Goal: Task Accomplishment & Management: Manage account settings

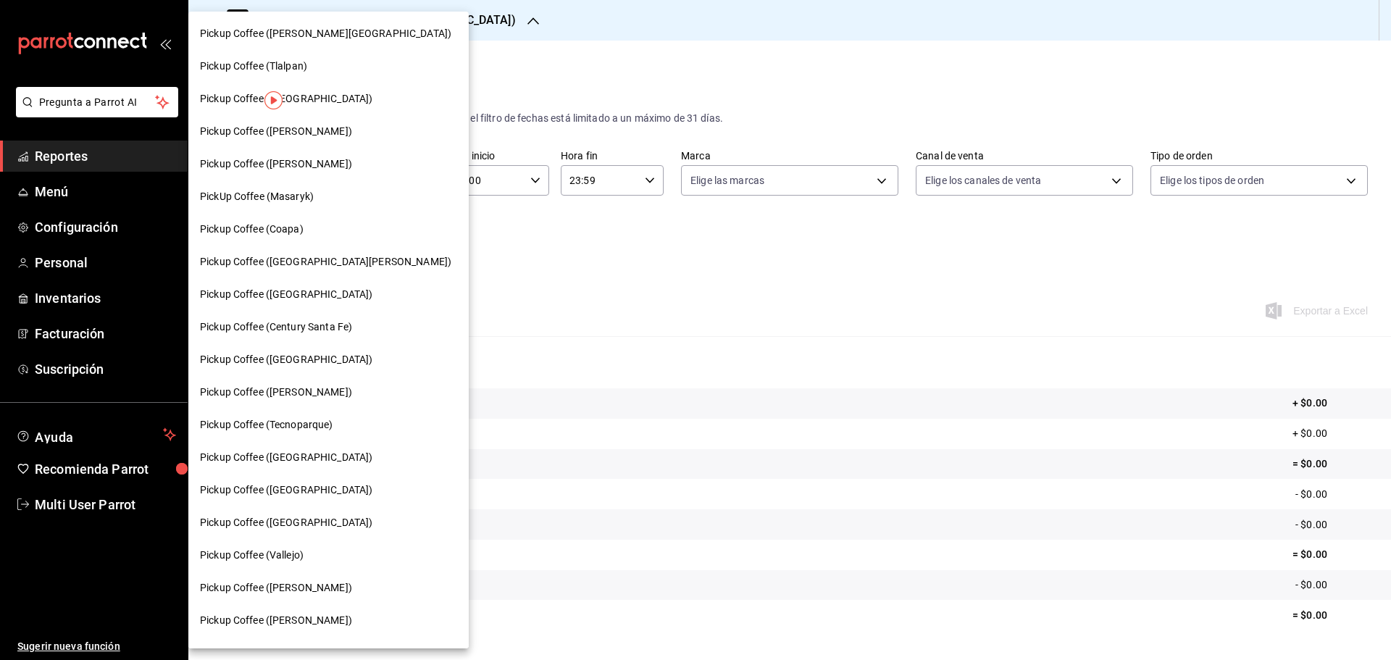
click at [713, 477] on div at bounding box center [695, 330] width 1391 height 660
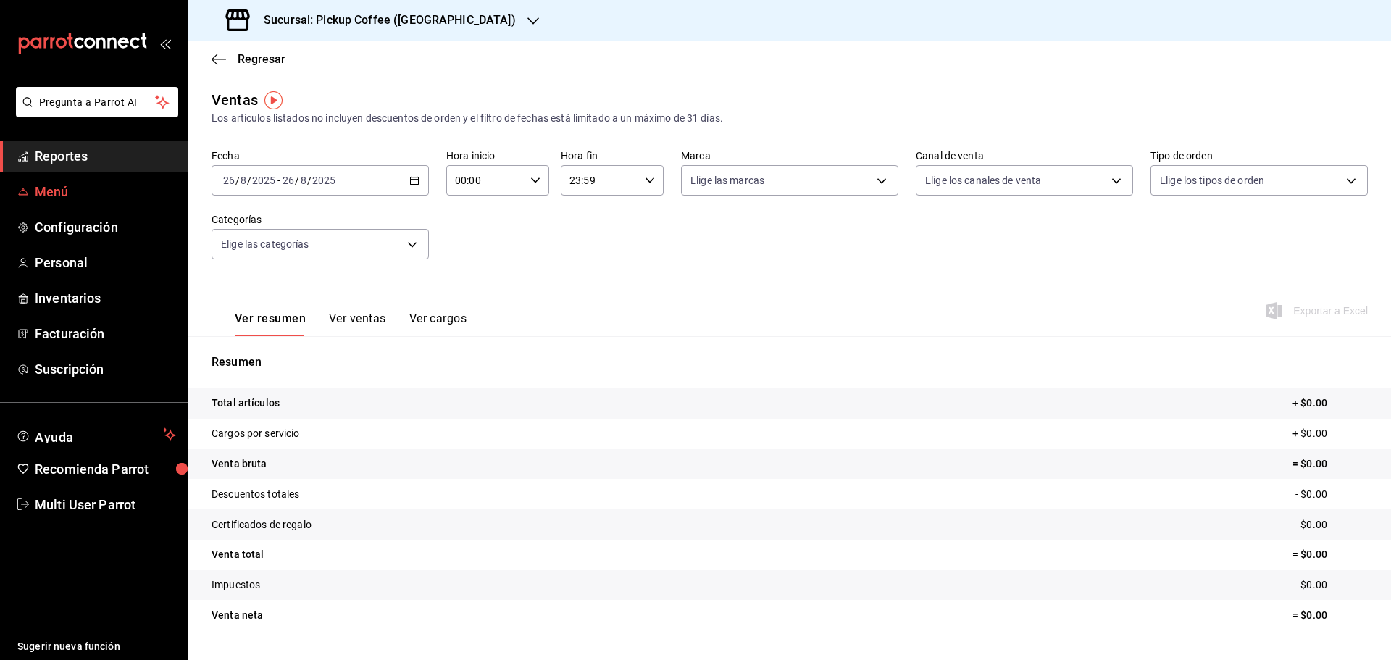
click at [74, 207] on link "Menú" at bounding box center [94, 191] width 188 height 31
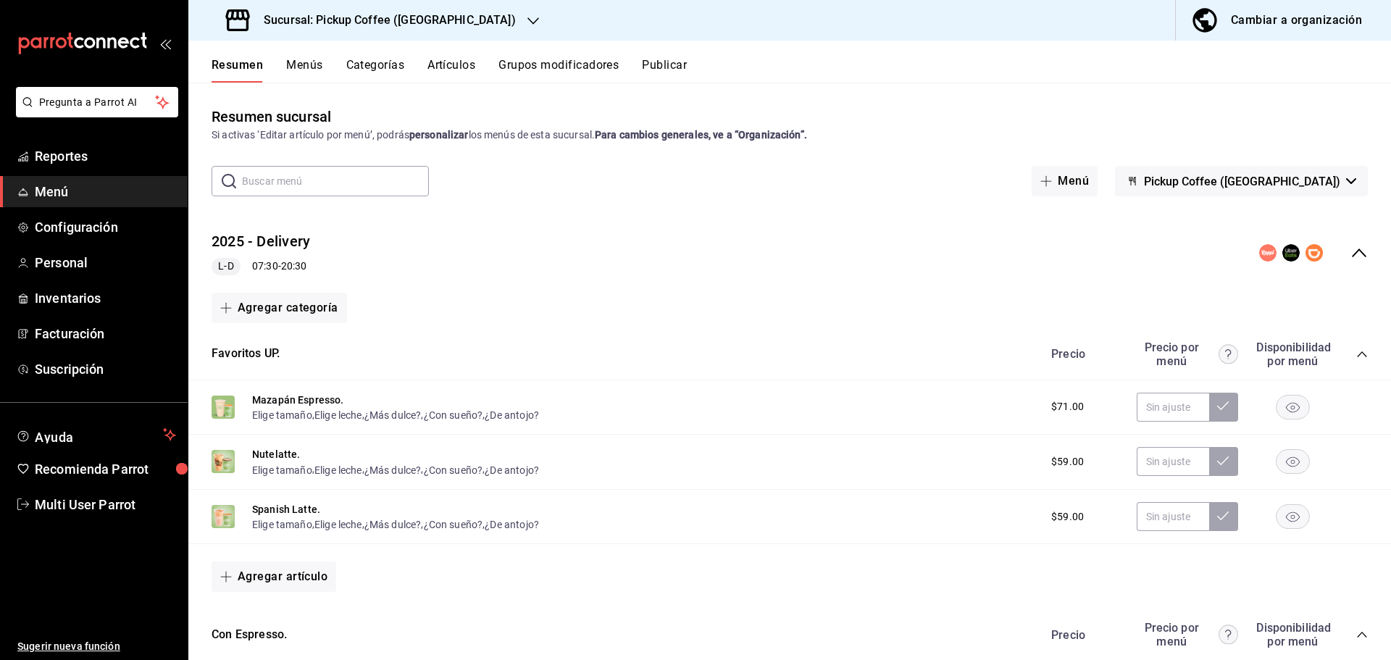
click at [1283, 25] on div "Cambiar a organización" at bounding box center [1296, 20] width 131 height 20
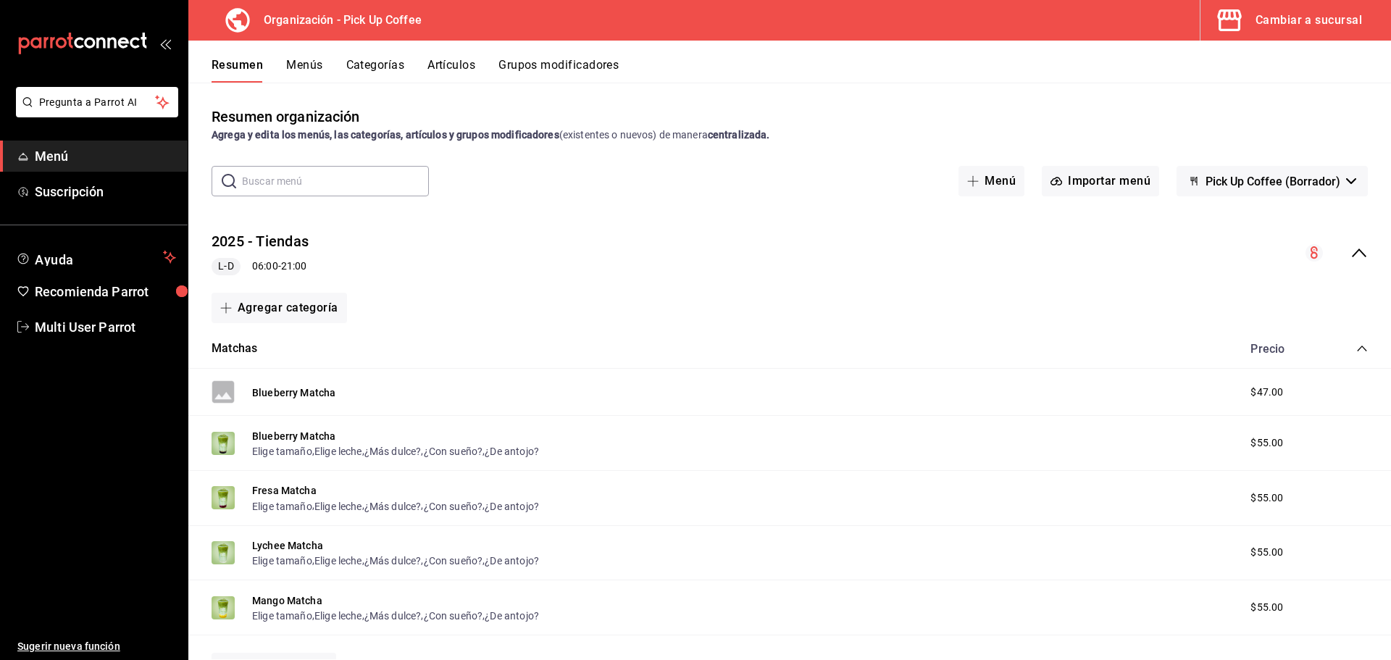
scroll to position [72, 0]
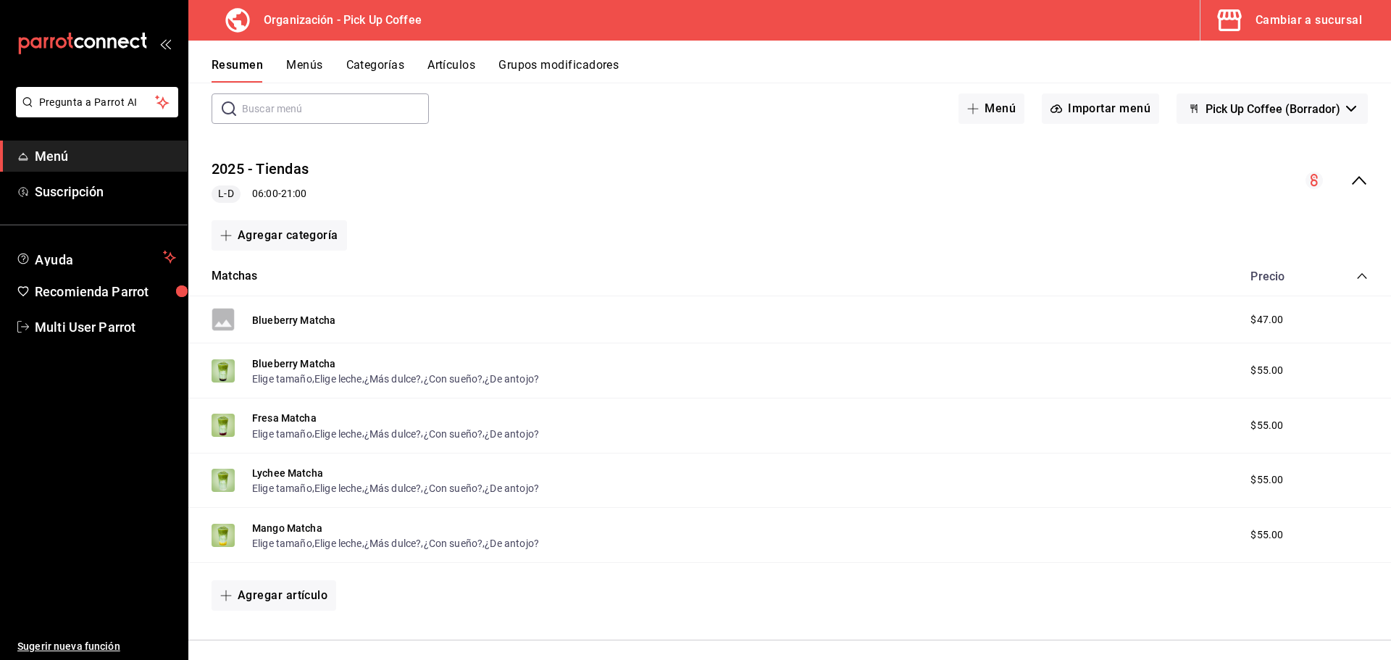
click at [386, 63] on button "Categorías" at bounding box center [375, 70] width 59 height 25
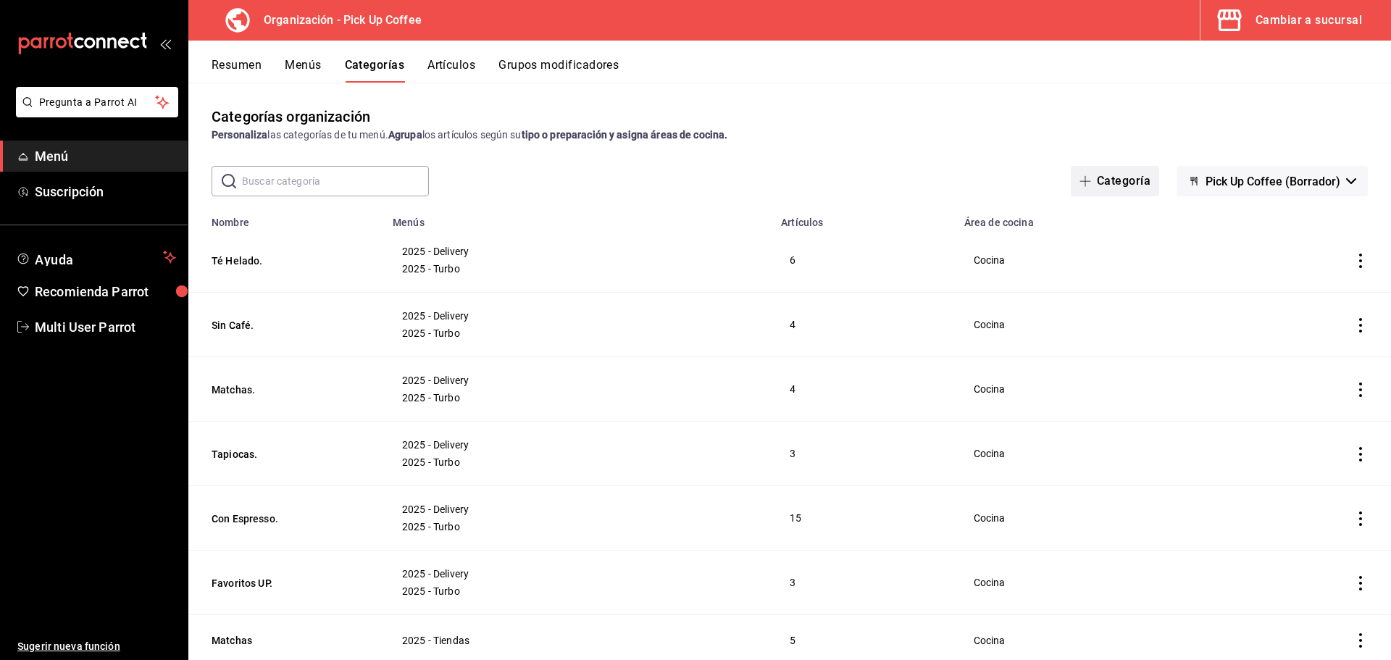
click at [1108, 175] on button "Categoría" at bounding box center [1115, 181] width 88 height 30
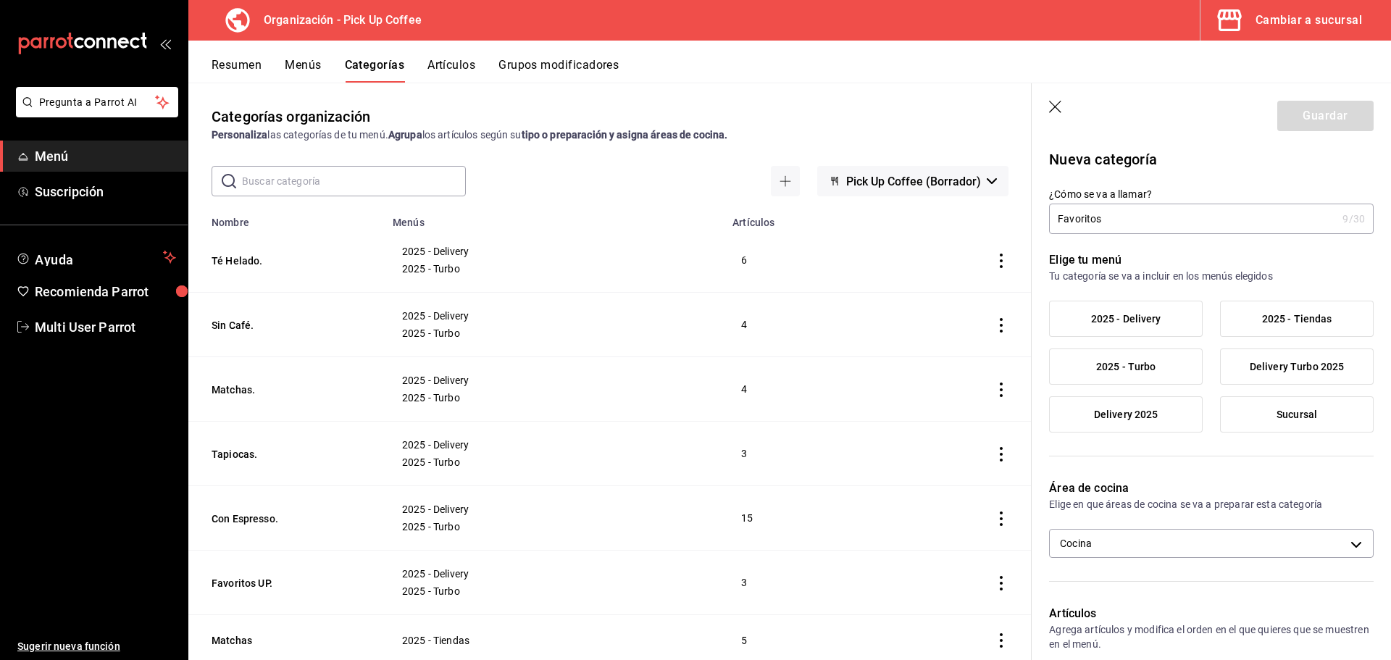
click at [1059, 222] on input "Favoritos" at bounding box center [1193, 218] width 288 height 29
type input "UP Favoritos"
click at [1302, 325] on span "2025 - Tiendas" at bounding box center [1297, 319] width 70 height 12
click at [0, 0] on input "2025 - Tiendas" at bounding box center [0, 0] width 0 height 0
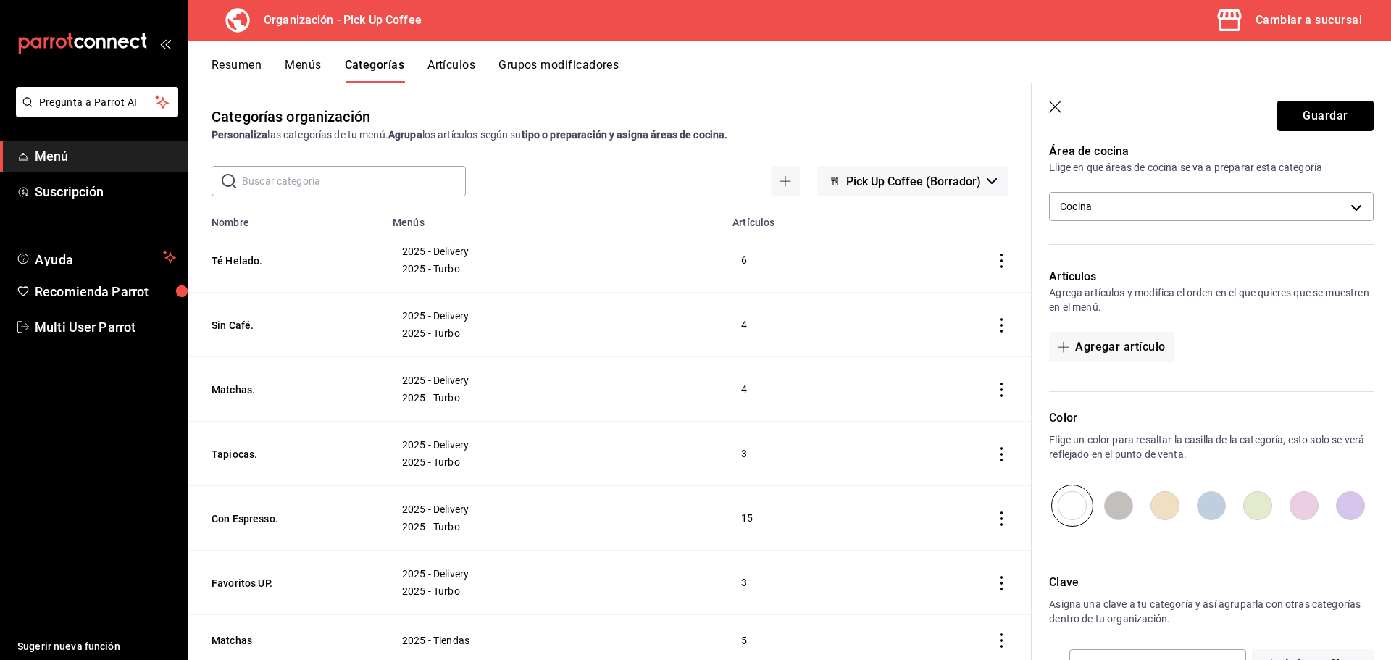
scroll to position [362, 0]
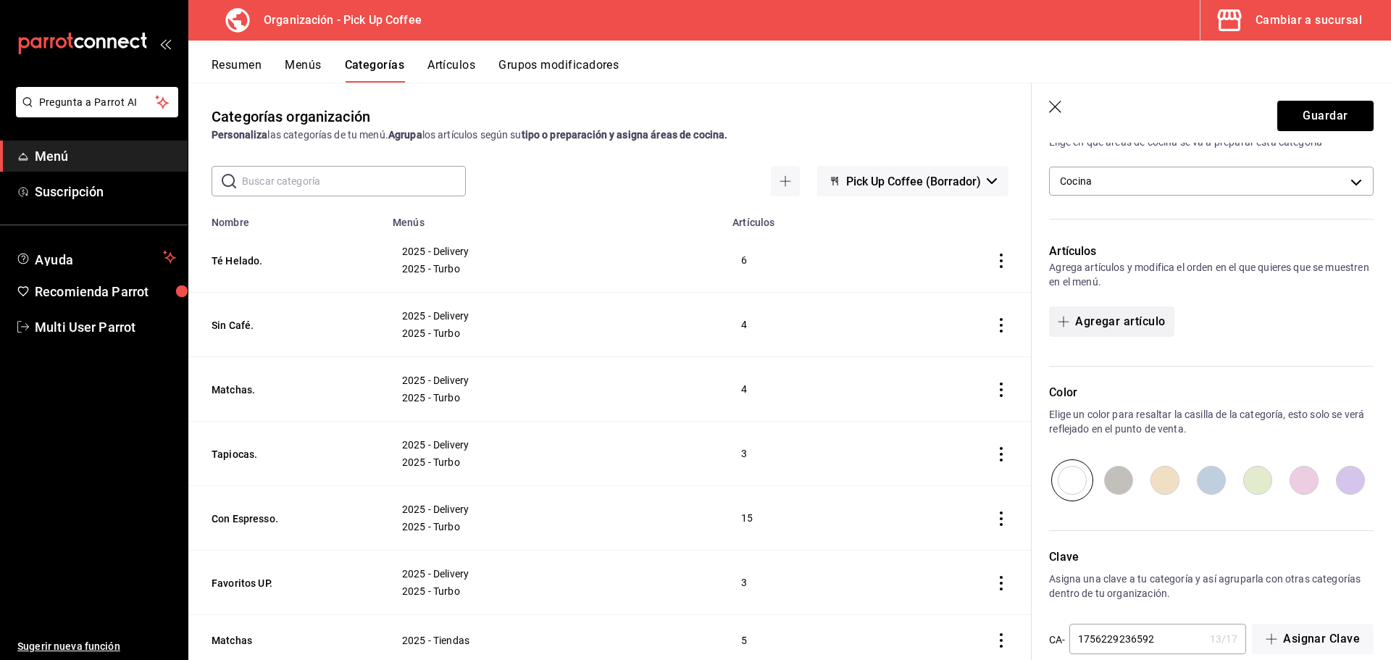
click at [1122, 331] on button "Agregar artículo" at bounding box center [1111, 321] width 125 height 30
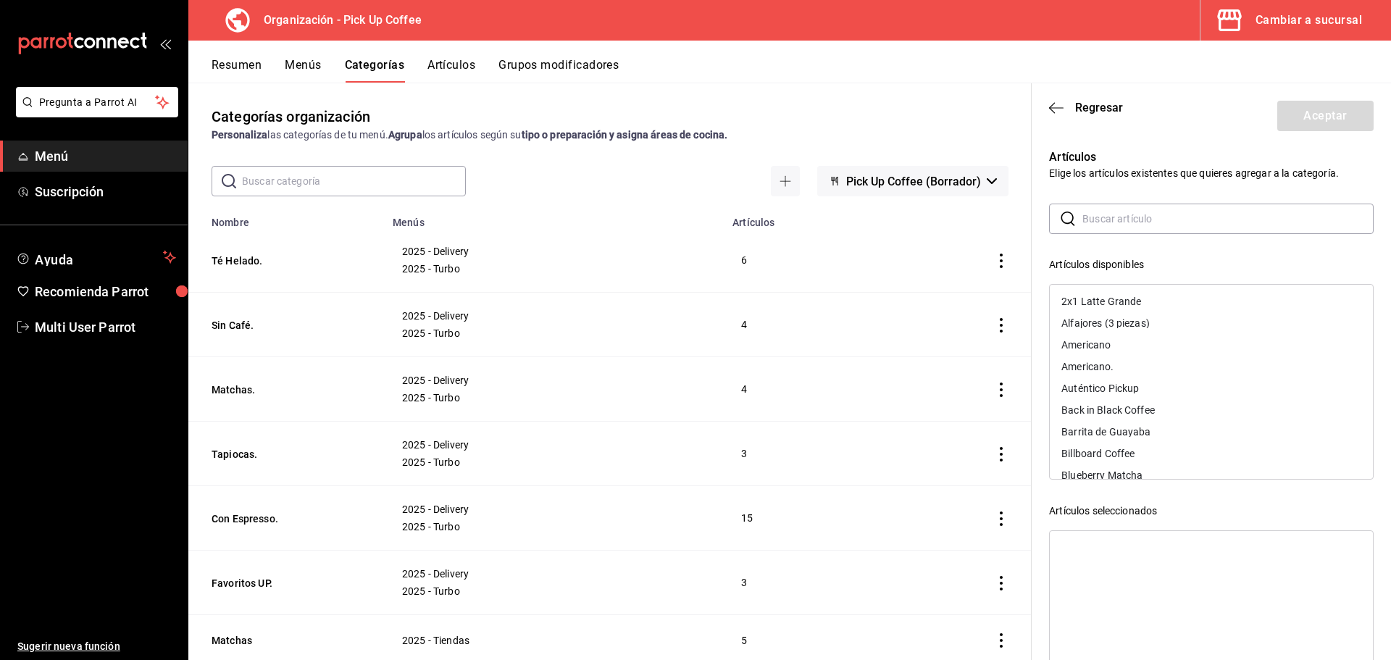
click at [1123, 225] on input "text" at bounding box center [1228, 218] width 291 height 29
click at [1130, 299] on div "Mazapán Espresso" at bounding box center [1106, 301] width 88 height 10
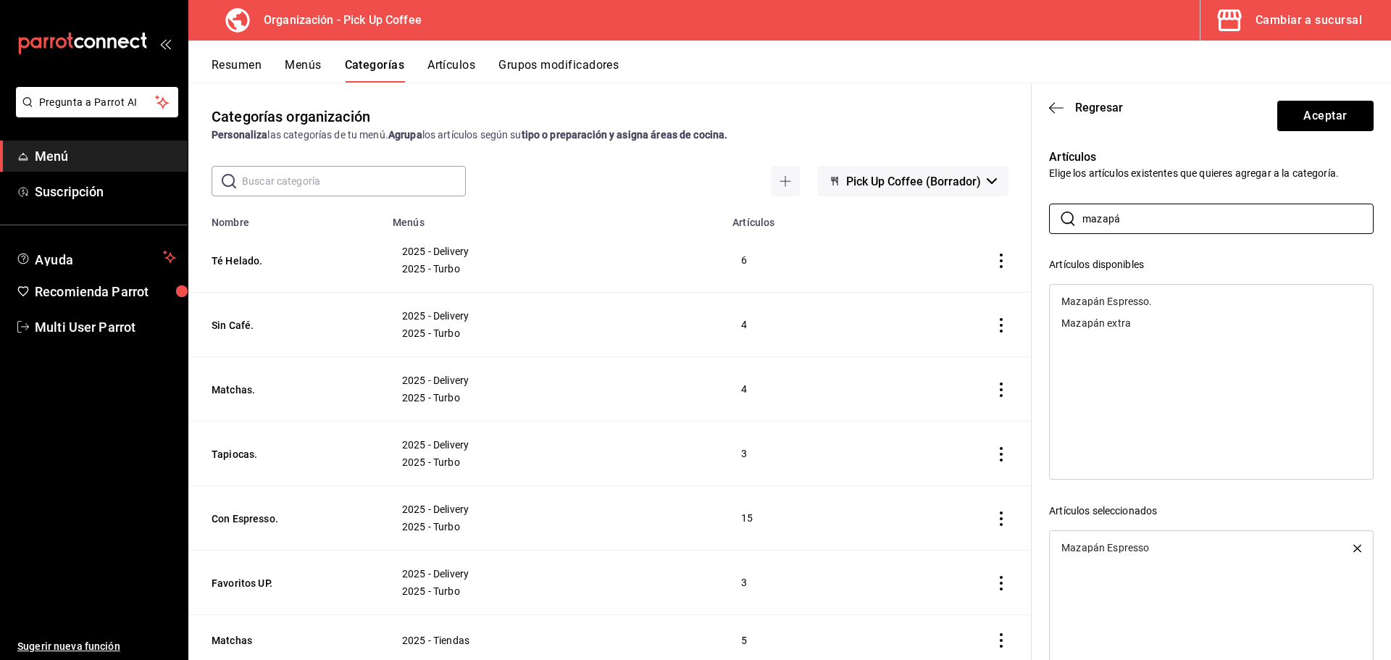
drag, startPoint x: 1147, startPoint y: 215, endPoint x: 917, endPoint y: 225, distance: 230.6
click at [917, 225] on main "Categorías organización Personaliza las categorías de tu menú. Agrupa los artíc…" at bounding box center [789, 371] width 1203 height 577
click at [1130, 301] on div "Nutelatte" at bounding box center [1211, 302] width 323 height 22
drag, startPoint x: 1138, startPoint y: 223, endPoint x: 917, endPoint y: 218, distance: 221.8
click at [917, 218] on main "Categorías organización Personaliza las categorías de tu menú. Agrupa los artíc…" at bounding box center [789, 371] width 1203 height 577
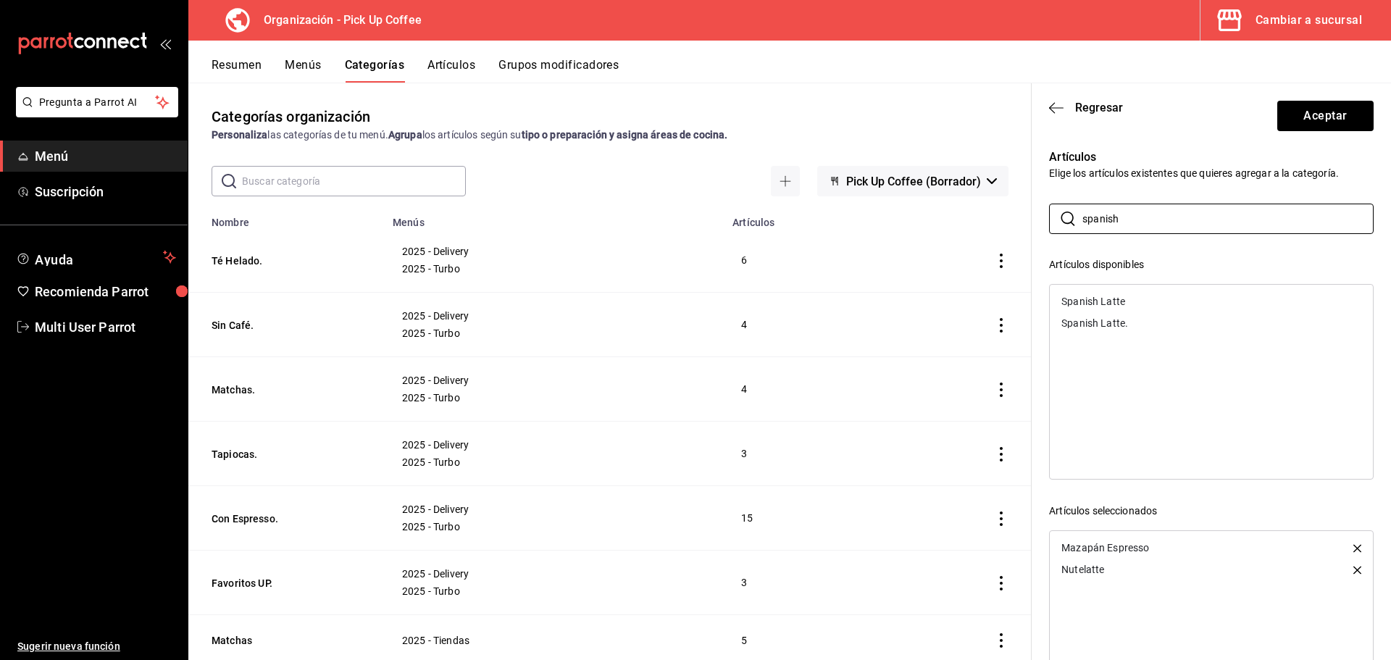
type input "spanish"
click at [1133, 301] on div "Spanish Latte" at bounding box center [1211, 302] width 323 height 22
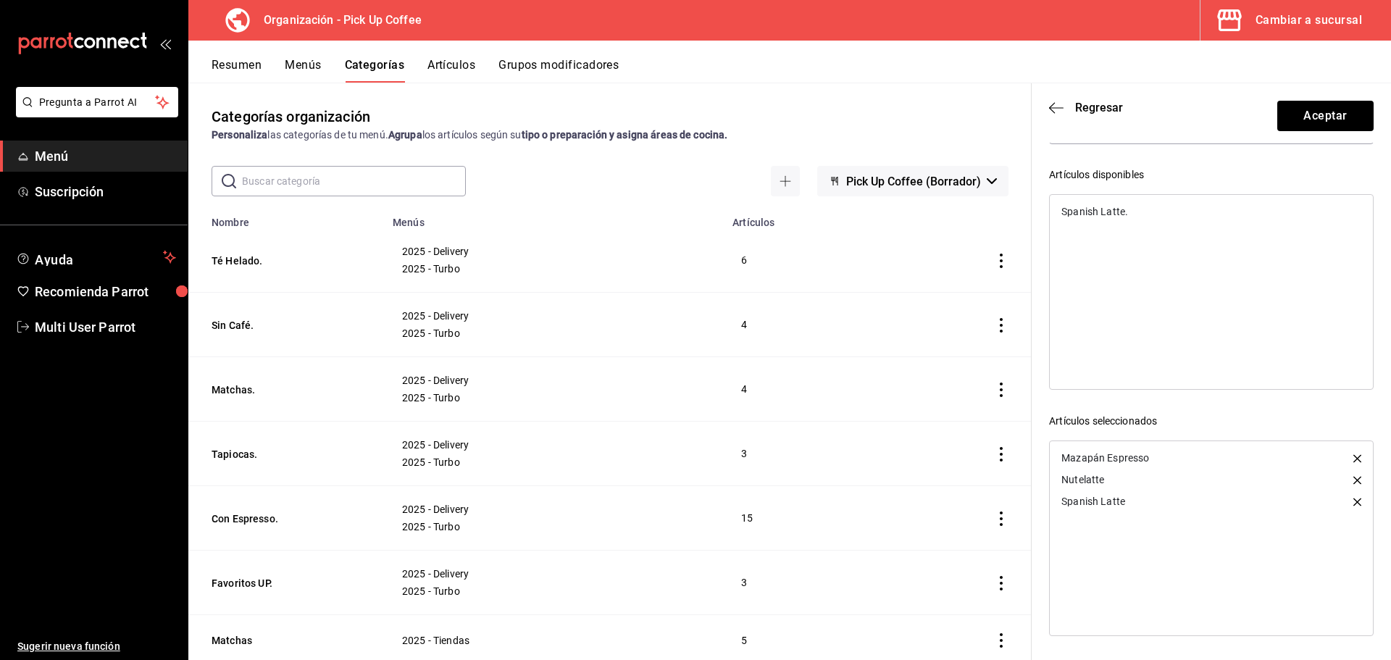
scroll to position [0, 0]
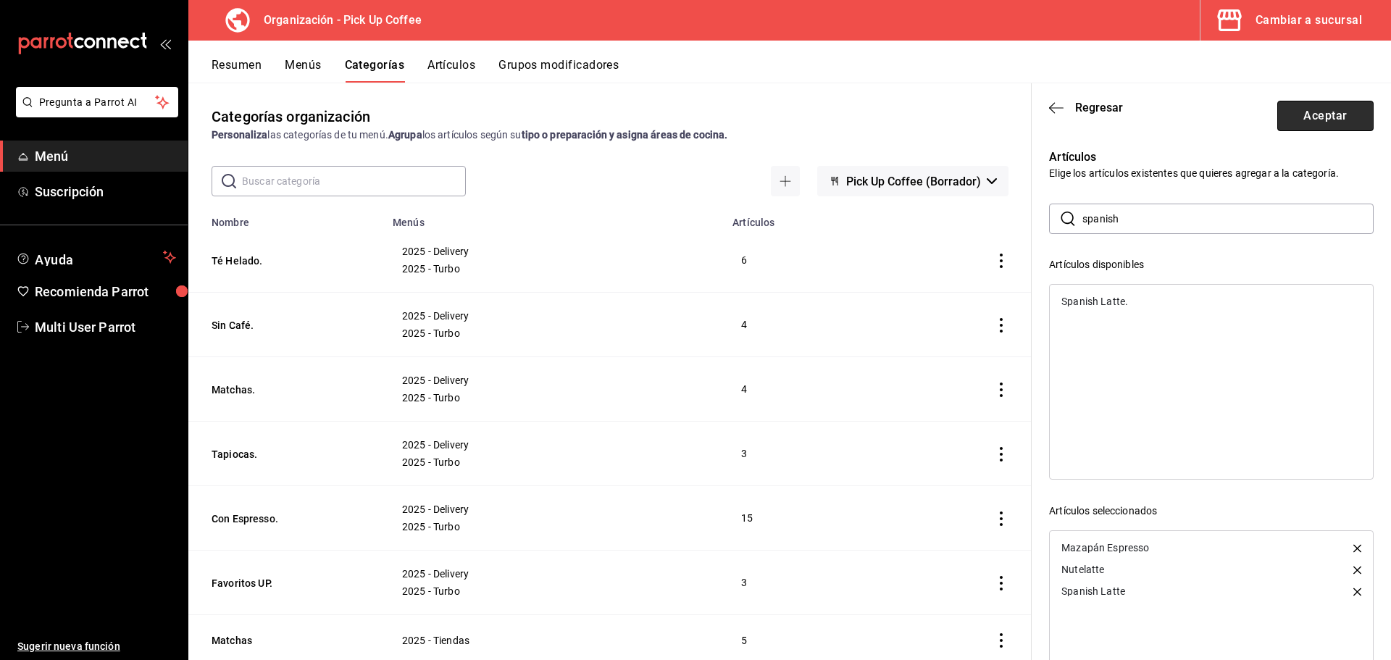
click at [1296, 111] on button "Aceptar" at bounding box center [1325, 116] width 96 height 30
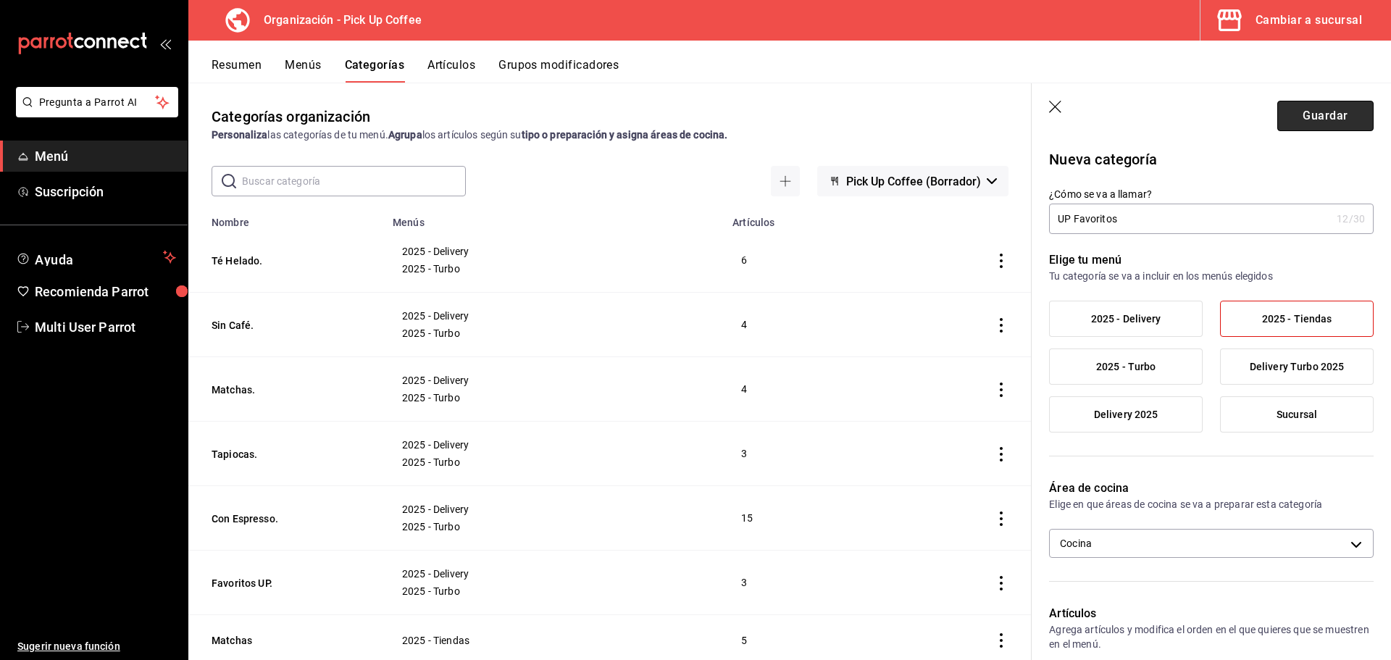
click at [1291, 112] on button "Guardar" at bounding box center [1325, 116] width 96 height 30
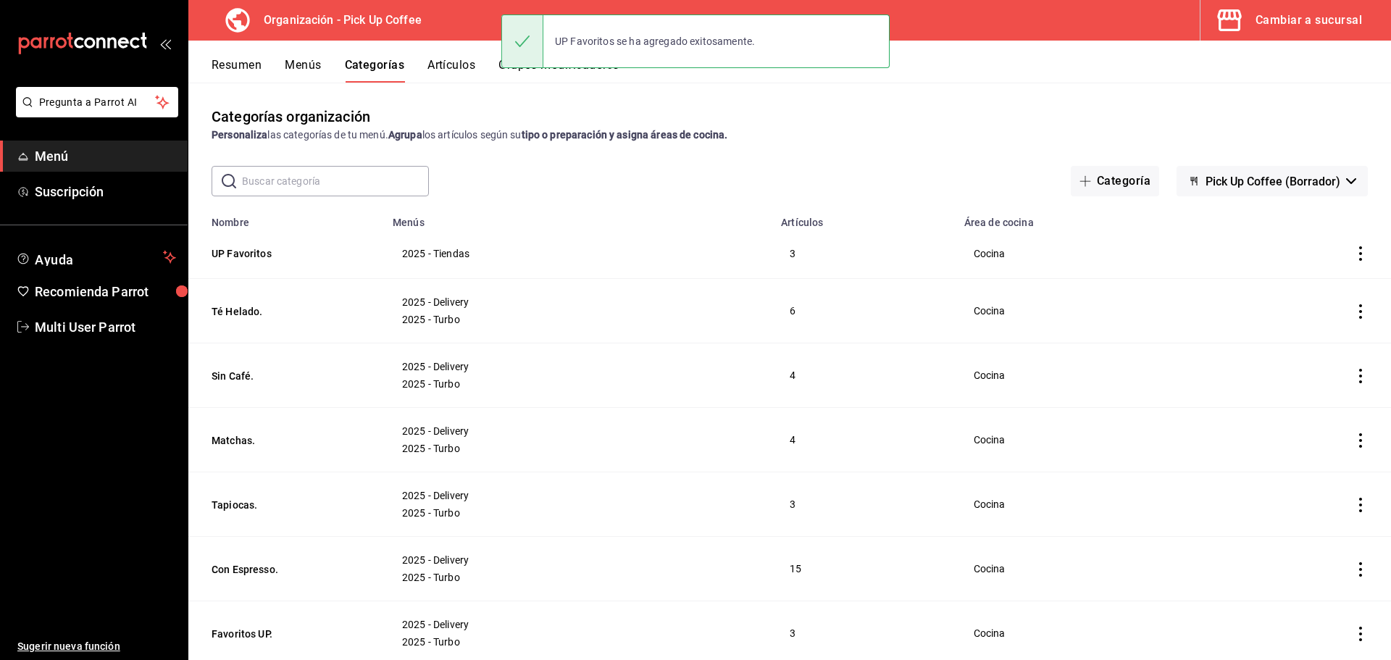
click at [1116, 195] on button "Categoría" at bounding box center [1115, 181] width 88 height 30
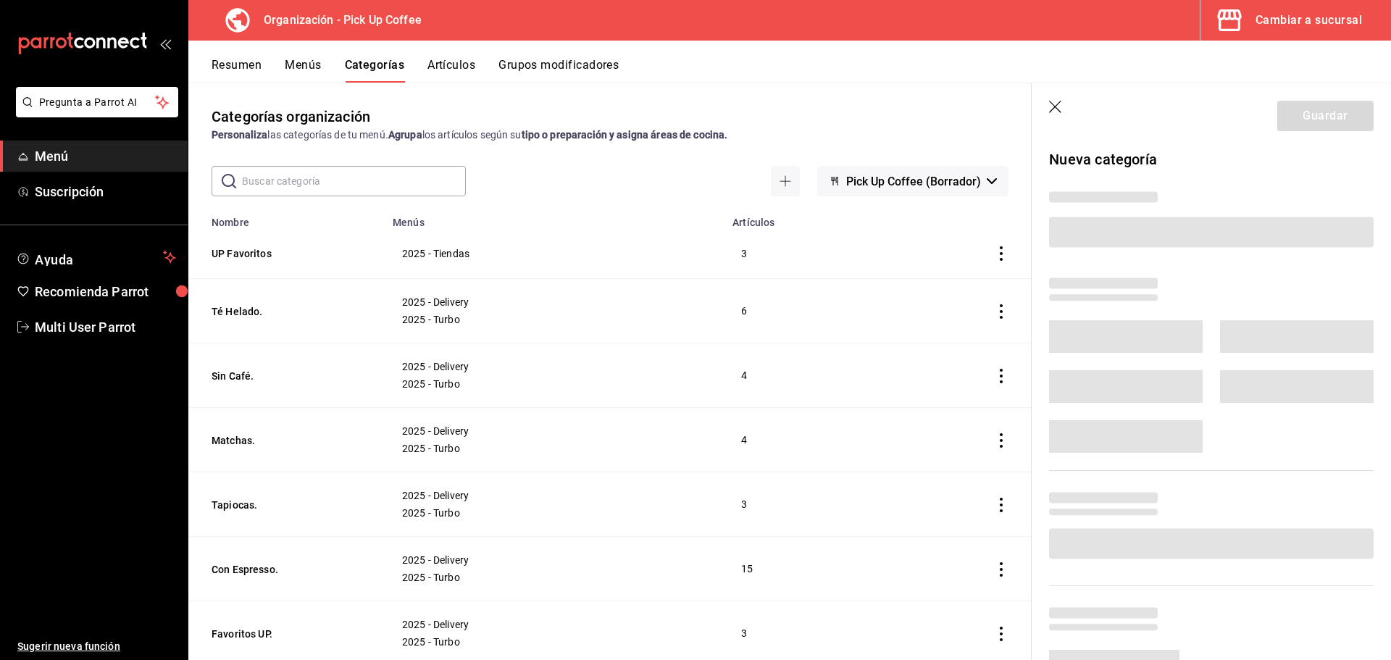
click at [1106, 168] on main "Categorías organización Personaliza las categorías de tu menú. Agrupa los artíc…" at bounding box center [789, 371] width 1203 height 577
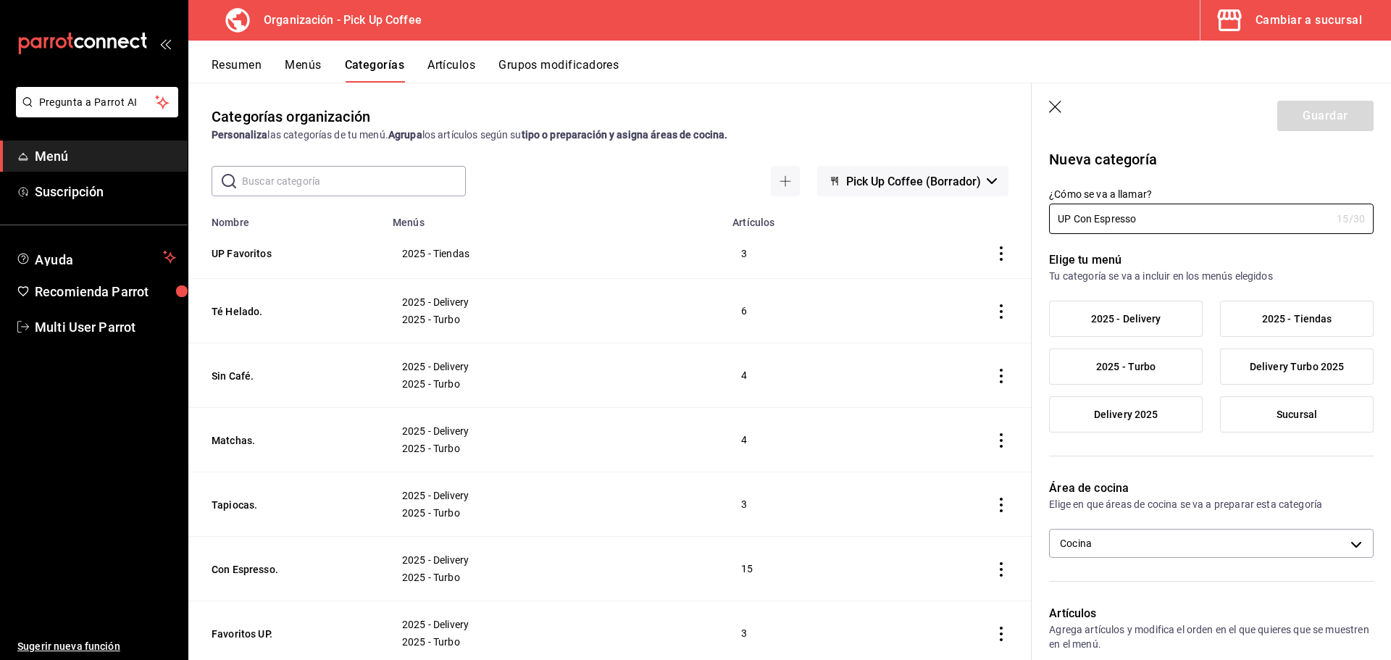
type input "UP Con Espresso"
click at [1306, 328] on label "2025 - Tiendas" at bounding box center [1297, 318] width 152 height 35
click at [0, 0] on input "2025 - Tiendas" at bounding box center [0, 0] width 0 height 0
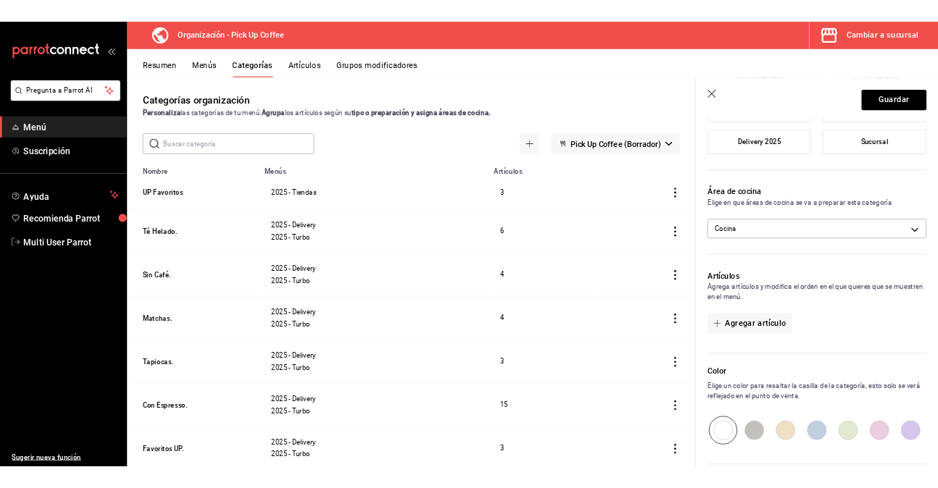
scroll to position [362, 0]
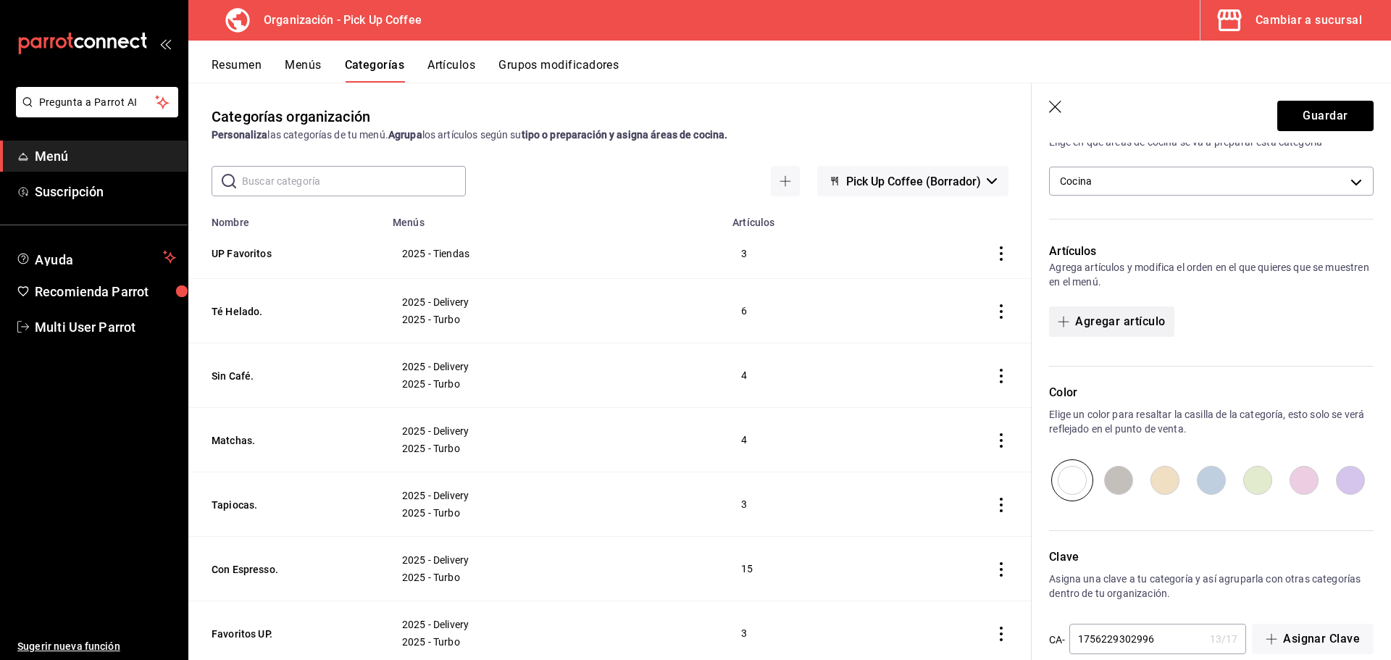
click at [1142, 322] on button "Agregar artículo" at bounding box center [1111, 321] width 125 height 30
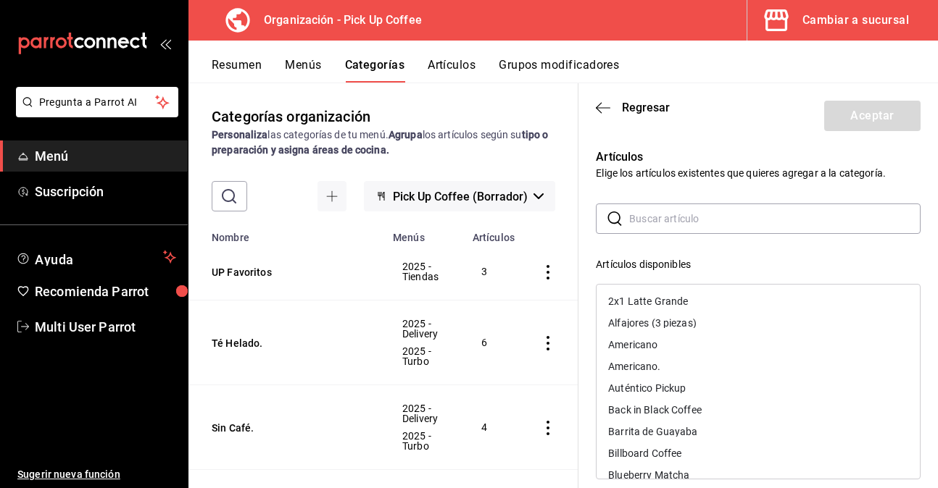
click at [720, 220] on input "text" at bounding box center [774, 218] width 291 height 29
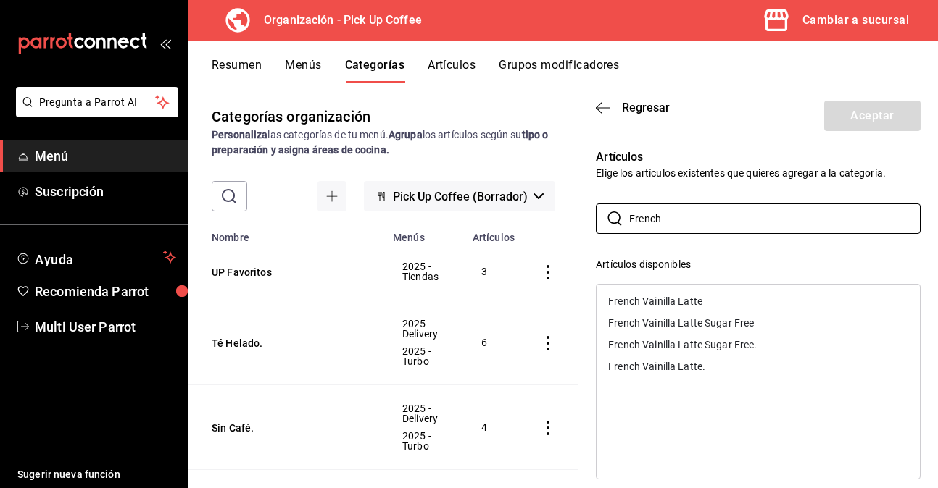
click at [667, 298] on div "French Vainilla Latte" at bounding box center [655, 301] width 94 height 10
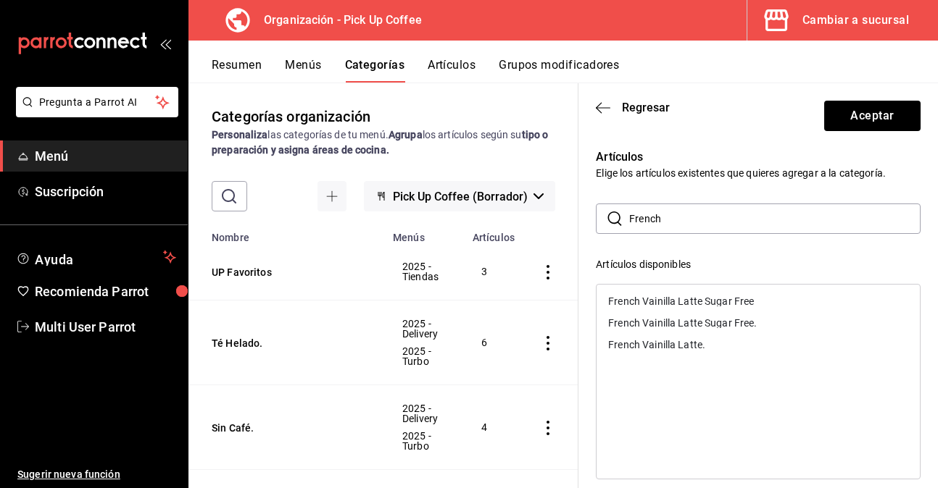
click at [679, 300] on div "French Vainilla Latte Sugar Free" at bounding box center [681, 301] width 146 height 10
drag, startPoint x: 667, startPoint y: 222, endPoint x: 606, endPoint y: 221, distance: 60.9
click at [606, 221] on div "​ French ​" at bounding box center [758, 219] width 325 height 30
click at [670, 346] on div "Caramel Macchiato" at bounding box center [652, 345] width 89 height 10
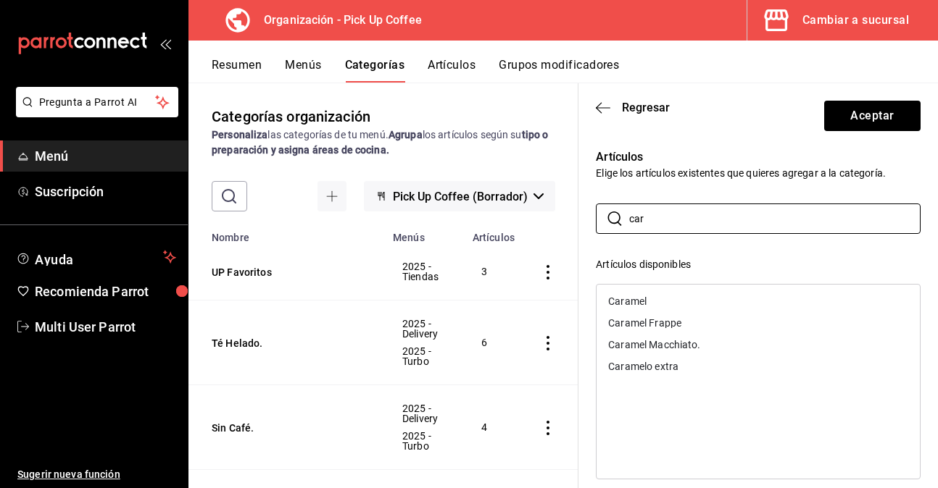
drag, startPoint x: 685, startPoint y: 230, endPoint x: 594, endPoint y: 230, distance: 91.3
click at [594, 230] on div "Artículos Elige los artículos existentes que quieres agregar a la categoría. ​ …" at bounding box center [749, 426] width 342 height 590
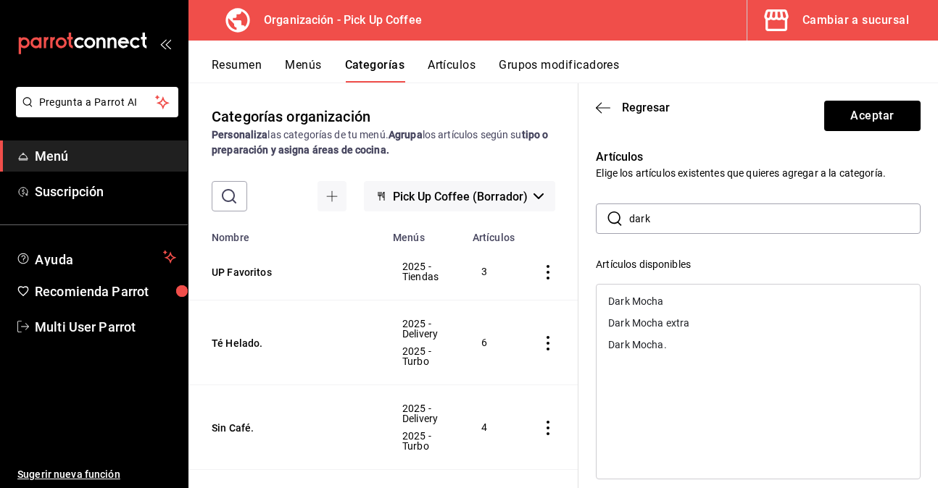
click at [641, 297] on div "Dark Mocha" at bounding box center [635, 301] width 55 height 10
drag, startPoint x: 661, startPoint y: 222, endPoint x: 599, endPoint y: 222, distance: 61.6
click at [599, 222] on div "​ dark ​" at bounding box center [758, 219] width 325 height 30
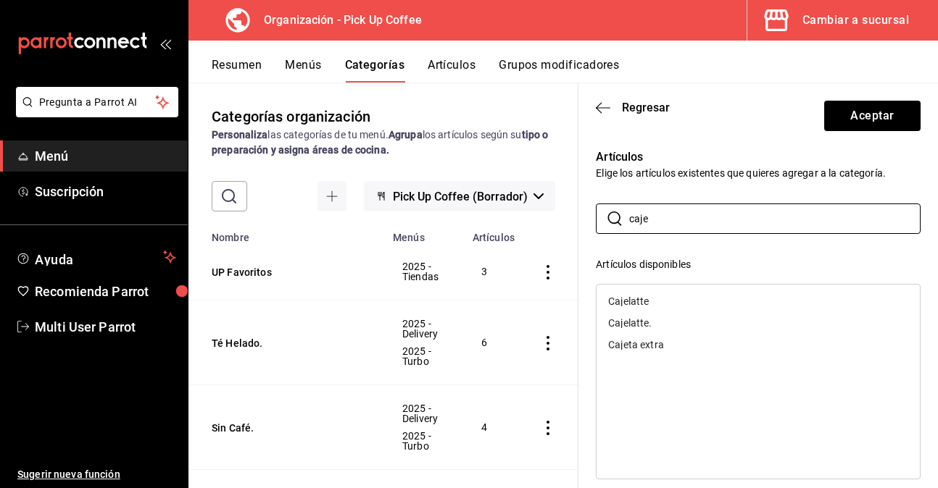
click at [633, 300] on div "Cajelatte" at bounding box center [628, 301] width 41 height 10
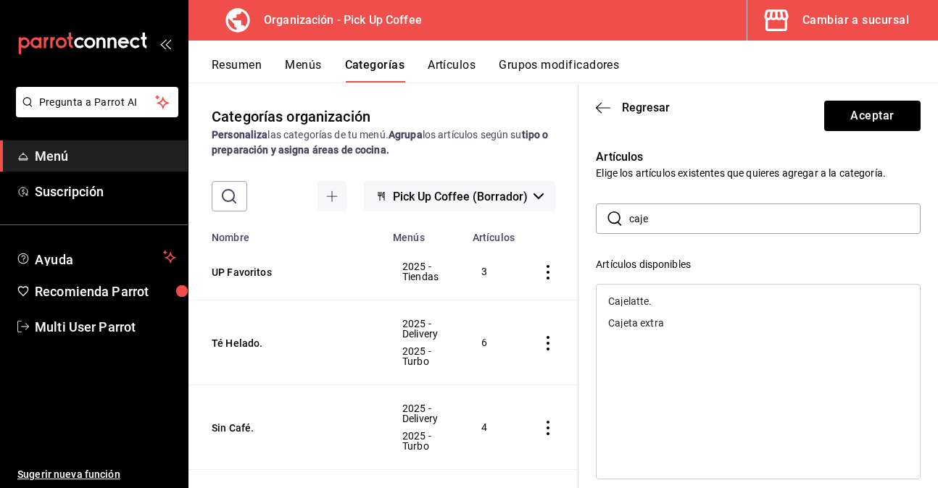
drag, startPoint x: 660, startPoint y: 217, endPoint x: 596, endPoint y: 214, distance: 63.8
click at [596, 214] on div "​ caje ​" at bounding box center [758, 219] width 325 height 30
click at [643, 299] on div "Flat White" at bounding box center [631, 301] width 46 height 10
drag, startPoint x: 656, startPoint y: 217, endPoint x: 593, endPoint y: 212, distance: 63.2
click at [593, 212] on div "Artículos Elige los artículos existentes que quieres agregar a la categoría. ​ …" at bounding box center [749, 426] width 342 height 590
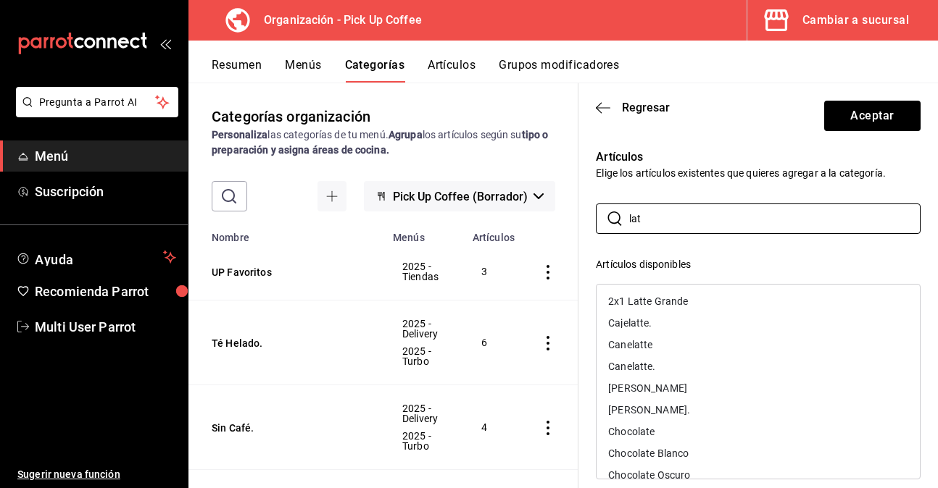
type input "latte"
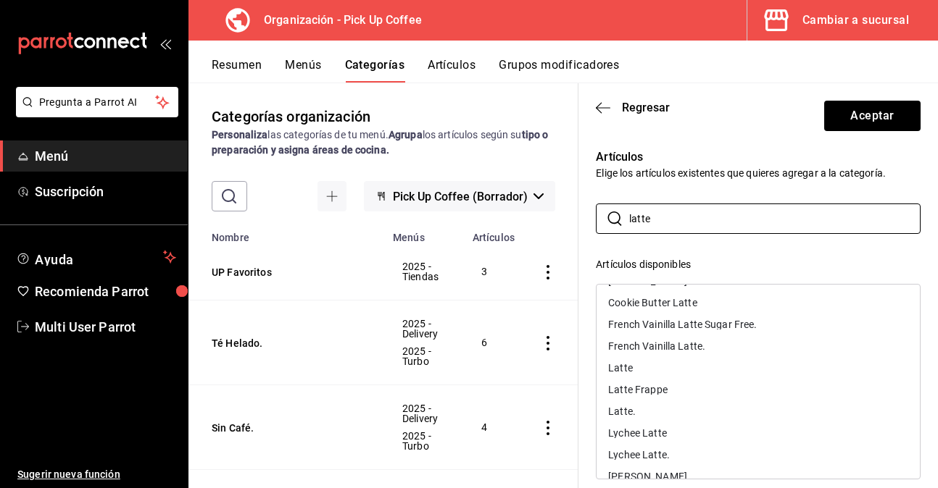
scroll to position [145, 0]
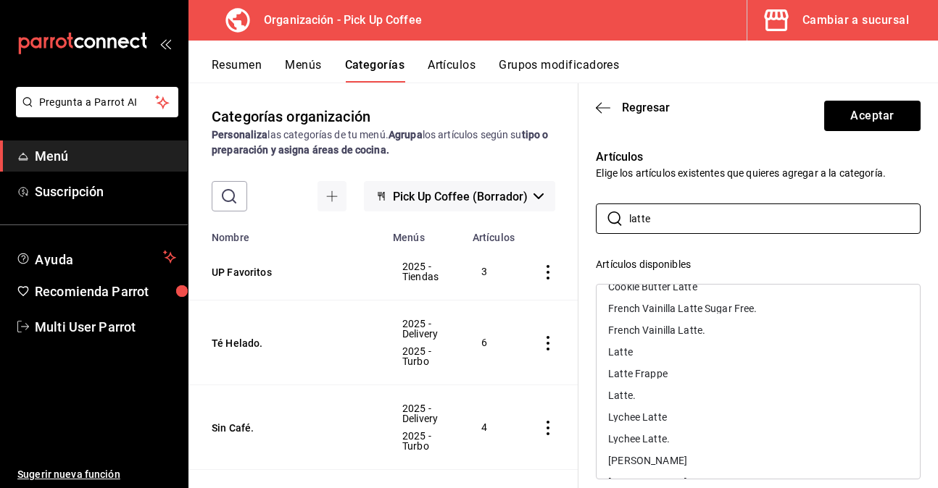
click at [624, 349] on div "Latte" at bounding box center [620, 352] width 25 height 10
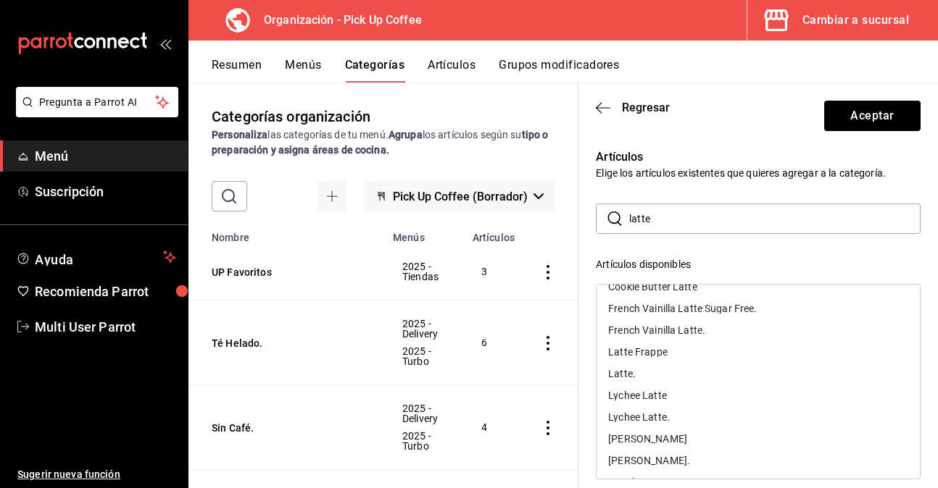
drag, startPoint x: 651, startPoint y: 220, endPoint x: 609, endPoint y: 220, distance: 41.3
click at [609, 220] on div "​ latte ​" at bounding box center [758, 219] width 325 height 30
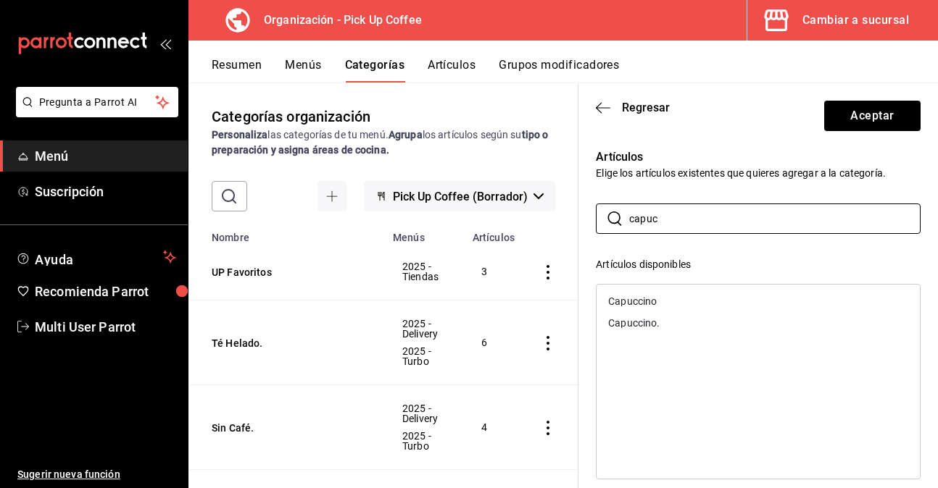
type input "capuc"
click at [656, 301] on div "Capuccino" at bounding box center [632, 301] width 49 height 10
drag, startPoint x: 603, startPoint y: 216, endPoint x: 594, endPoint y: 214, distance: 8.8
click at [594, 214] on div "Artículos Elige los artículos existentes que quieres agregar a la categoría. ​ …" at bounding box center [749, 426] width 342 height 590
click at [630, 300] on div "Americano" at bounding box center [632, 301] width 49 height 10
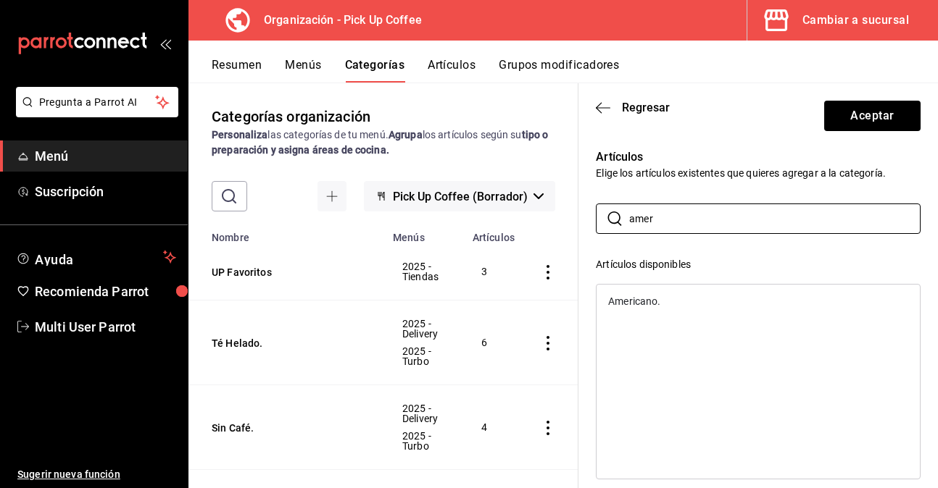
drag, startPoint x: 688, startPoint y: 209, endPoint x: 592, endPoint y: 209, distance: 96.4
click at [592, 209] on div "Artículos Elige los artículos existentes que quieres agregar a la categoría. ​ …" at bounding box center [749, 426] width 342 height 590
click at [662, 301] on div "Café del día" at bounding box center [635, 301] width 54 height 10
drag, startPoint x: 688, startPoint y: 214, endPoint x: 523, endPoint y: 219, distance: 164.5
click at [523, 219] on main "Categorías organización Personaliza las categorías de tu menú. Agrupa los artíc…" at bounding box center [562, 286] width 749 height 406
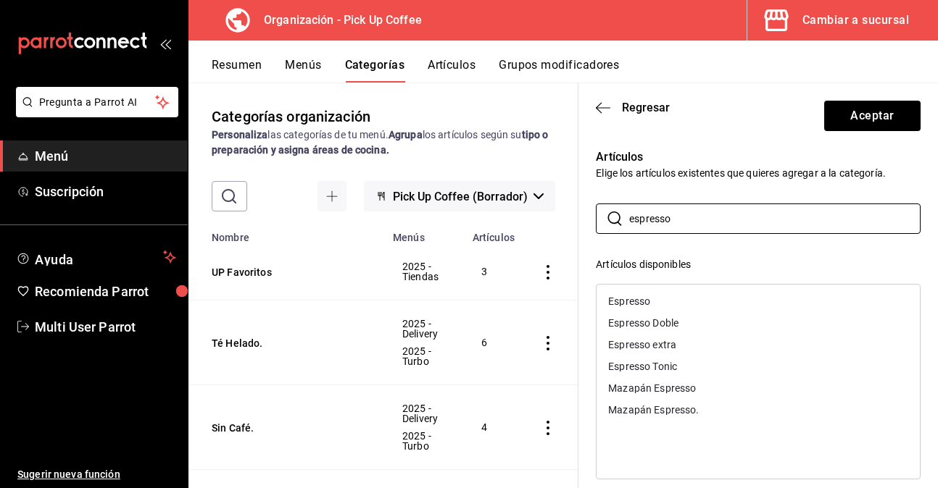
click at [646, 300] on div "Espresso" at bounding box center [629, 301] width 42 height 10
drag, startPoint x: 583, startPoint y: 213, endPoint x: 536, endPoint y: 212, distance: 47.1
click at [536, 212] on main "Categorías organización Personaliza las categorías de tu menú. Agrupa los artíc…" at bounding box center [562, 286] width 749 height 406
click at [665, 299] on div "Espresso Doble" at bounding box center [643, 301] width 70 height 10
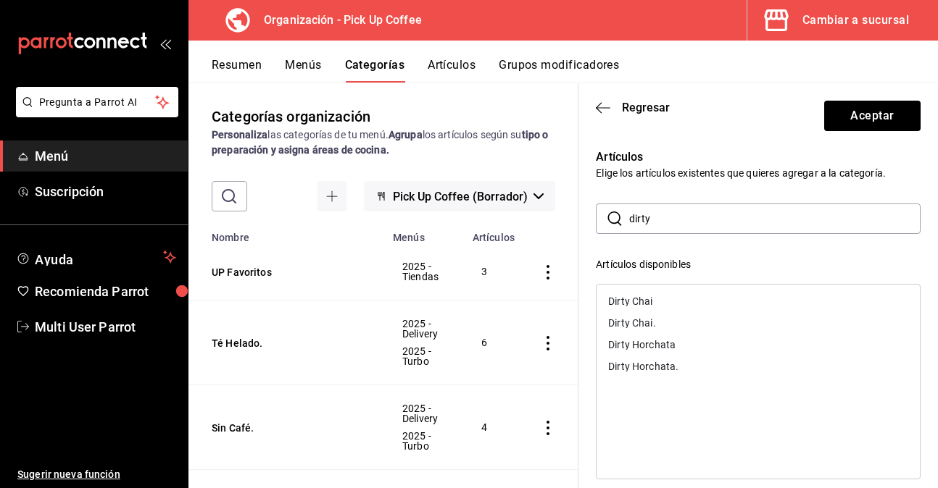
click at [634, 343] on div "Dirty Horchata" at bounding box center [641, 345] width 67 height 10
click at [648, 301] on div "Dirty Chai" at bounding box center [630, 301] width 44 height 10
drag, startPoint x: 676, startPoint y: 209, endPoint x: 598, endPoint y: 209, distance: 78.3
click at [598, 209] on div "​ dirty ​" at bounding box center [758, 219] width 325 height 30
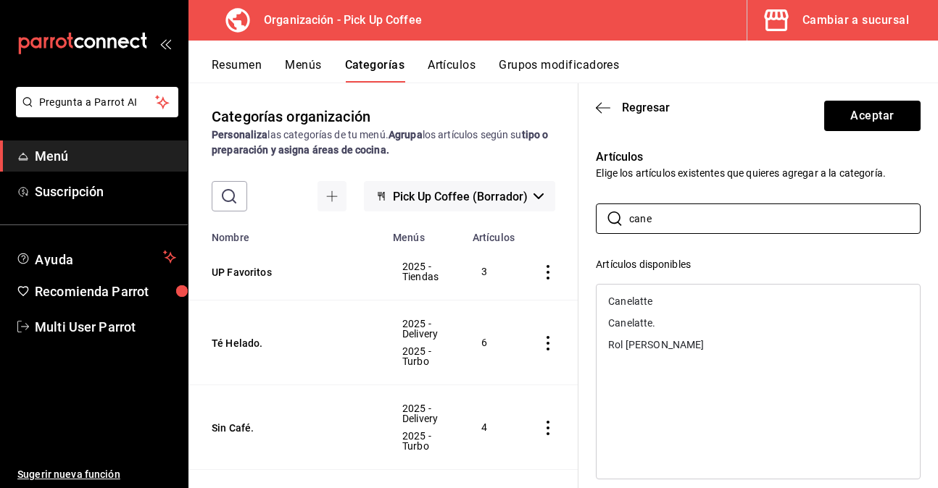
type input "cane"
click at [629, 302] on div "Canelatte" at bounding box center [630, 301] width 44 height 10
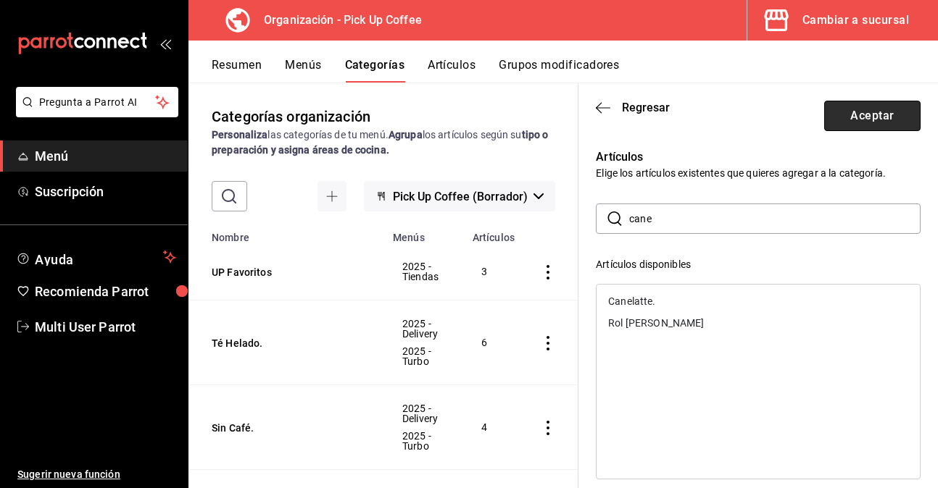
click at [878, 101] on button "Aceptar" at bounding box center [872, 116] width 96 height 30
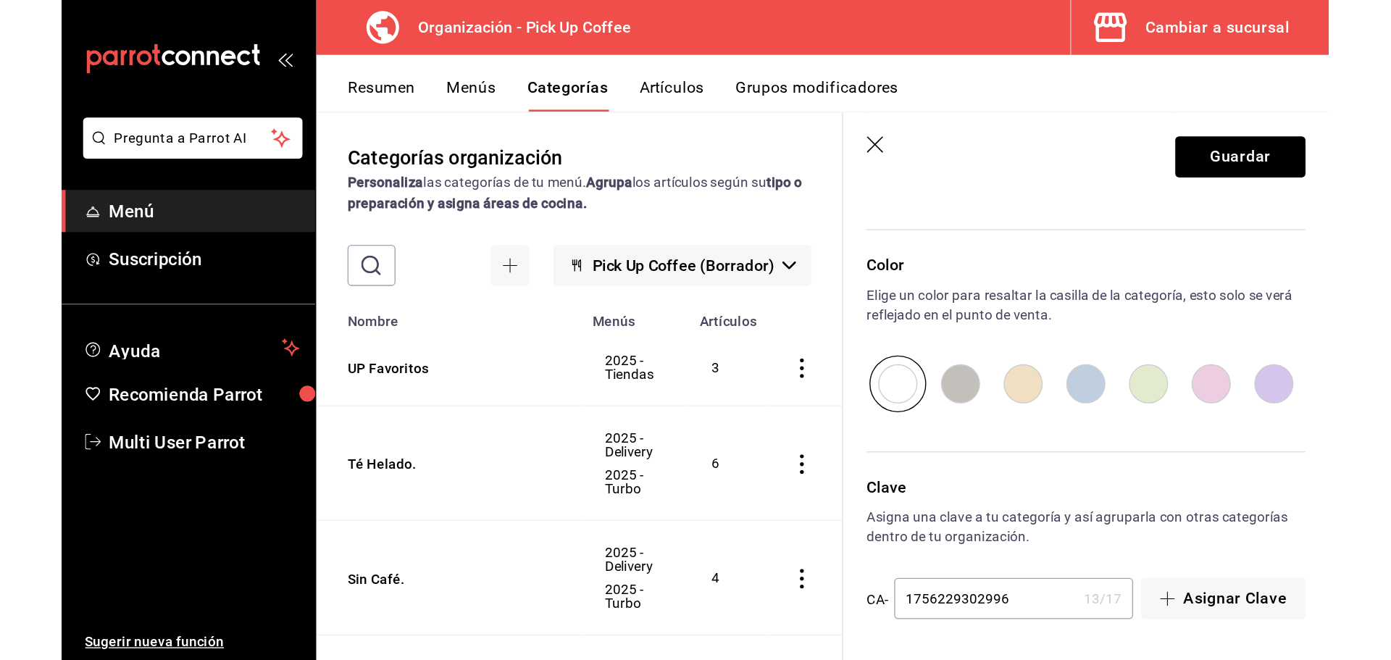
scroll to position [872, 0]
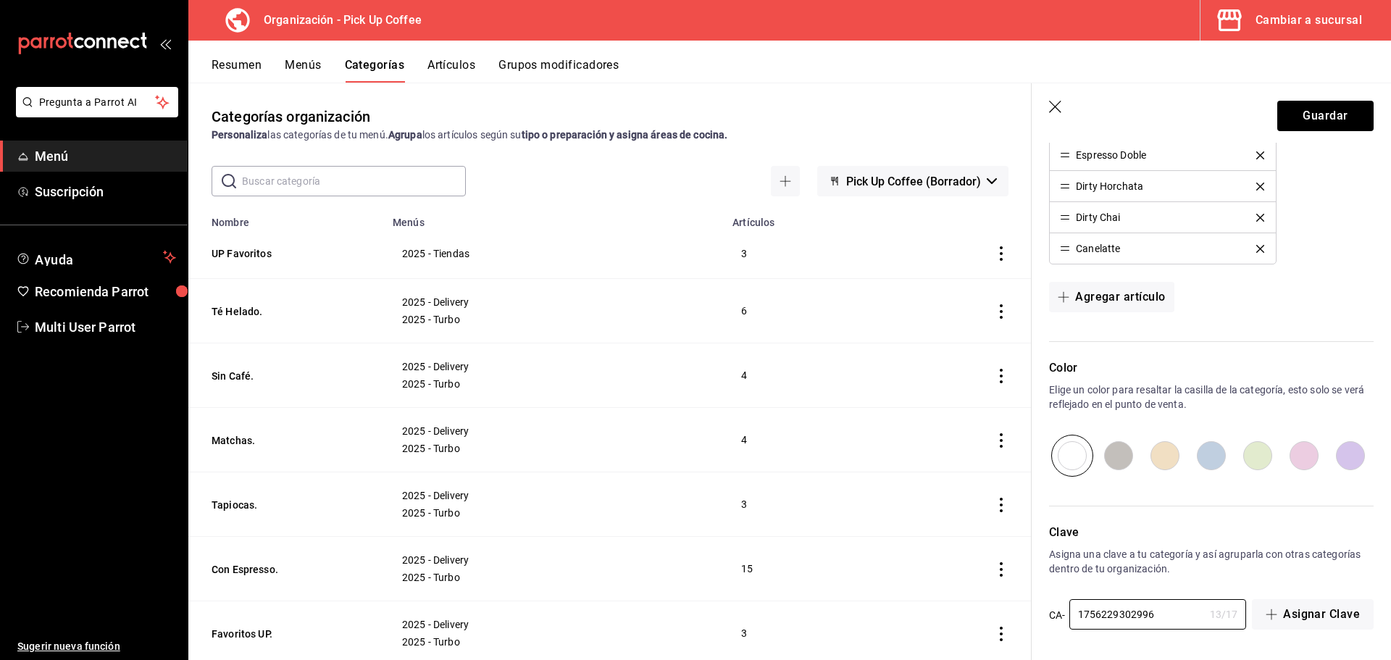
drag, startPoint x: 1167, startPoint y: 609, endPoint x: 998, endPoint y: 608, distance: 168.8
click at [998, 608] on main "Categorías organización Personaliza las categorías de tu menú. Agrupa los artíc…" at bounding box center [789, 371] width 1203 height 577
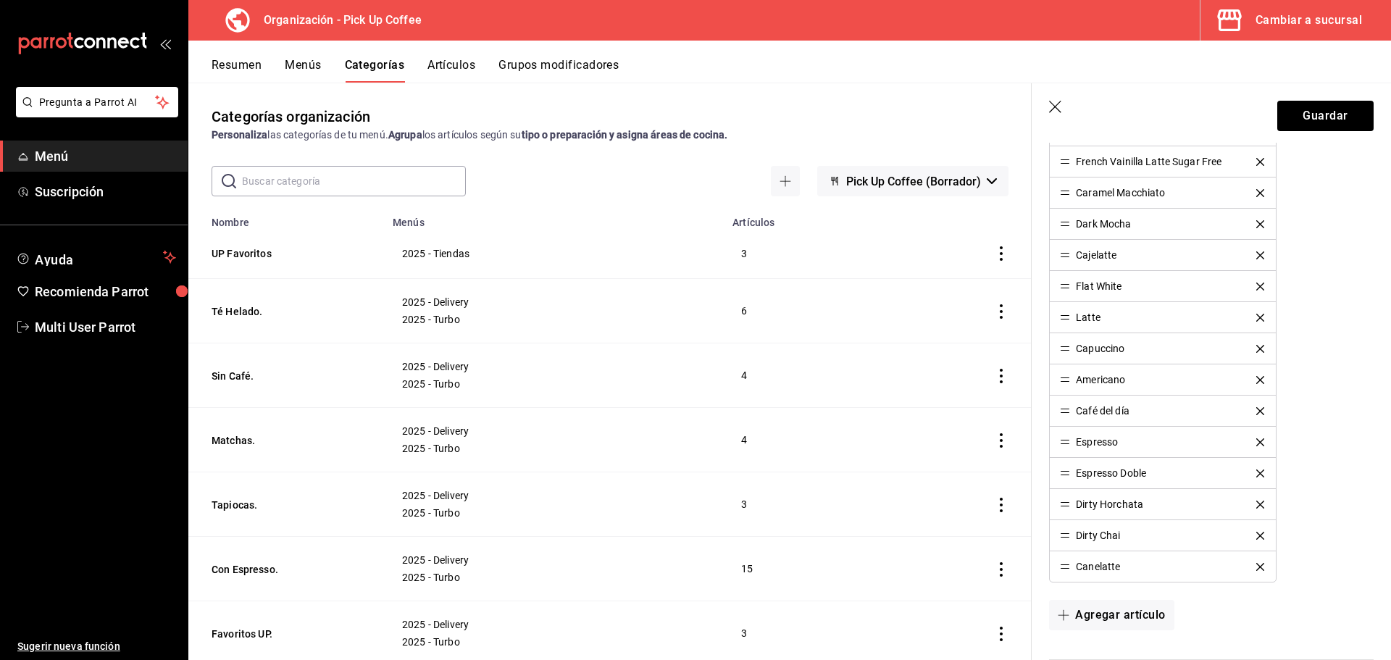
scroll to position [438, 0]
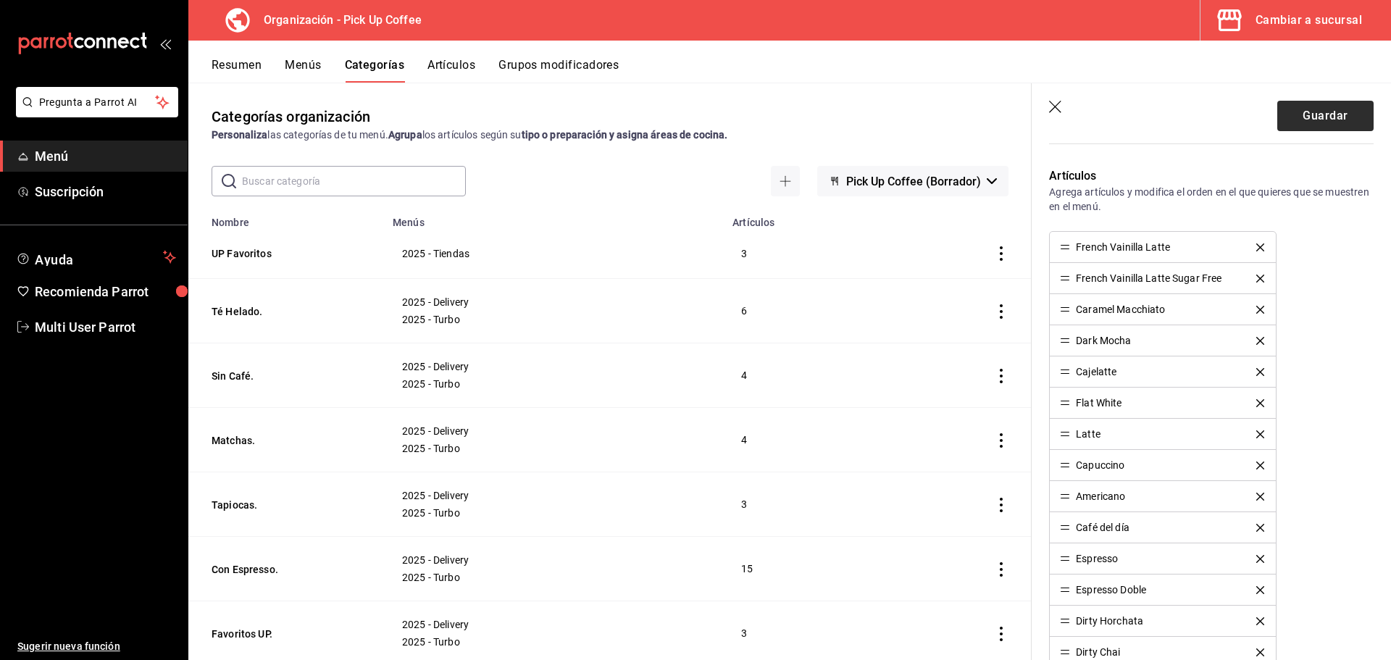
type input "2025T-CE"
click at [1327, 121] on button "Guardar" at bounding box center [1325, 116] width 96 height 30
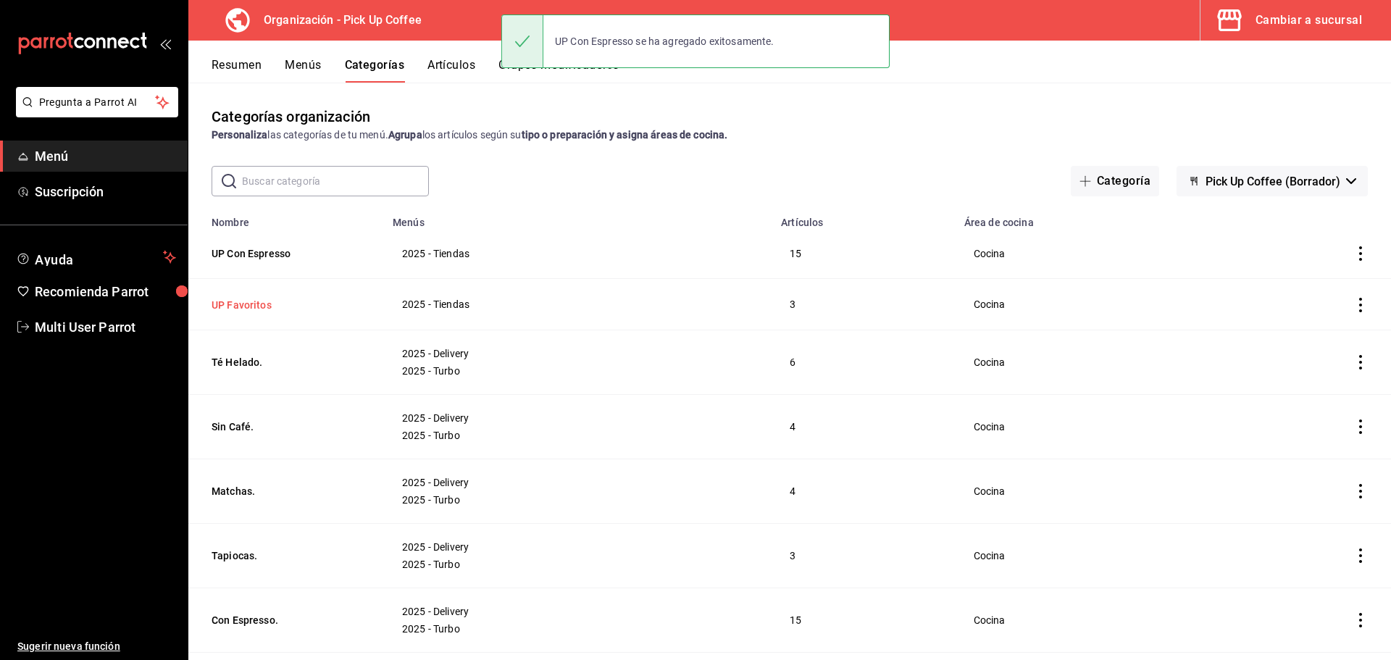
click at [251, 304] on button "UP Favoritos" at bounding box center [284, 305] width 145 height 14
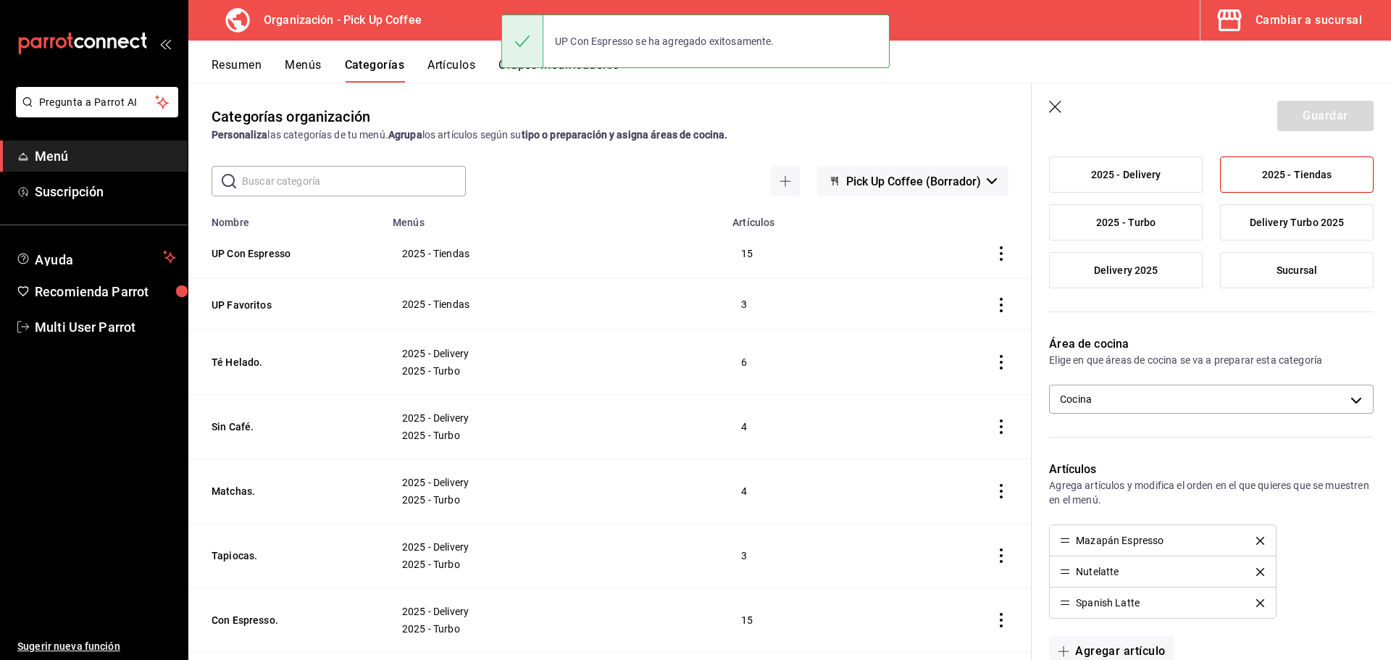
scroll to position [499, 0]
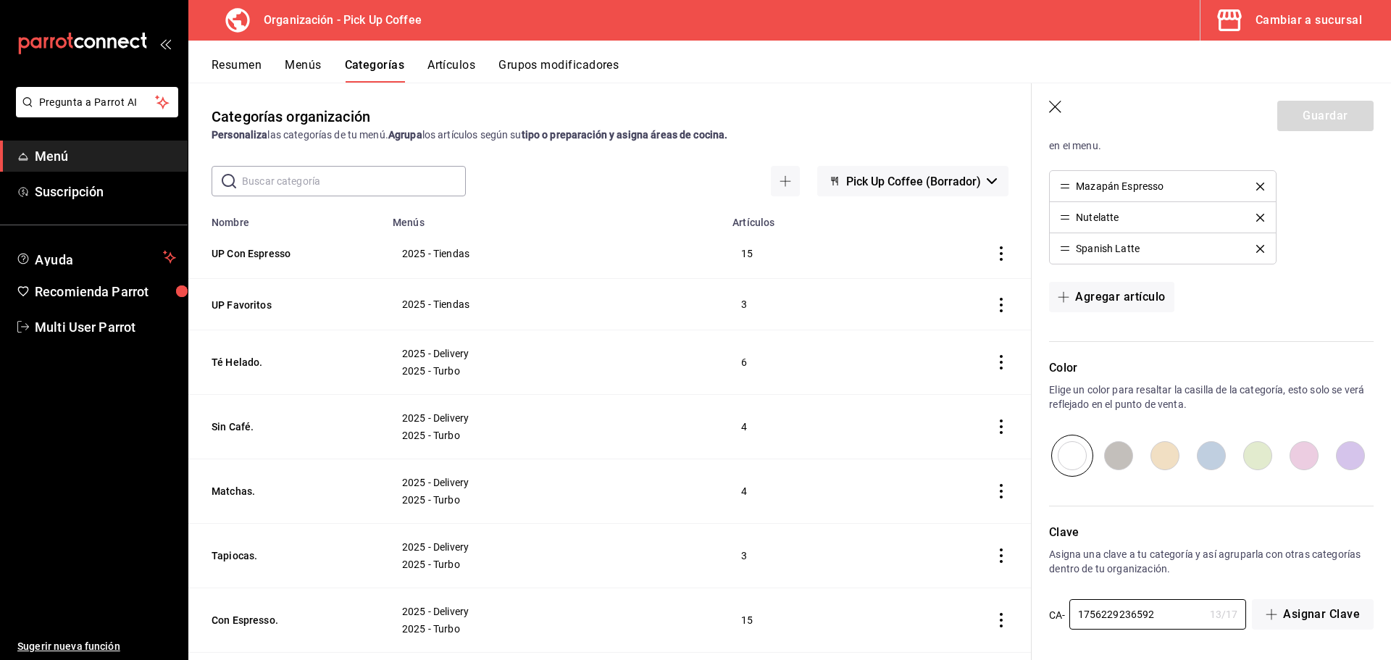
drag, startPoint x: 1169, startPoint y: 617, endPoint x: 889, endPoint y: 597, distance: 281.1
click at [889, 597] on main "Categorías organización Personaliza las categorías de tu menú. Agrupa los artíc…" at bounding box center [789, 371] width 1203 height 577
type input "2025-T-FAV"
click at [1309, 115] on button "Guardar" at bounding box center [1325, 116] width 96 height 30
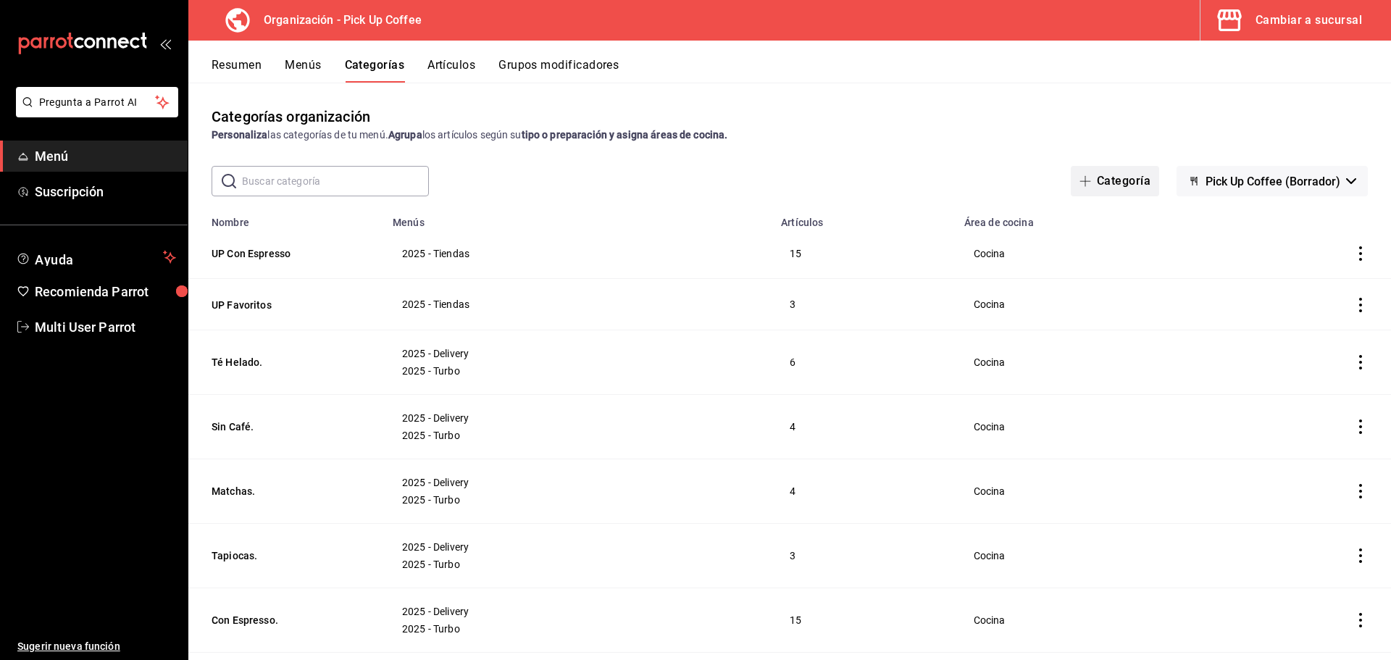
click at [1091, 182] on button "Categoría" at bounding box center [1115, 181] width 88 height 30
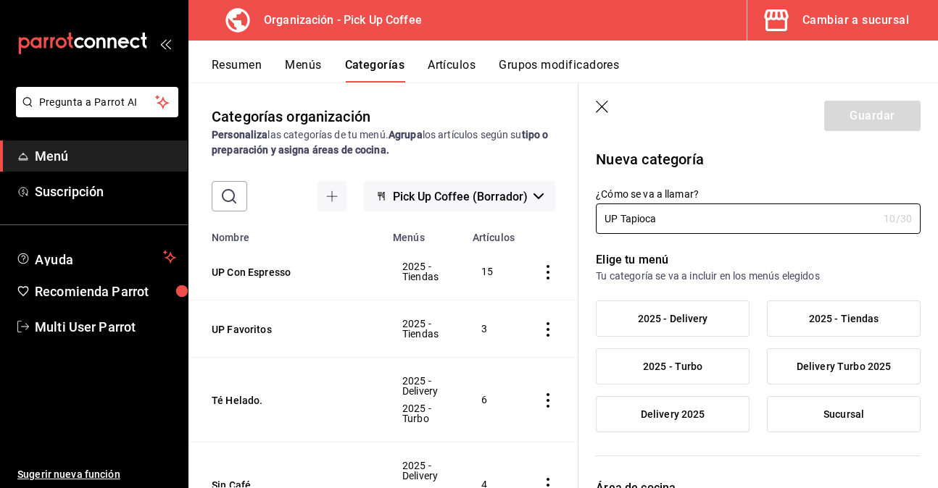
type input "UP Tapioca"
click at [832, 319] on span "2025 - Tiendas" at bounding box center [844, 319] width 70 height 12
click at [0, 0] on input "2025 - Tiendas" at bounding box center [0, 0] width 0 height 0
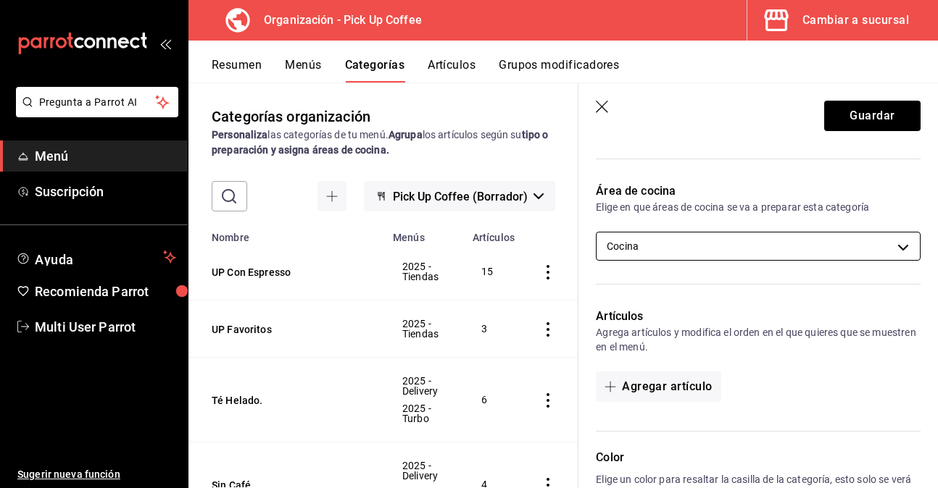
scroll to position [362, 0]
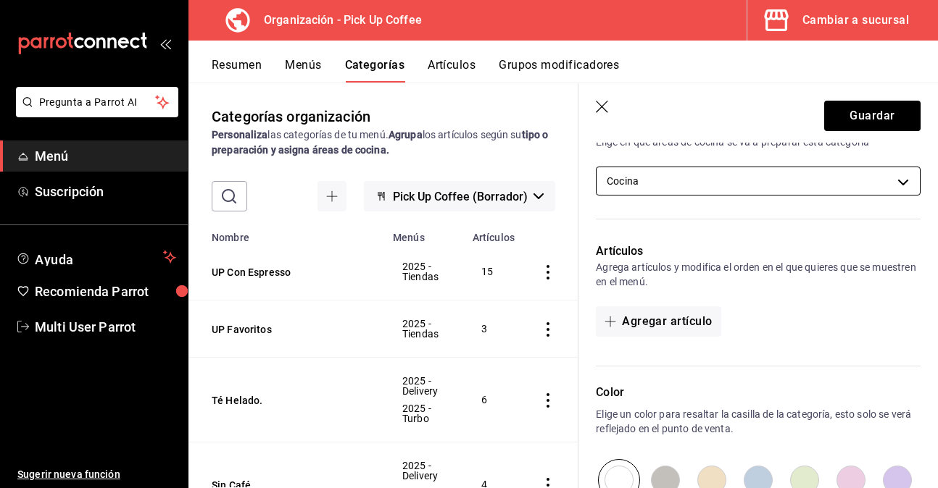
click at [671, 327] on button "Agregar artículo" at bounding box center [658, 321] width 125 height 30
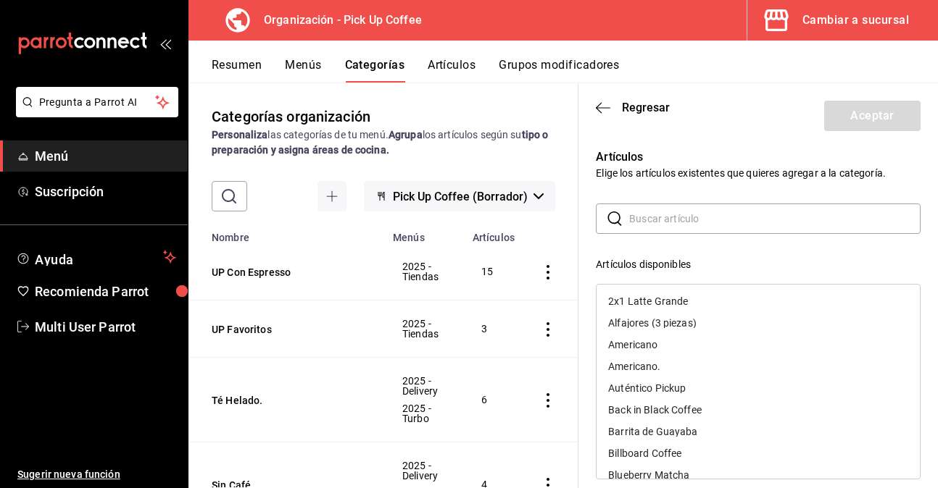
click at [681, 225] on input "text" at bounding box center [774, 218] width 291 height 29
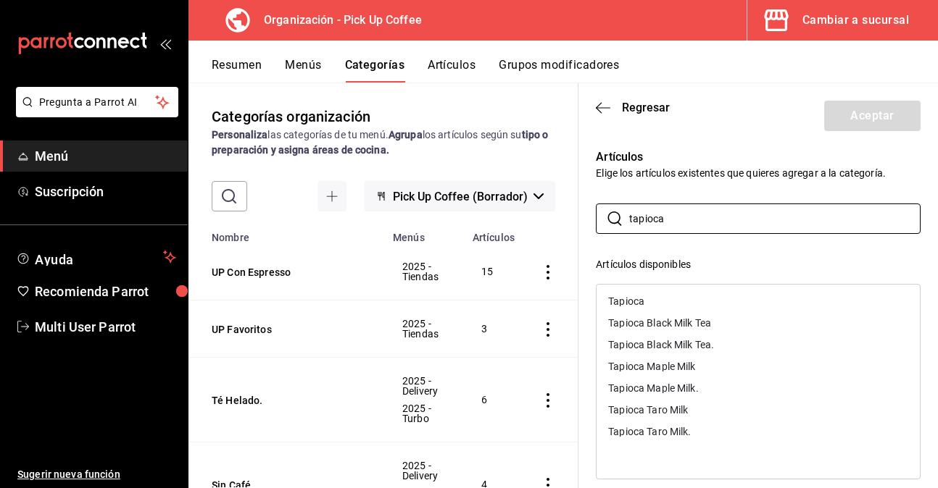
type input "tapioca"
click at [641, 324] on div "Tapioca Black Milk Tea" at bounding box center [659, 323] width 103 height 10
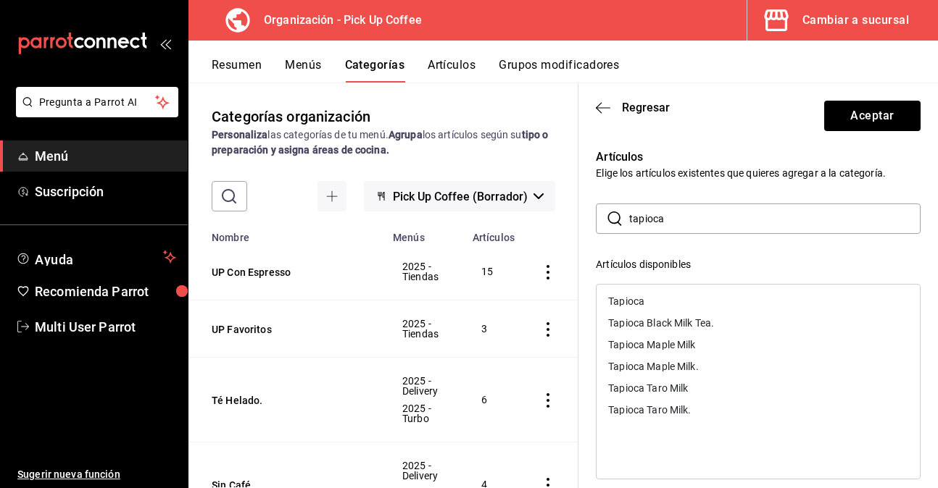
click at [640, 344] on div "Tapioca Maple Milk" at bounding box center [651, 345] width 87 height 10
click at [640, 363] on div "Tapioca Taro Milk" at bounding box center [648, 367] width 80 height 10
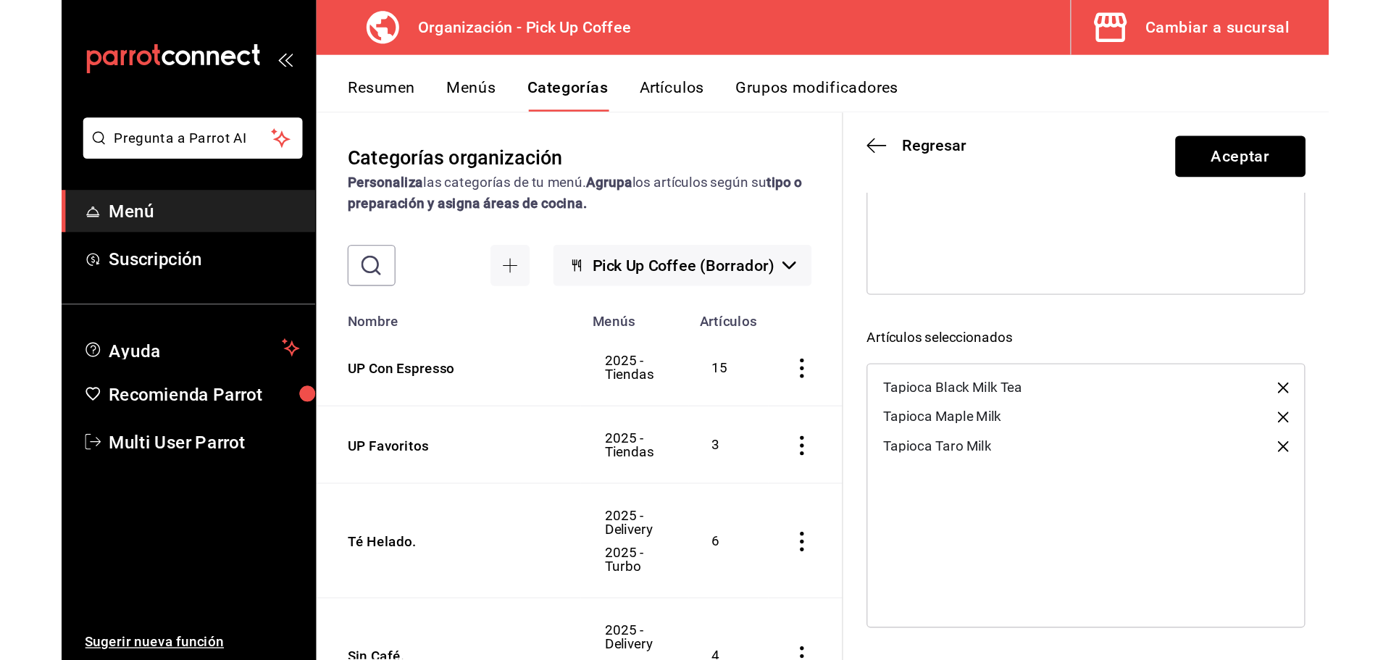
scroll to position [90, 0]
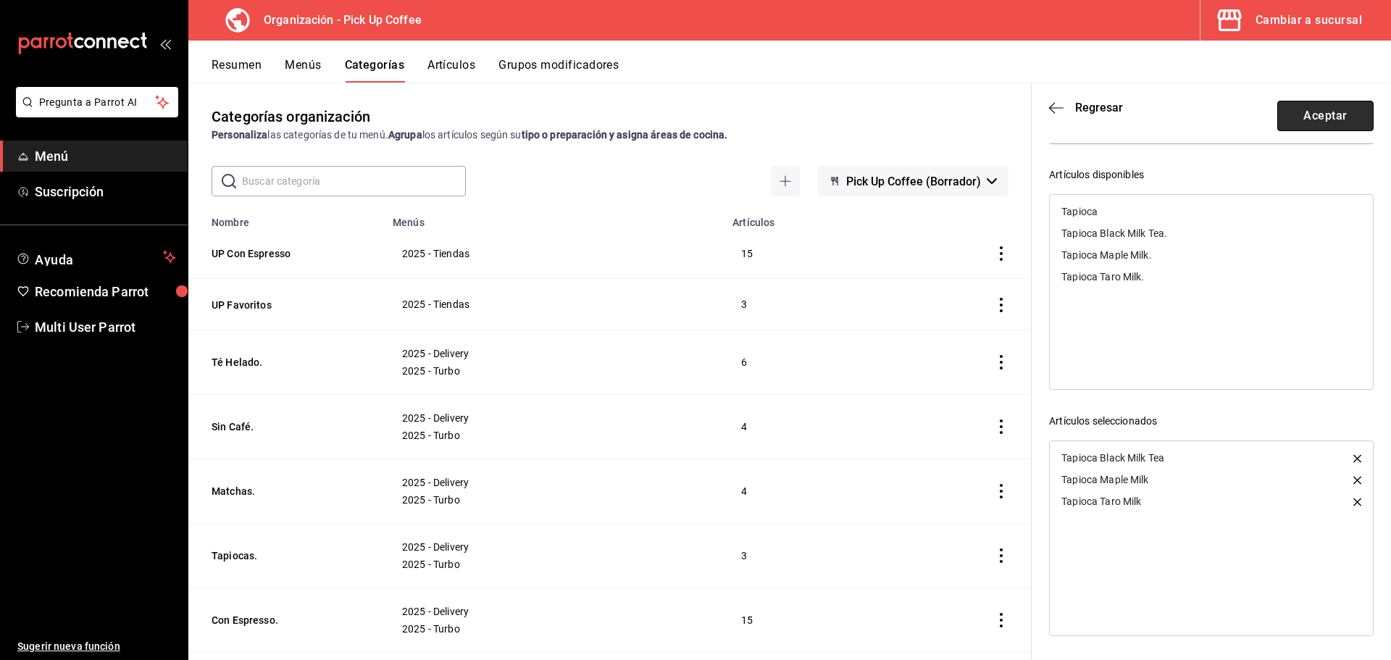
click at [1295, 116] on button "Aceptar" at bounding box center [1325, 116] width 96 height 30
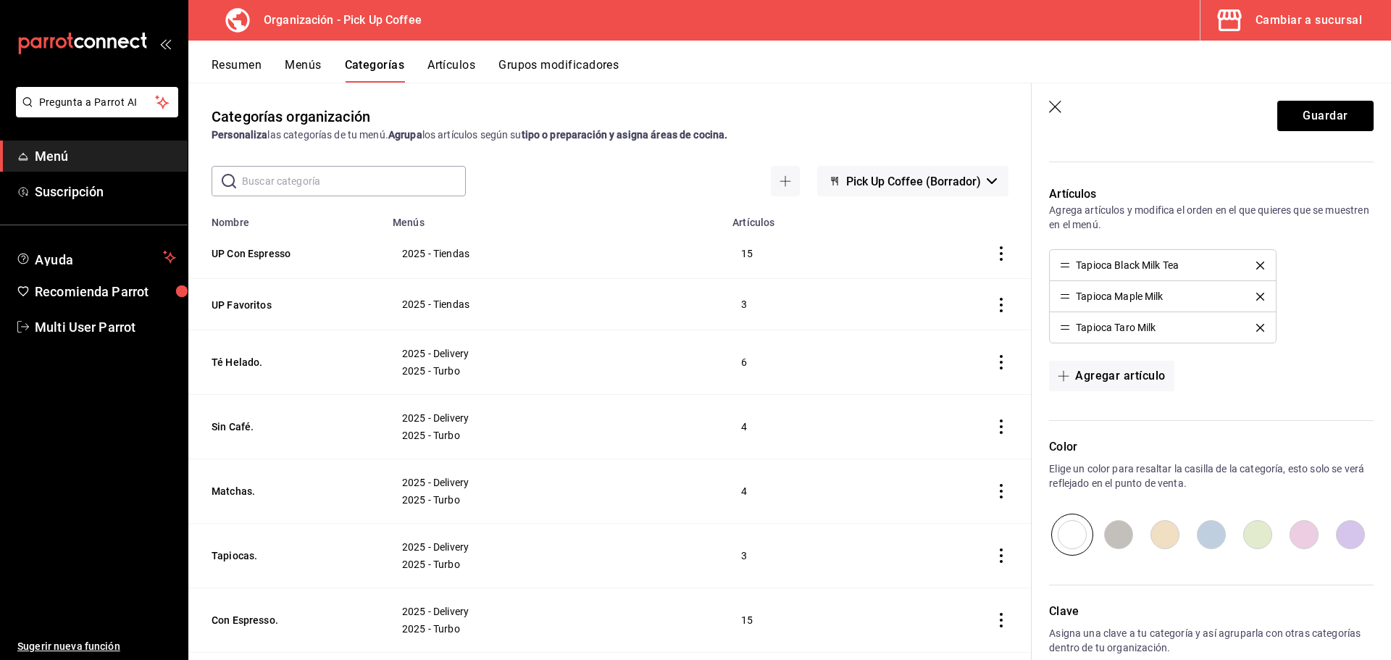
scroll to position [499, 0]
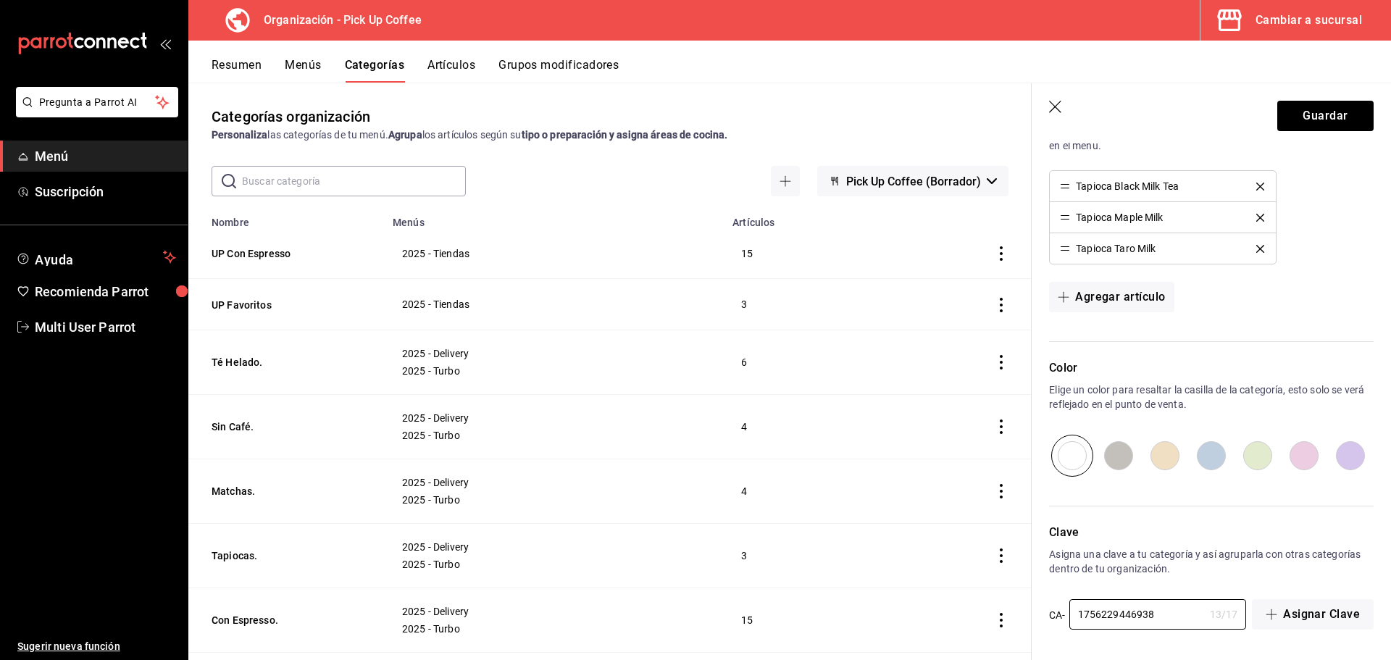
drag, startPoint x: 1159, startPoint y: 614, endPoint x: 948, endPoint y: 619, distance: 211.6
click at [948, 619] on main "Categorías organización Personaliza las categorías de tu menú. Agrupa los artíc…" at bounding box center [789, 371] width 1203 height 577
type input "2025-T-TAP"
click at [1320, 124] on button "Guardar" at bounding box center [1325, 116] width 96 height 30
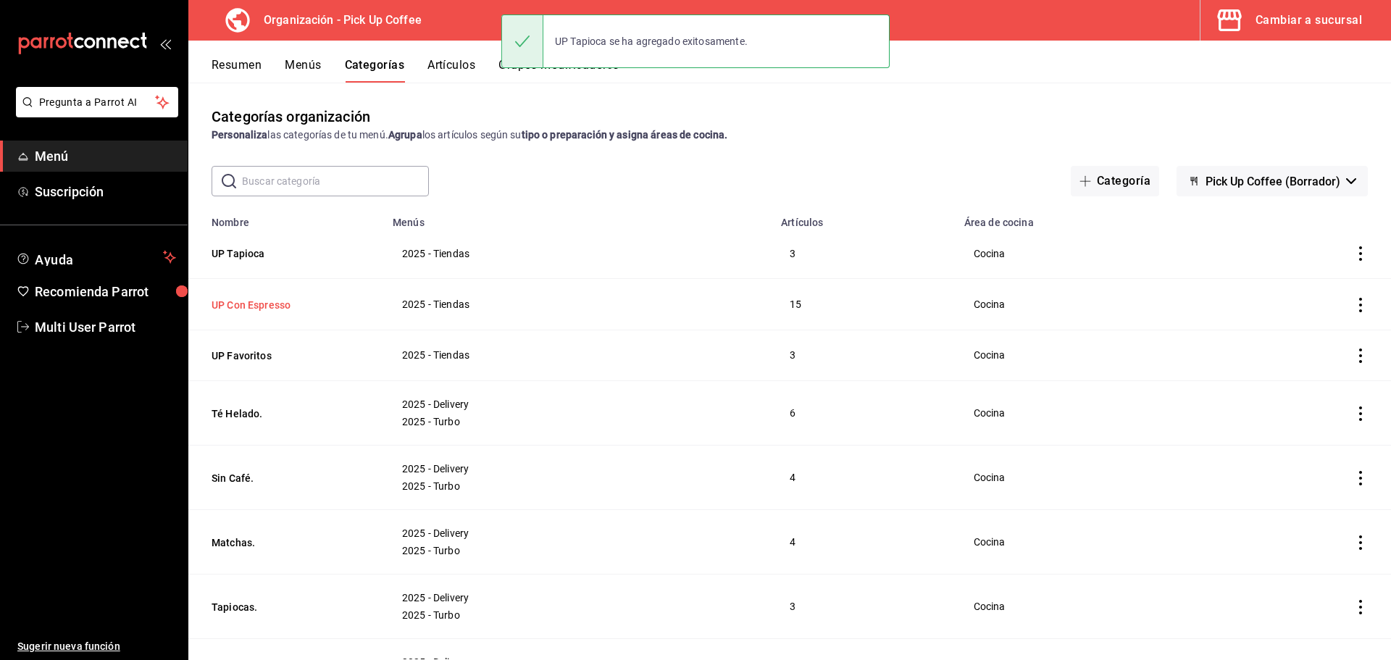
click at [283, 308] on button "UP Con Espresso" at bounding box center [284, 305] width 145 height 14
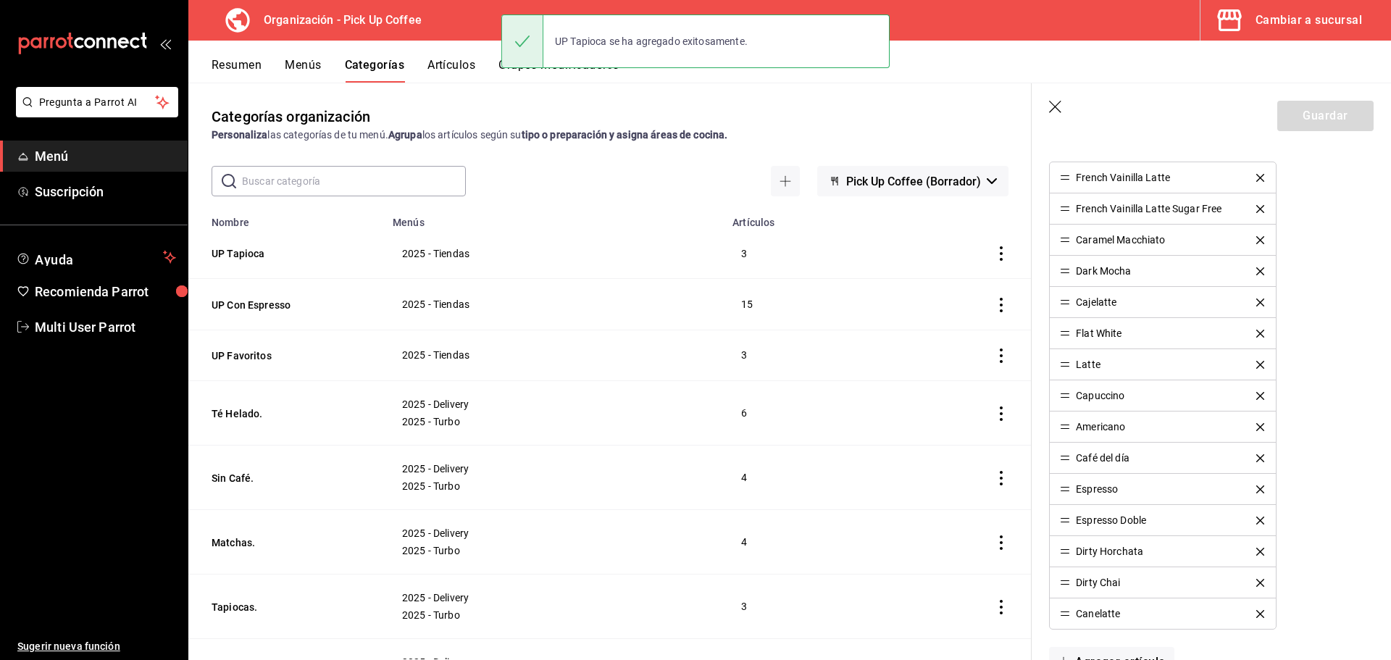
scroll to position [872, 0]
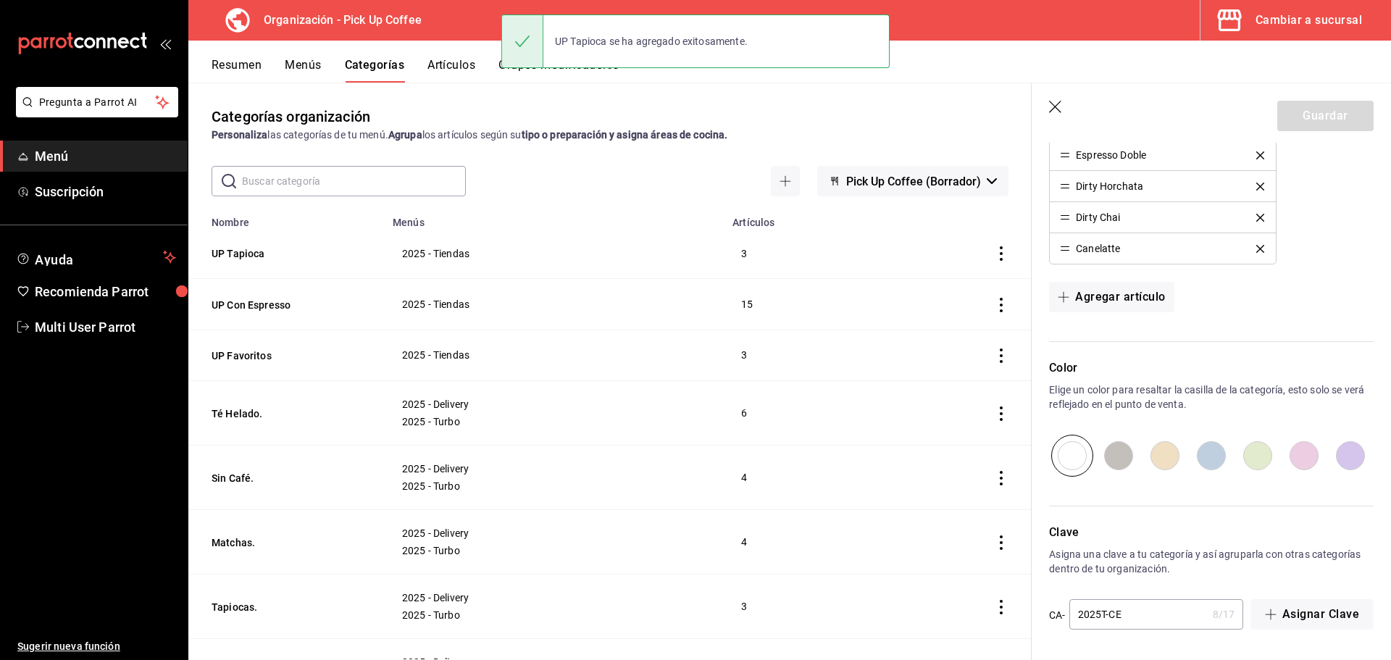
click at [1140, 613] on input "2025T-CE" at bounding box center [1138, 614] width 138 height 29
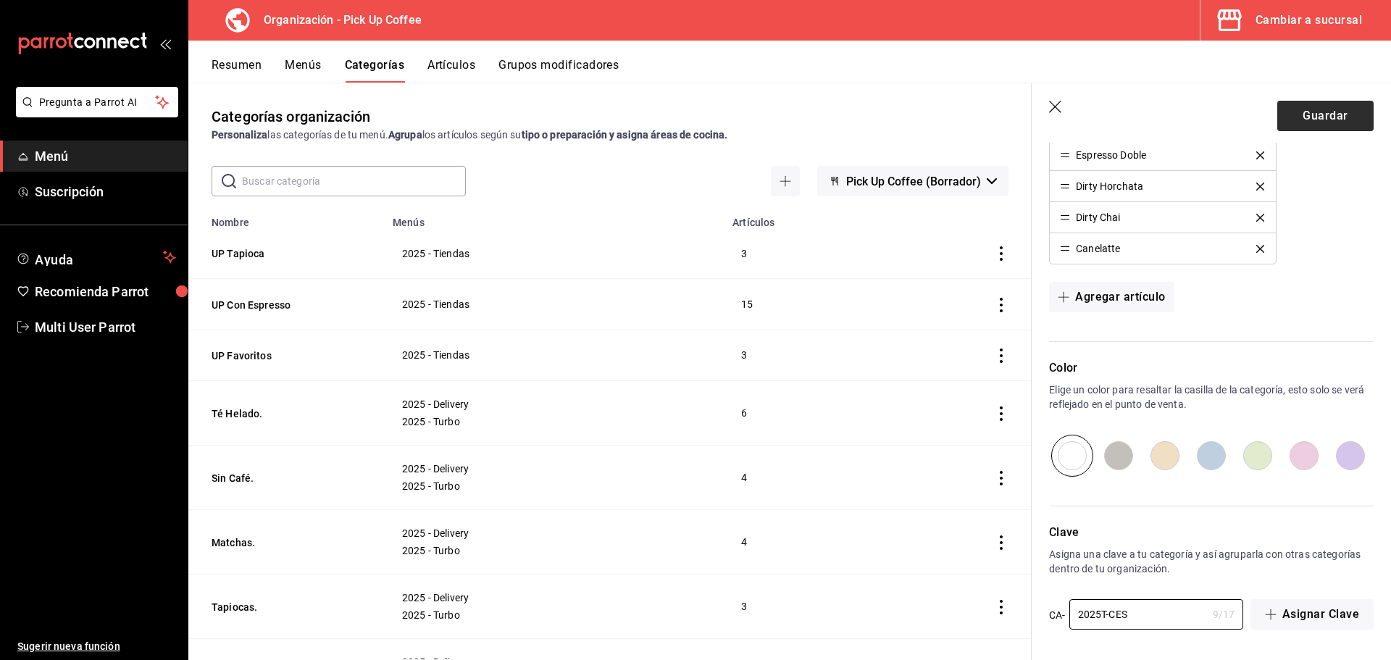
type input "2025T-CES"
click at [1320, 120] on button "Guardar" at bounding box center [1325, 116] width 96 height 30
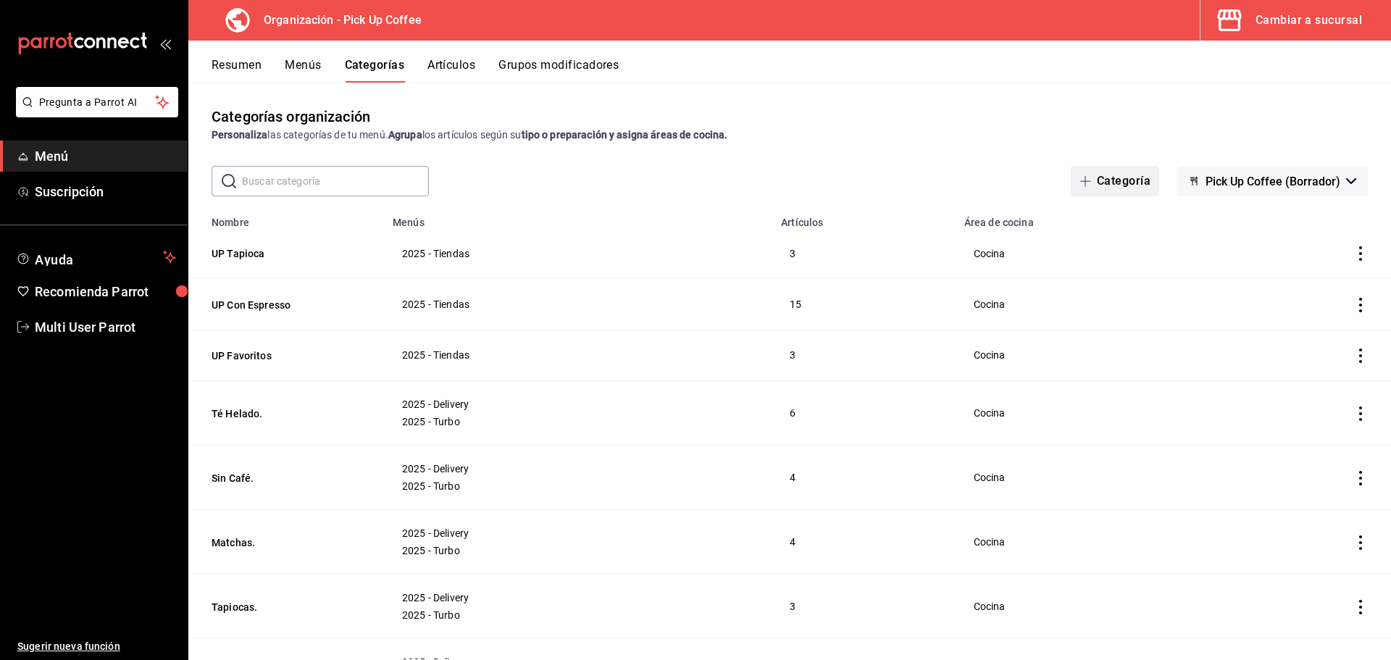
click at [1103, 186] on button "Categoría" at bounding box center [1115, 181] width 88 height 30
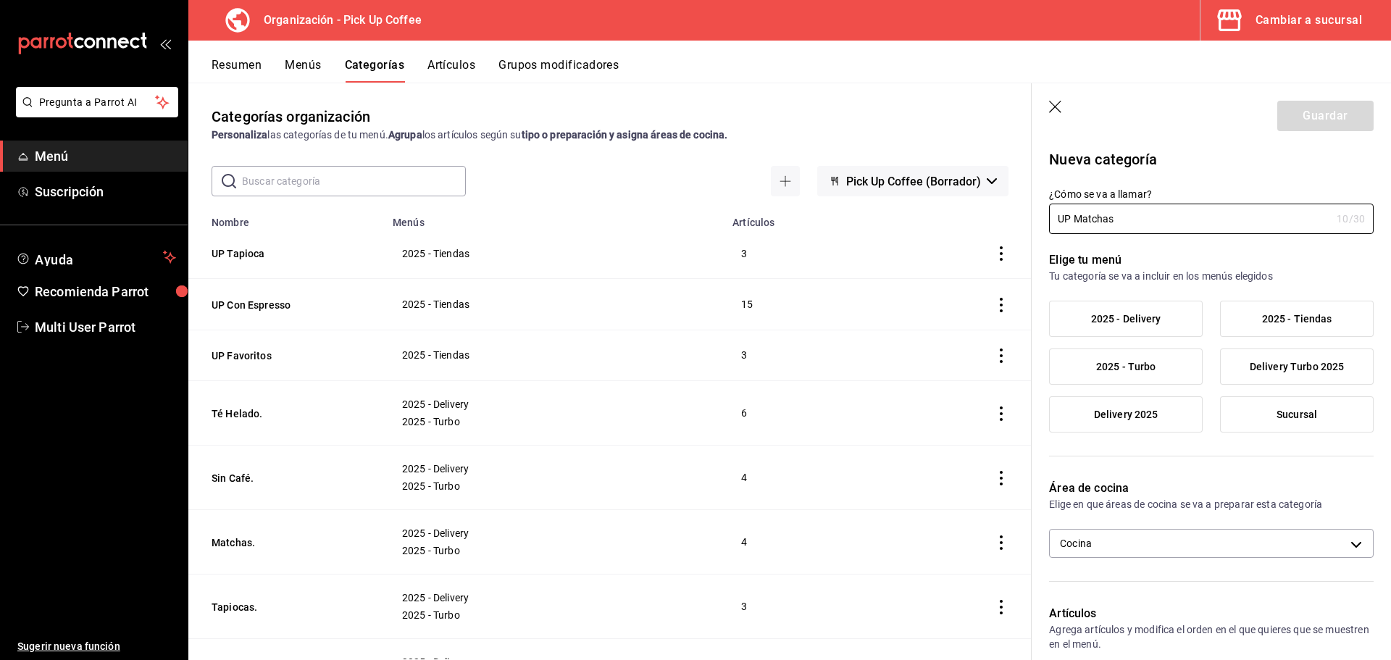
type input "UP Matchas"
click at [1278, 317] on span "2025 - Tiendas" at bounding box center [1297, 319] width 70 height 12
click at [0, 0] on input "2025 - Tiendas" at bounding box center [0, 0] width 0 height 0
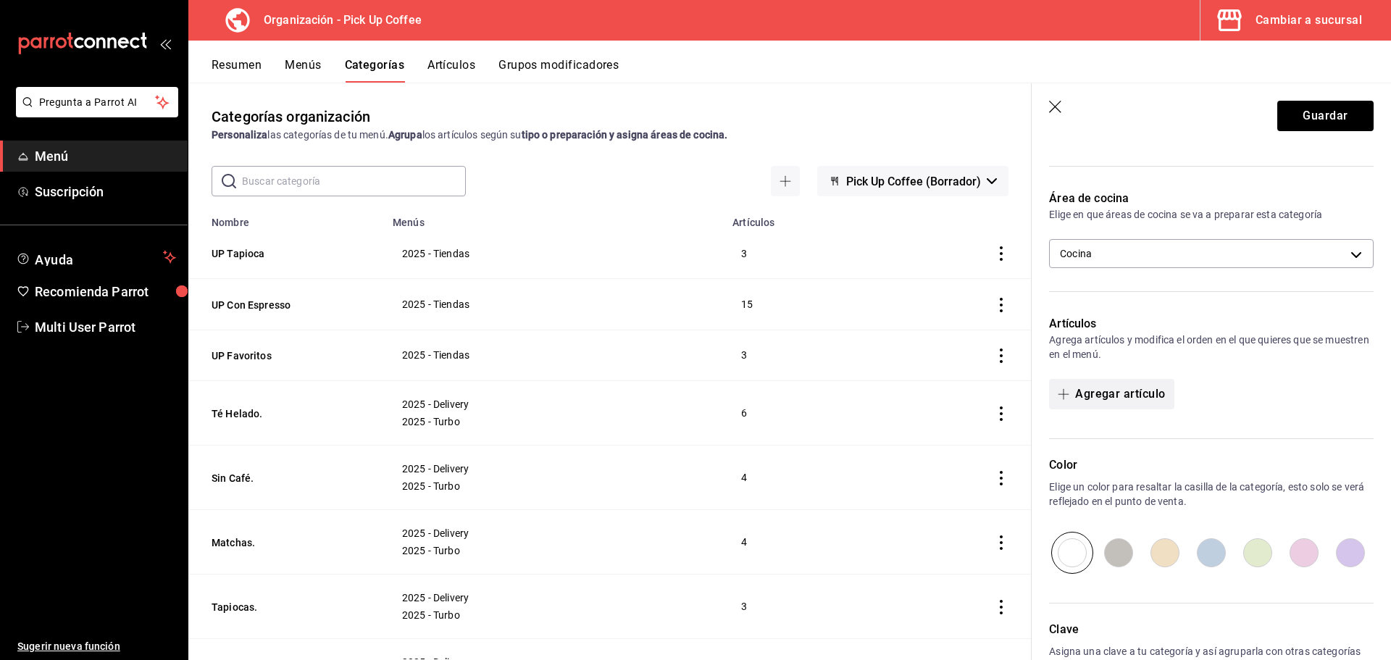
scroll to position [362, 0]
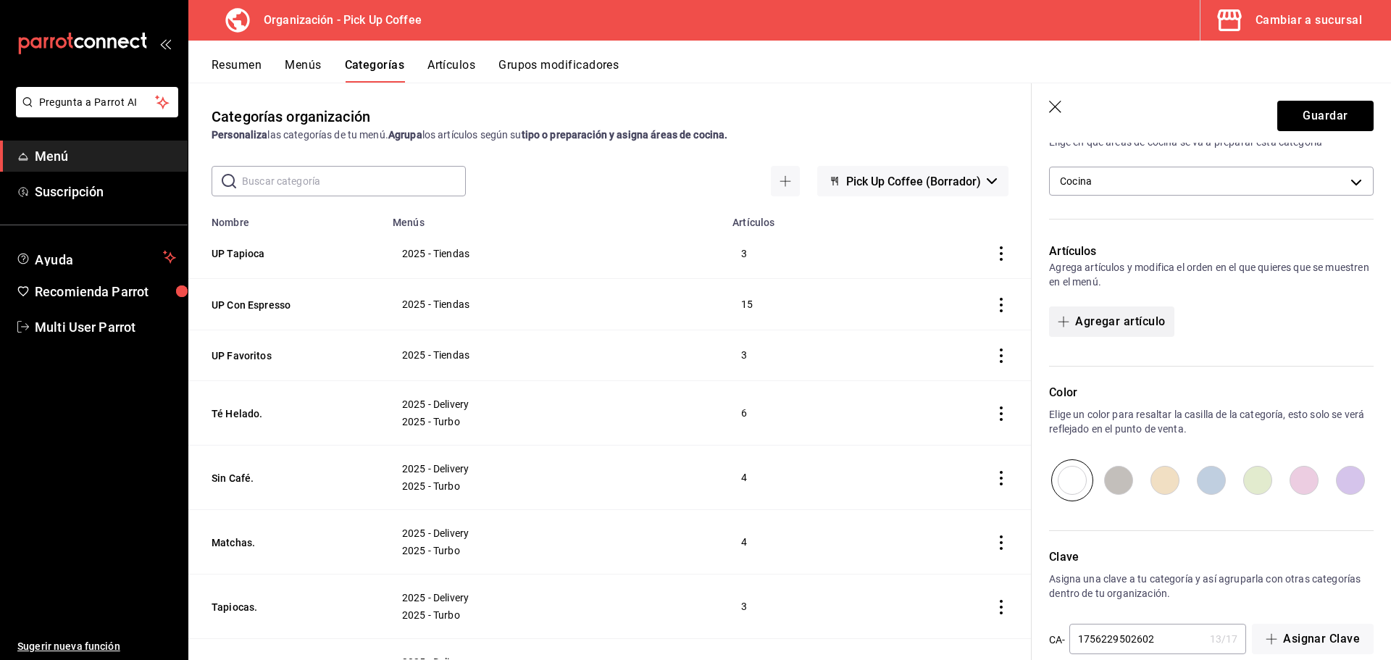
click at [1130, 322] on button "Agregar artículo" at bounding box center [1111, 321] width 125 height 30
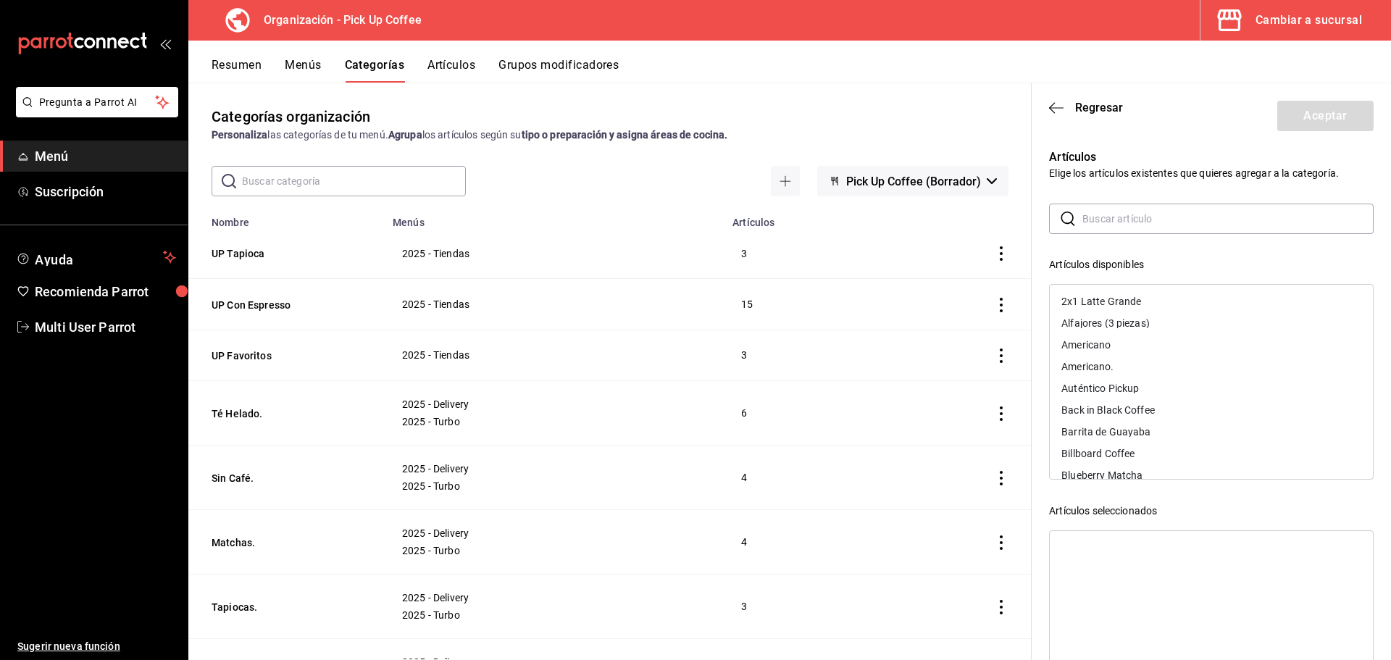
click at [1112, 217] on input "text" at bounding box center [1228, 218] width 291 height 29
type input "matcha"
click at [1056, 105] on icon "button" at bounding box center [1056, 107] width 14 height 13
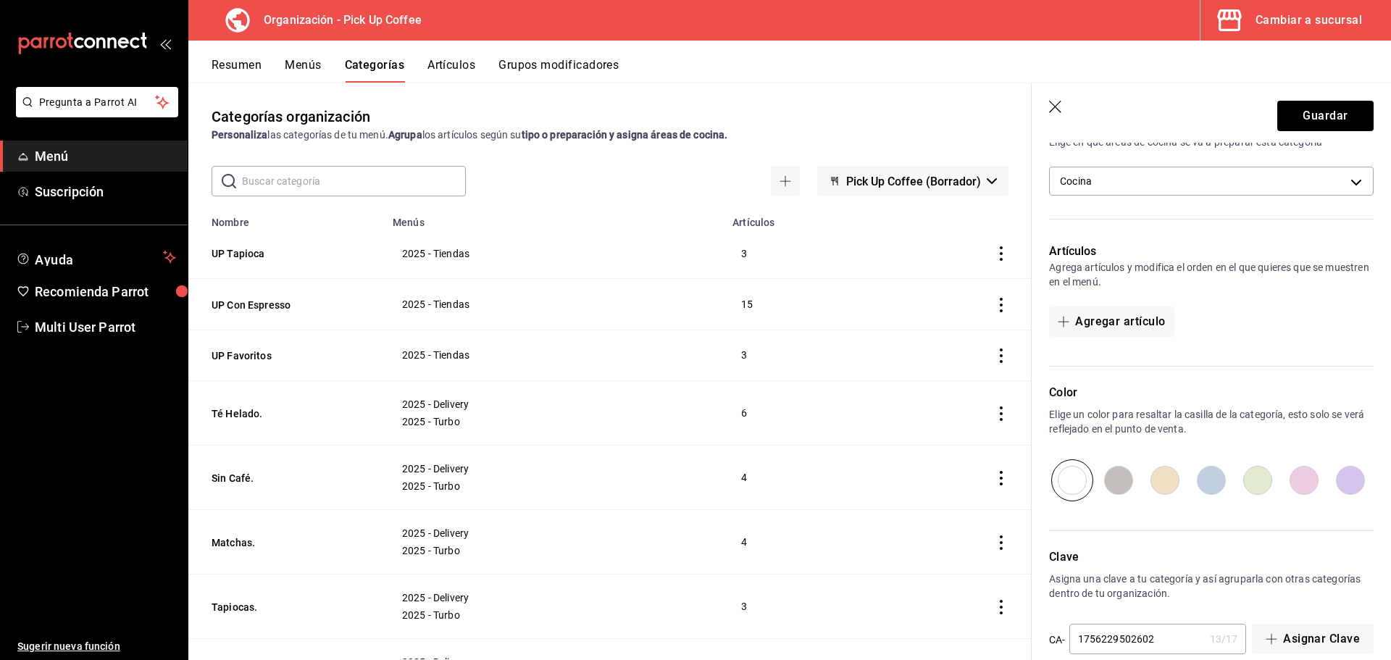
click at [451, 74] on button "Artículos" at bounding box center [452, 70] width 48 height 25
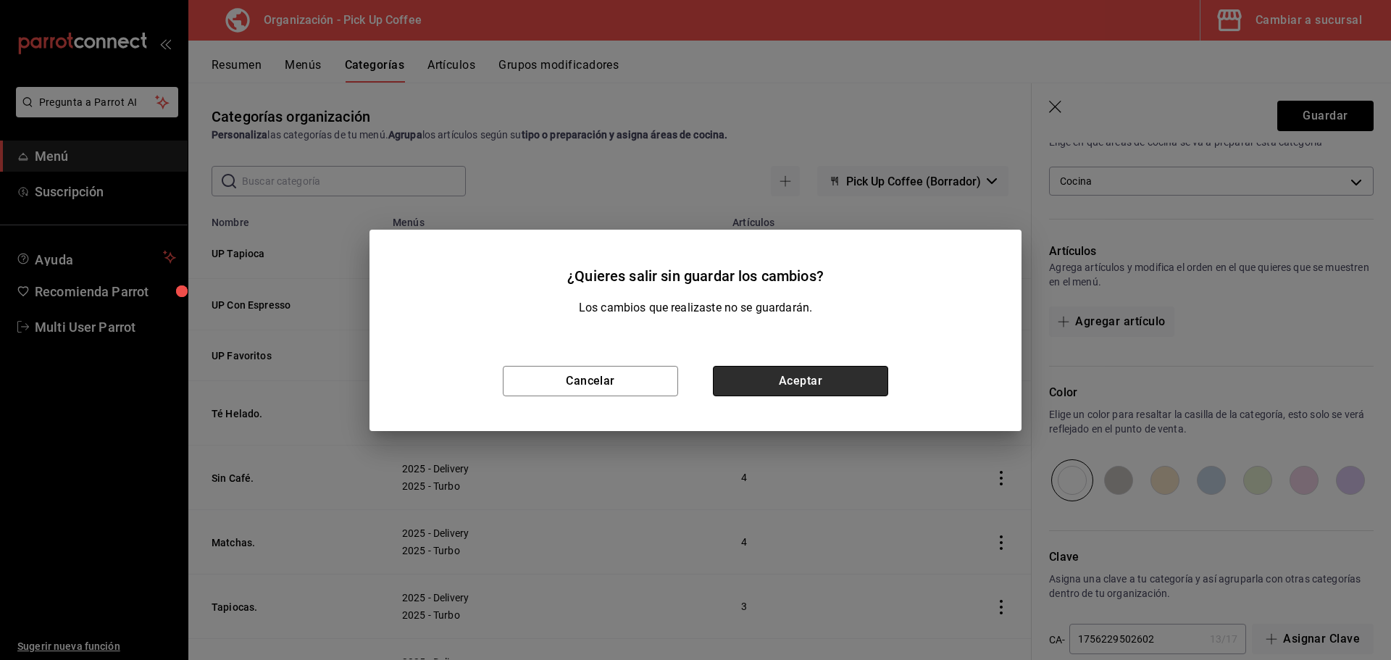
click at [809, 383] on button "Aceptar" at bounding box center [800, 381] width 175 height 30
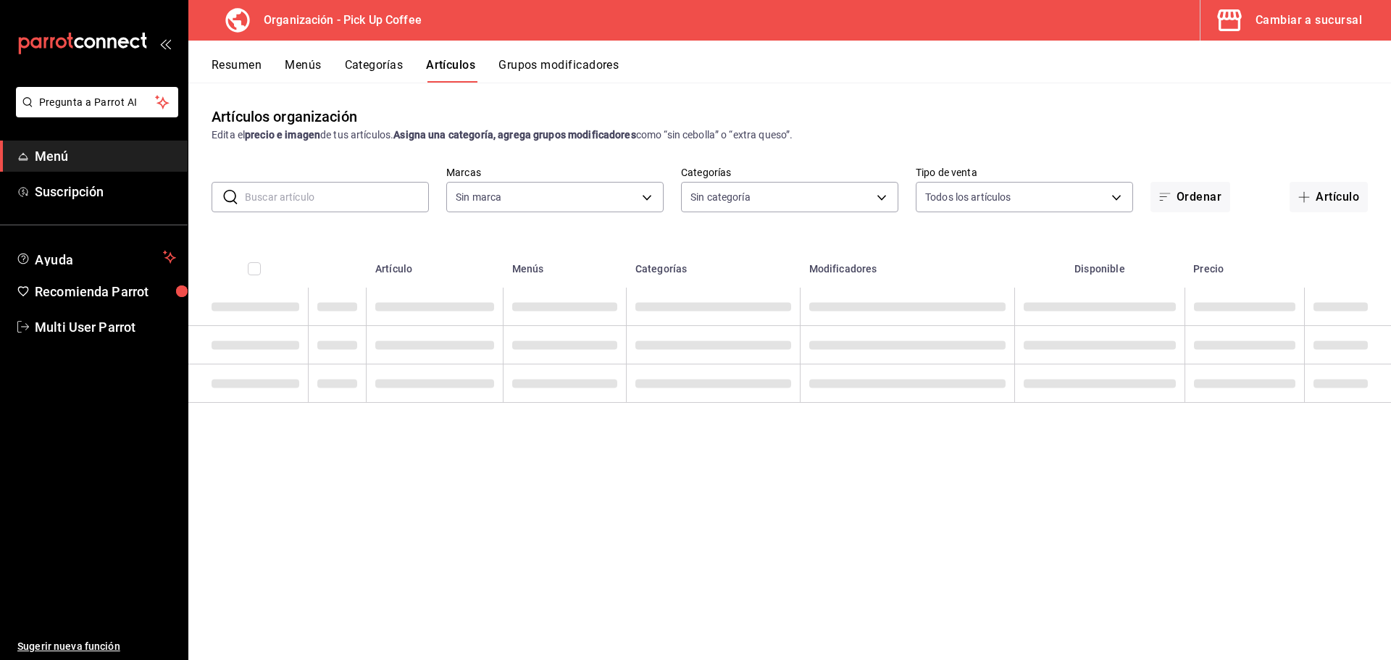
click at [445, 67] on button "Artículos" at bounding box center [450, 70] width 49 height 25
type input "be2dd662-c872-4fc9-aaab-377dbd4a662e"
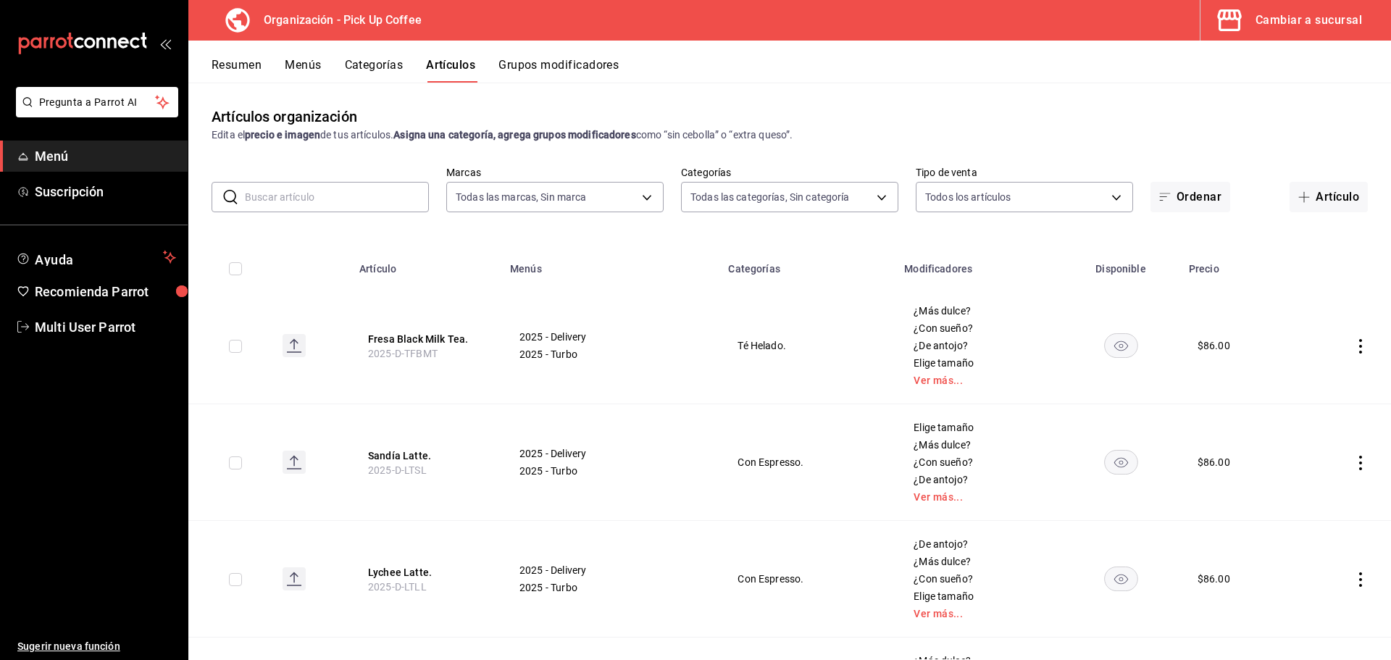
type input "4c97ade2-c5a2-4bd3-9f56-729e5b9e1fe4,a2760a6d-17d3-4488-8717-478b92b7d665,e26a2…"
click at [353, 207] on input "text" at bounding box center [337, 197] width 184 height 29
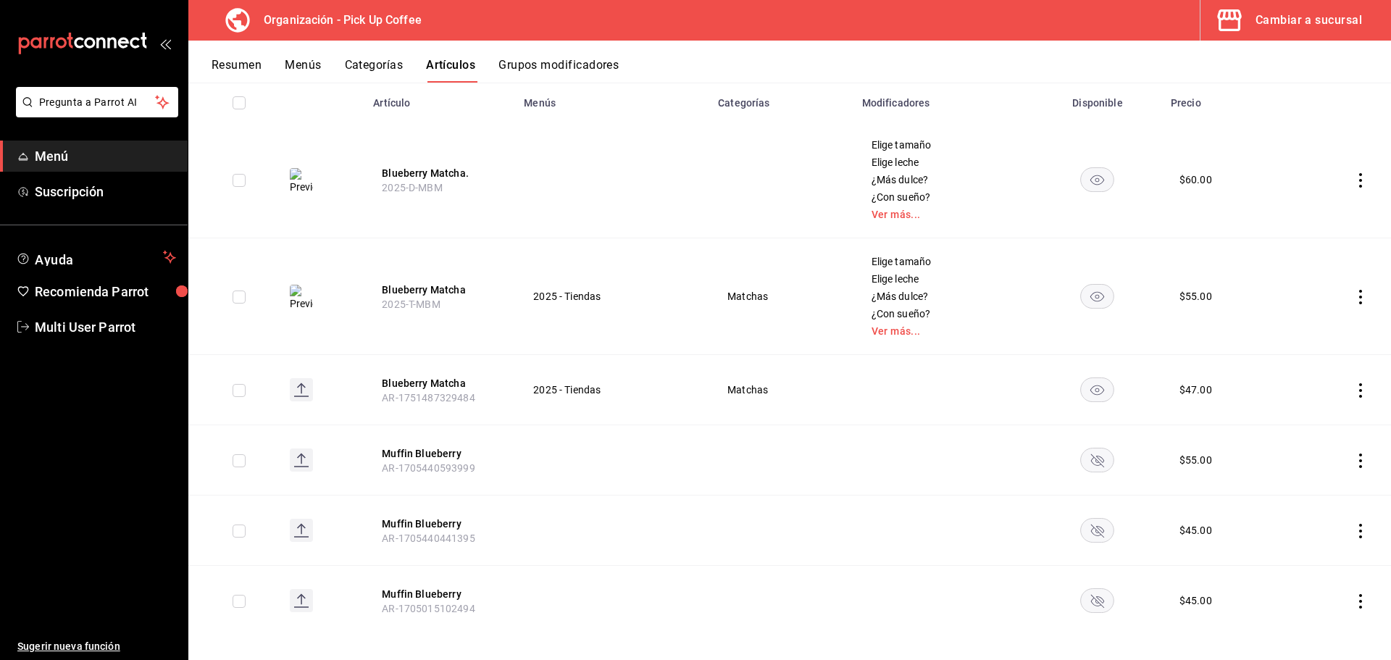
scroll to position [177, 0]
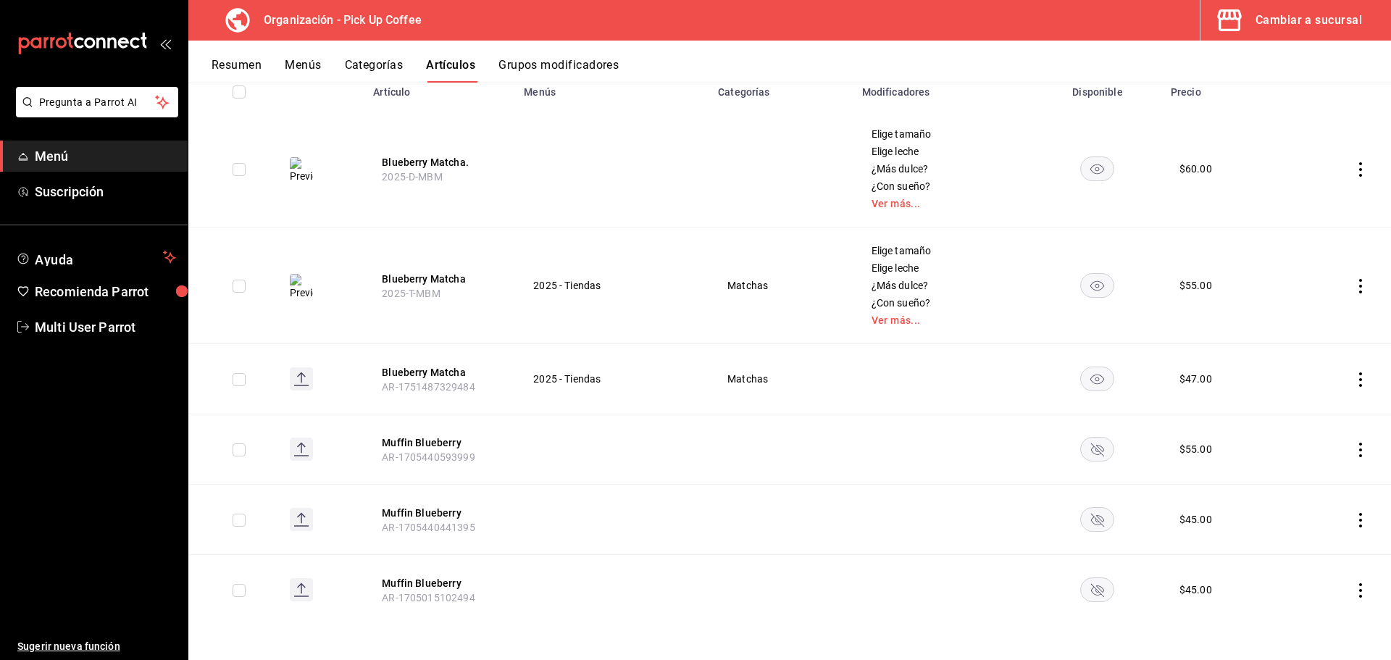
type input "bluebe"
click at [238, 377] on input "checkbox" at bounding box center [239, 379] width 13 height 13
checkbox input "true"
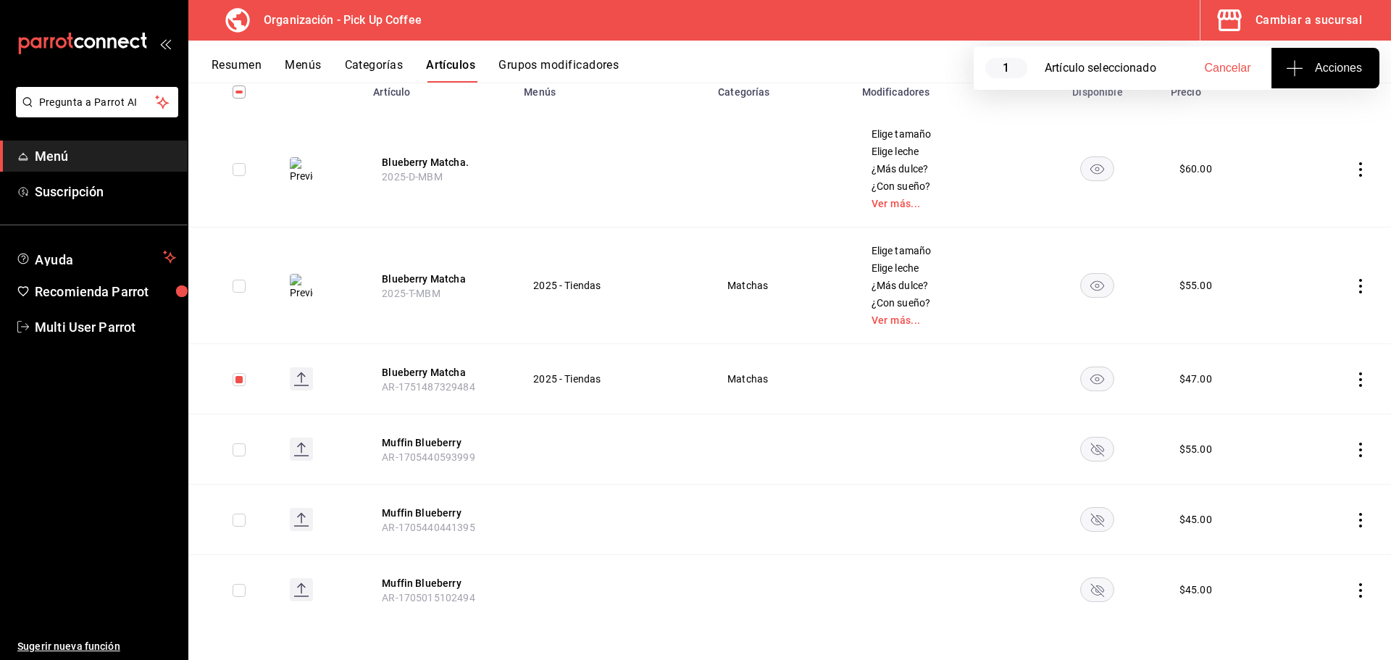
click at [240, 445] on input "checkbox" at bounding box center [239, 449] width 13 height 13
checkbox input "true"
click at [237, 526] on input "checkbox" at bounding box center [239, 520] width 13 height 13
checkbox input "true"
click at [240, 596] on input "checkbox" at bounding box center [239, 590] width 13 height 13
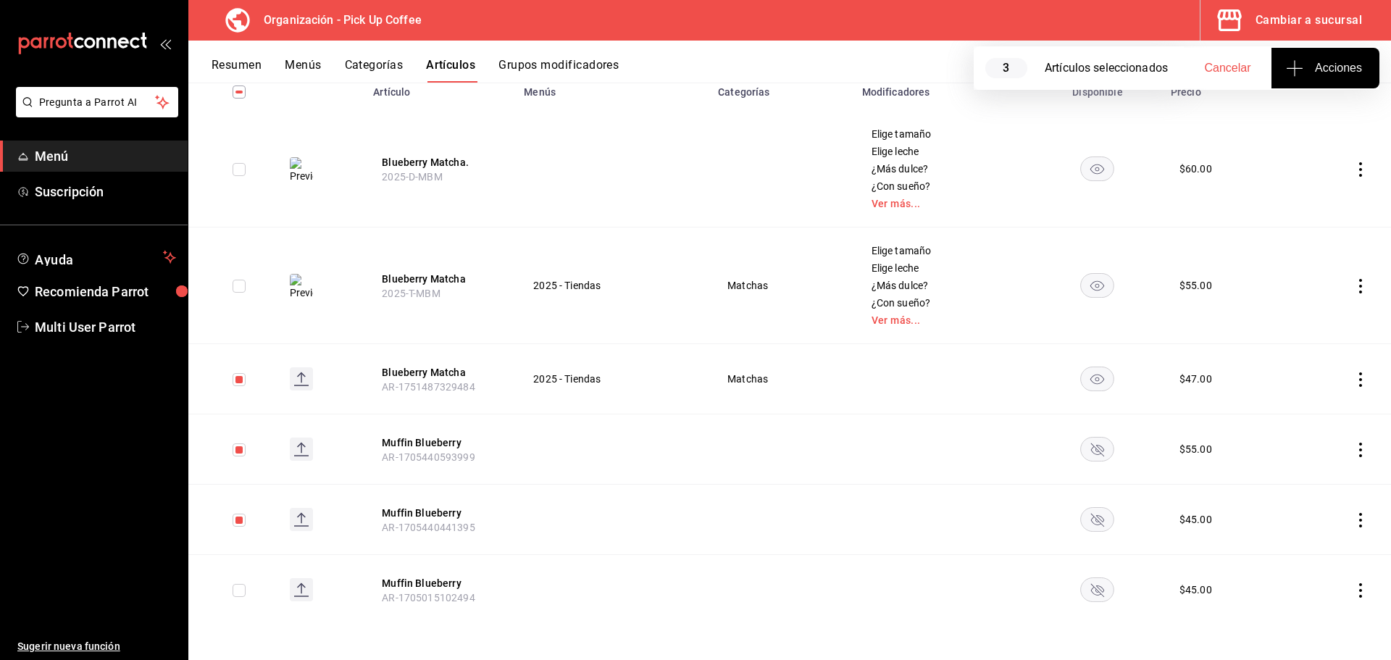
checkbox input "true"
click at [754, 427] on td at bounding box center [780, 449] width 143 height 70
click at [1354, 378] on icon "actions" at bounding box center [1361, 379] width 14 height 14
click at [1306, 472] on span "Eliminar" at bounding box center [1306, 472] width 37 height 12
click at [1269, 395] on button "Eliminar" at bounding box center [1286, 406] width 96 height 30
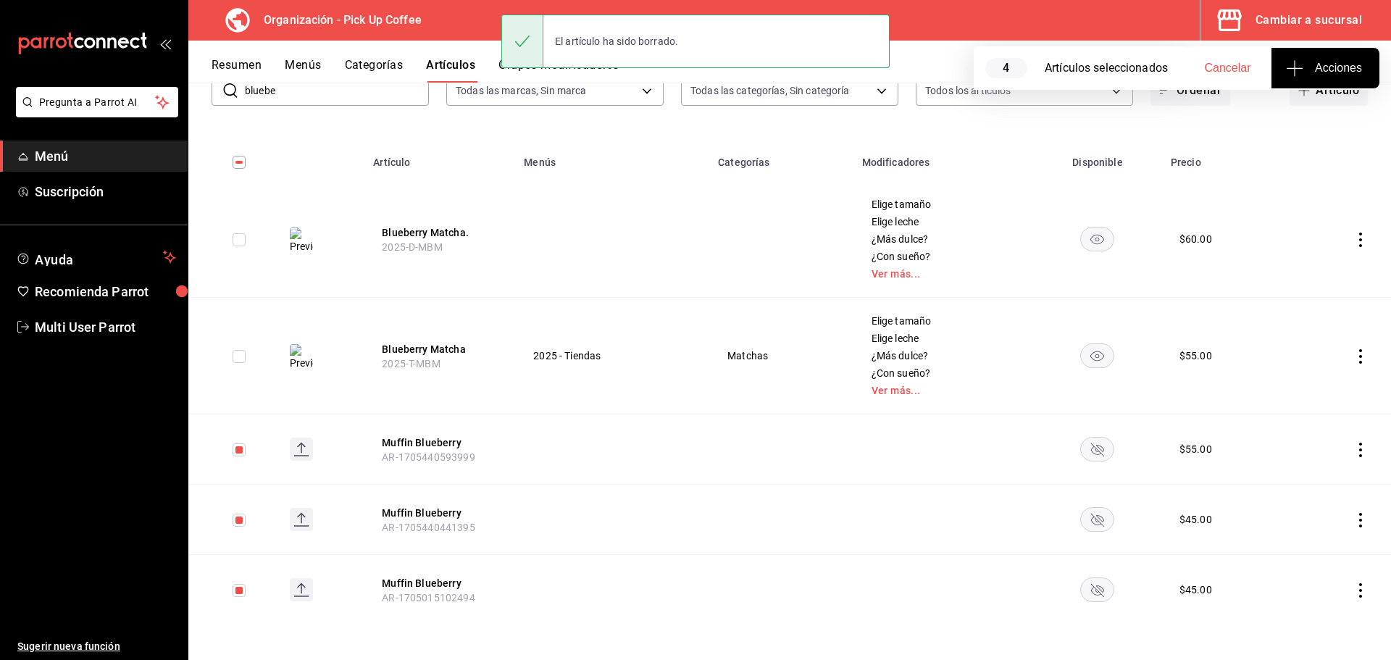
scroll to position [107, 0]
click at [1354, 456] on icon "actions" at bounding box center [1361, 450] width 14 height 14
click at [1310, 536] on span "Eliminar" at bounding box center [1306, 542] width 37 height 12
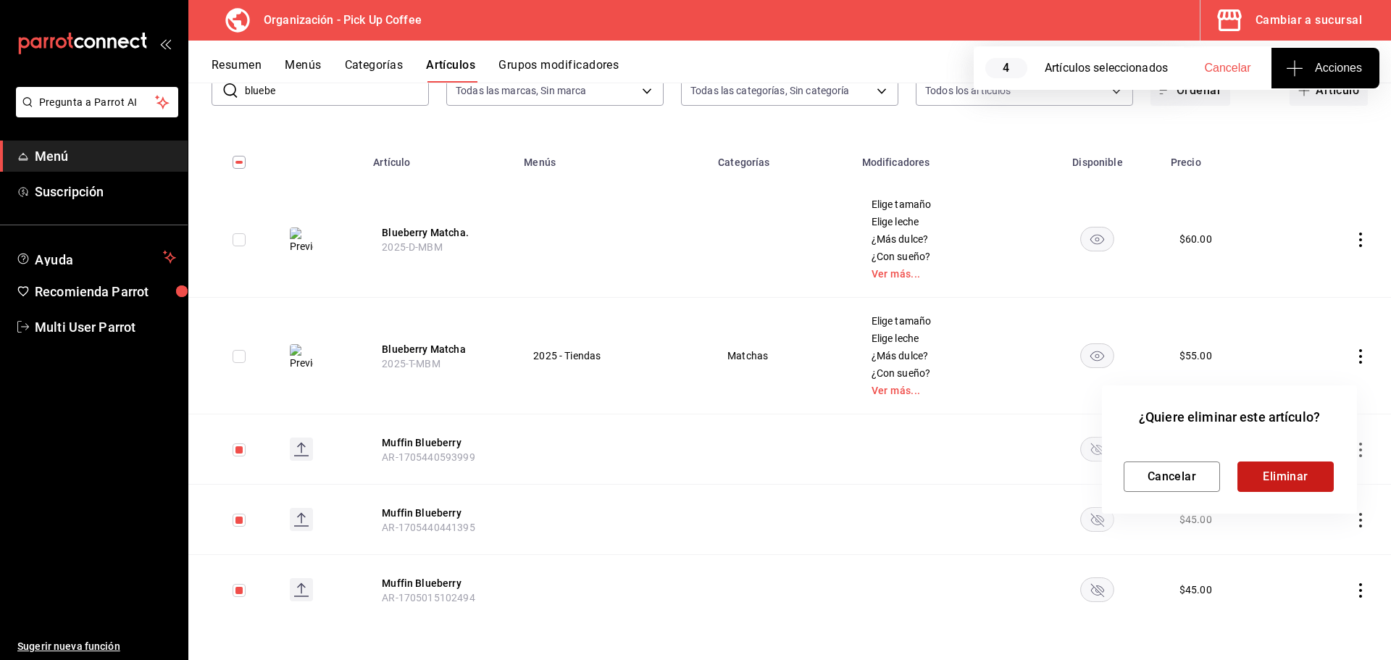
drag, startPoint x: 1278, startPoint y: 483, endPoint x: 1309, endPoint y: 480, distance: 30.5
click at [1280, 482] on button "Eliminar" at bounding box center [1286, 477] width 96 height 30
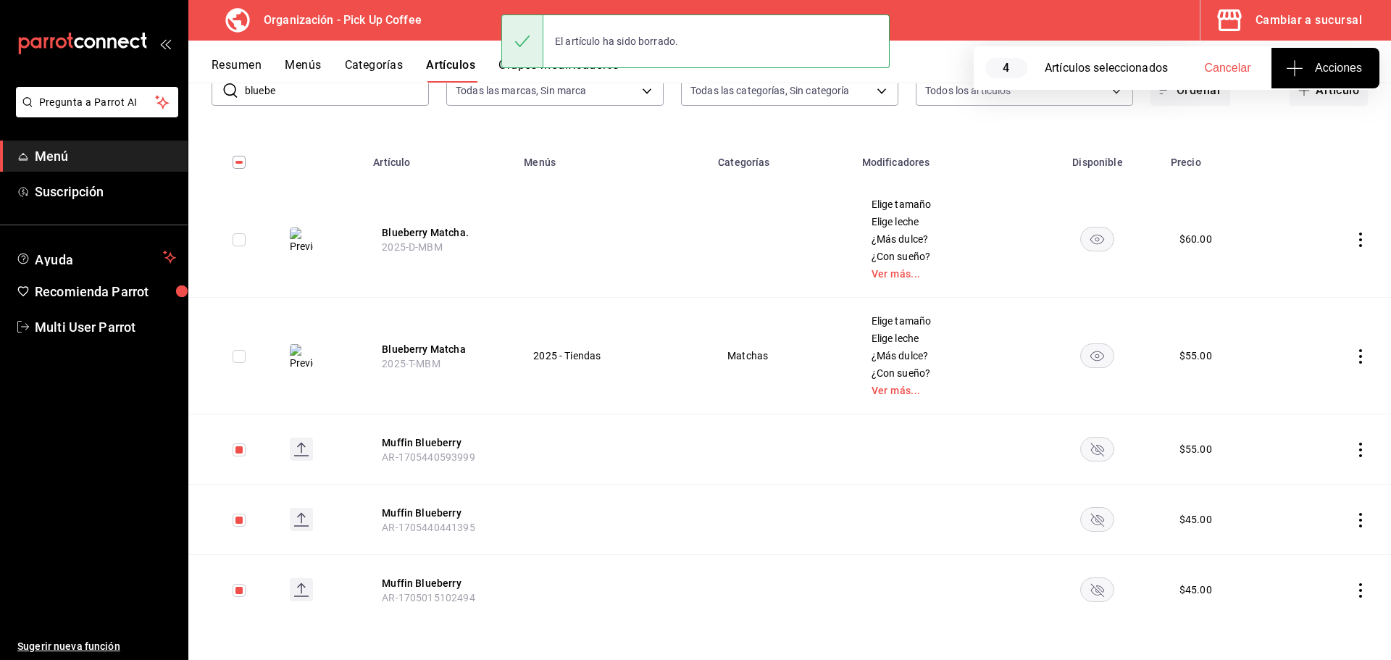
checkbox input "true"
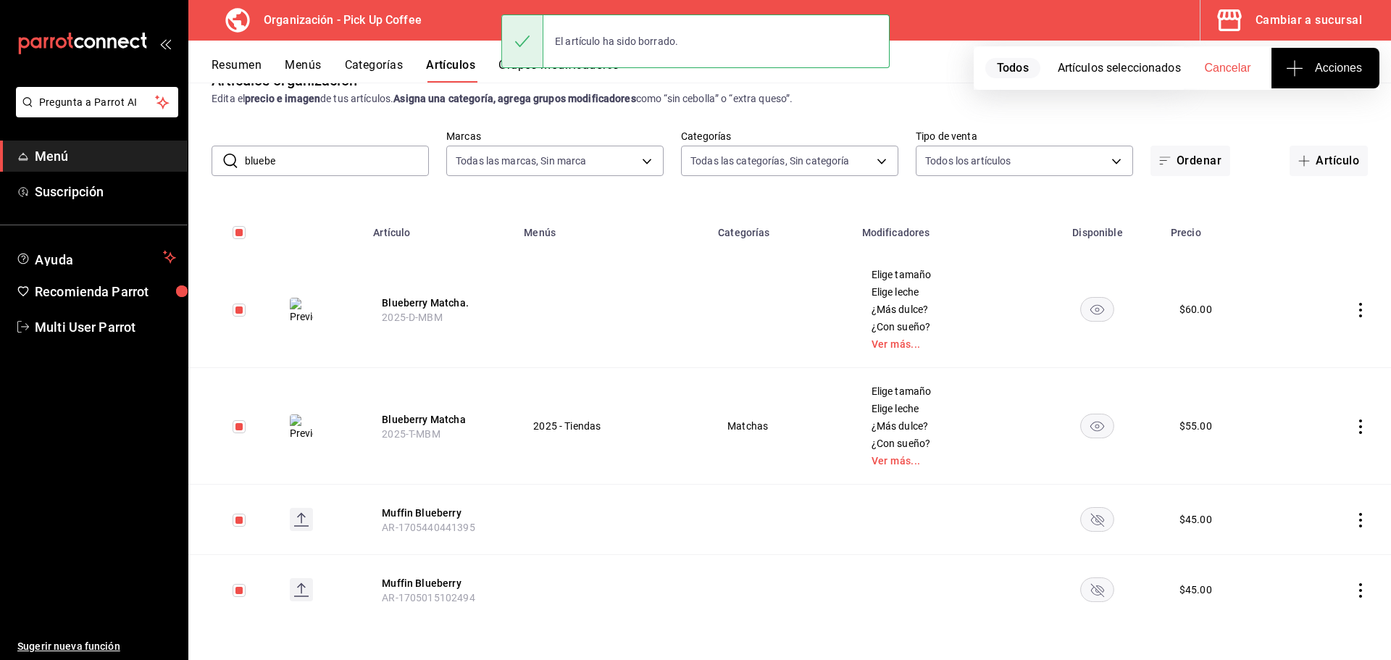
scroll to position [36, 0]
click at [1354, 525] on icon "actions" at bounding box center [1361, 520] width 14 height 14
click at [1309, 607] on span "Eliminar" at bounding box center [1306, 612] width 37 height 12
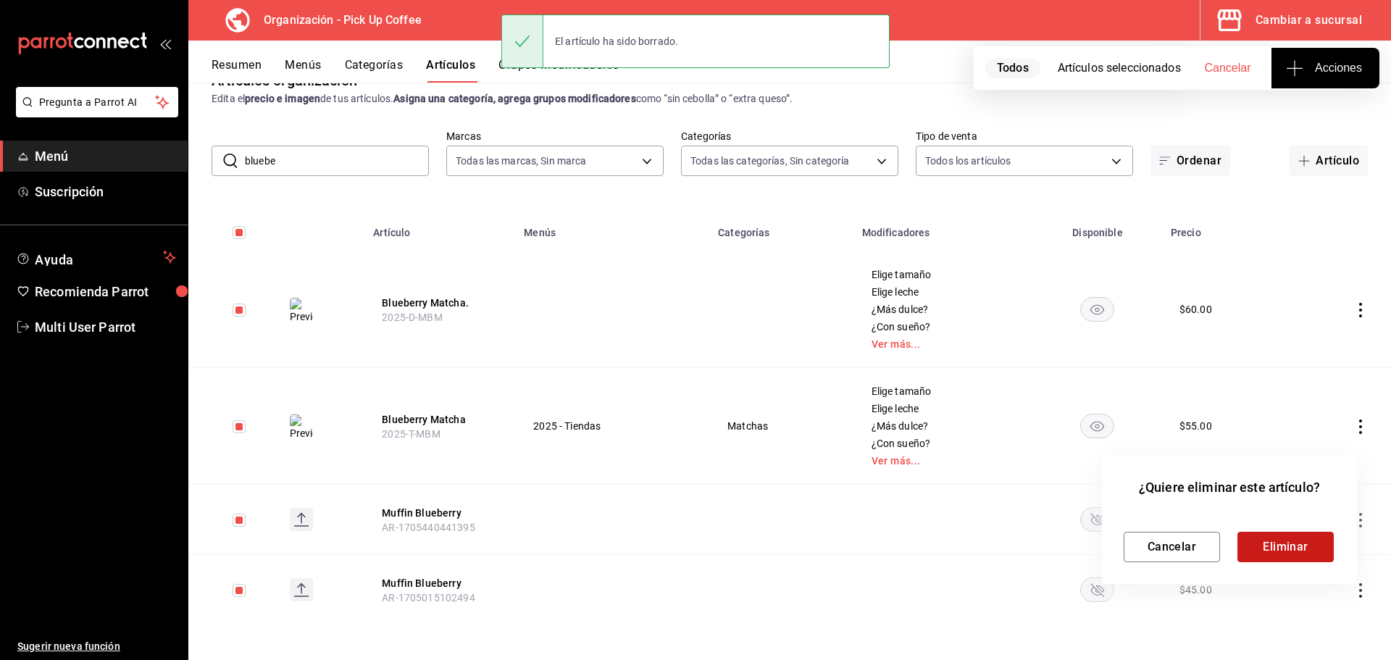
click at [1276, 549] on button "Eliminar" at bounding box center [1286, 547] width 96 height 30
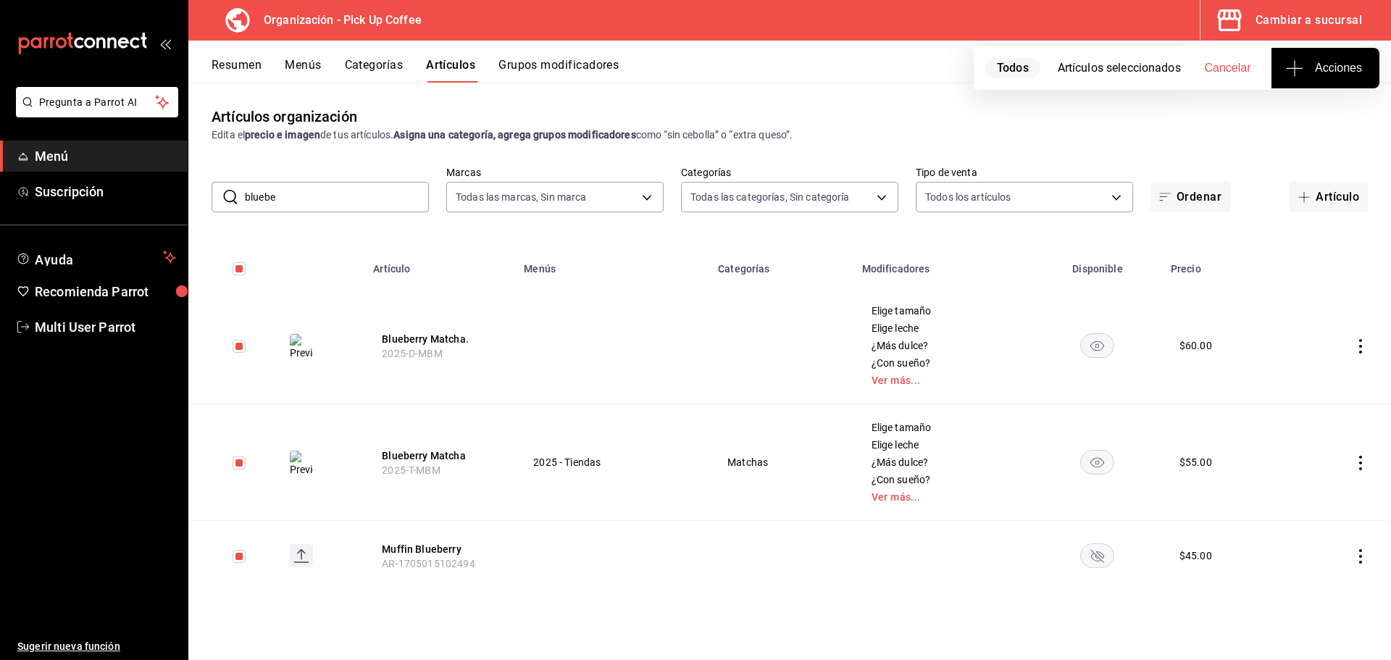
scroll to position [0, 0]
click at [1358, 557] on icon "actions" at bounding box center [1361, 556] width 14 height 14
click at [1317, 618] on span "Eliminar" at bounding box center [1316, 622] width 37 height 12
click at [1289, 585] on button "Eliminar" at bounding box center [1296, 583] width 96 height 30
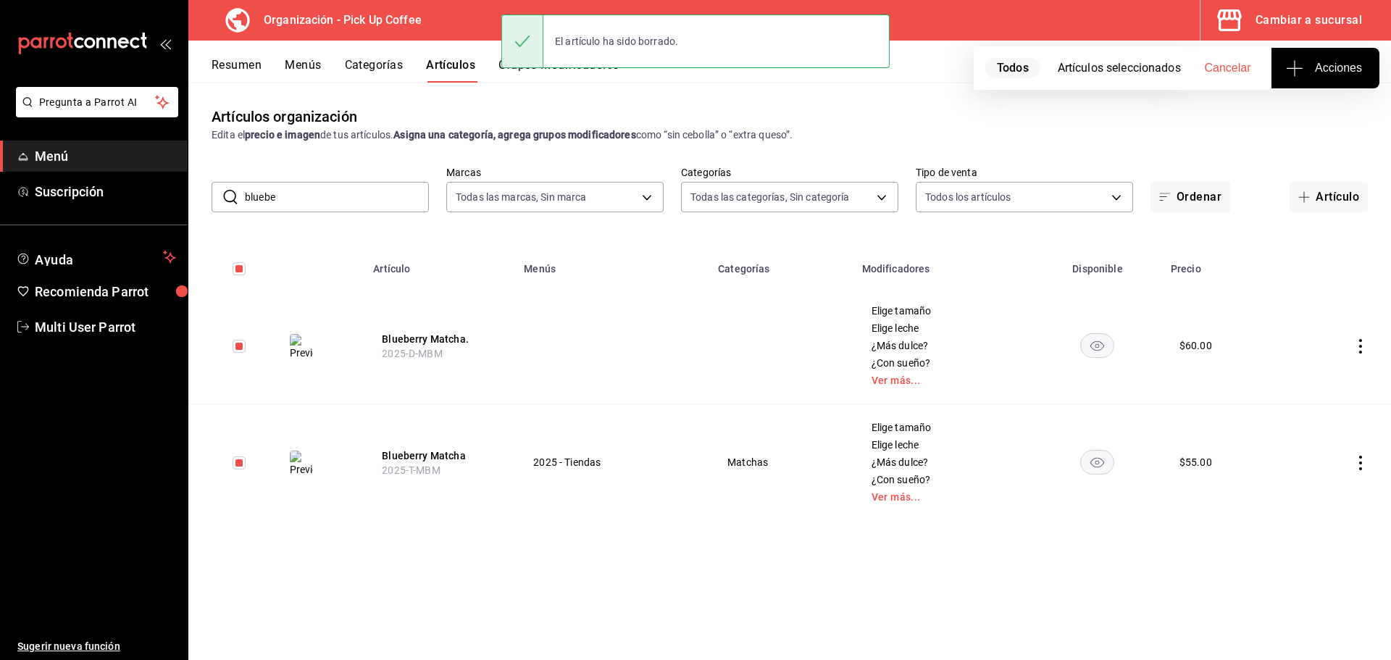
click at [383, 65] on button "Categorías" at bounding box center [374, 70] width 59 height 25
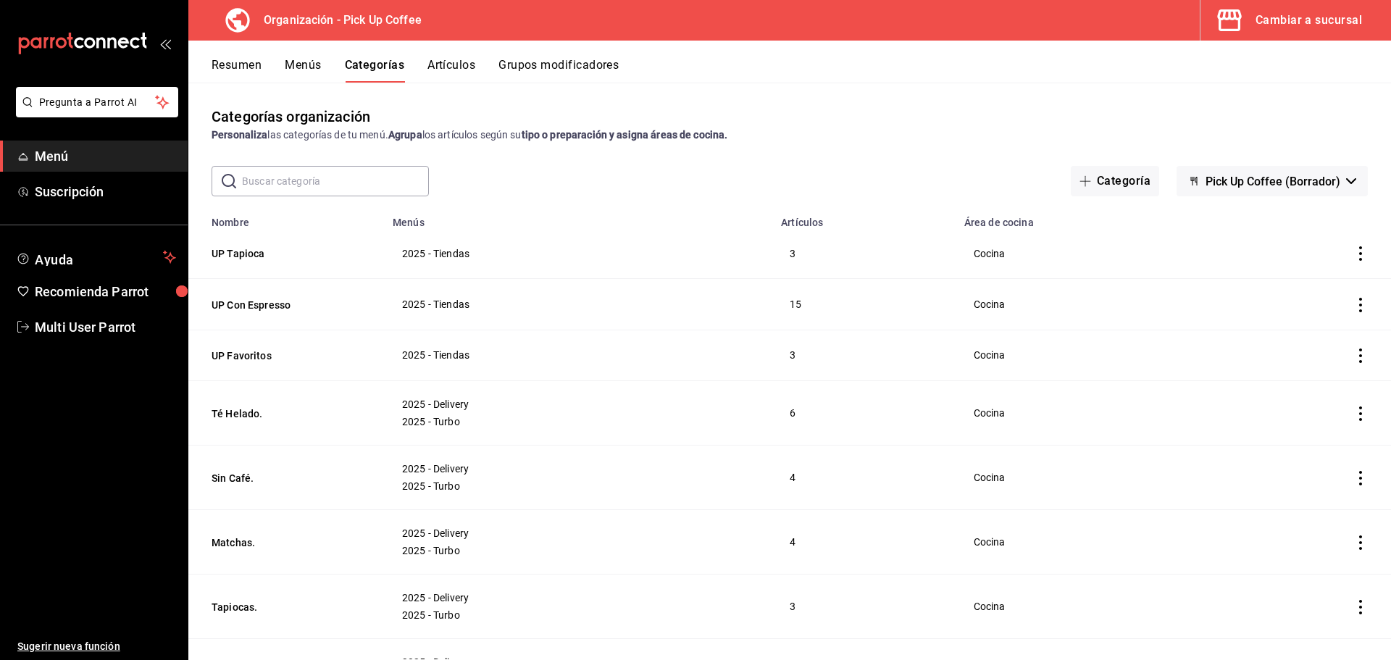
click at [312, 182] on input "text" at bounding box center [335, 181] width 187 height 29
click at [1101, 181] on button "Categoría" at bounding box center [1115, 181] width 88 height 30
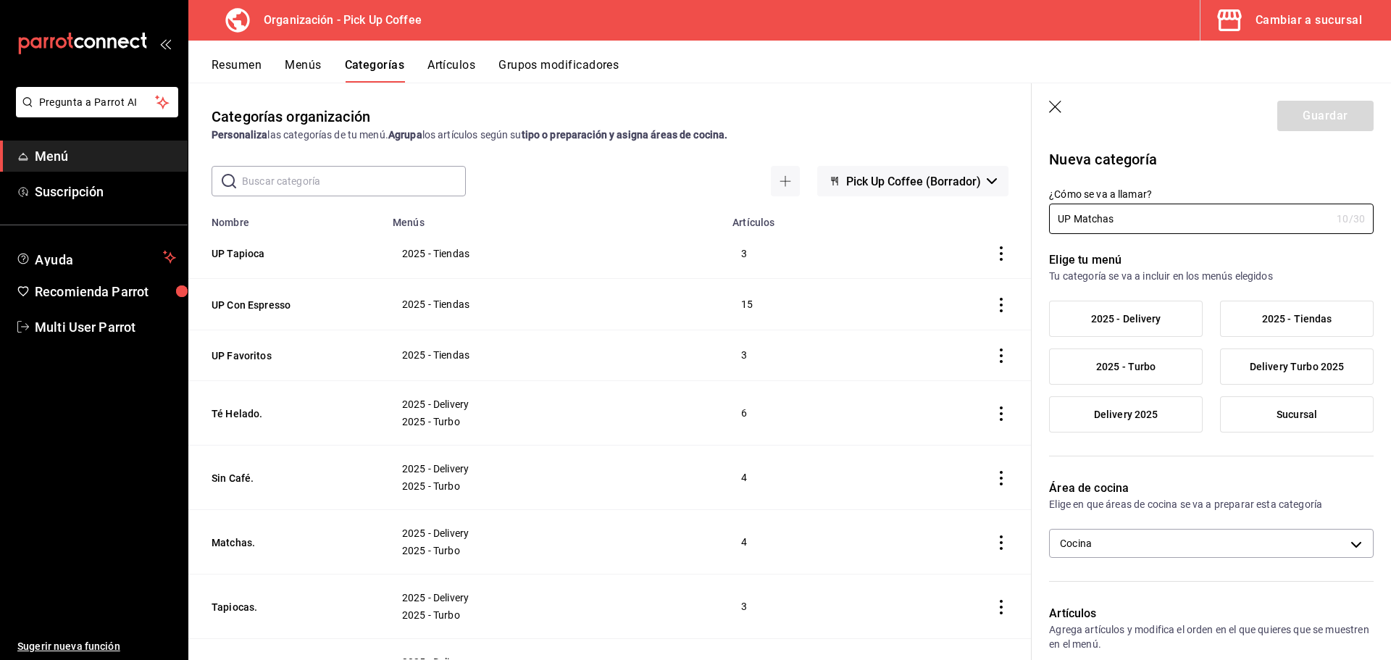
type input "UP Matchas"
click at [1269, 322] on span "2025 - Tiendas" at bounding box center [1297, 319] width 70 height 12
click at [0, 0] on input "2025 - Tiendas" at bounding box center [0, 0] width 0 height 0
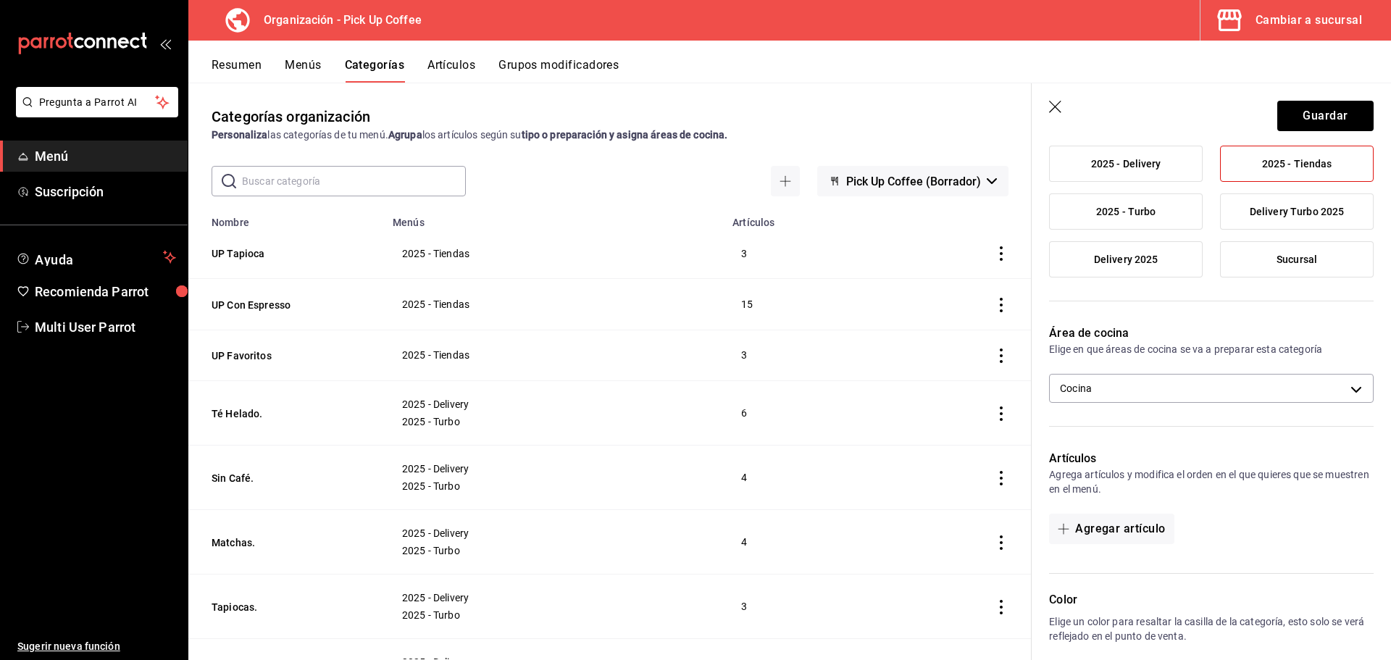
scroll to position [362, 0]
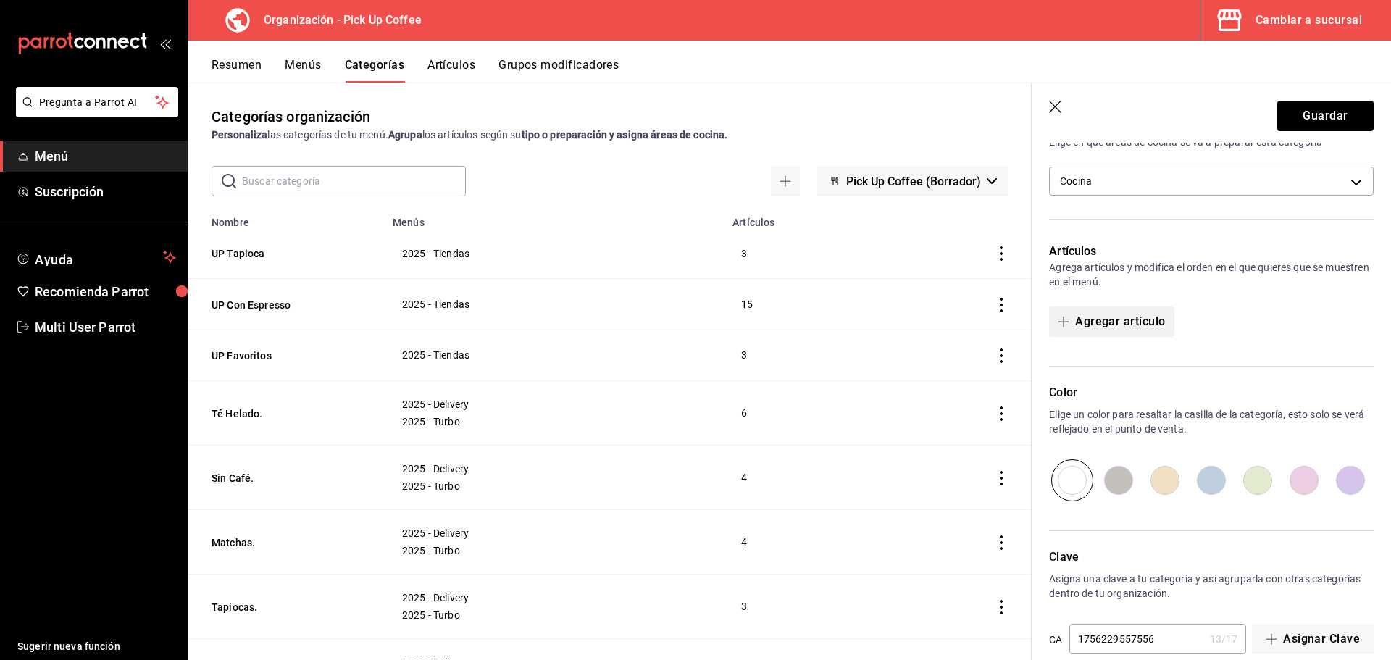
click at [1125, 320] on button "Agregar artículo" at bounding box center [1111, 321] width 125 height 30
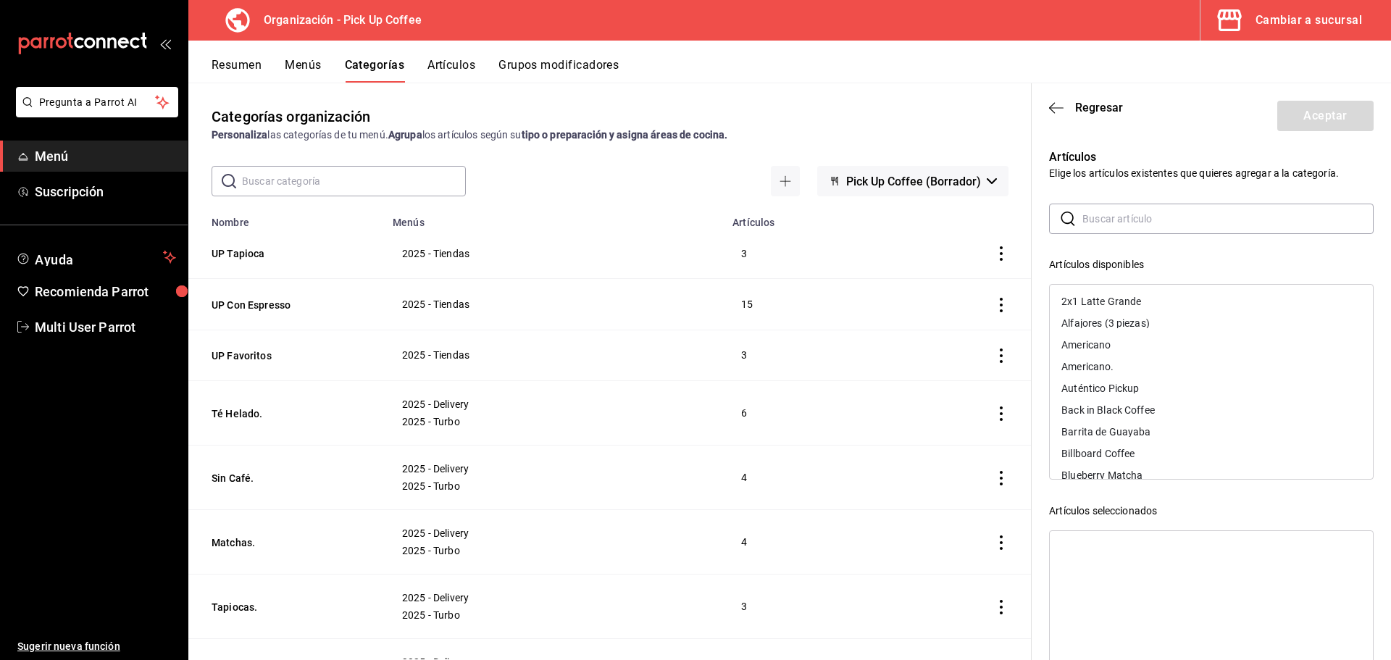
click at [1156, 228] on input "text" at bounding box center [1228, 218] width 291 height 29
type input "matcha"
click at [1170, 301] on div "Blueberry Matcha" at bounding box center [1211, 302] width 323 height 22
click at [1140, 325] on div "Coco Matcha" at bounding box center [1211, 323] width 323 height 22
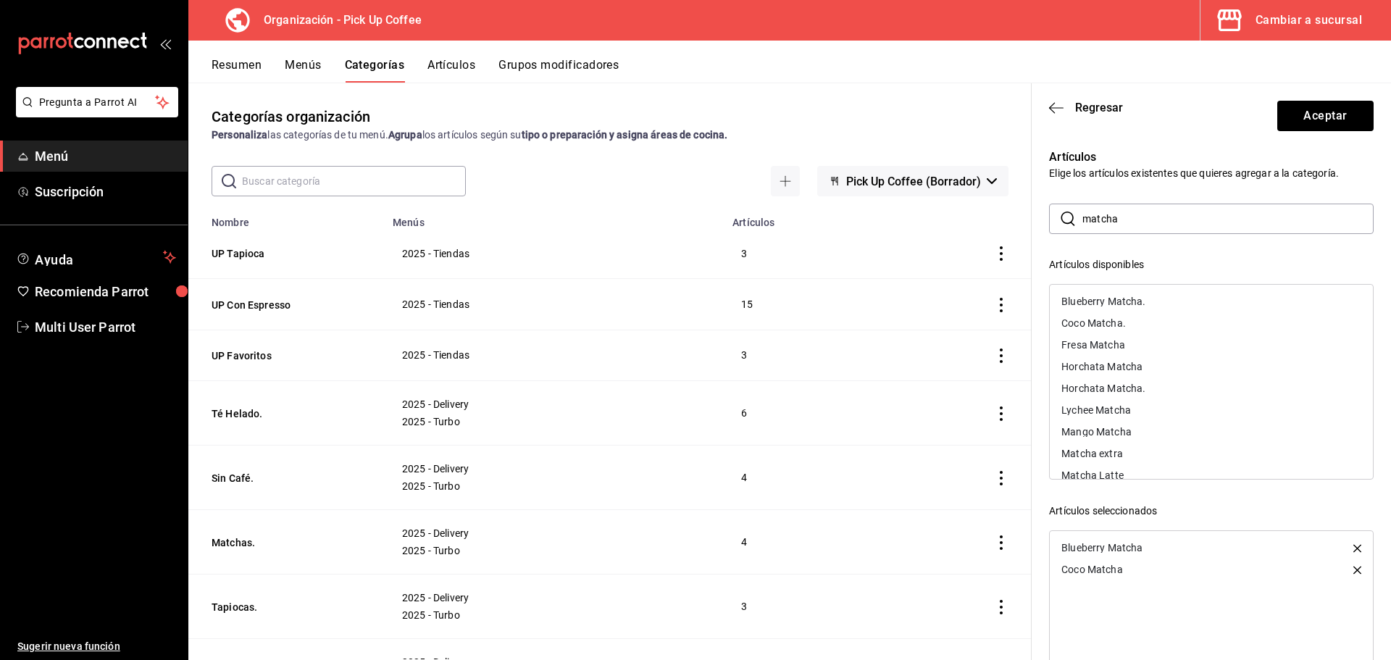
click at [1130, 341] on div "Fresa Matcha" at bounding box center [1211, 345] width 323 height 22
click at [1168, 346] on div "Horchata Matcha" at bounding box center [1211, 345] width 323 height 22
click at [1151, 364] on div "Lychee Matcha" at bounding box center [1211, 367] width 323 height 22
click at [1151, 367] on div "Mango Matcha" at bounding box center [1211, 367] width 323 height 22
click at [1132, 384] on div "Matcha Latte" at bounding box center [1211, 389] width 323 height 22
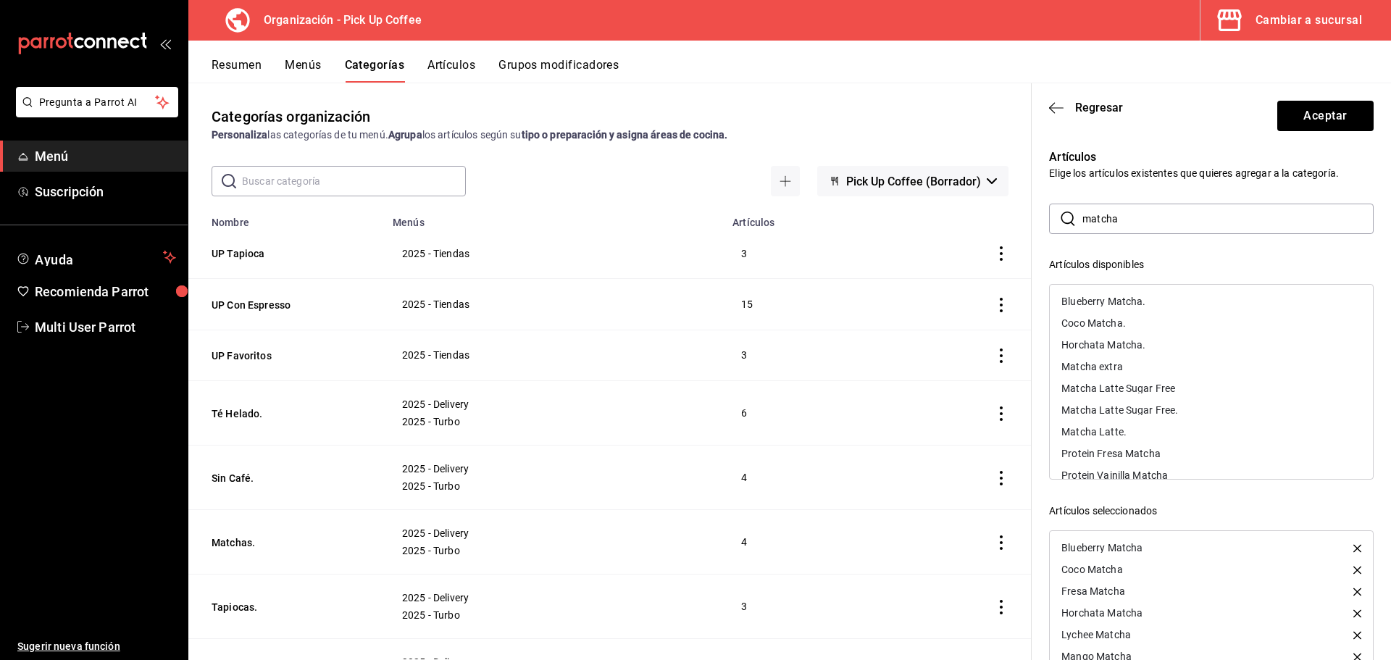
click at [1130, 389] on div "Matcha Latte Sugar Free" at bounding box center [1119, 388] width 114 height 10
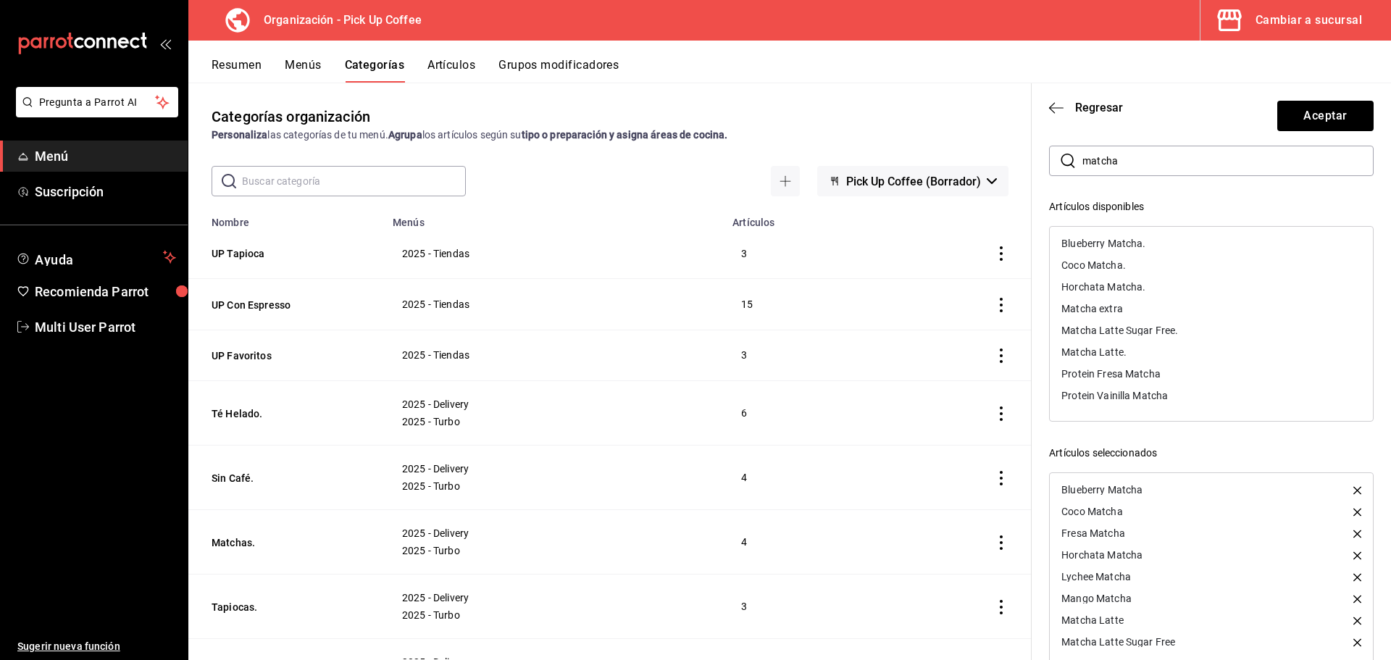
scroll to position [90, 0]
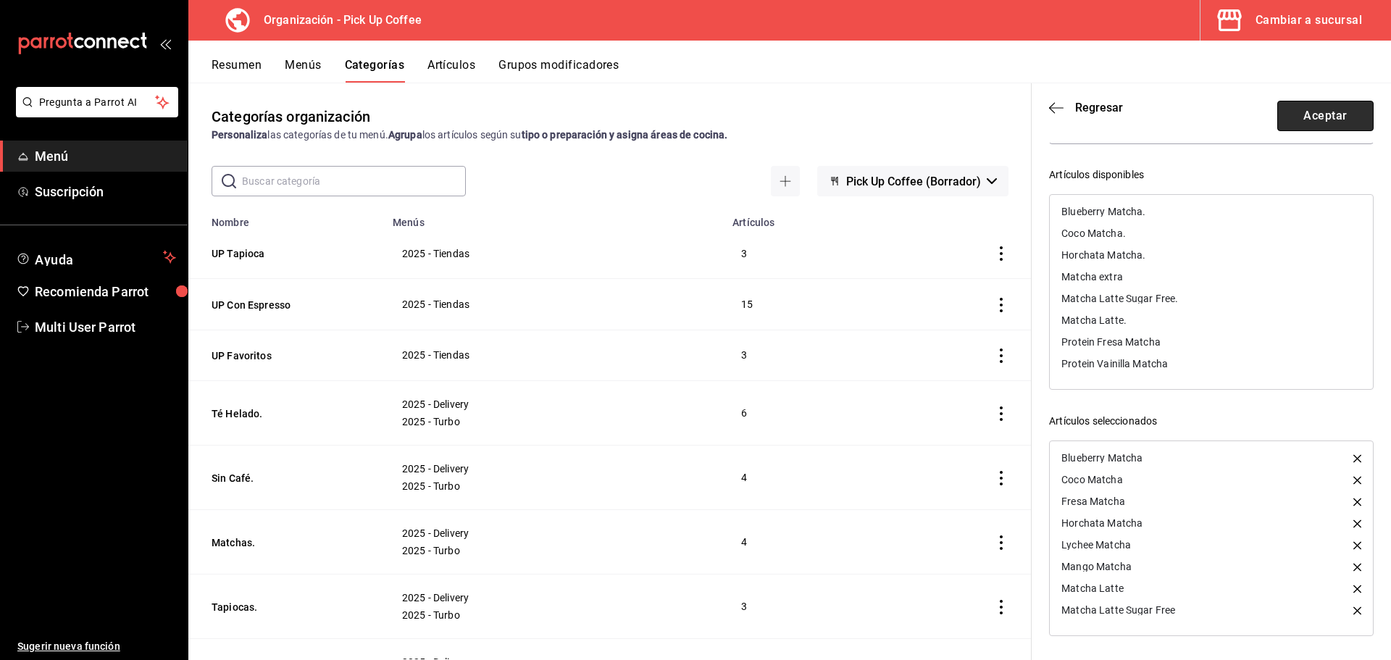
click at [1308, 101] on button "Aceptar" at bounding box center [1325, 116] width 96 height 30
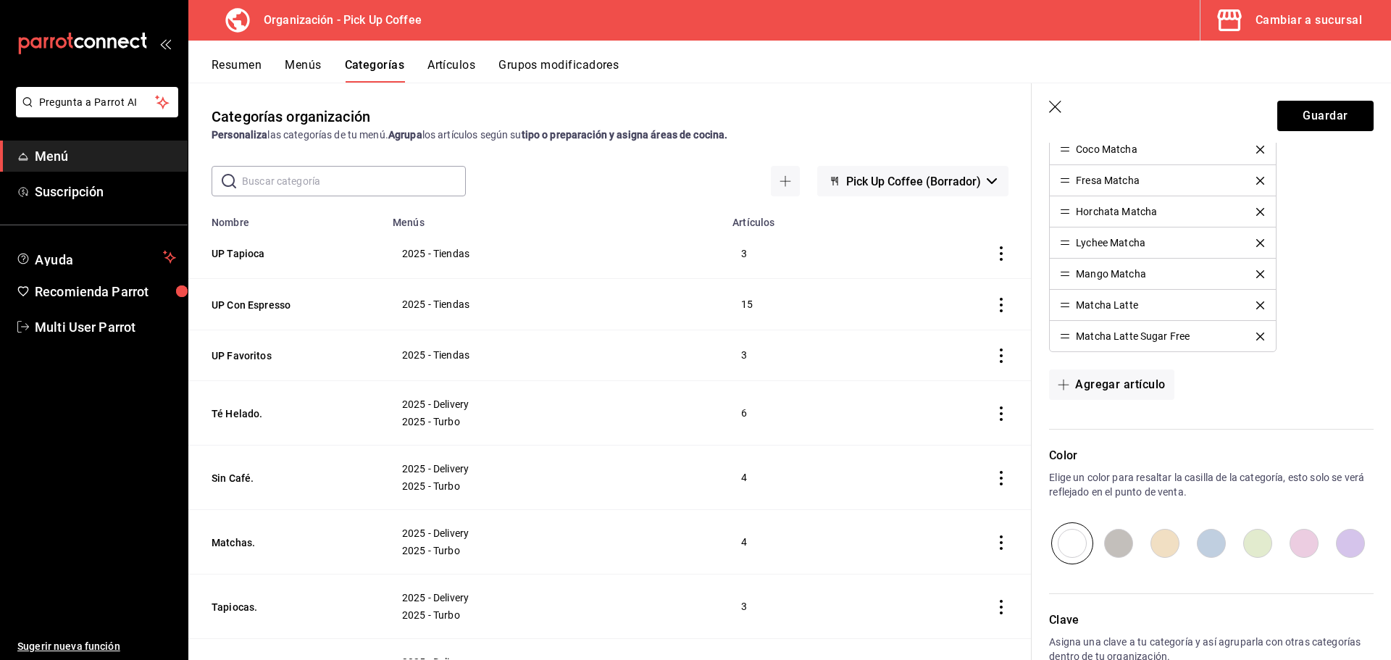
scroll to position [654, 0]
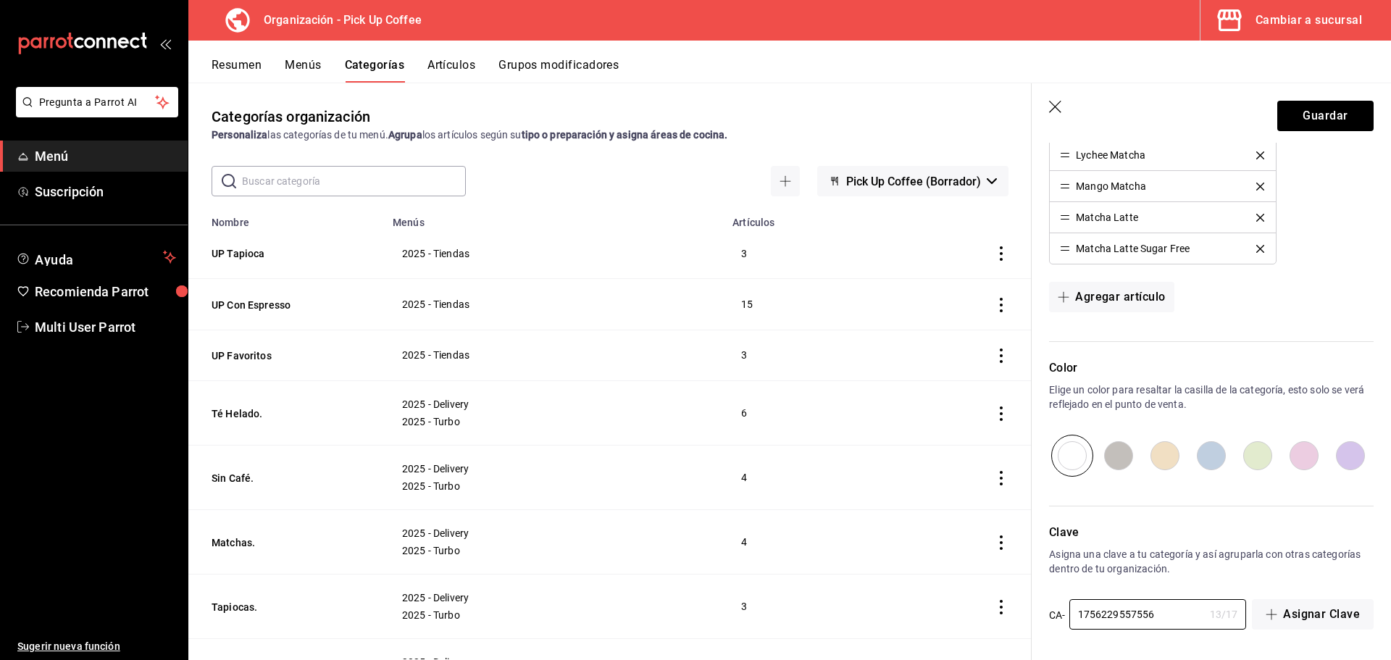
drag, startPoint x: 1173, startPoint y: 619, endPoint x: 929, endPoint y: 606, distance: 244.5
click at [929, 606] on main "Categorías organización Personaliza las categorías de tu menú. Agrupa los artíc…" at bounding box center [789, 371] width 1203 height 577
type input "2025-T-MAT"
click at [1302, 119] on button "Guardar" at bounding box center [1325, 116] width 96 height 30
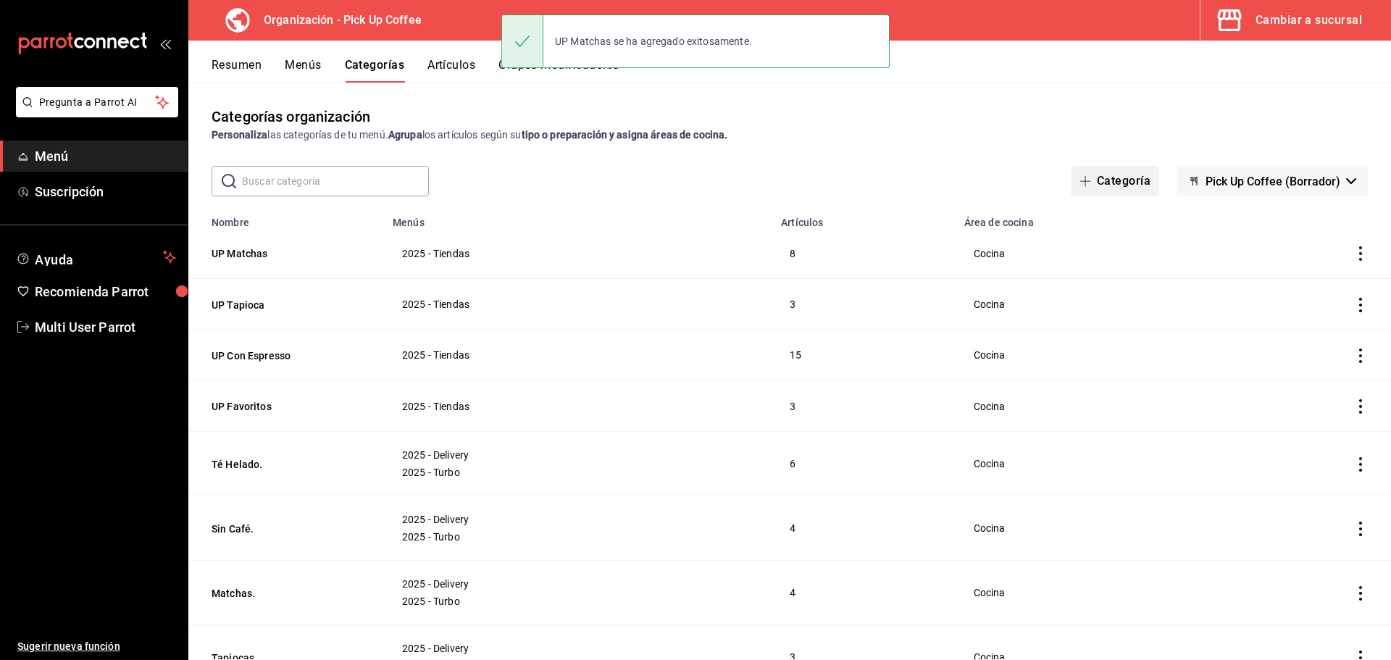
click at [1118, 176] on button "Categoría" at bounding box center [1115, 181] width 88 height 30
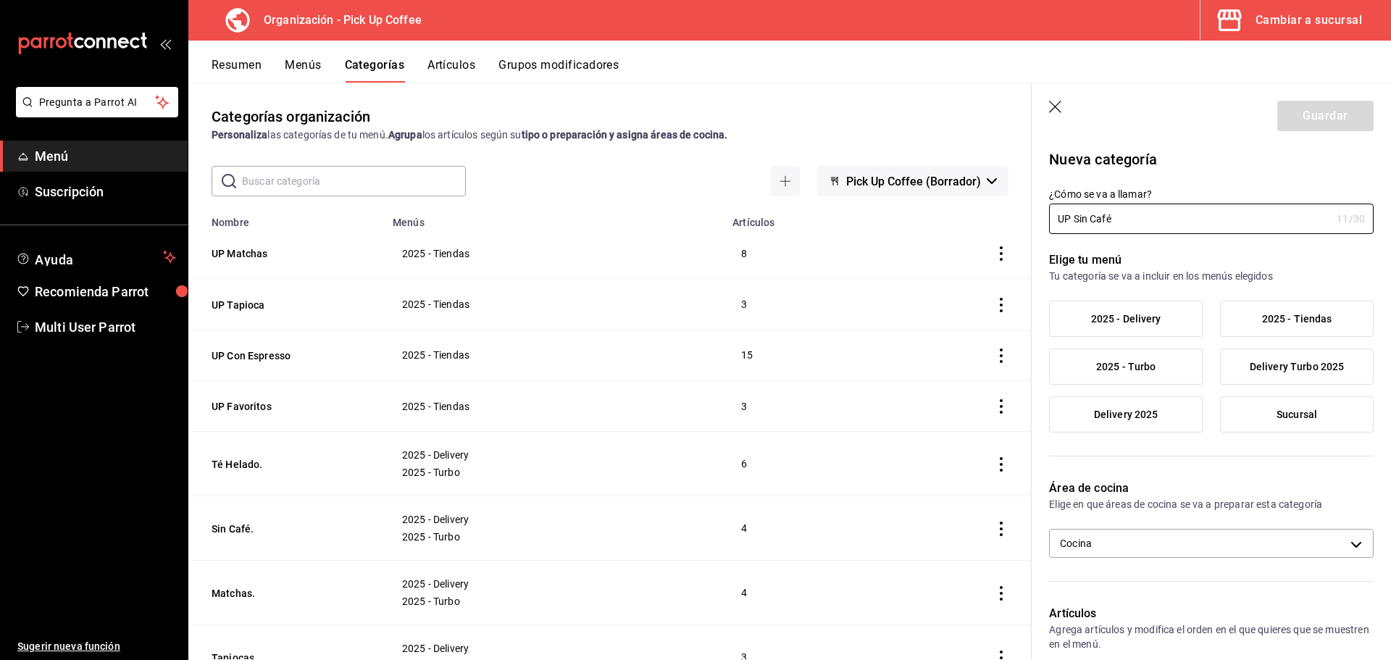
type input "UP Sin Café"
click at [1304, 322] on span "2025 - Tiendas" at bounding box center [1297, 319] width 70 height 12
click at [0, 0] on input "2025 - Tiendas" at bounding box center [0, 0] width 0 height 0
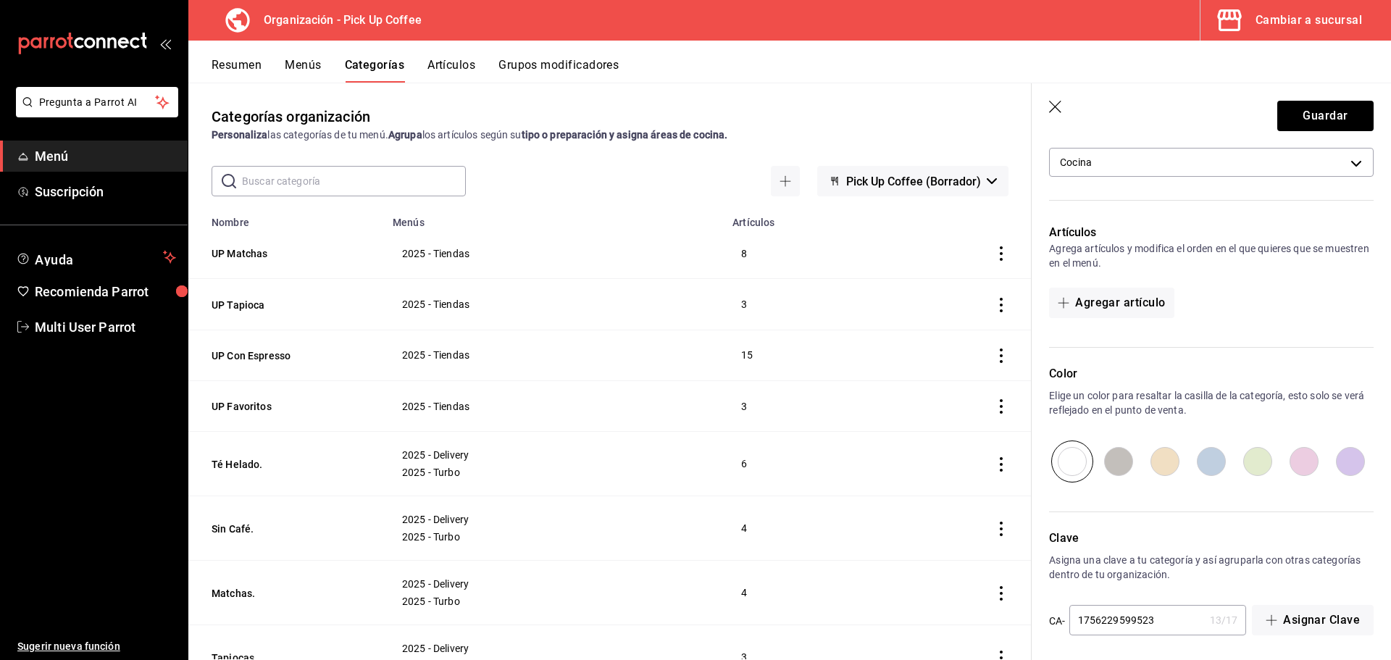
scroll to position [387, 0]
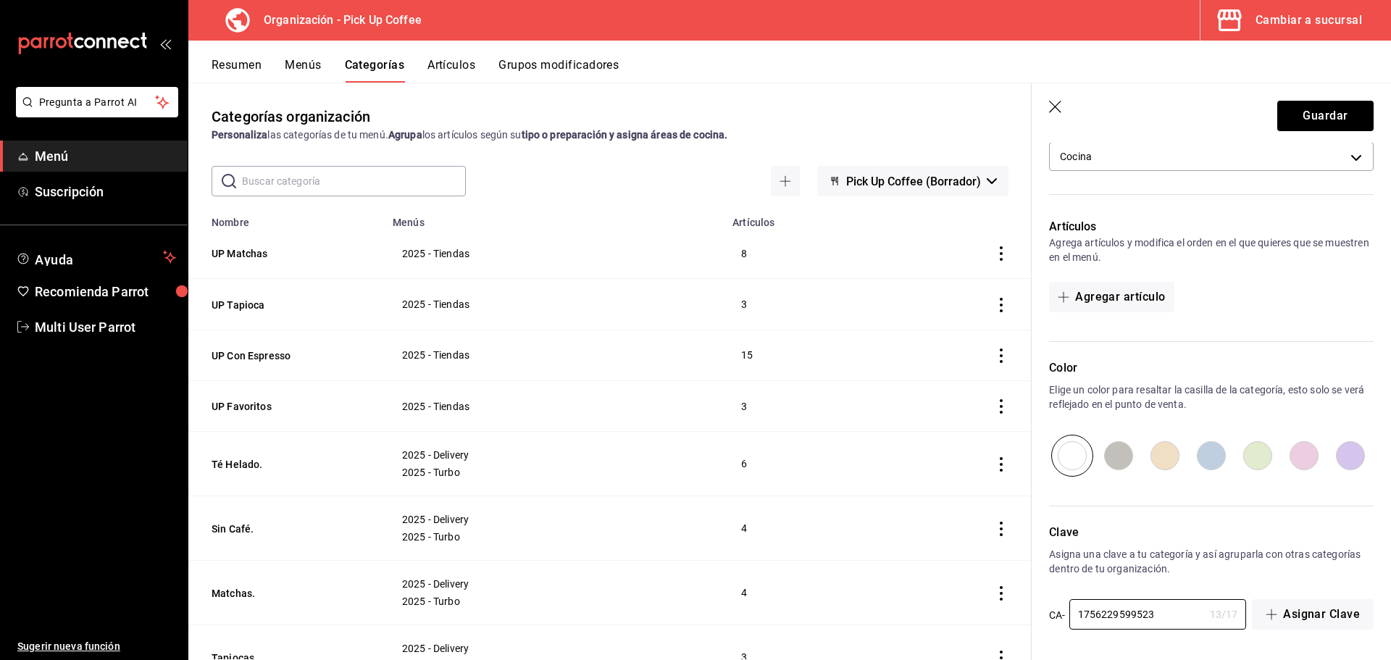
drag, startPoint x: 1170, startPoint y: 617, endPoint x: 964, endPoint y: 610, distance: 206.6
click at [964, 610] on main "Categorías organización Personaliza las categorías de tu menú. Agrupa los artíc…" at bounding box center [789, 371] width 1203 height 577
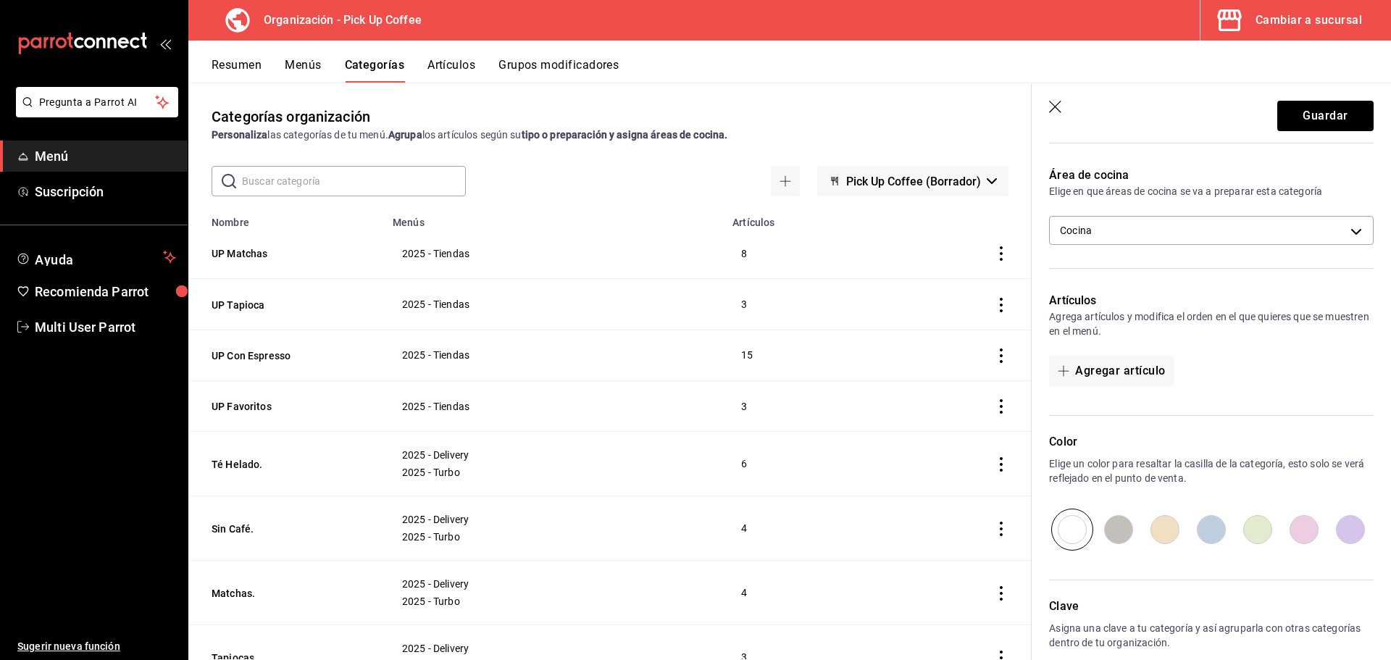
scroll to position [170, 0]
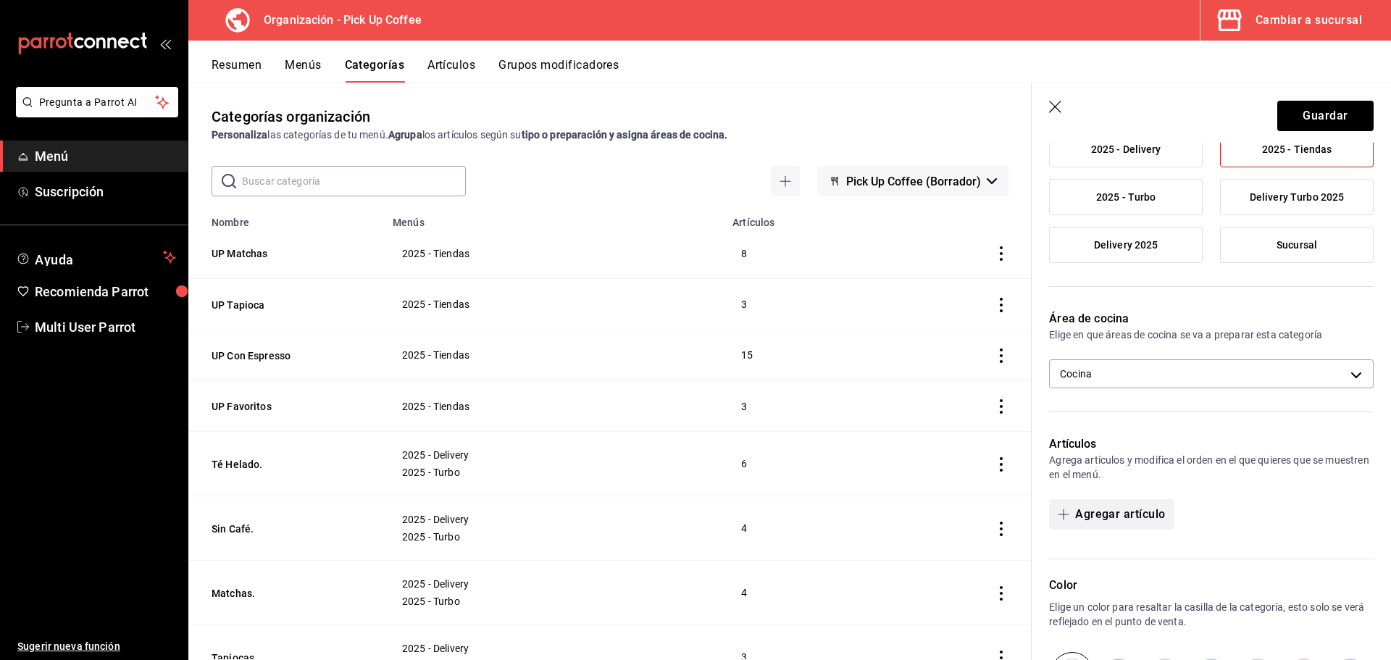
type input "2025-T-SCA"
click at [1123, 516] on button "Agregar artículo" at bounding box center [1111, 514] width 125 height 30
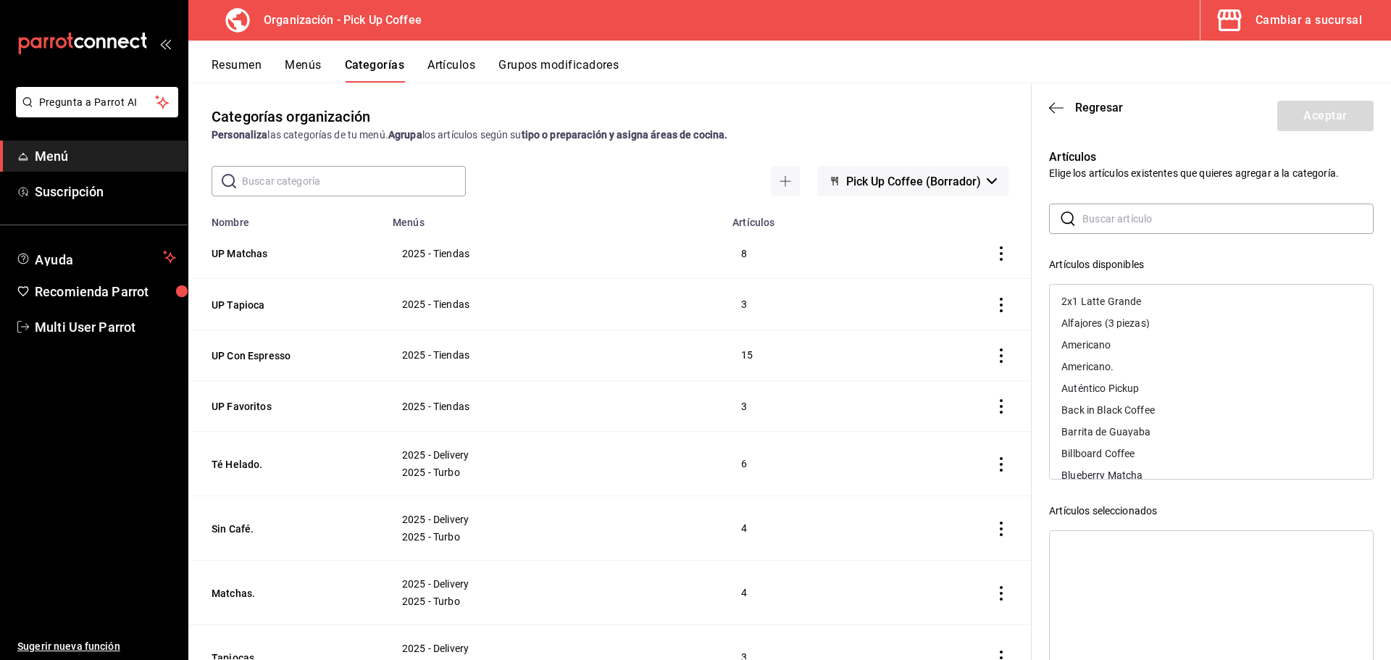
click at [1119, 217] on input "text" at bounding box center [1228, 218] width 291 height 29
click at [1091, 387] on div "Taro" at bounding box center [1211, 389] width 323 height 22
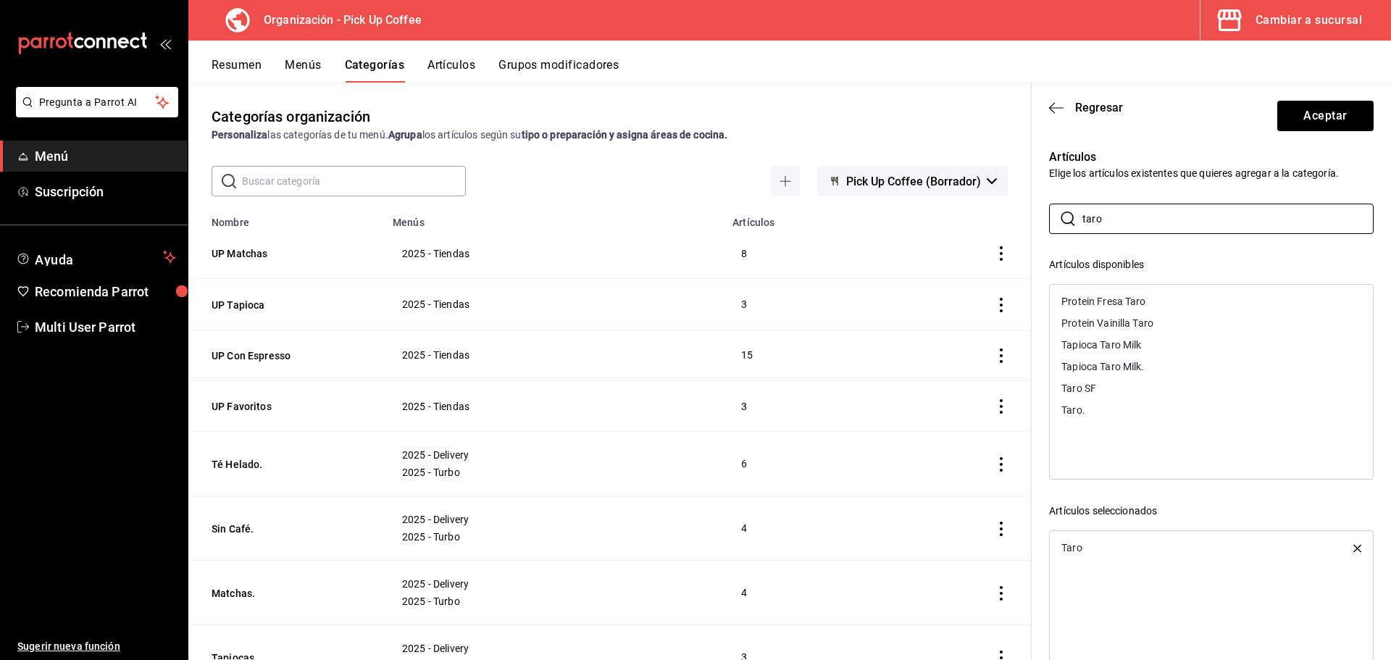
drag, startPoint x: 1133, startPoint y: 220, endPoint x: 991, endPoint y: 225, distance: 142.9
click at [991, 225] on main "Categorías organización Personaliza las categorías de tu menú. Agrupa los artíc…" at bounding box center [789, 371] width 1203 height 577
click at [1102, 346] on div "Horchata" at bounding box center [1083, 345] width 43 height 10
drag, startPoint x: 1131, startPoint y: 223, endPoint x: 1030, endPoint y: 220, distance: 100.8
click at [1030, 220] on main "Categorías organización Personaliza las categorías de tu menú. Agrupa los artíc…" at bounding box center [789, 371] width 1203 height 577
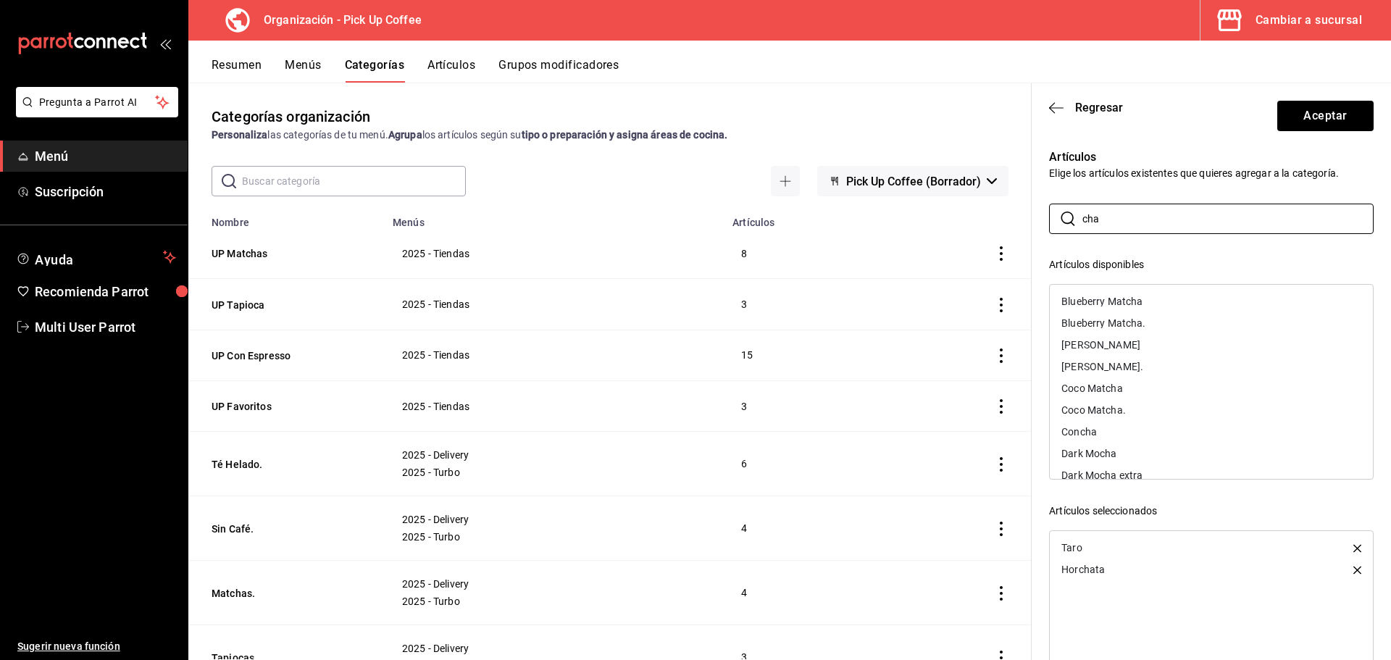
type input "cha"
click at [1116, 344] on div "[PERSON_NAME]" at bounding box center [1211, 345] width 323 height 22
click at [1314, 118] on button "Aceptar" at bounding box center [1325, 116] width 96 height 30
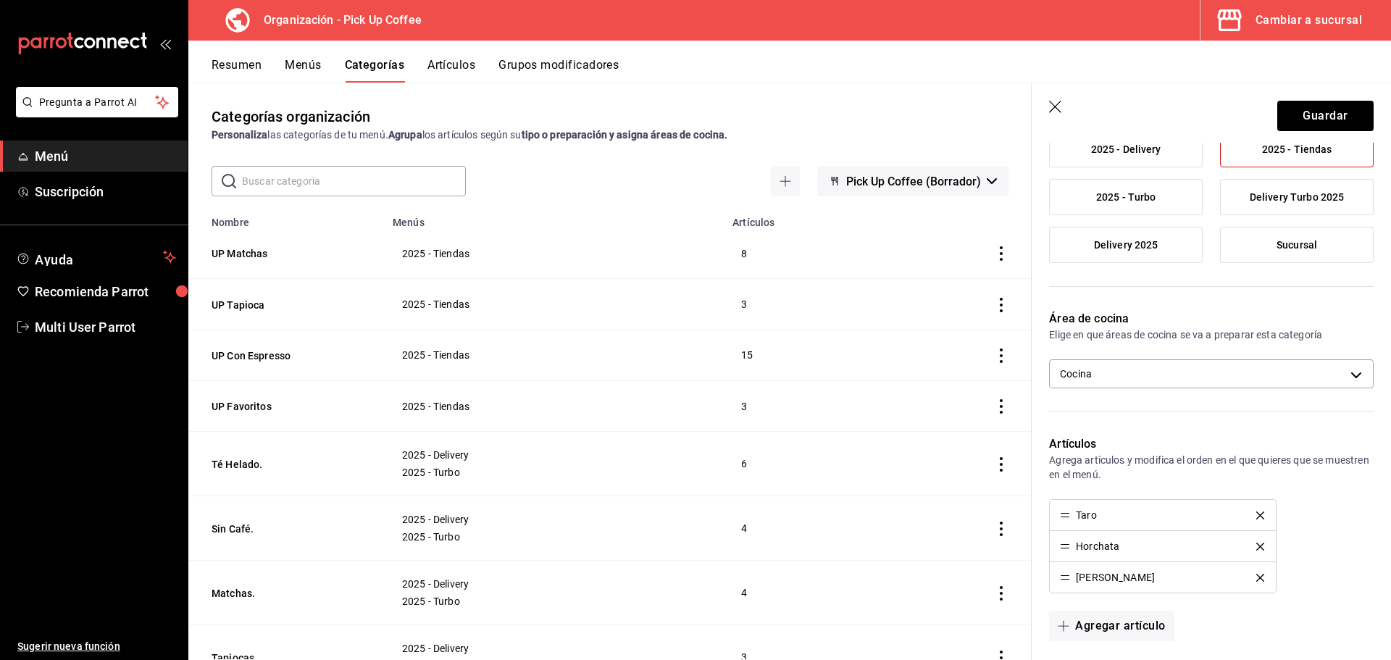
scroll to position [499, 0]
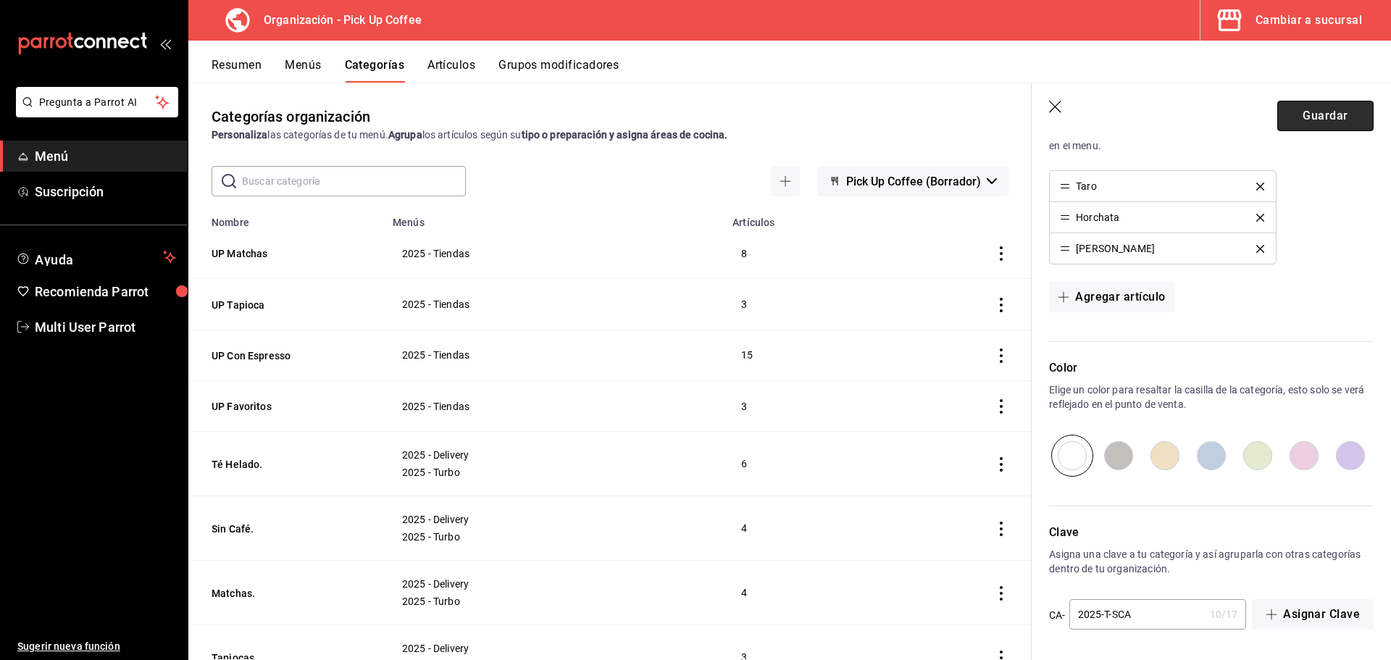
click at [1304, 119] on button "Guardar" at bounding box center [1325, 116] width 96 height 30
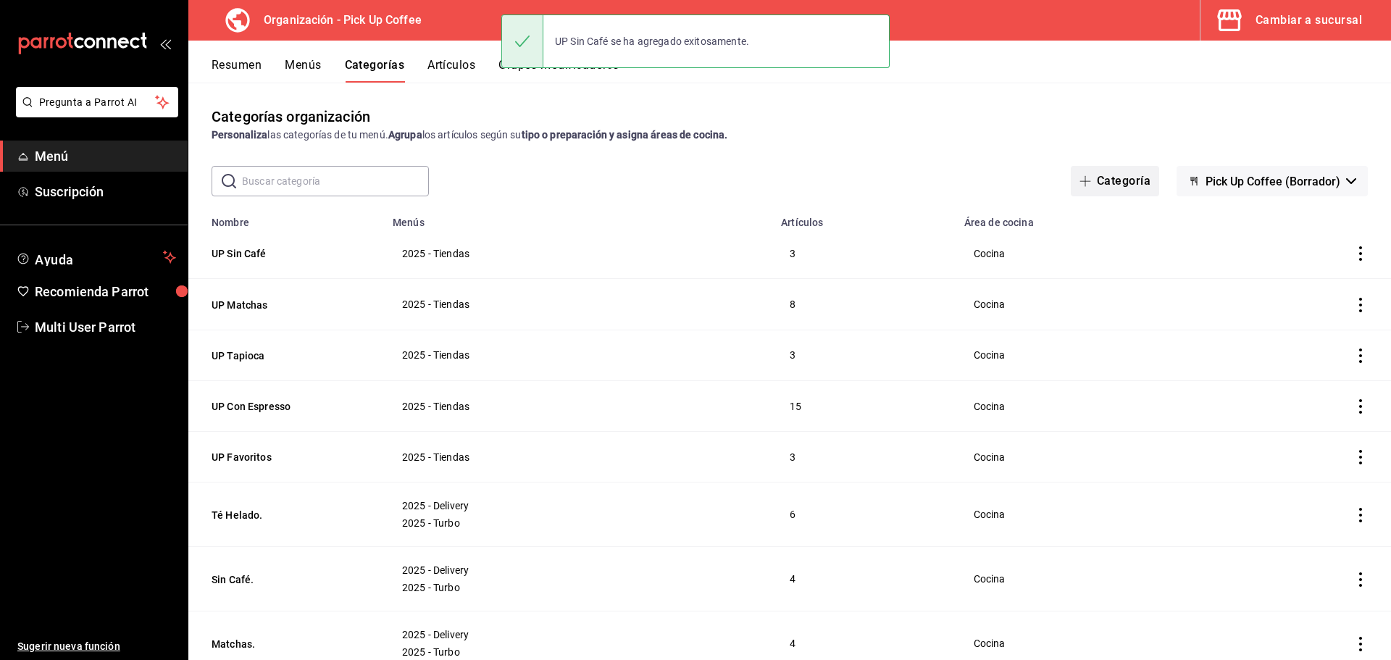
click at [1105, 184] on button "Categoría" at bounding box center [1115, 181] width 88 height 30
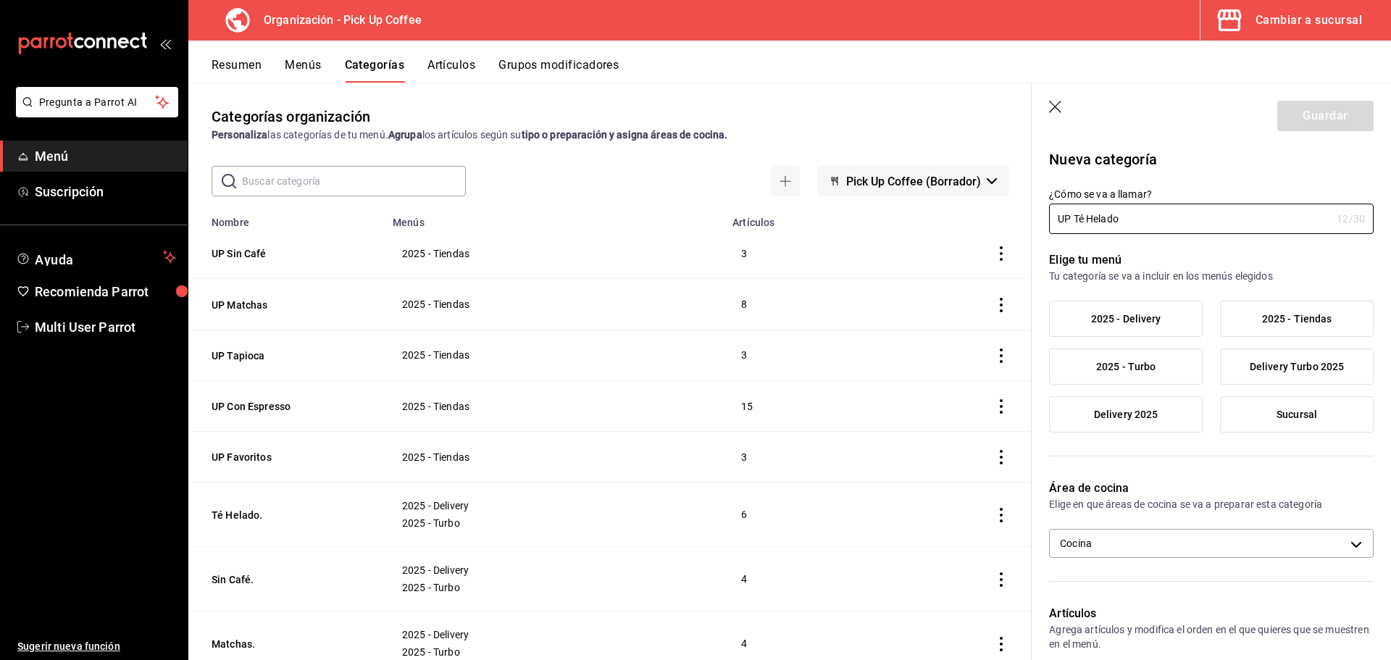
type input "UP Té Helado"
click at [1322, 330] on label "2025 - Tiendas" at bounding box center [1297, 318] width 152 height 35
click at [0, 0] on input "2025 - Tiendas" at bounding box center [0, 0] width 0 height 0
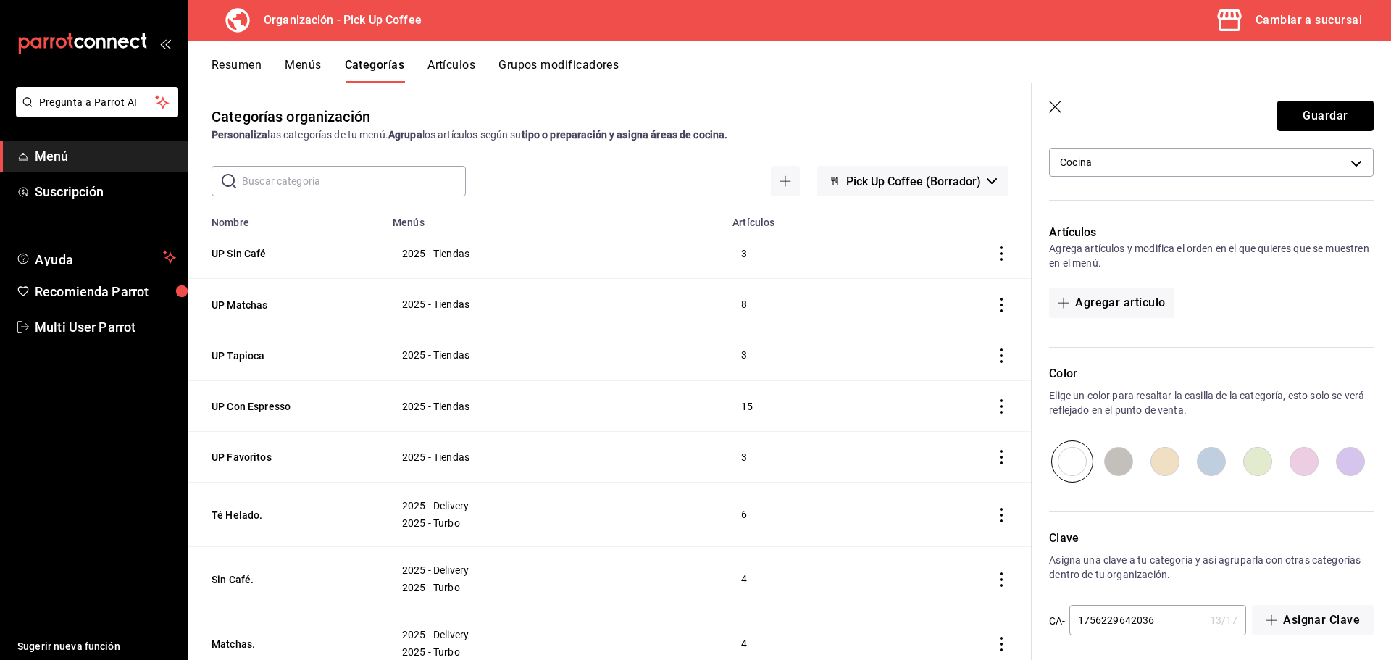
scroll to position [387, 0]
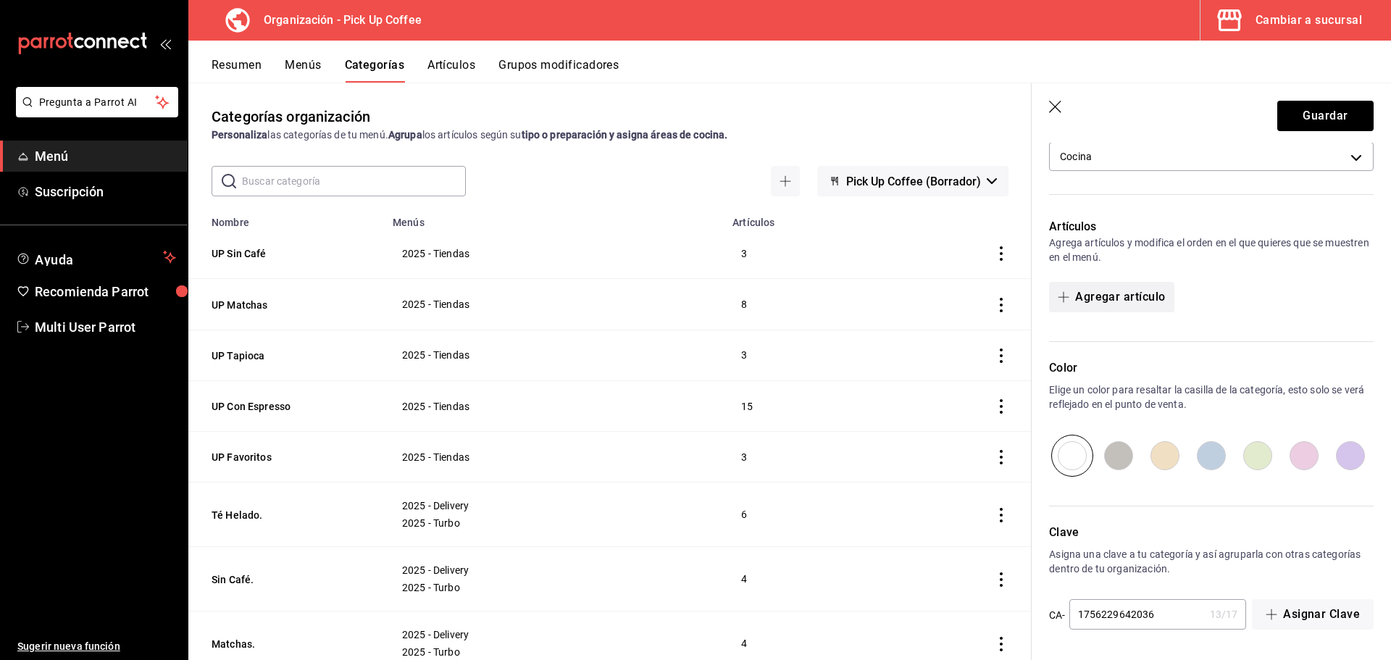
click at [1135, 306] on button "Agregar artículo" at bounding box center [1111, 297] width 125 height 30
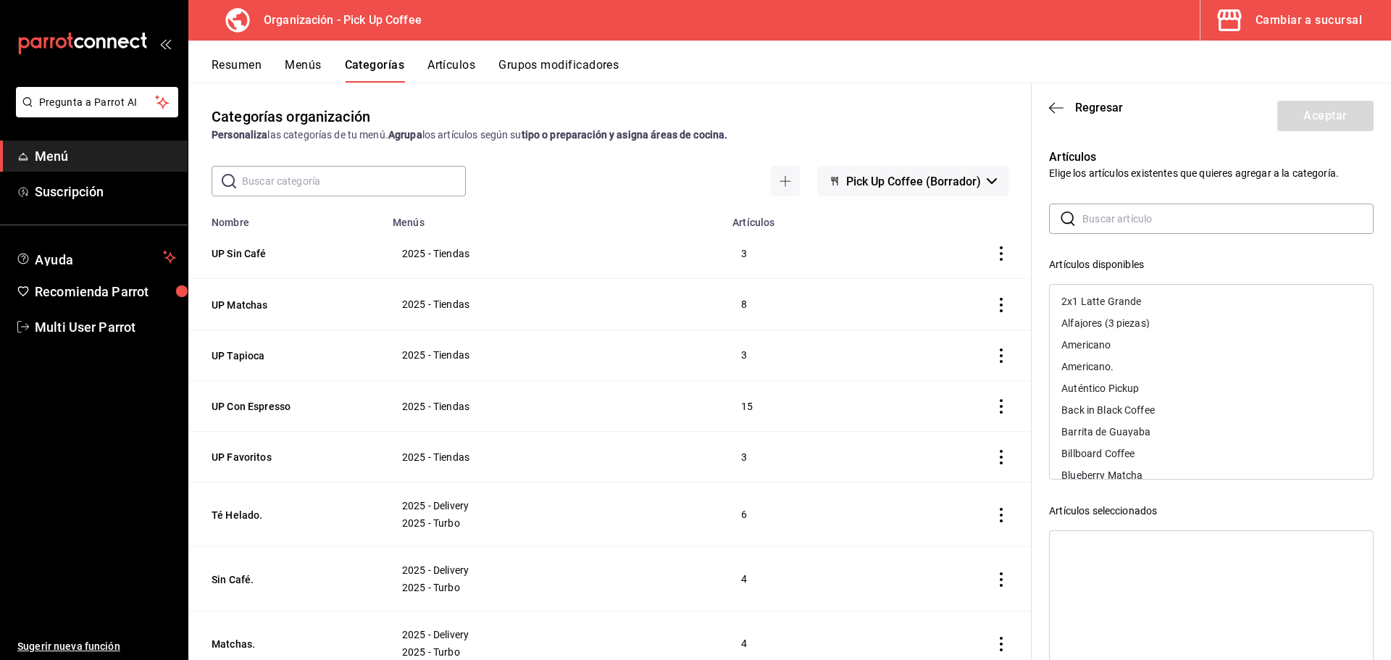
click at [1124, 227] on input "text" at bounding box center [1228, 218] width 291 height 29
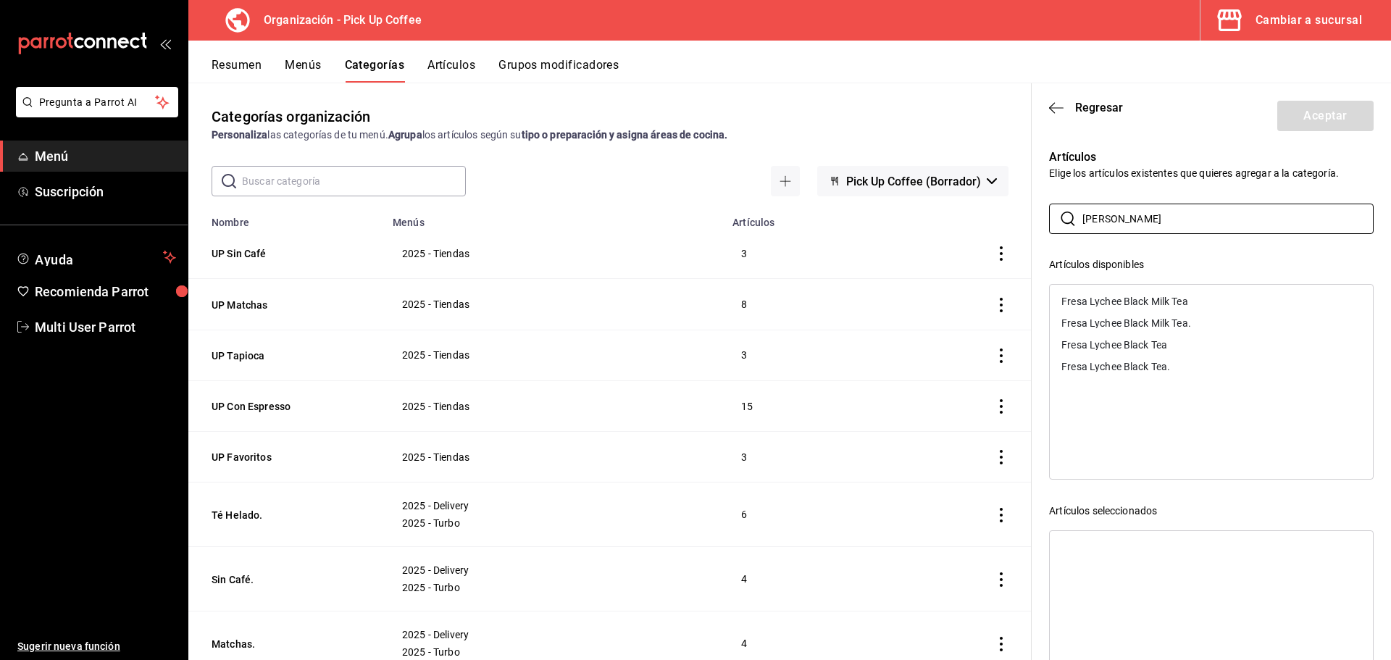
type input "[PERSON_NAME]"
click at [1117, 343] on div "Fresa Lychee Black Tea" at bounding box center [1115, 345] width 106 height 10
click at [1146, 300] on div "Fresa Lychee Black Milk Tea" at bounding box center [1125, 301] width 127 height 10
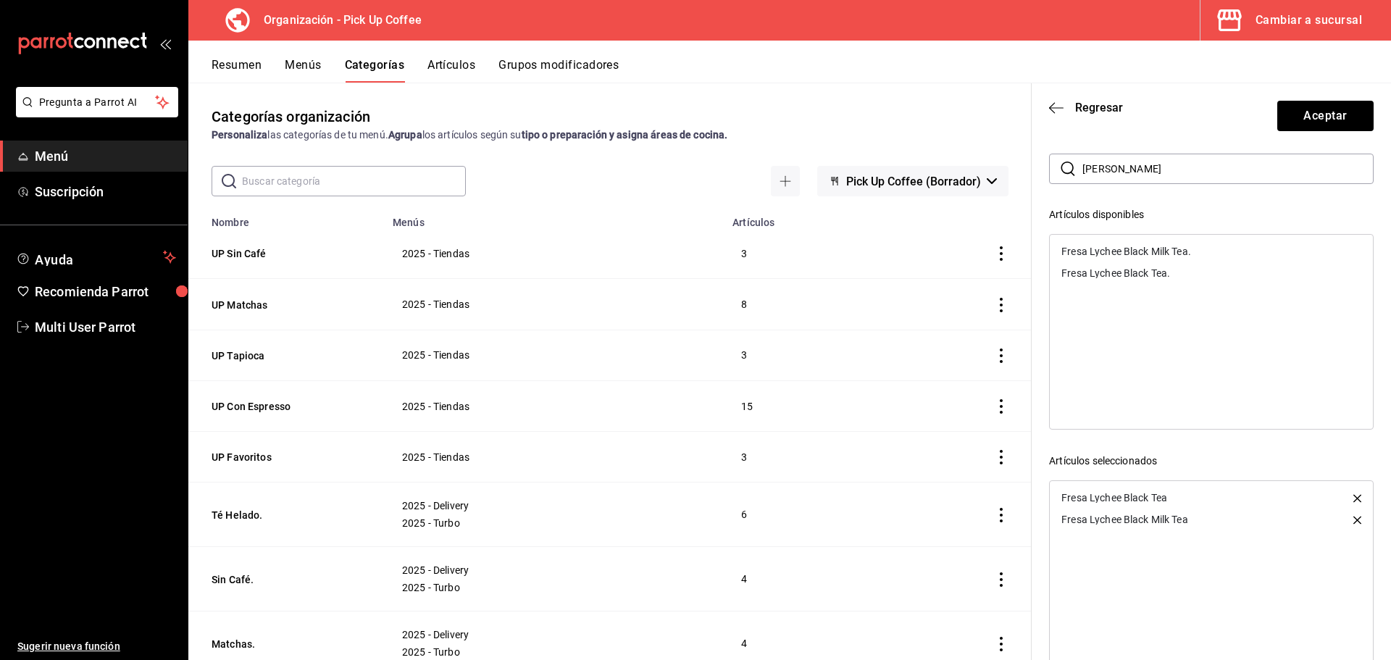
scroll to position [90, 0]
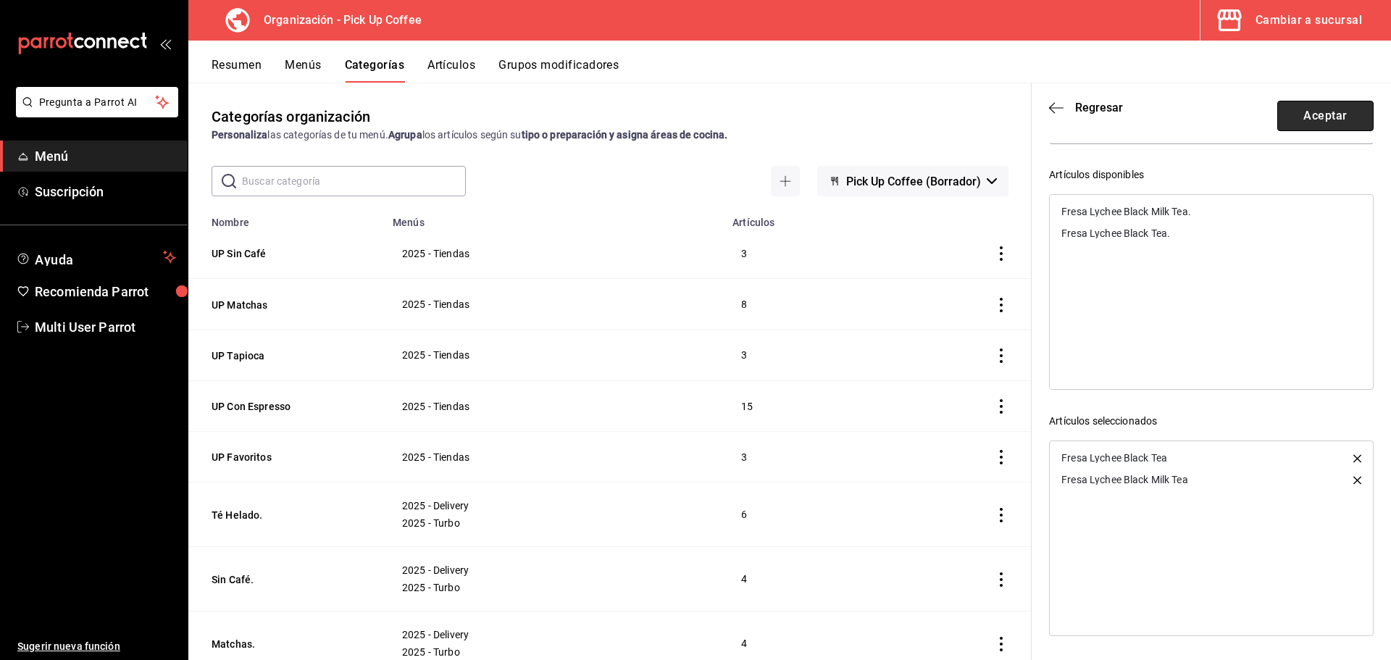
click at [1310, 121] on button "Aceptar" at bounding box center [1325, 116] width 96 height 30
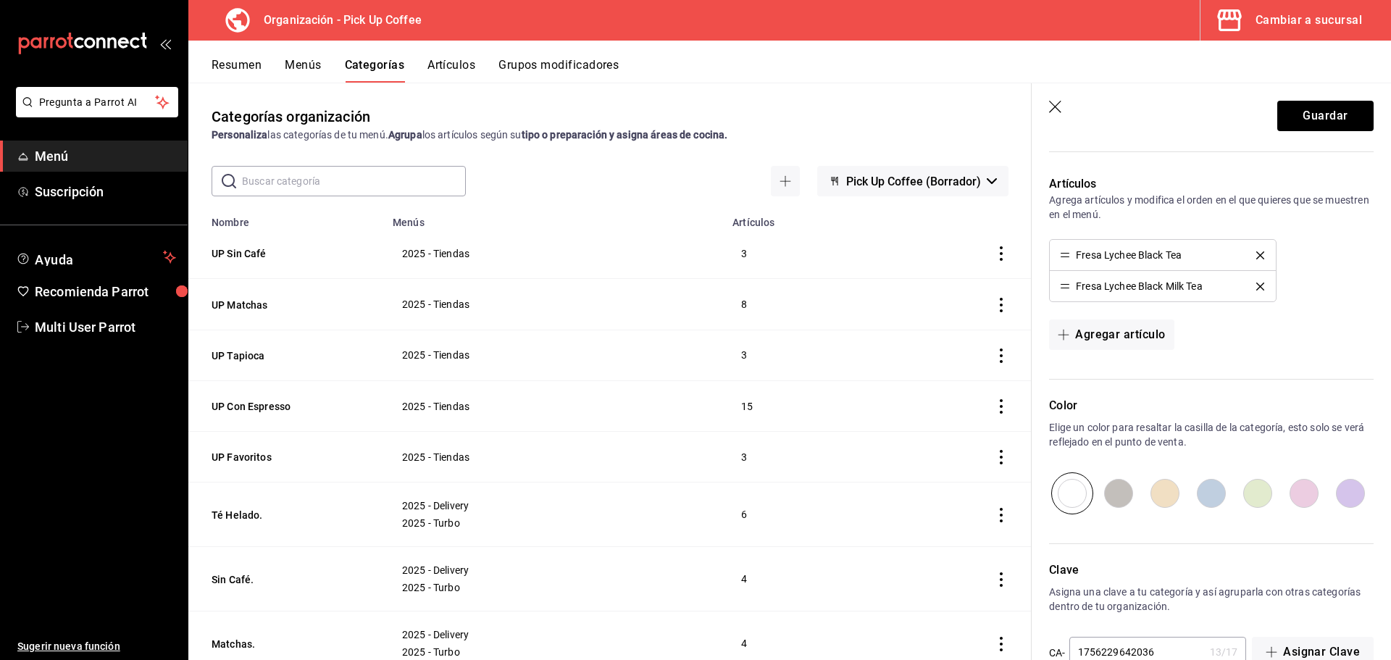
scroll to position [467, 0]
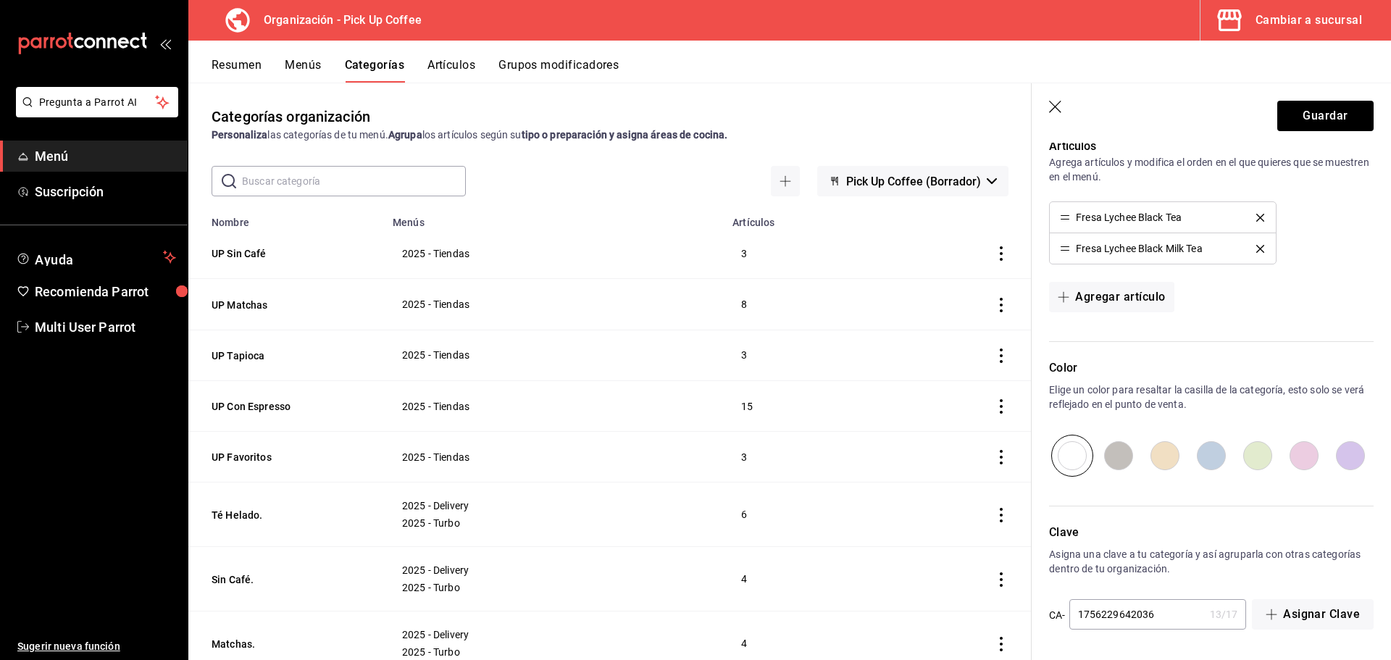
drag, startPoint x: 1167, startPoint y: 613, endPoint x: 914, endPoint y: 610, distance: 253.6
click at [914, 611] on main "Categorías organización Personaliza las categorías de tu menú. Agrupa los artíc…" at bounding box center [789, 371] width 1203 height 577
type input "2025-T-THE"
click at [1309, 118] on button "Guardar" at bounding box center [1325, 116] width 96 height 30
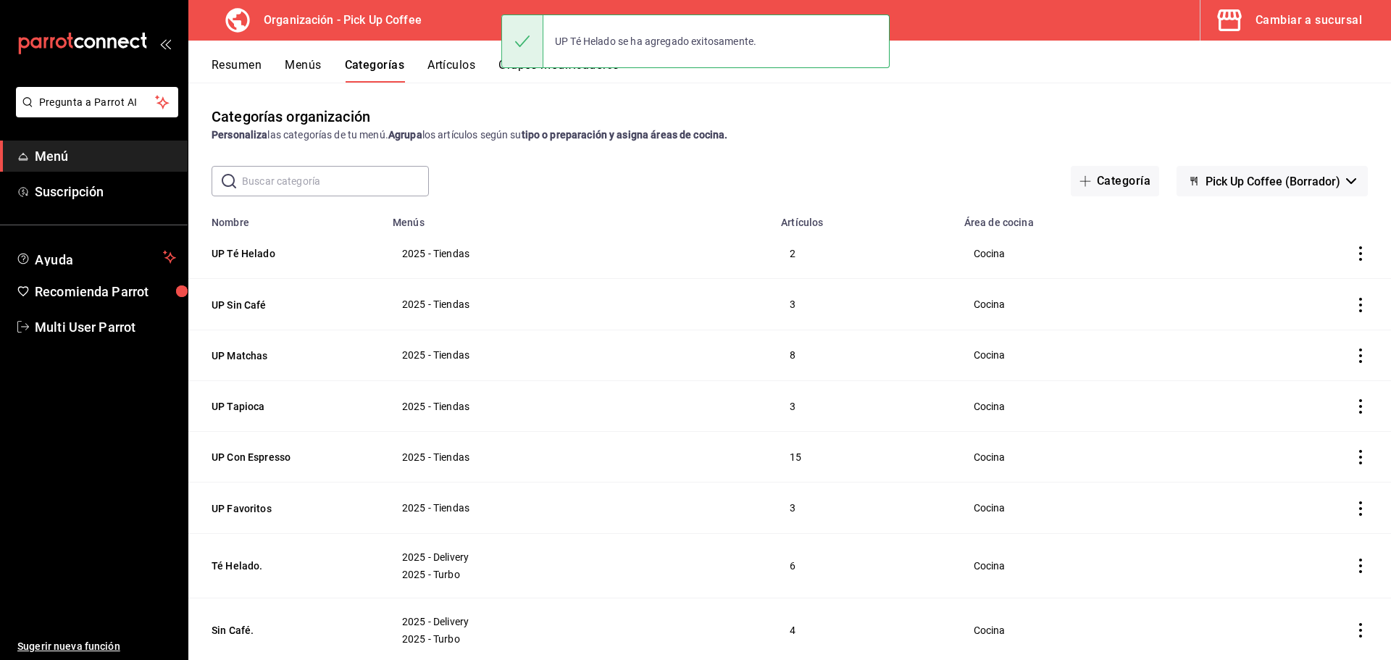
drag, startPoint x: 264, startPoint y: 254, endPoint x: 454, endPoint y: 271, distance: 190.6
click at [263, 254] on button "UP Té Helado" at bounding box center [284, 253] width 145 height 14
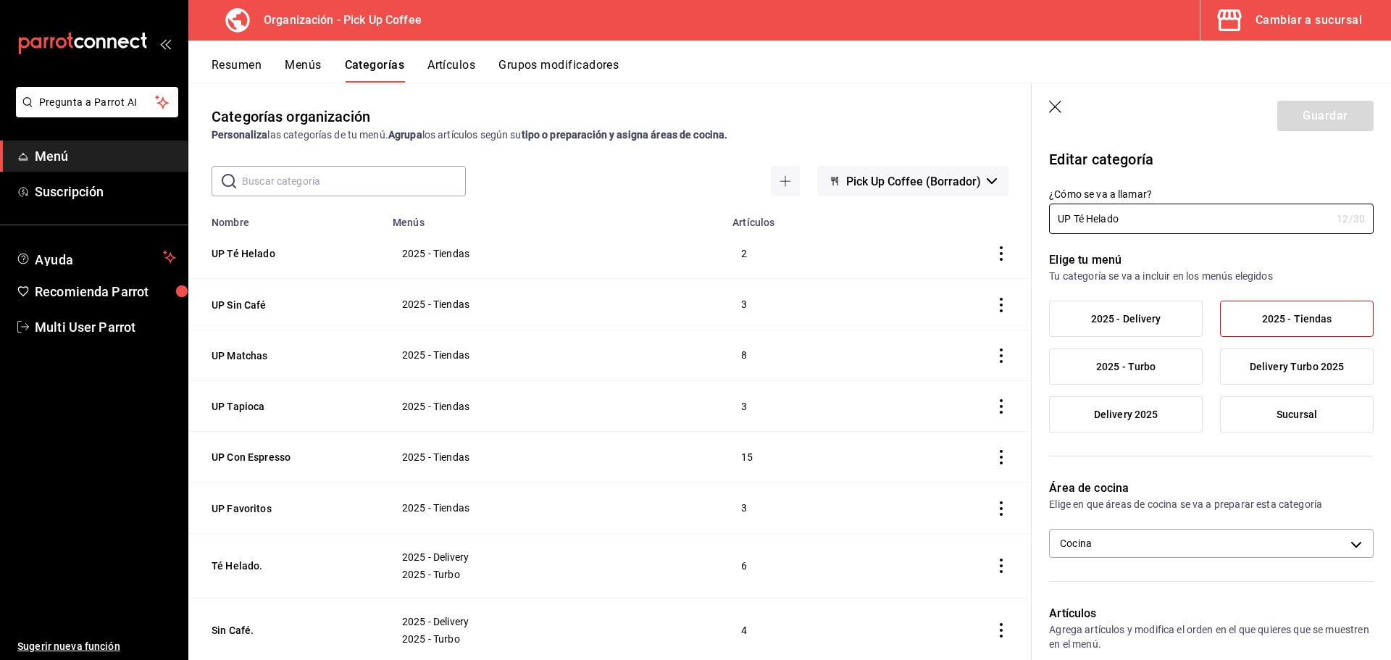
scroll to position [435, 0]
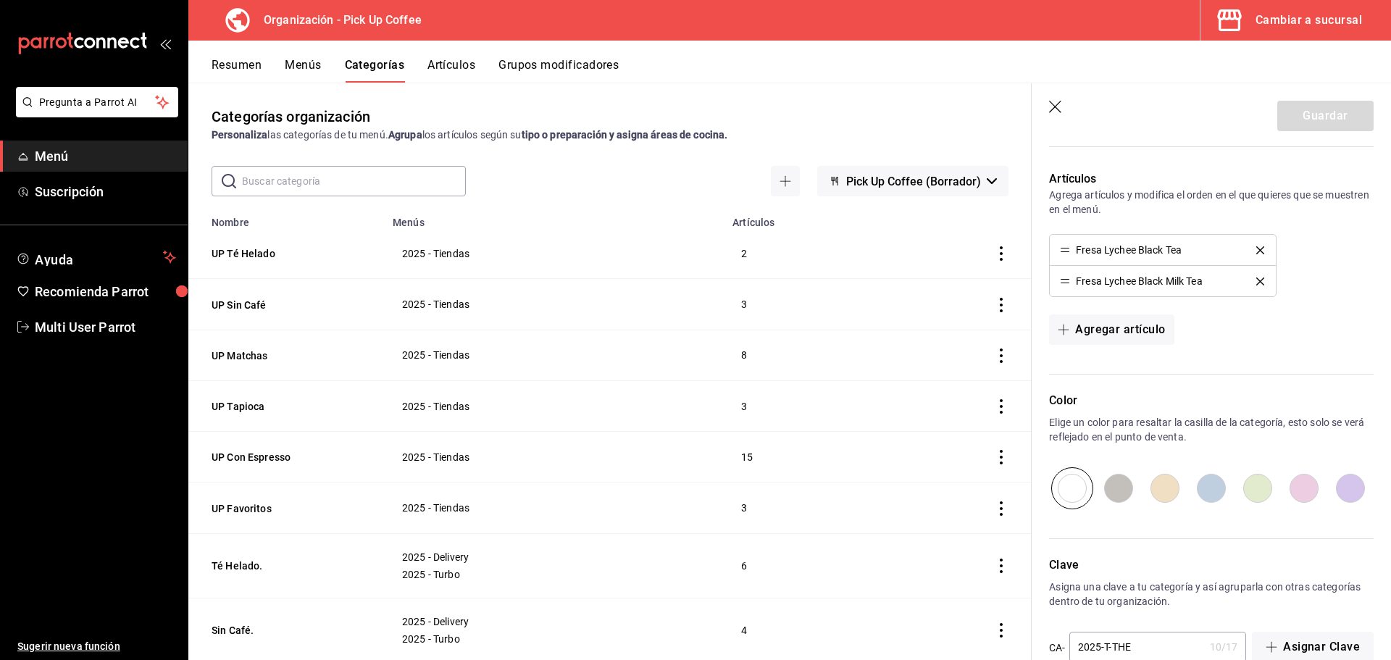
click at [1127, 312] on div "Artículos Agrega artículos y modifica el orden en el que quieres que se muestre…" at bounding box center [1203, 264] width 342 height 222
click at [1121, 333] on button "Agregar artículo" at bounding box center [1111, 329] width 125 height 30
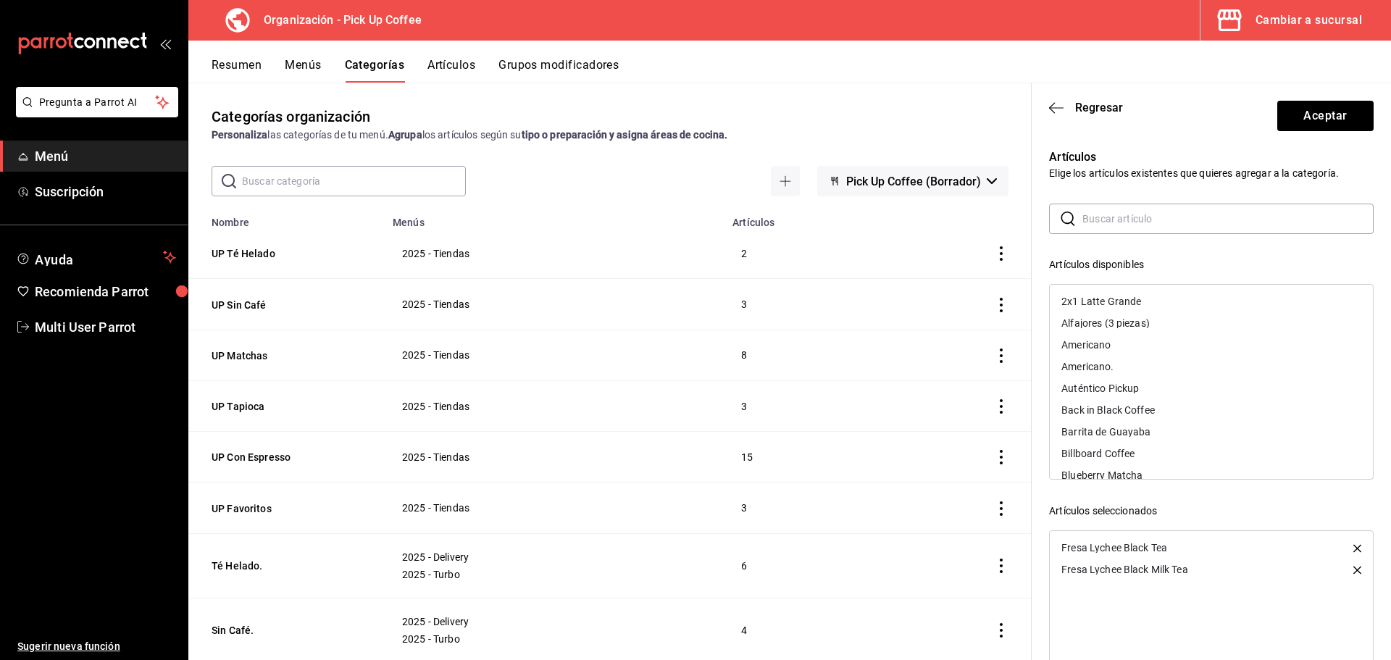
click at [1119, 228] on input "text" at bounding box center [1228, 218] width 291 height 29
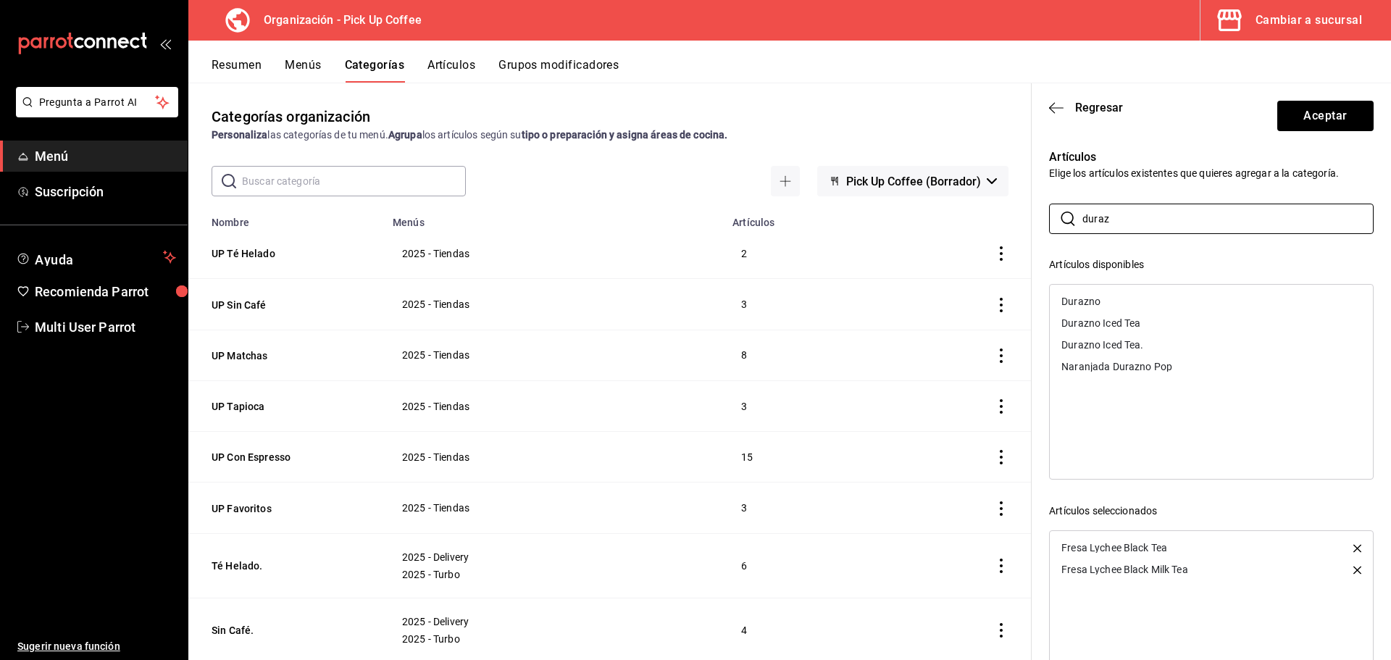
click at [1096, 322] on div "Durazno Iced Tea" at bounding box center [1101, 323] width 79 height 10
drag, startPoint x: 1120, startPoint y: 215, endPoint x: 992, endPoint y: 225, distance: 128.7
click at [992, 225] on main "Categorías organización Personaliza las categorías de tu menú. Agrupa los artíc…" at bounding box center [789, 371] width 1203 height 577
type input "manza"
click at [1098, 347] on div "Manzana Verde Iced Tea" at bounding box center [1118, 345] width 112 height 10
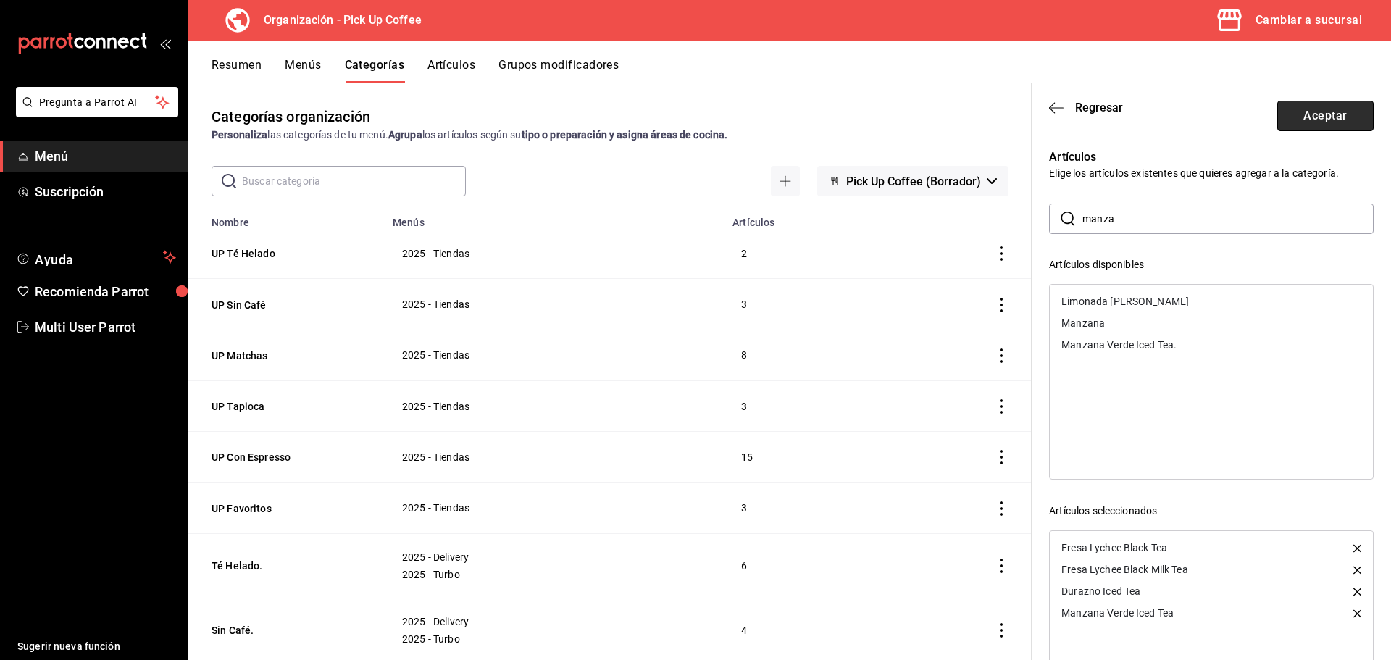
click at [1303, 111] on button "Aceptar" at bounding box center [1325, 116] width 96 height 30
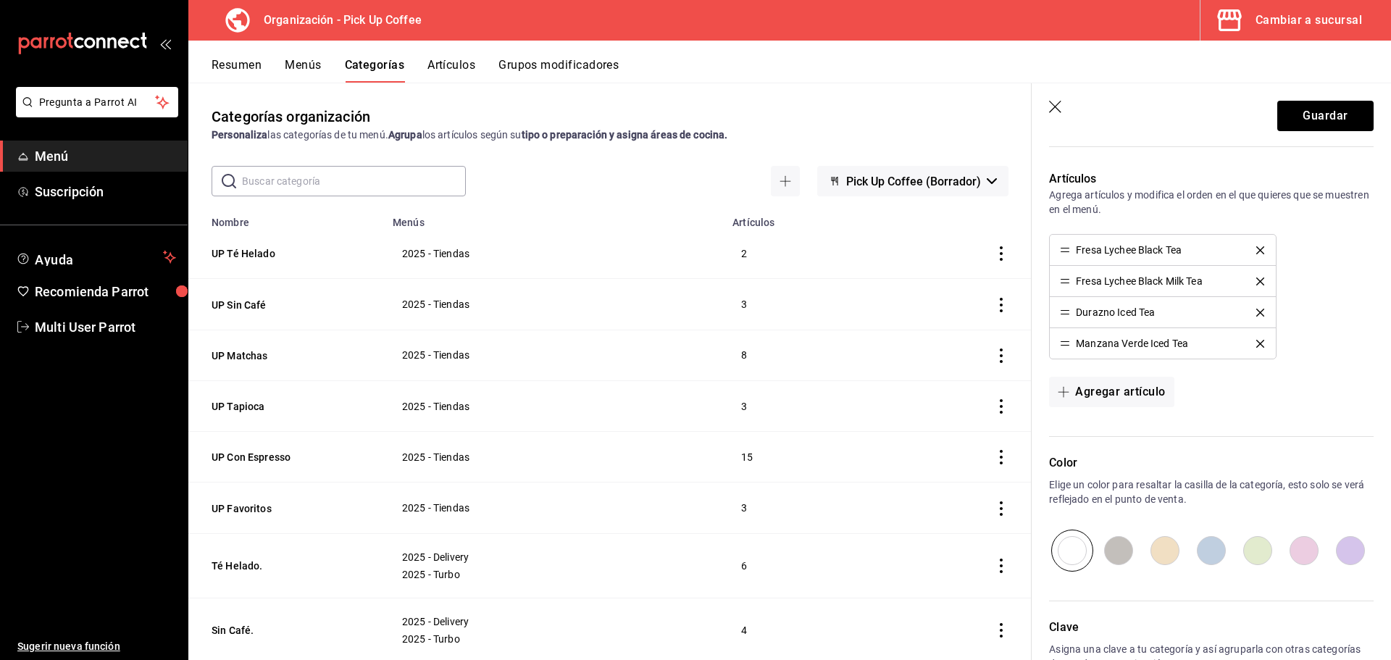
scroll to position [530, 0]
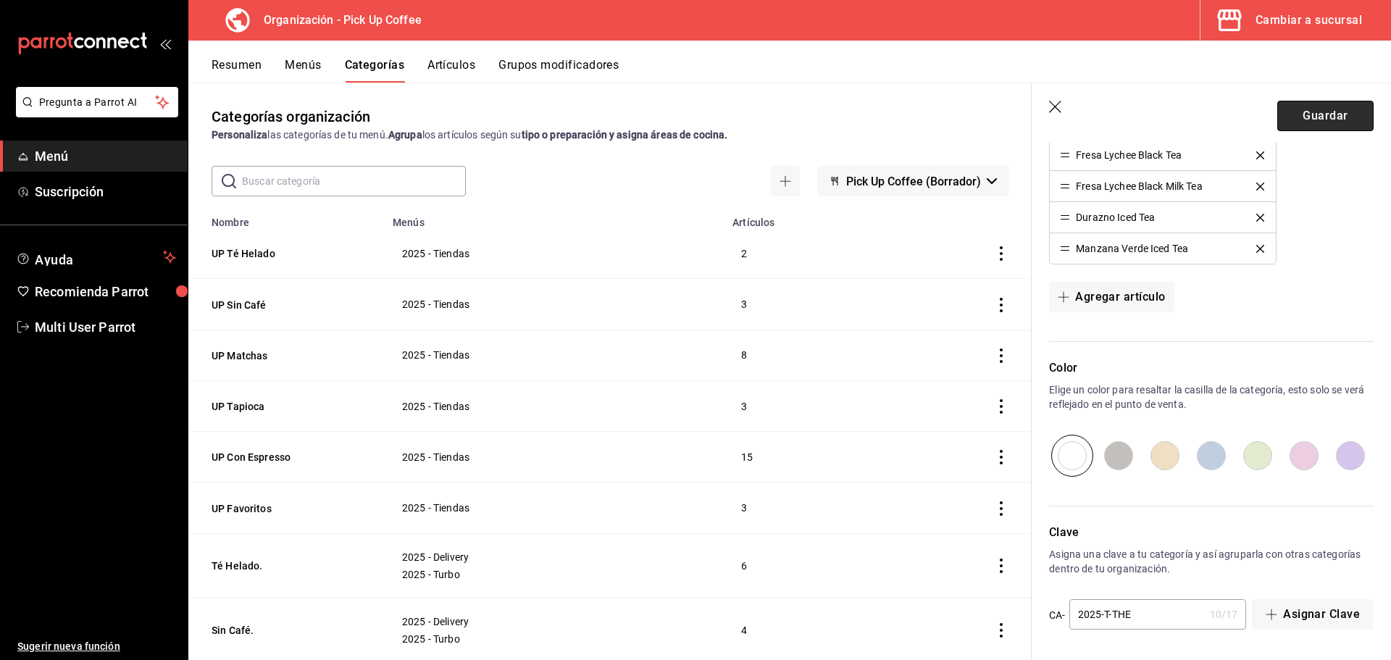
click at [1315, 121] on button "Guardar" at bounding box center [1325, 116] width 96 height 30
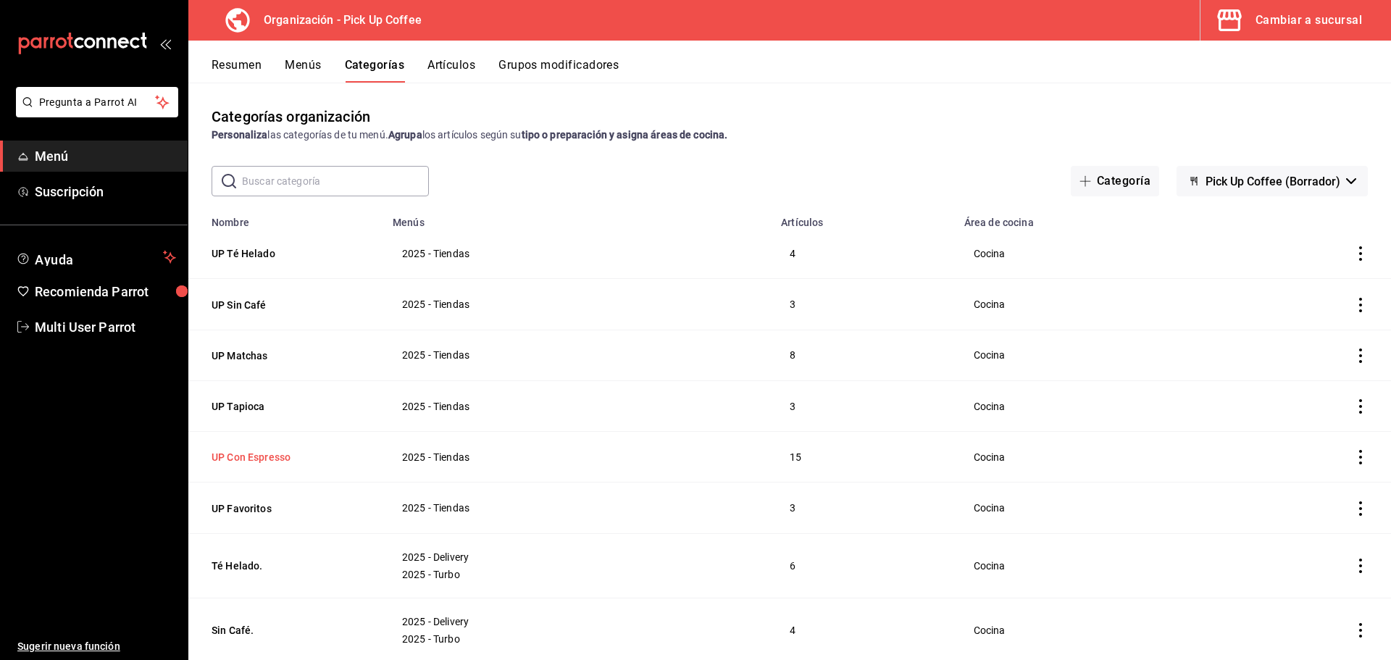
click at [243, 450] on button "UP Con Espresso" at bounding box center [284, 457] width 145 height 14
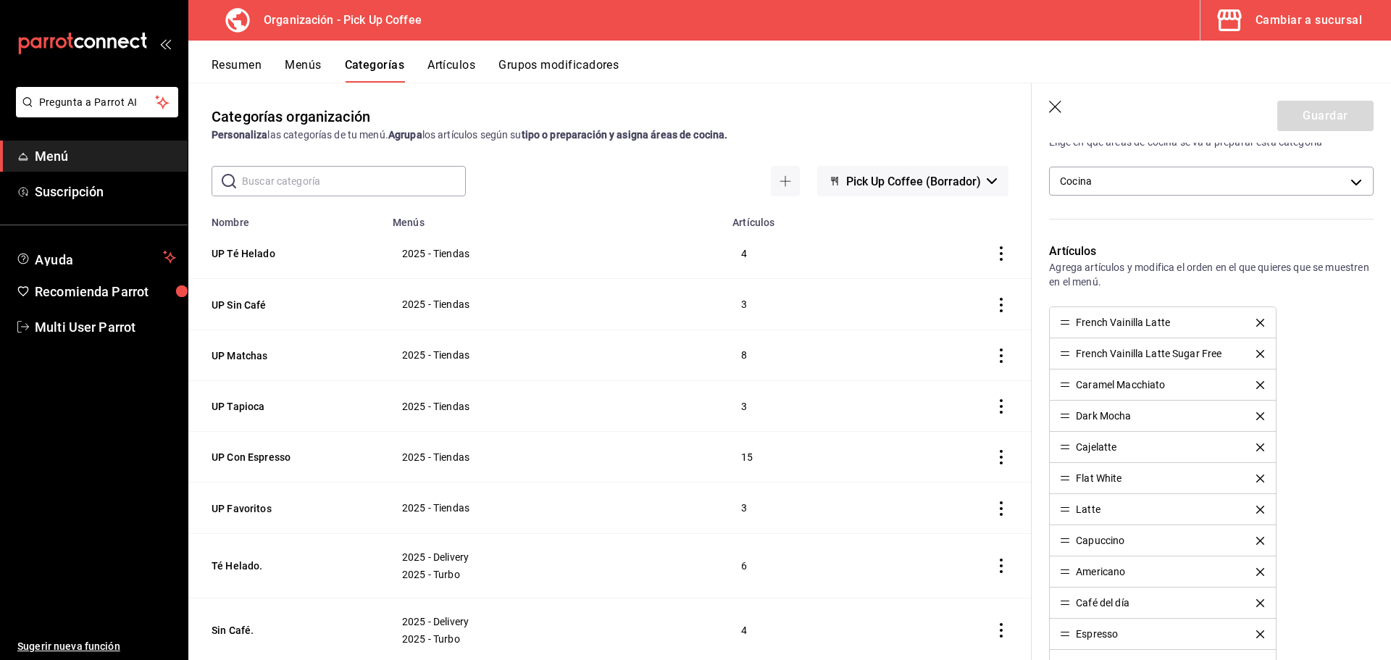
scroll to position [725, 0]
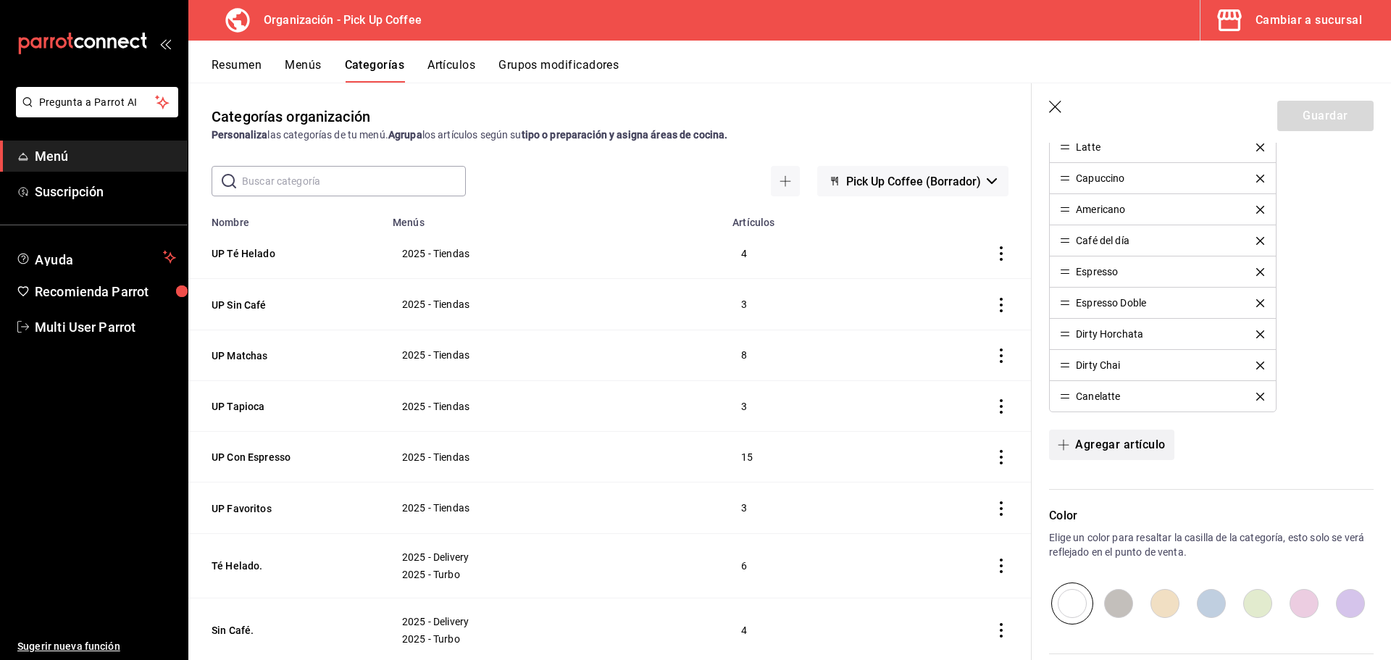
click at [1150, 437] on button "Agregar artículo" at bounding box center [1111, 445] width 125 height 30
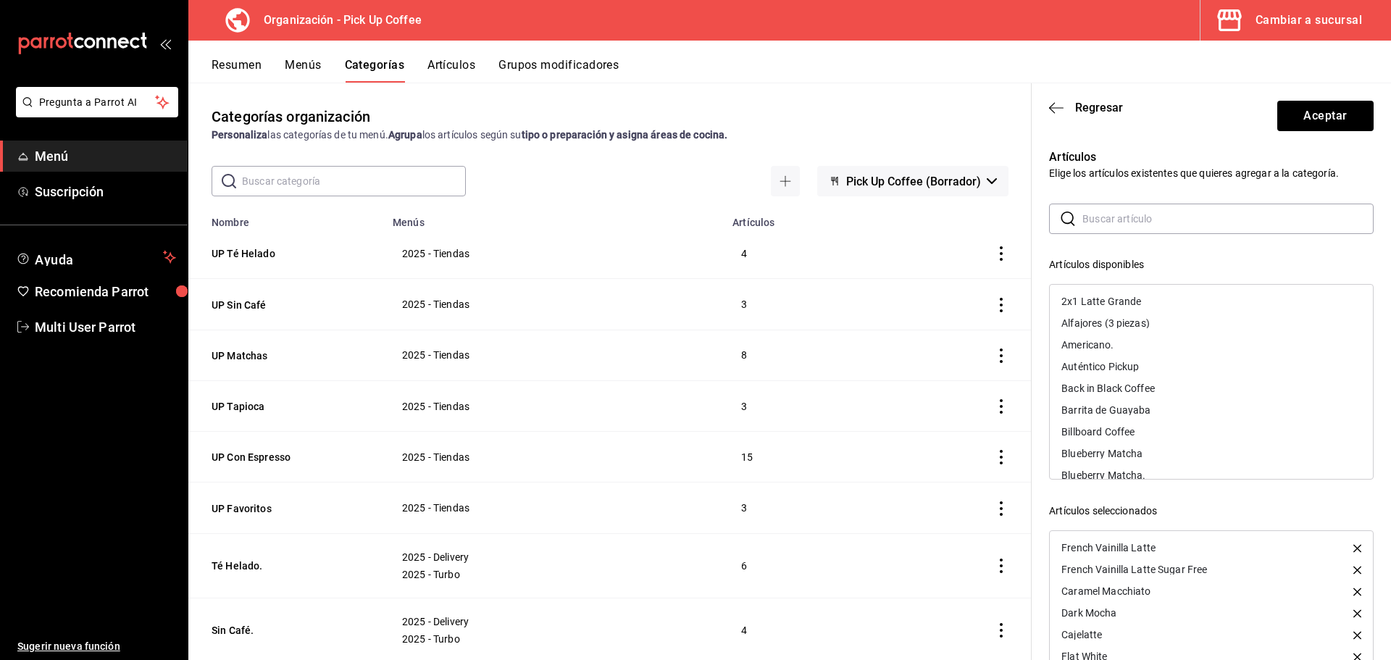
click at [1122, 218] on input "text" at bounding box center [1228, 218] width 291 height 29
click at [1091, 348] on div "[PERSON_NAME]" at bounding box center [1101, 345] width 79 height 10
drag, startPoint x: 1118, startPoint y: 224, endPoint x: 1037, endPoint y: 221, distance: 81.2
click at [1037, 221] on div "Artículos Elige los artículos existentes que quieres agregar a la categoría. ​ …" at bounding box center [1203, 426] width 342 height 590
click at [1084, 384] on div "Lychee Latte" at bounding box center [1091, 388] width 59 height 10
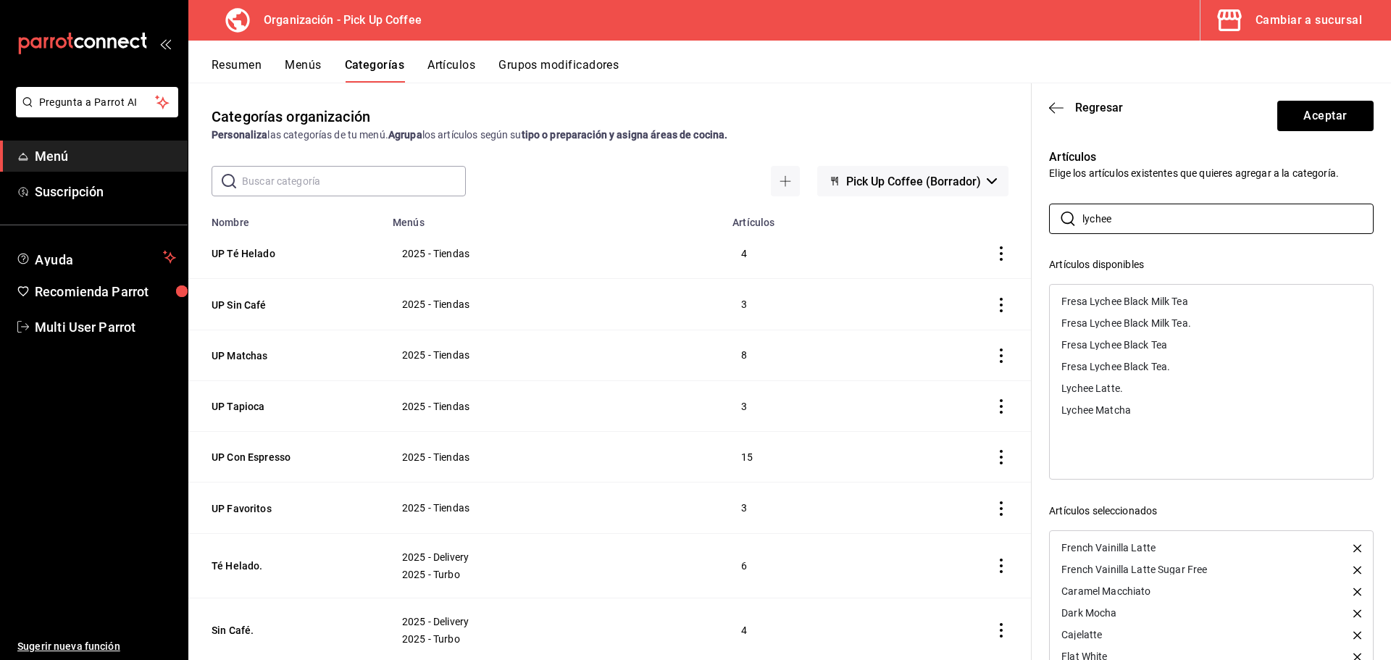
drag, startPoint x: 1131, startPoint y: 216, endPoint x: 1005, endPoint y: 226, distance: 126.5
click at [1005, 226] on main "Categorías organización Personaliza las categorías de tu menú. Agrupa los artíc…" at bounding box center [789, 371] width 1203 height 577
type input "sandía"
click at [1103, 301] on div "Sandía Latte" at bounding box center [1091, 301] width 59 height 10
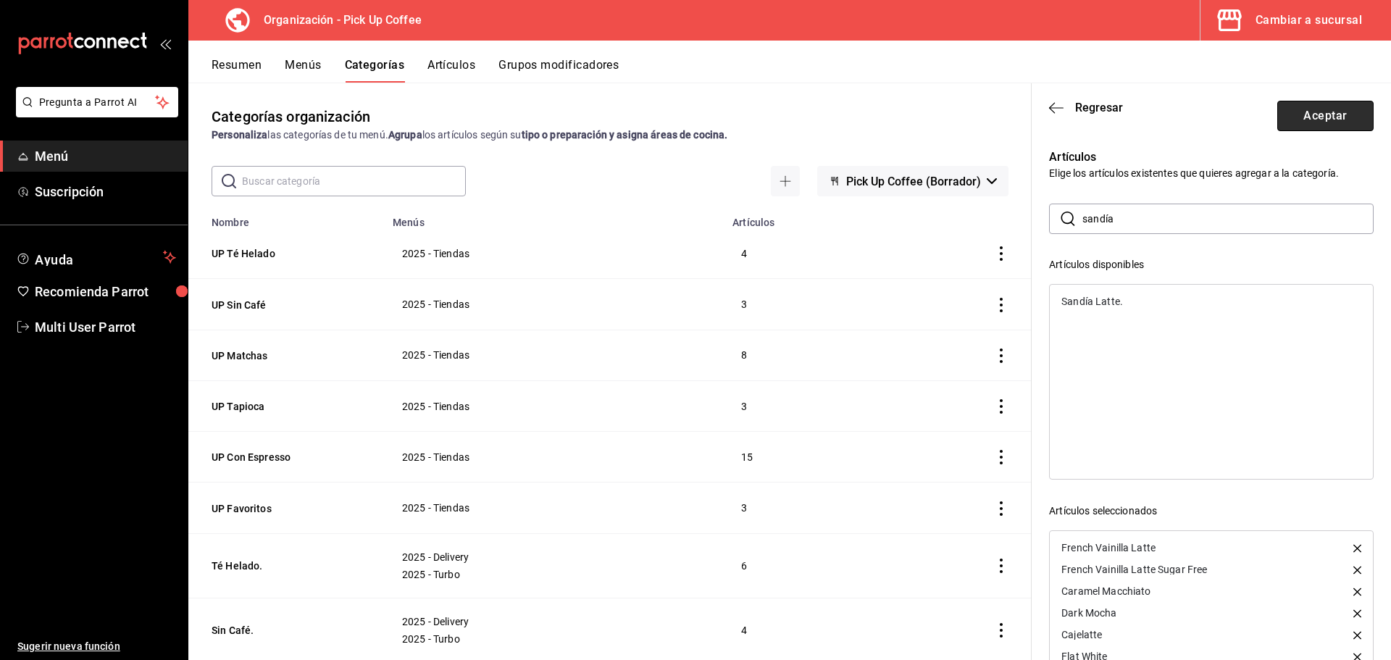
click at [1301, 123] on button "Aceptar" at bounding box center [1325, 116] width 96 height 30
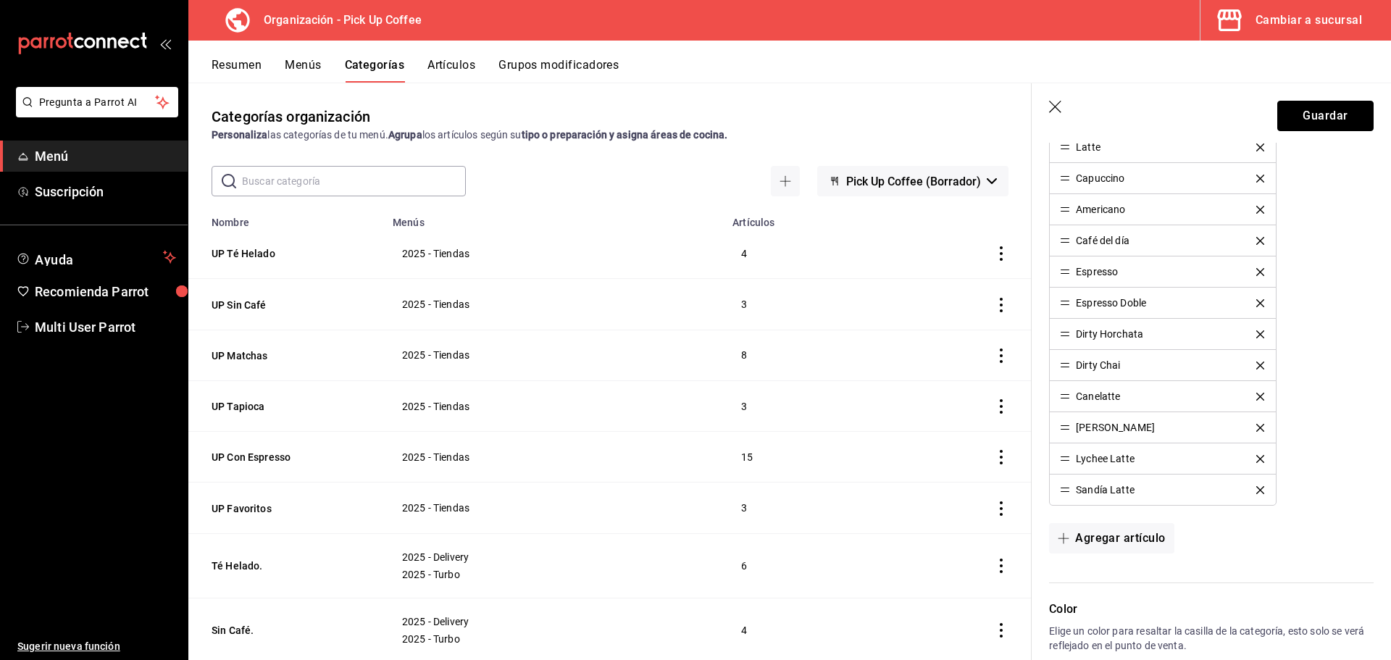
click at [1298, 123] on button "Guardar" at bounding box center [1325, 116] width 96 height 30
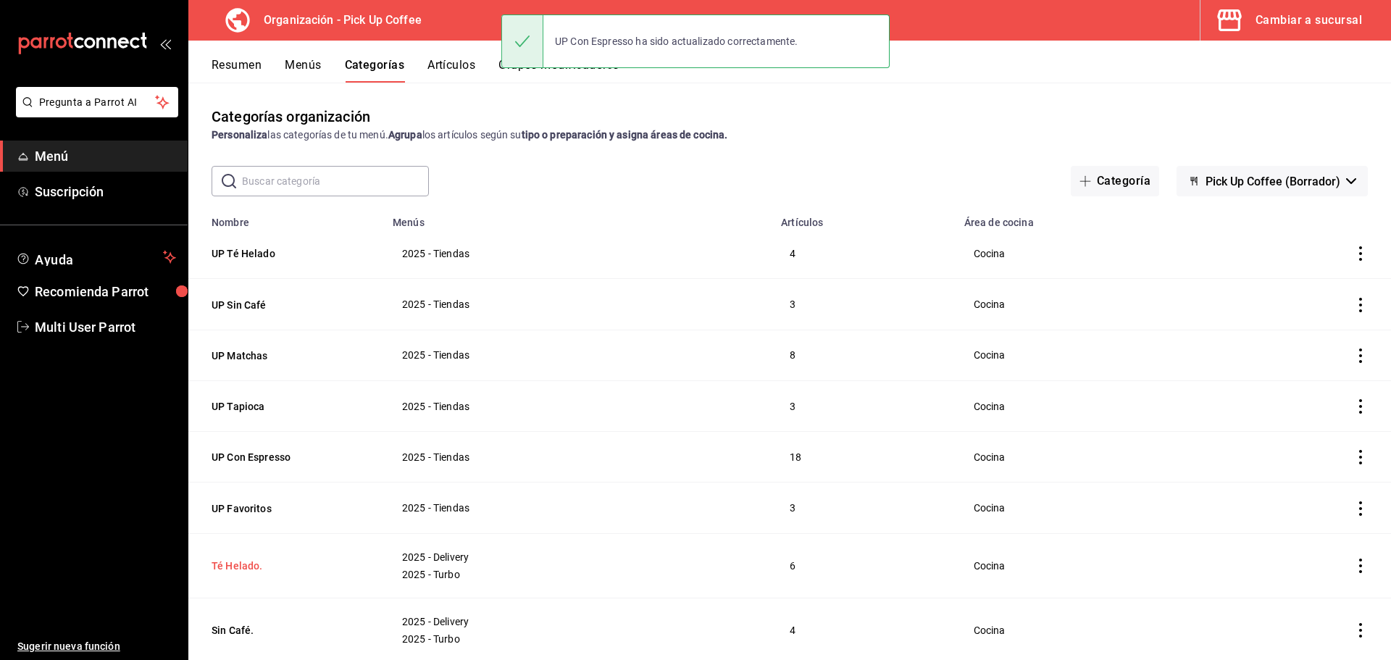
click at [247, 559] on button "Té Helado." at bounding box center [284, 566] width 145 height 14
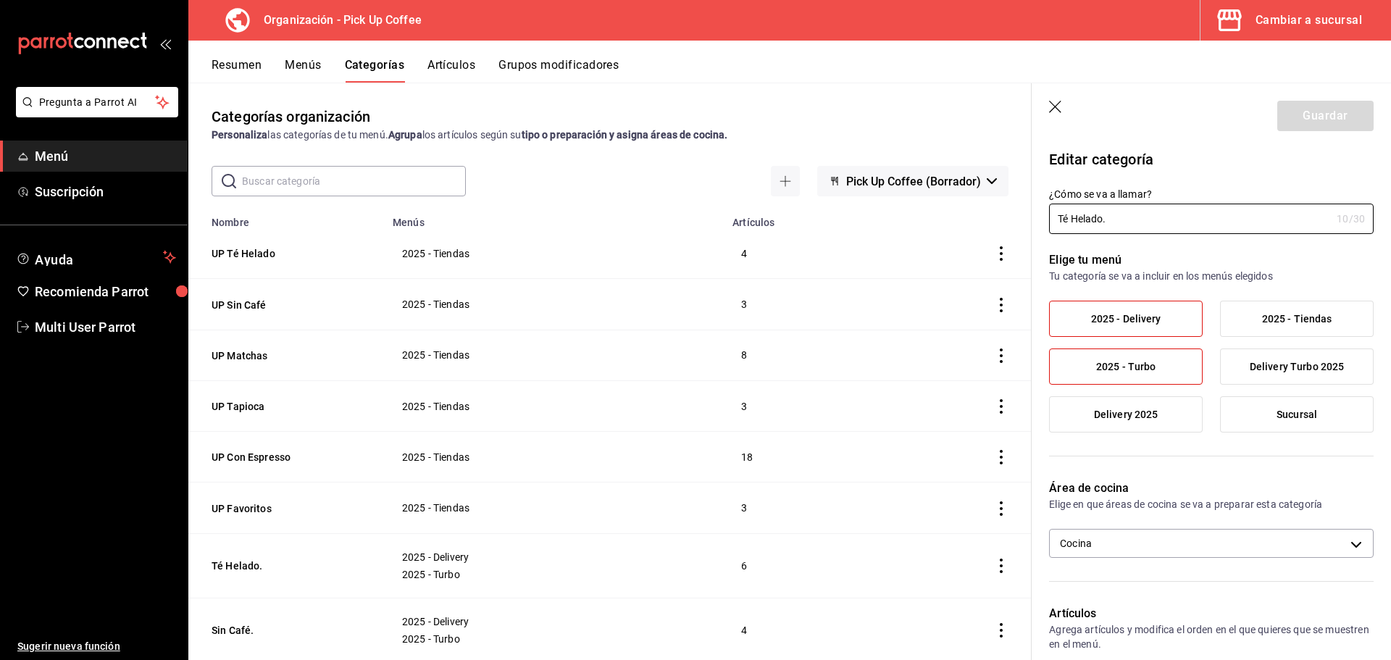
click at [246, 243] on th "UP Té Helado" at bounding box center [286, 253] width 196 height 51
click at [246, 246] on button "UP Té Helado" at bounding box center [284, 253] width 145 height 14
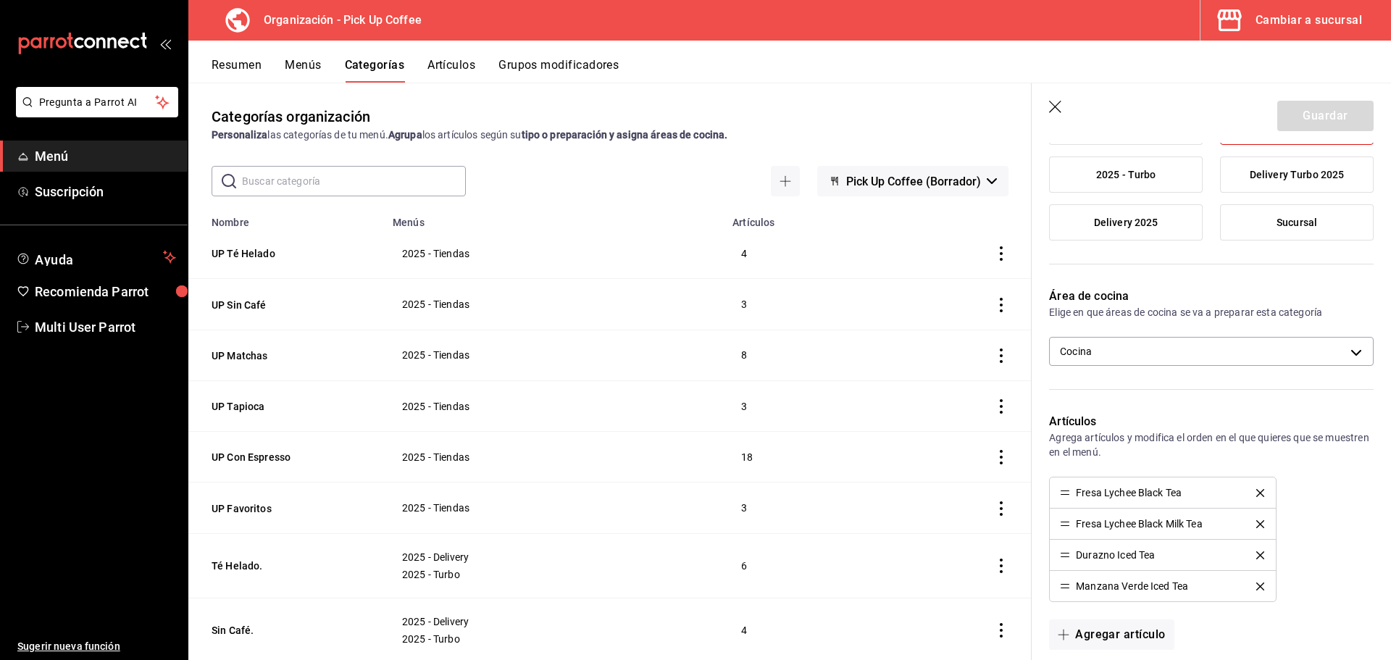
scroll to position [217, 0]
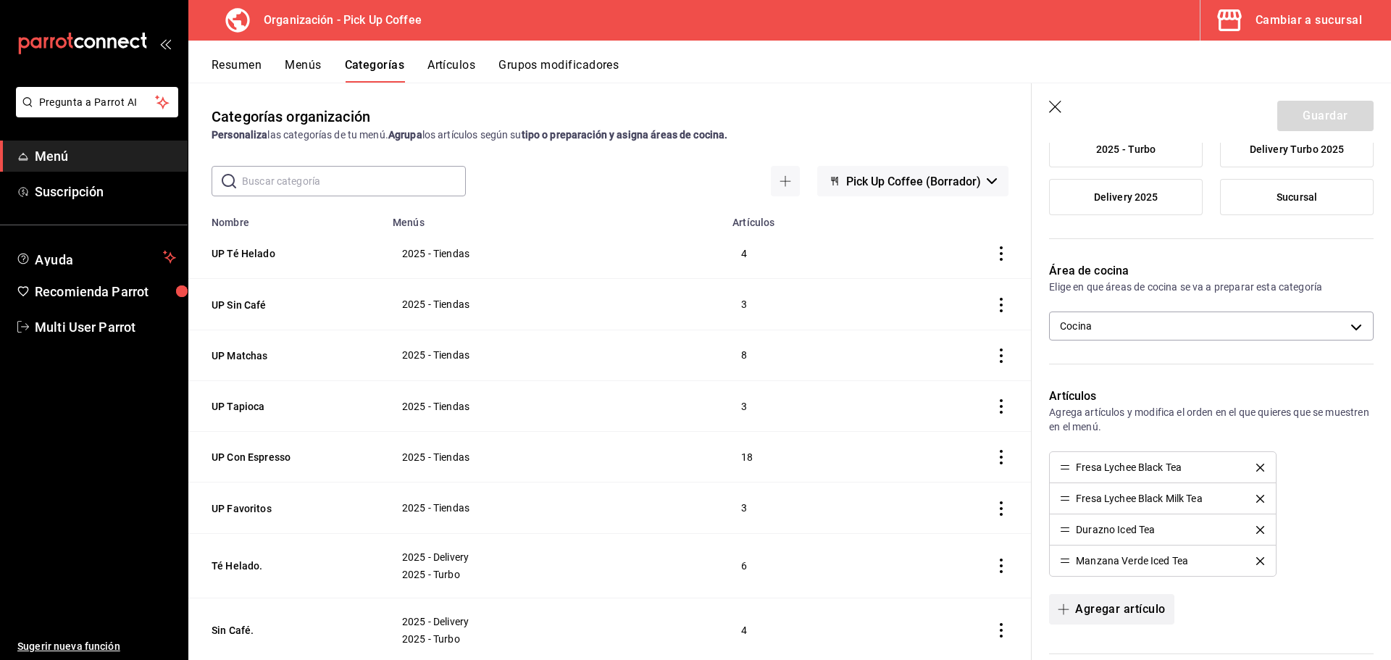
click at [1119, 604] on button "Agregar artículo" at bounding box center [1111, 609] width 125 height 30
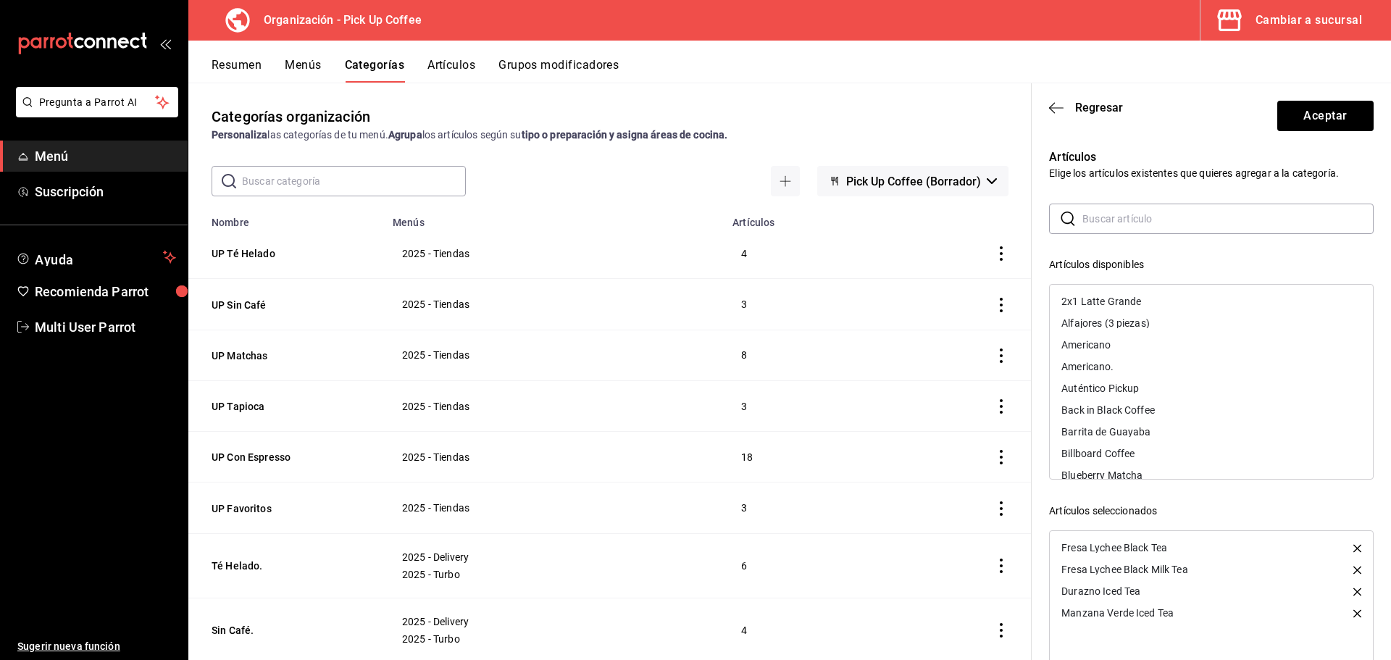
click at [1130, 219] on input "text" at bounding box center [1228, 218] width 291 height 29
type input "fresa"
click at [1099, 318] on div "Fresa Black Milk Tea" at bounding box center [1108, 323] width 93 height 10
click at [1304, 127] on button "Aceptar" at bounding box center [1325, 116] width 96 height 30
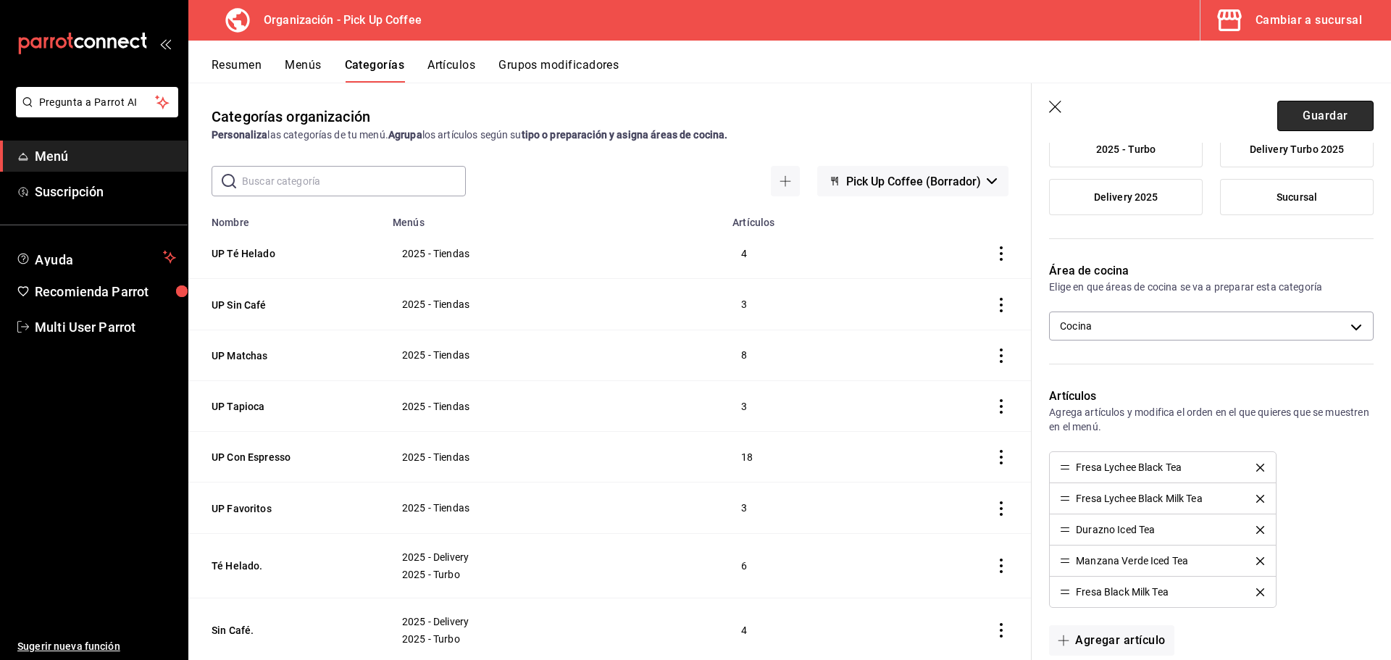
click at [1311, 120] on button "Guardar" at bounding box center [1325, 116] width 96 height 30
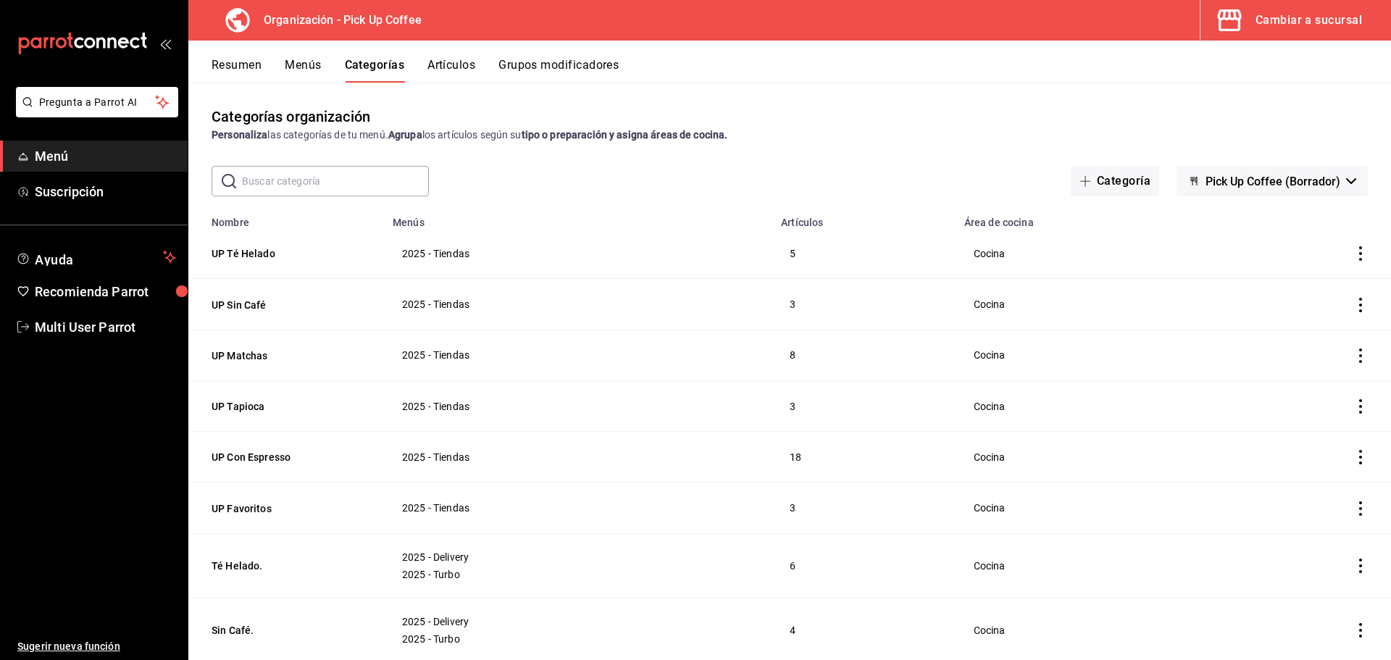
click at [304, 65] on button "Menús" at bounding box center [303, 70] width 36 height 25
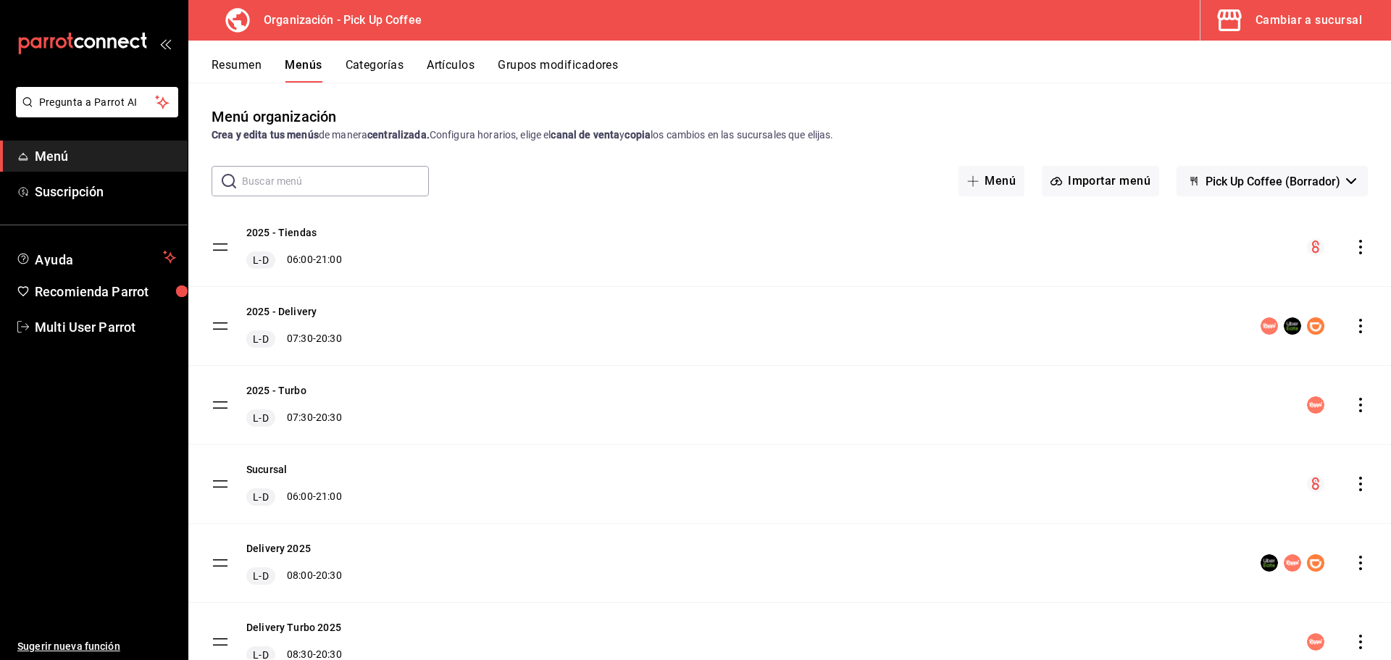
scroll to position [63, 0]
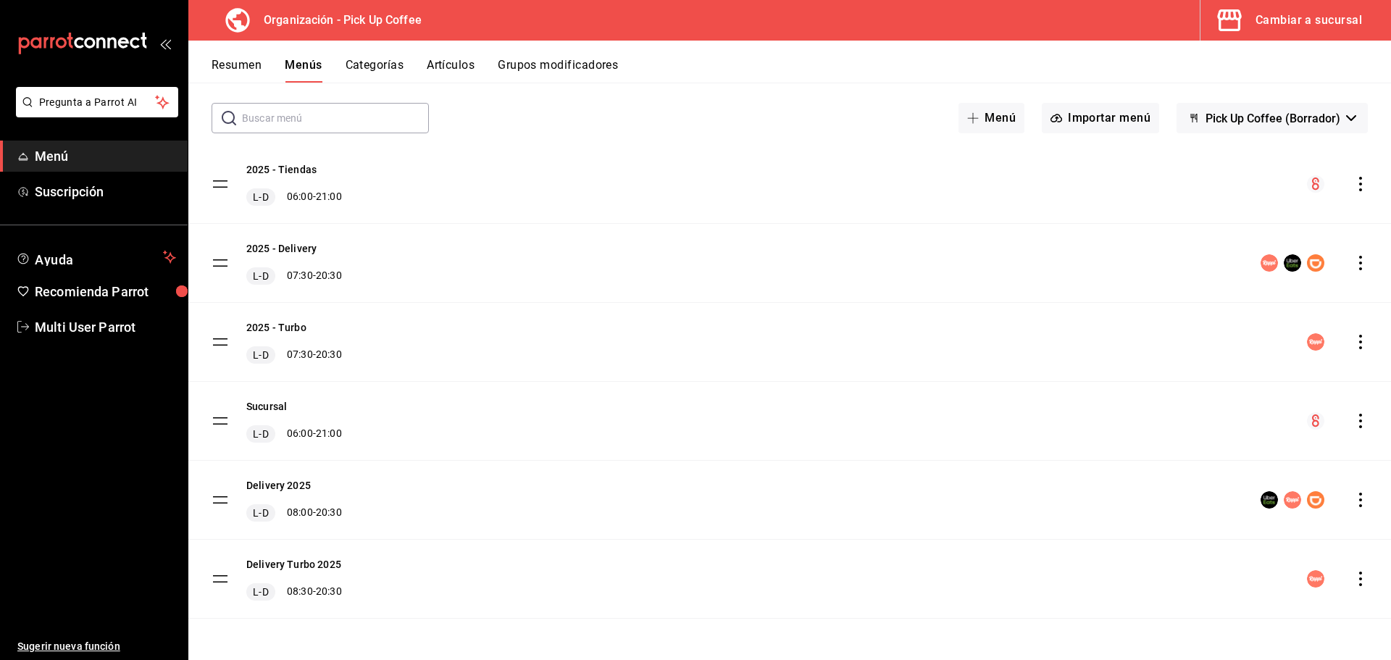
click at [255, 67] on button "Resumen" at bounding box center [237, 70] width 50 height 25
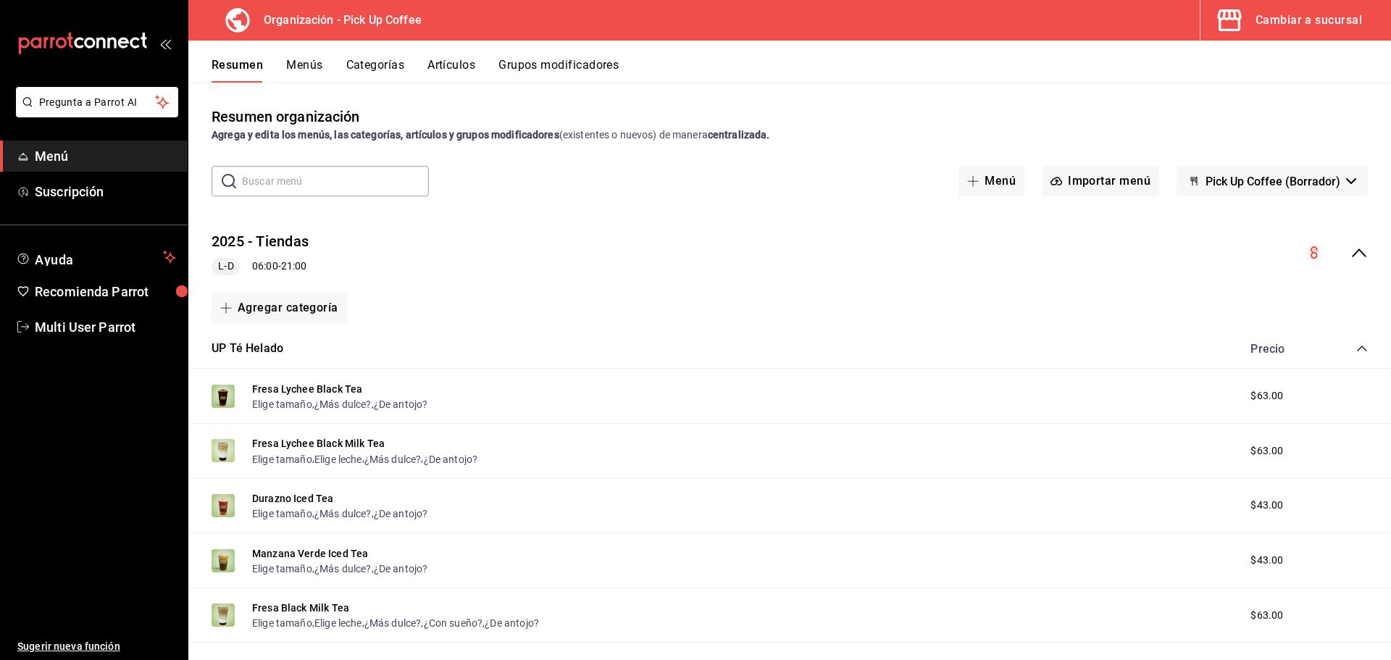
click at [298, 59] on button "Menús" at bounding box center [304, 70] width 36 height 25
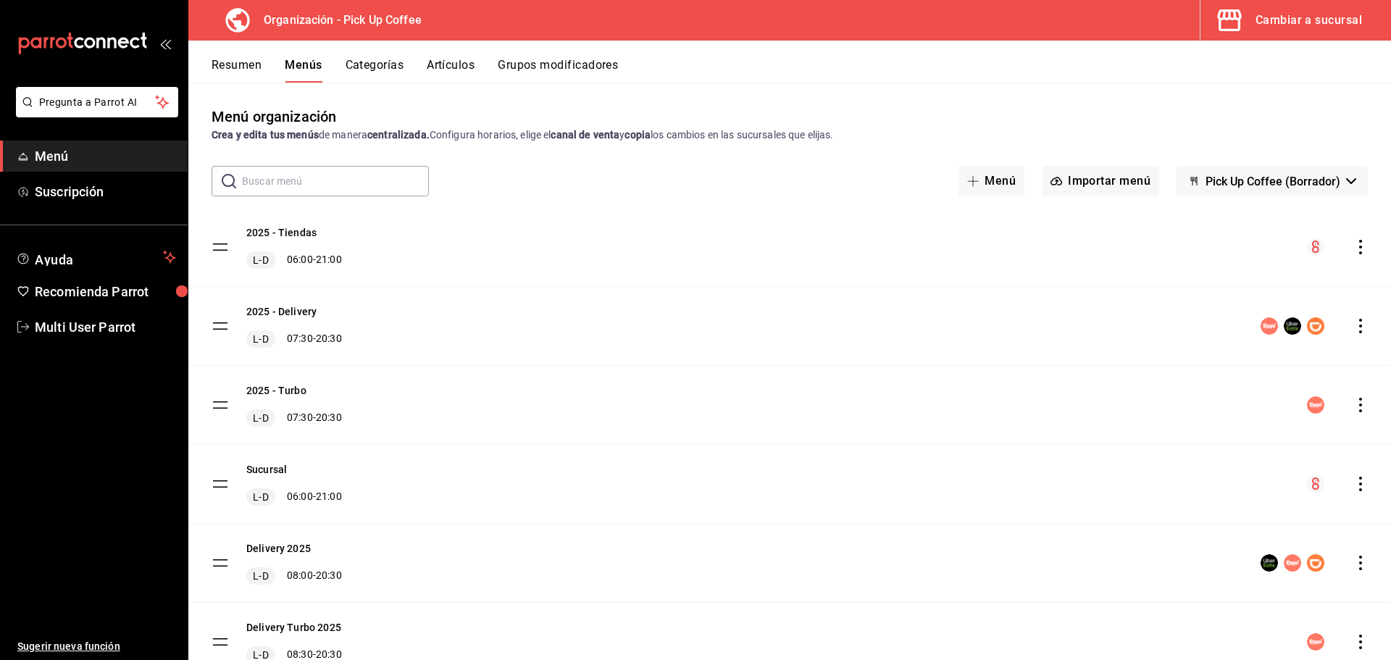
click at [251, 58] on button "Resumen" at bounding box center [237, 70] width 50 height 25
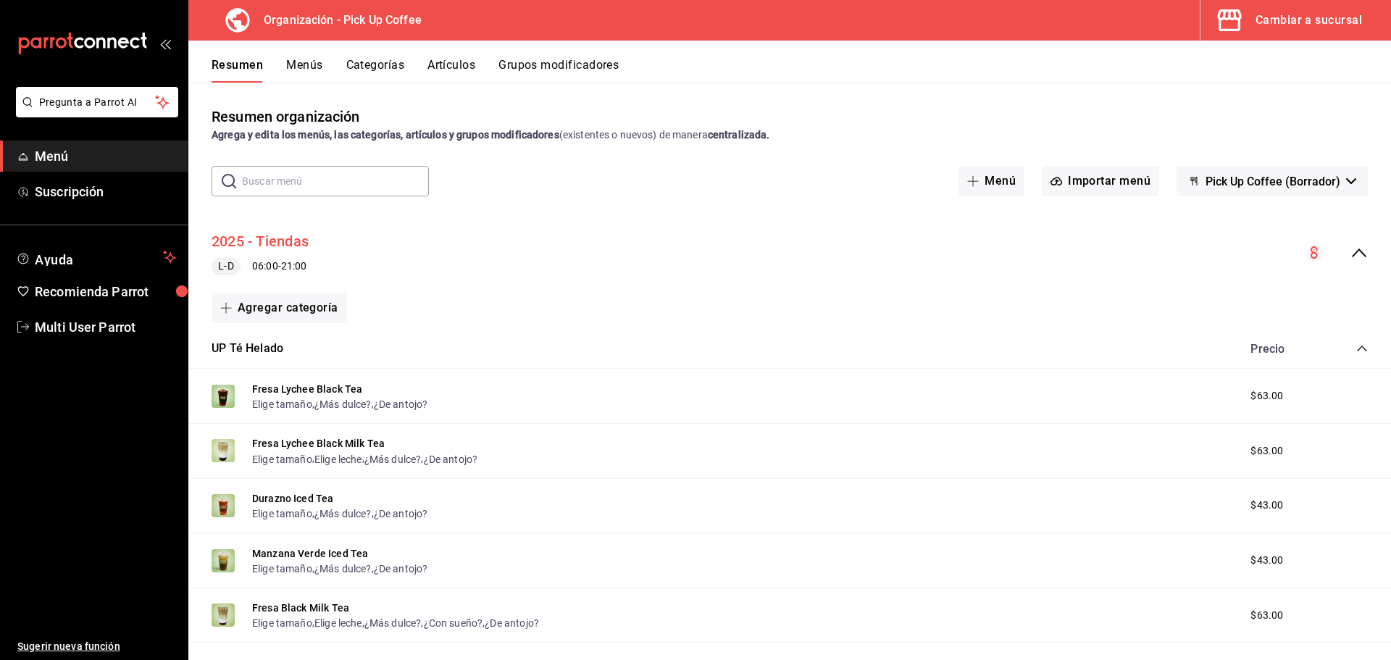
click at [287, 246] on button "2025 - Tiendas" at bounding box center [260, 241] width 97 height 21
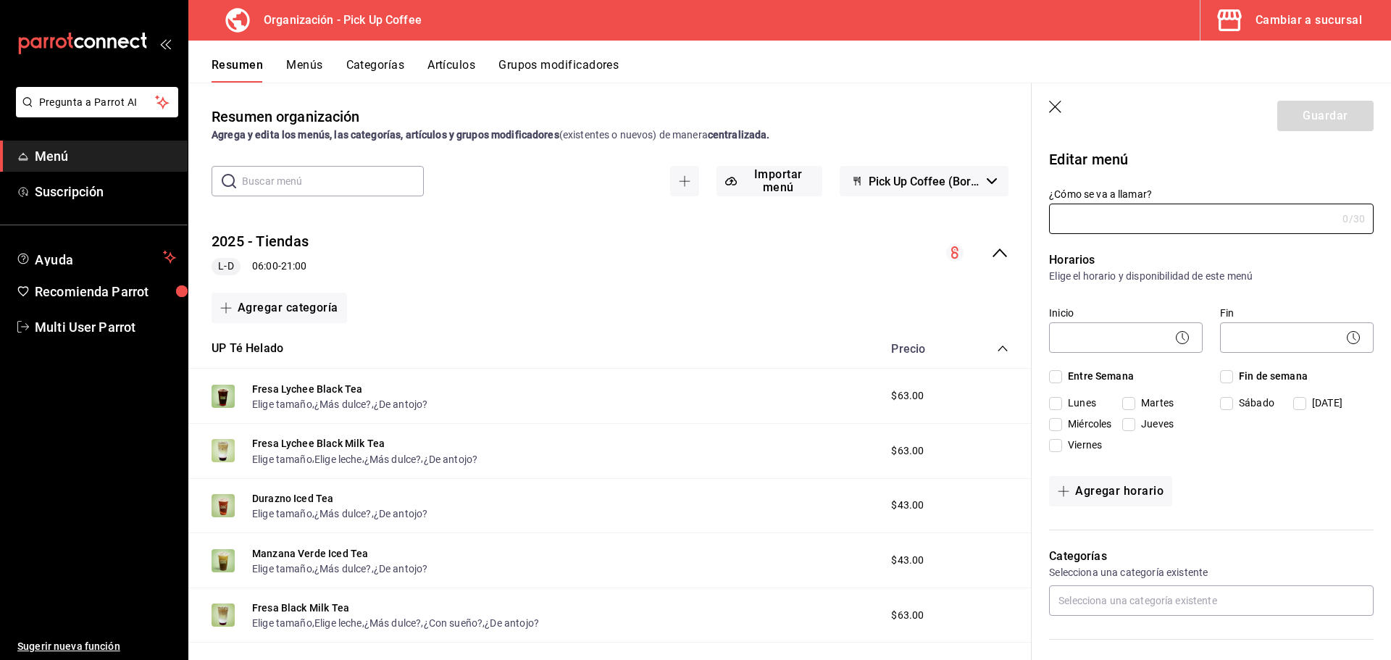
type input "2025 - Tiendas"
checkbox input "true"
type input "2025TIENDAS"
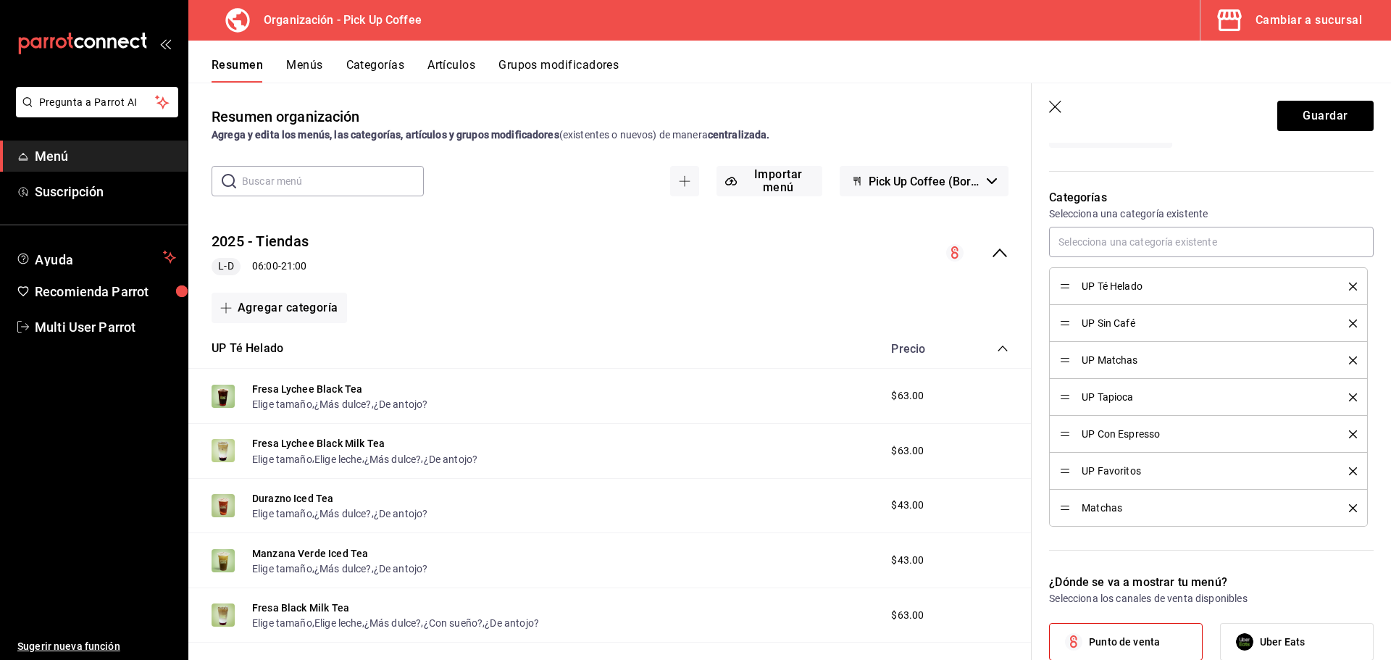
scroll to position [362, 0]
click at [1349, 502] on icon "delete" at bounding box center [1353, 505] width 8 height 8
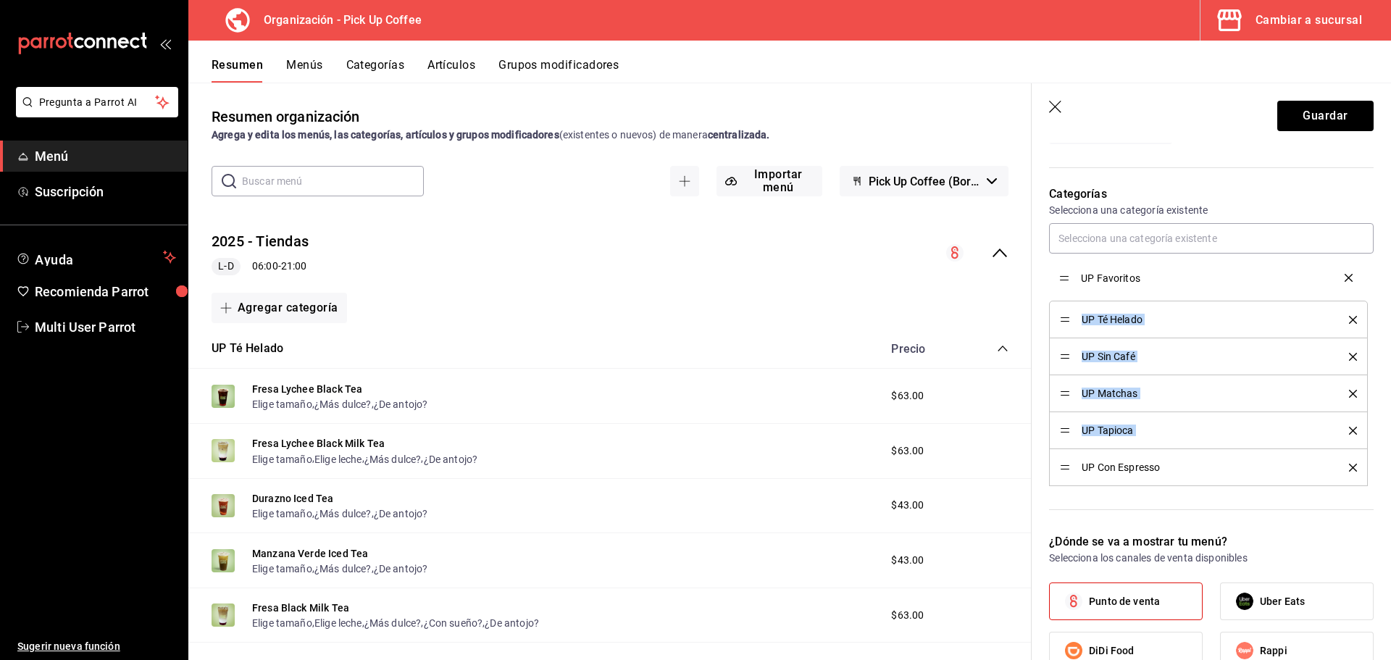
drag, startPoint x: 1067, startPoint y: 469, endPoint x: 1056, endPoint y: 279, distance: 190.2
drag, startPoint x: 1065, startPoint y: 464, endPoint x: 1069, endPoint y: 323, distance: 141.4
drag, startPoint x: 1068, startPoint y: 472, endPoint x: 1068, endPoint y: 362, distance: 110.1
drag, startPoint x: 1065, startPoint y: 470, endPoint x: 1067, endPoint y: 403, distance: 66.7
drag, startPoint x: 1065, startPoint y: 465, endPoint x: 1065, endPoint y: 430, distance: 35.5
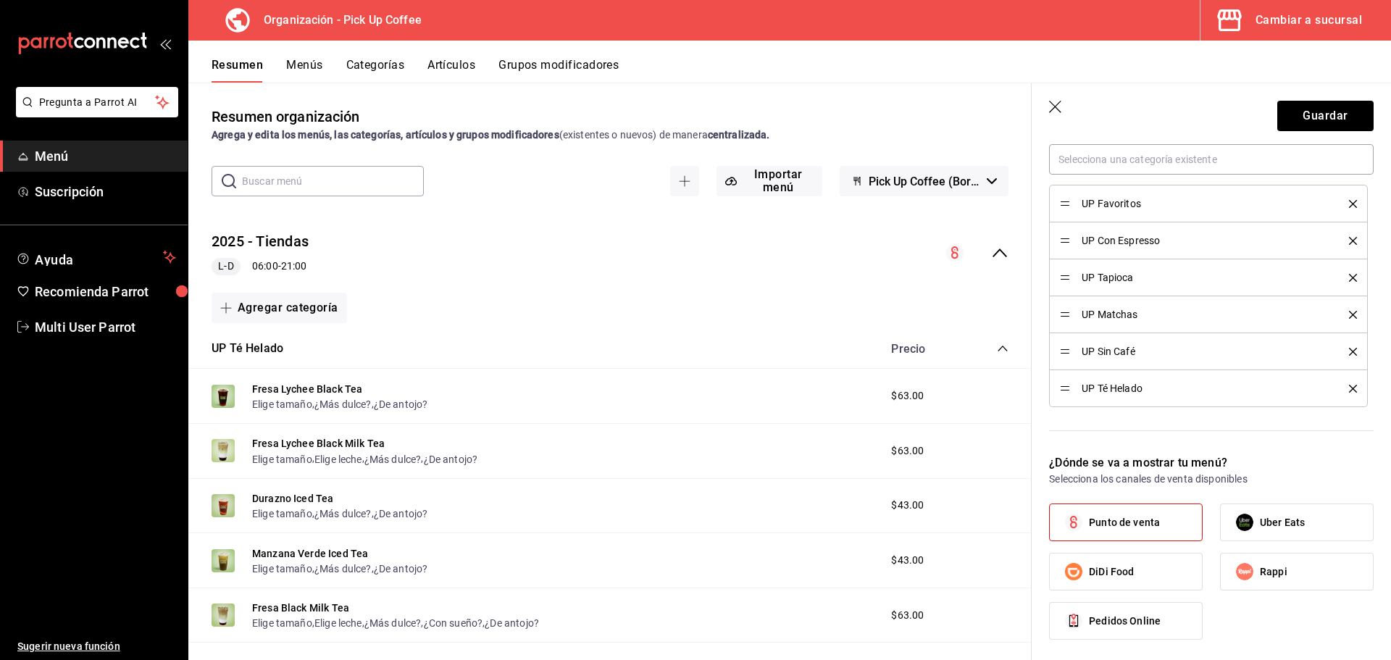
scroll to position [652, 0]
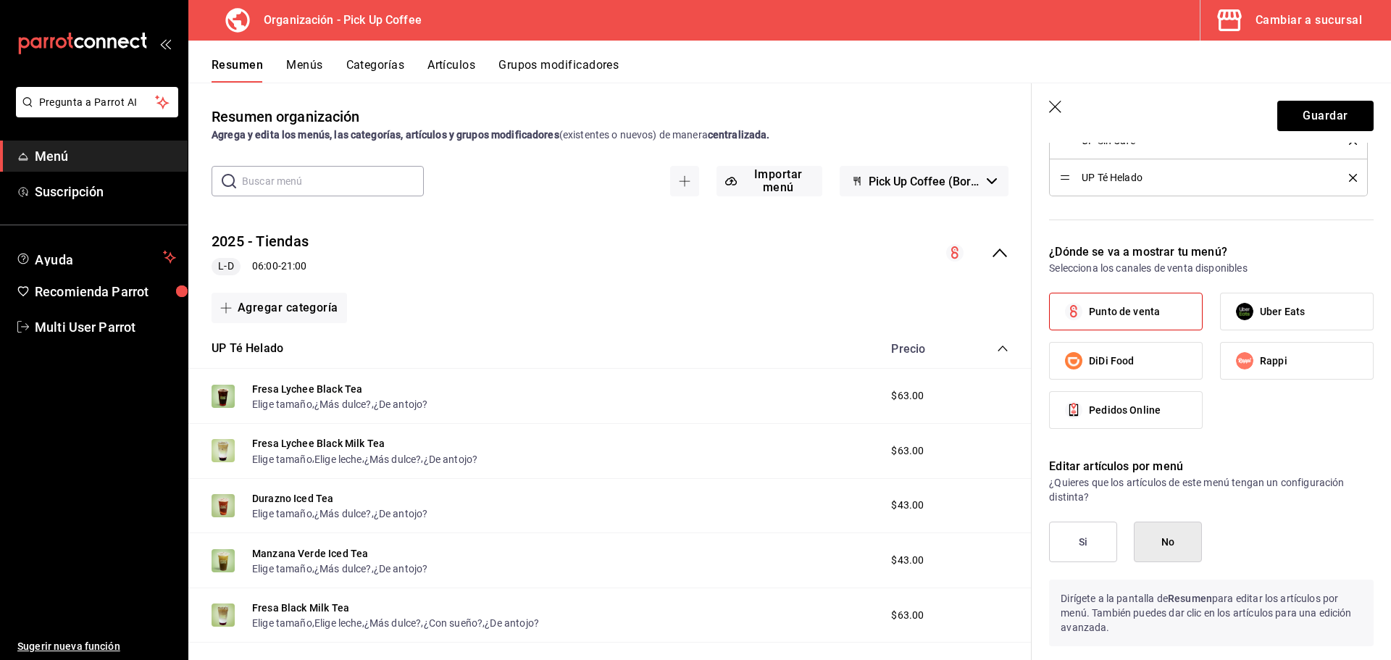
click at [1082, 541] on button "Si" at bounding box center [1083, 542] width 68 height 41
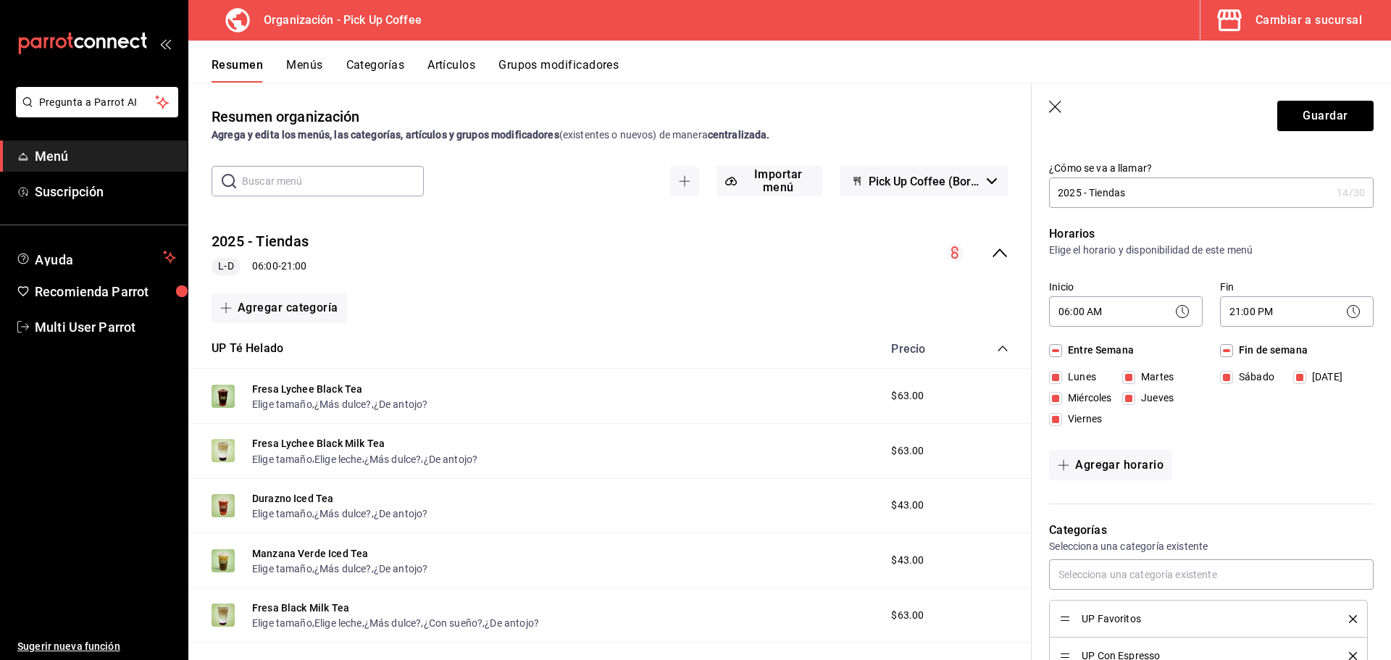
scroll to position [25, 0]
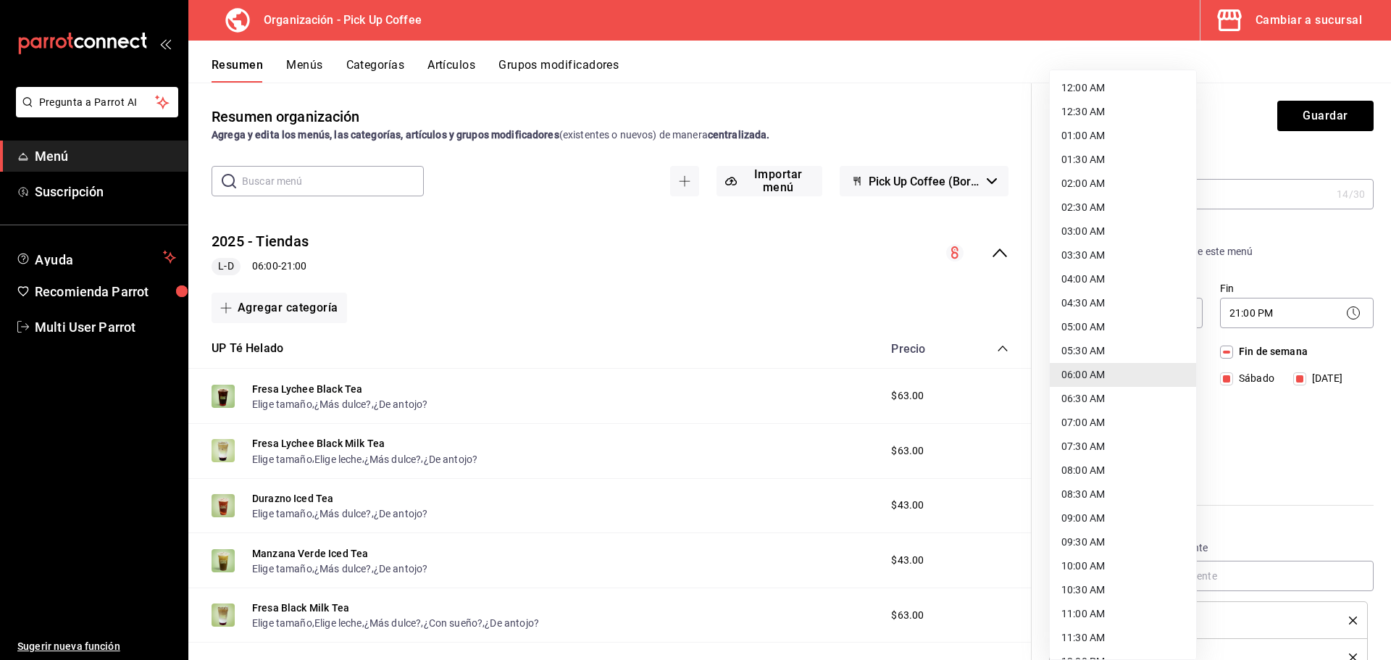
drag, startPoint x: 1130, startPoint y: 309, endPoint x: 1099, endPoint y: 309, distance: 30.4
click at [1099, 309] on body "Pregunta a Parrot AI Menú Suscripción Ayuda Recomienda Parrot Multi User Parrot…" at bounding box center [695, 330] width 1391 height 660
click at [1298, 456] on div at bounding box center [695, 330] width 1391 height 660
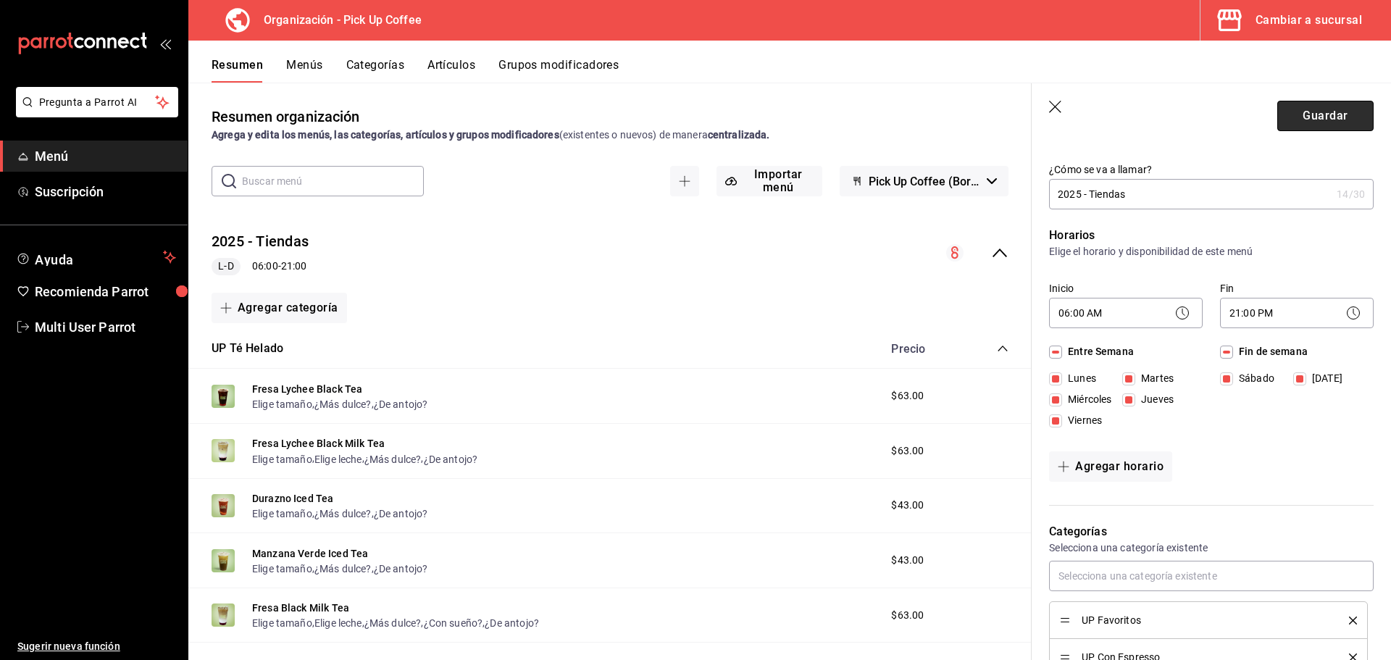
click at [1304, 117] on button "Guardar" at bounding box center [1325, 116] width 96 height 30
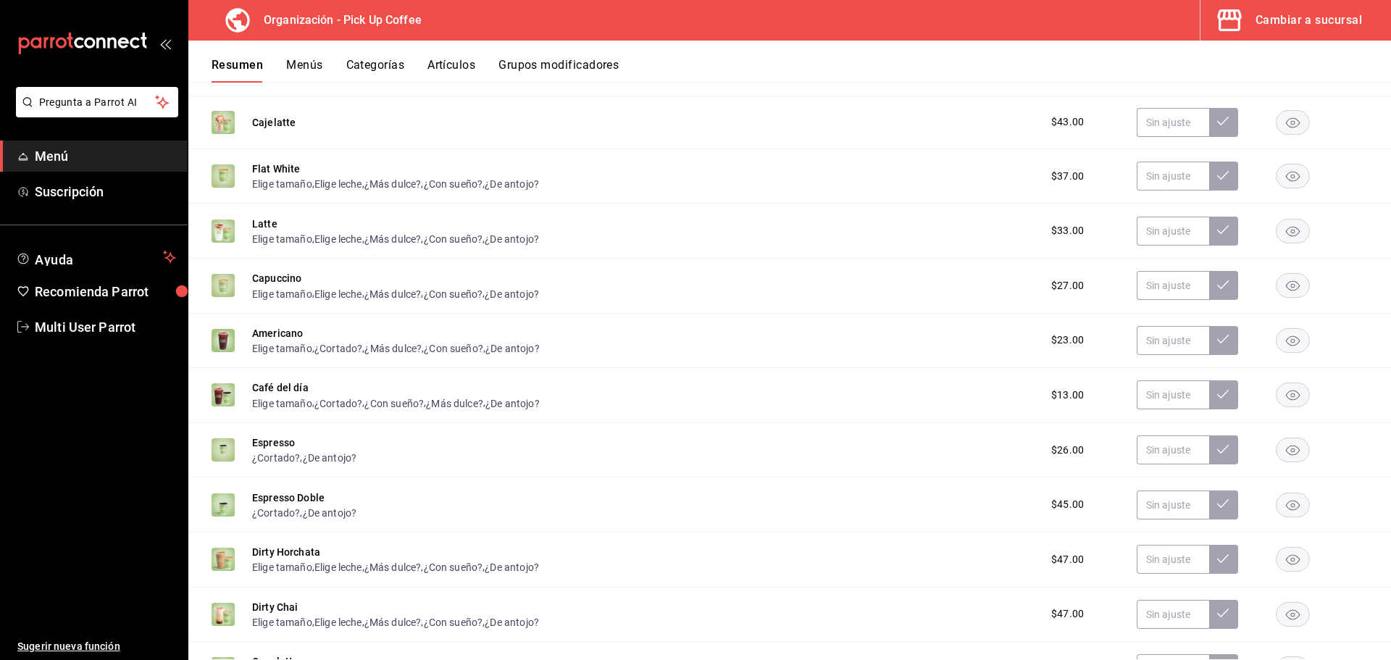
scroll to position [797, 0]
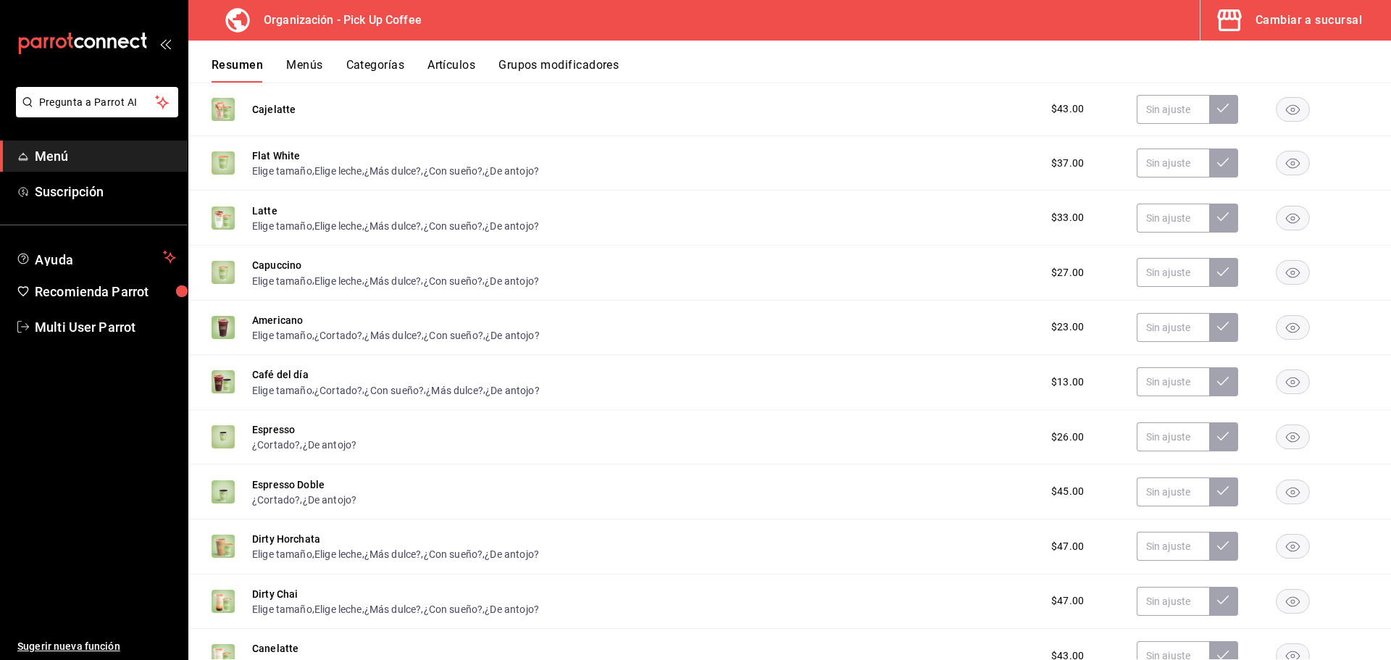
click at [1280, 433] on rect "button" at bounding box center [1293, 437] width 33 height 24
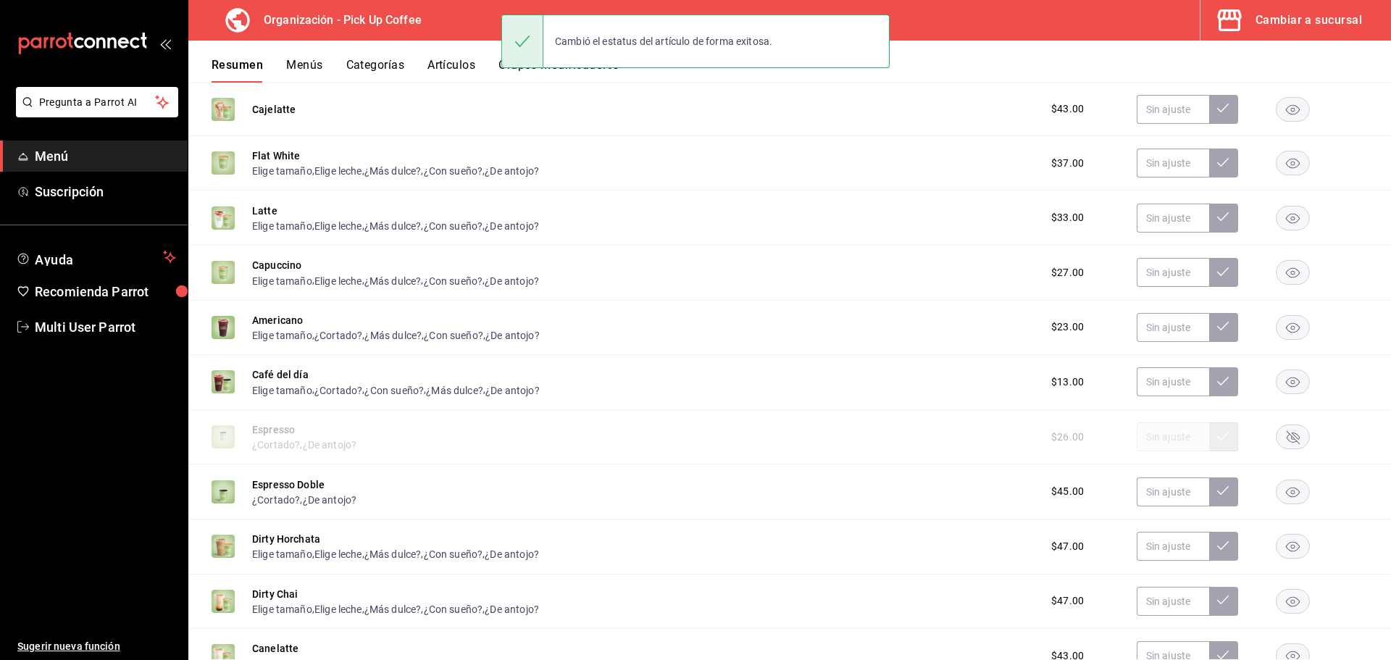
click at [1285, 498] on rect "button" at bounding box center [1293, 492] width 33 height 24
click at [1292, 482] on rect "button" at bounding box center [1293, 492] width 33 height 24
click at [1291, 447] on rect "button" at bounding box center [1293, 437] width 33 height 24
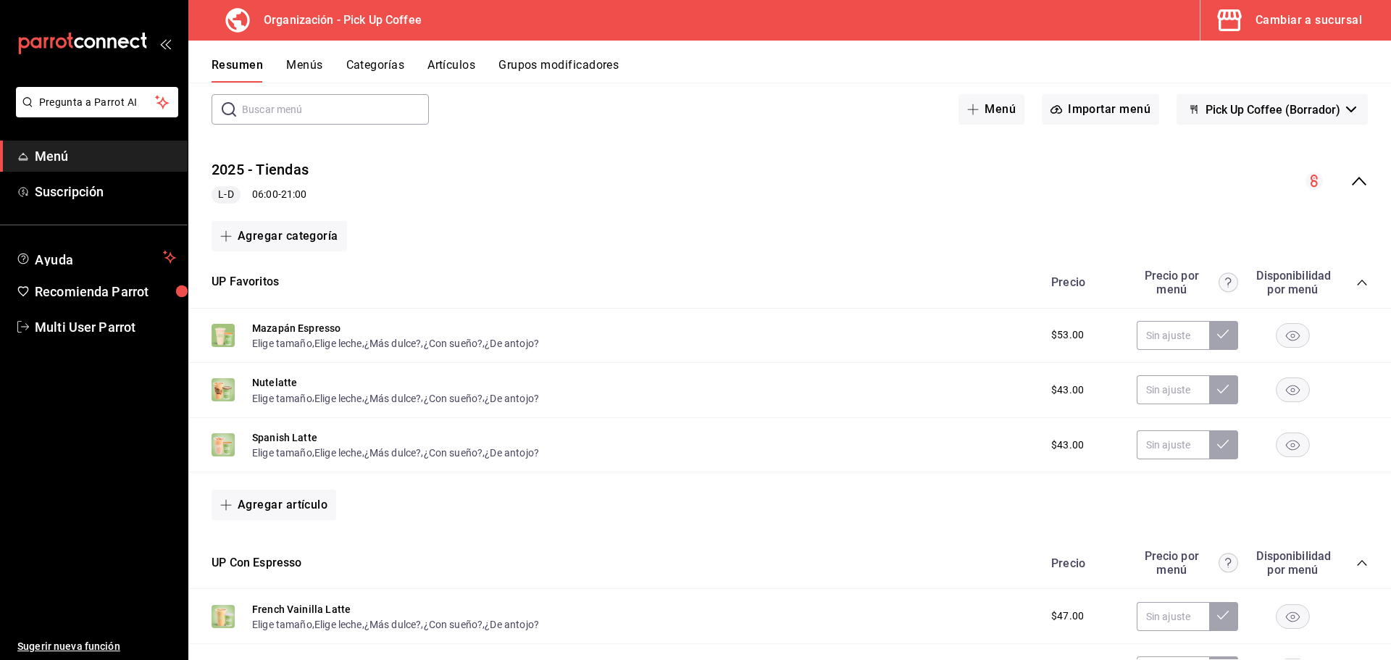
scroll to position [0, 0]
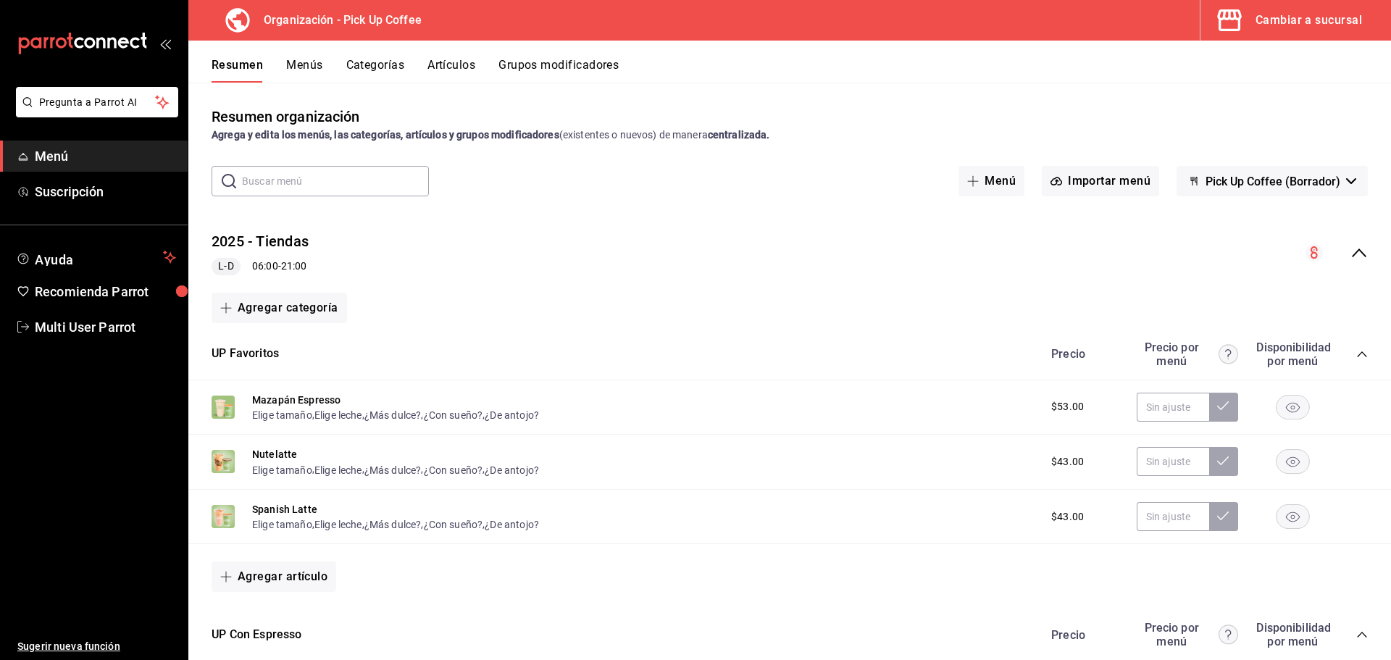
click at [305, 71] on button "Menús" at bounding box center [304, 70] width 36 height 25
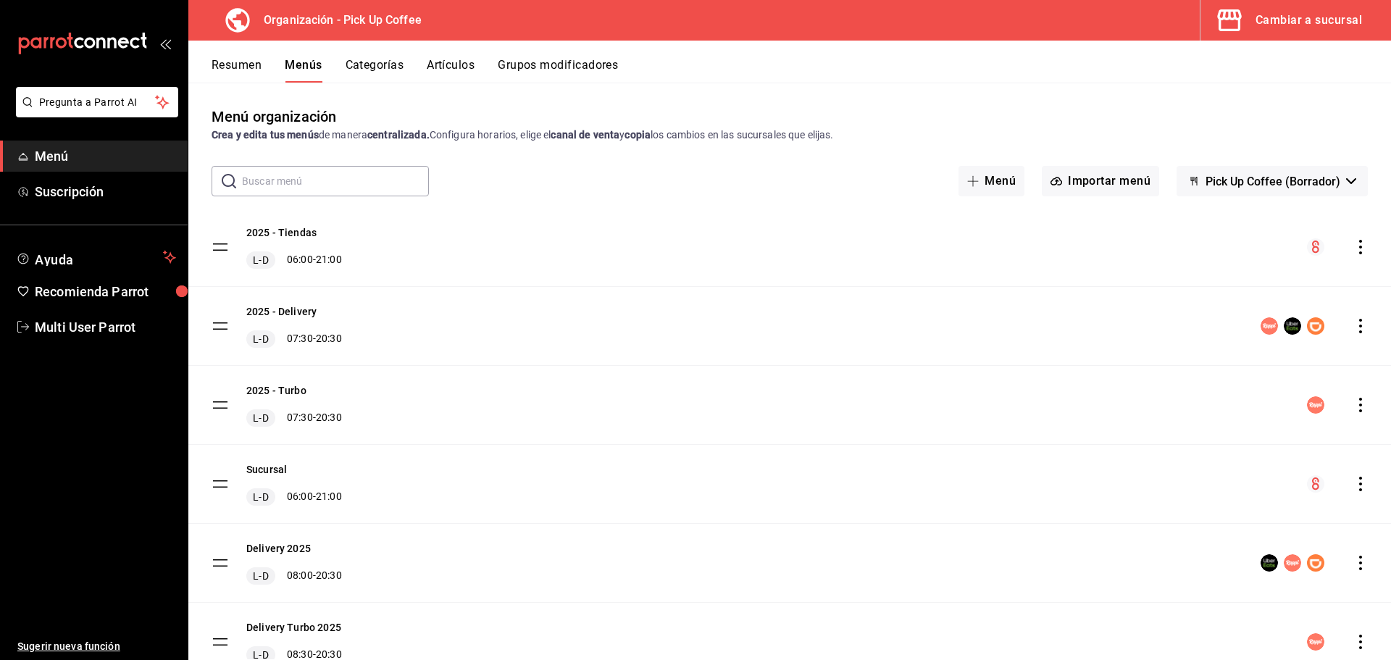
click at [1354, 251] on icon "actions" at bounding box center [1361, 247] width 14 height 14
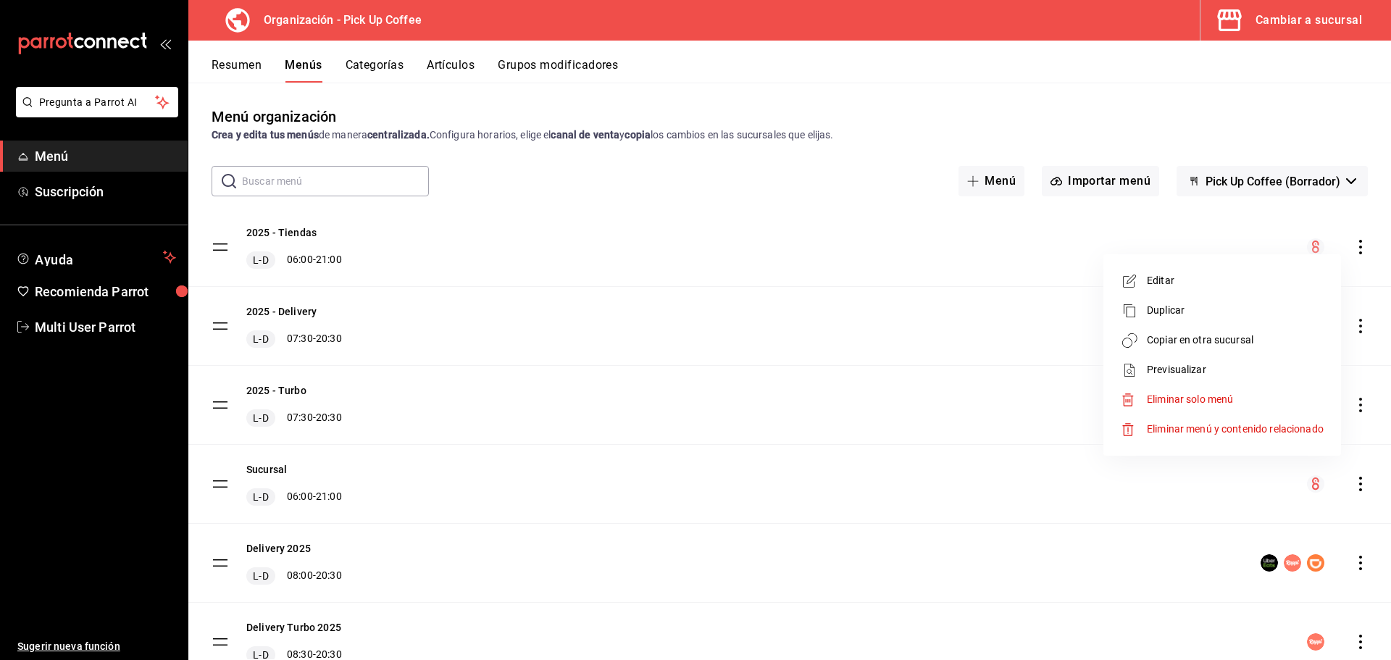
click at [1170, 374] on span "Previsualizar" at bounding box center [1235, 369] width 177 height 15
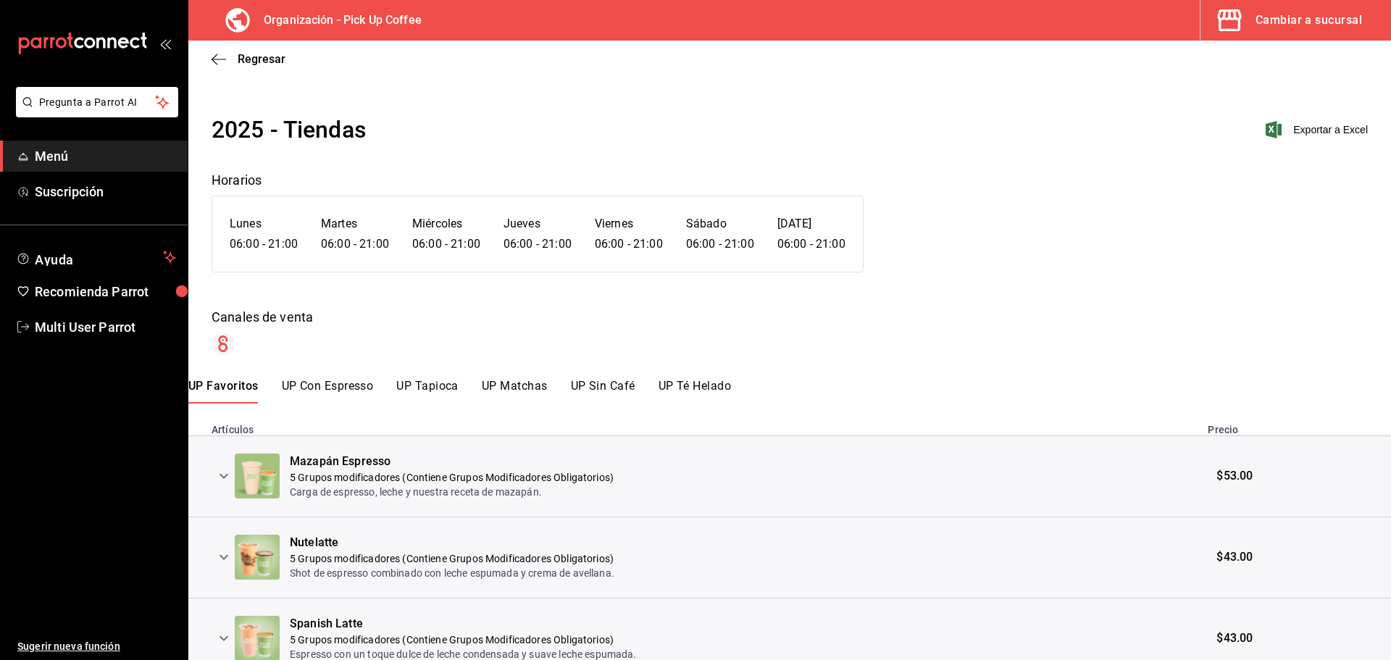
scroll to position [67, 0]
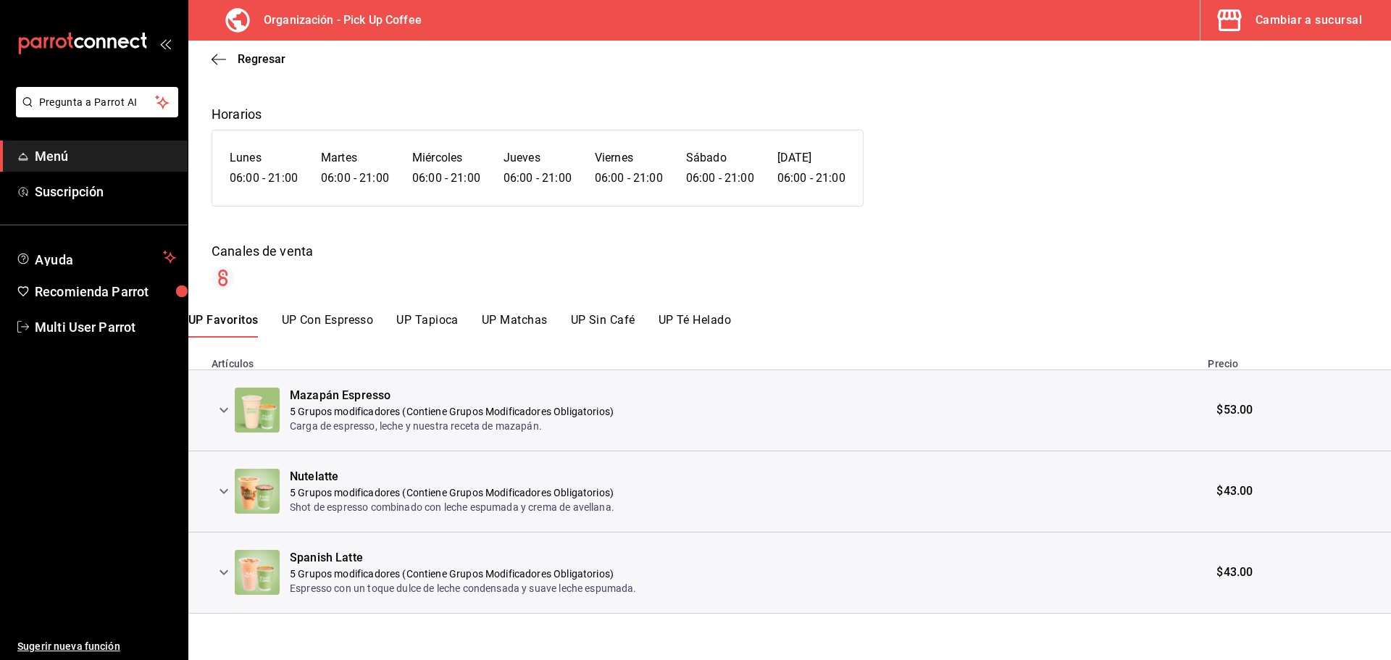
click at [230, 412] on icon "expand row" at bounding box center [223, 409] width 17 height 17
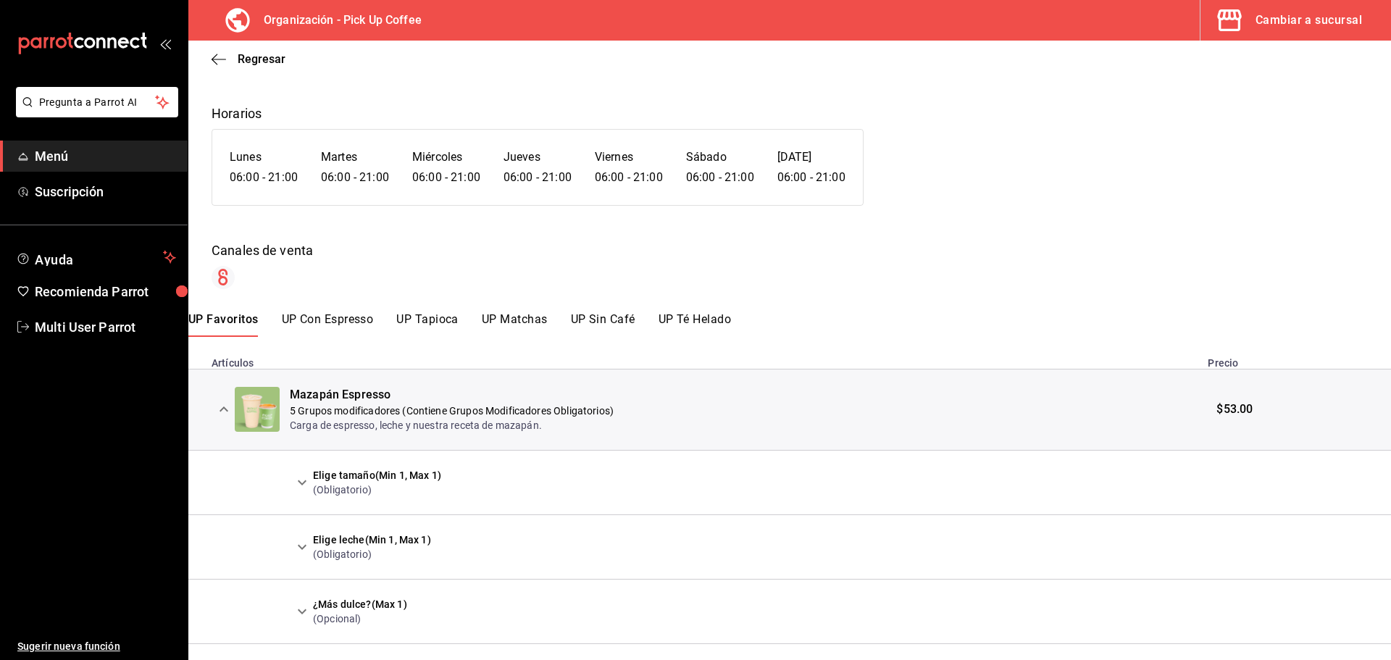
click at [296, 478] on icon "expand row" at bounding box center [301, 482] width 17 height 17
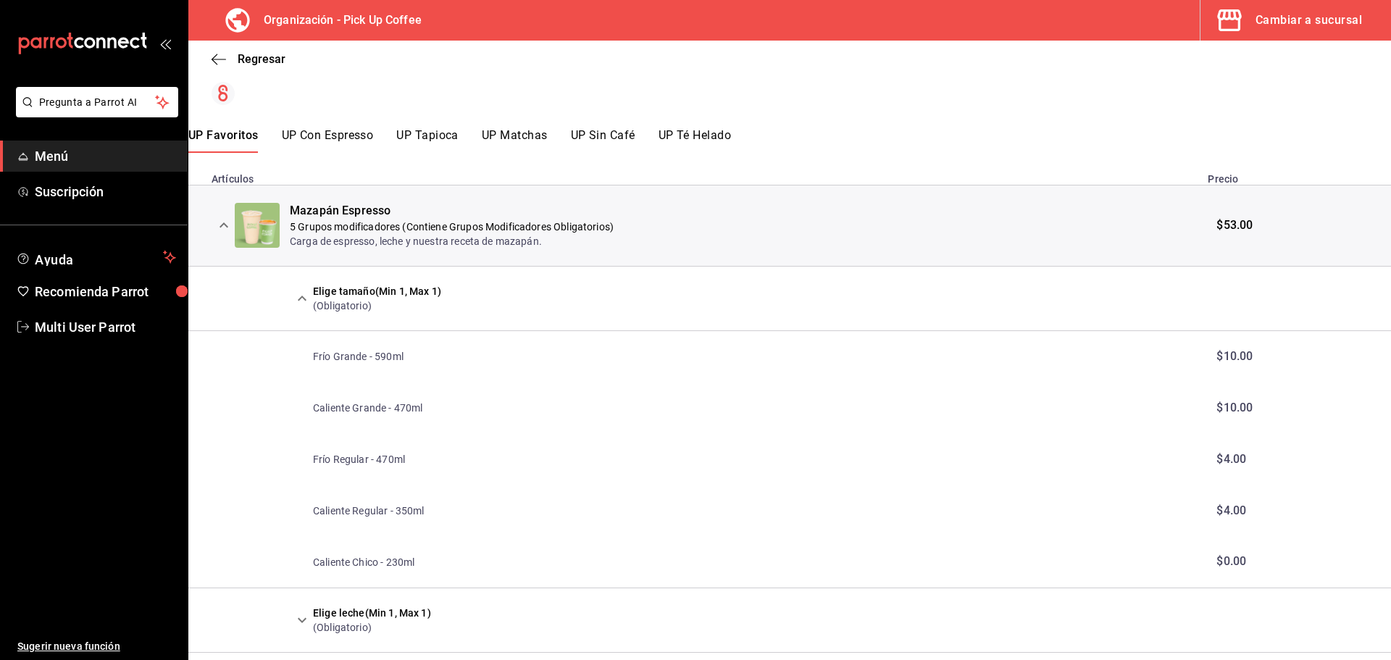
scroll to position [284, 0]
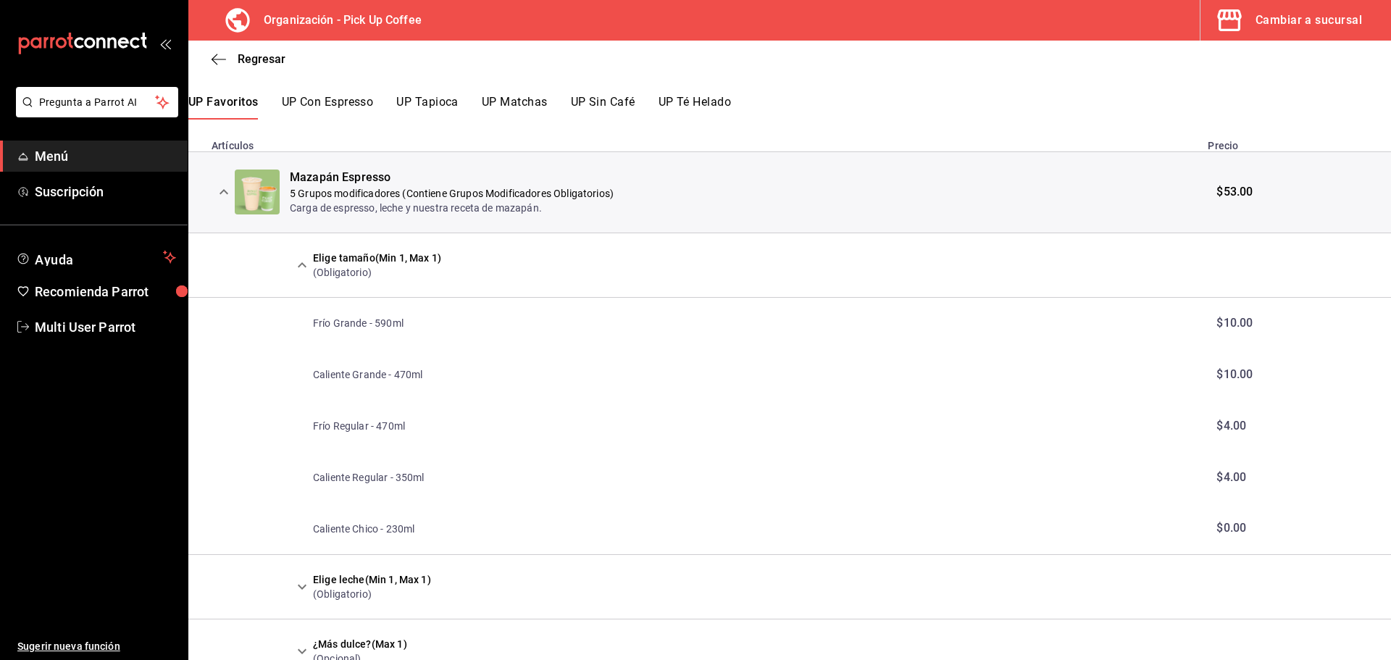
click at [304, 267] on icon "expand row" at bounding box center [301, 265] width 17 height 17
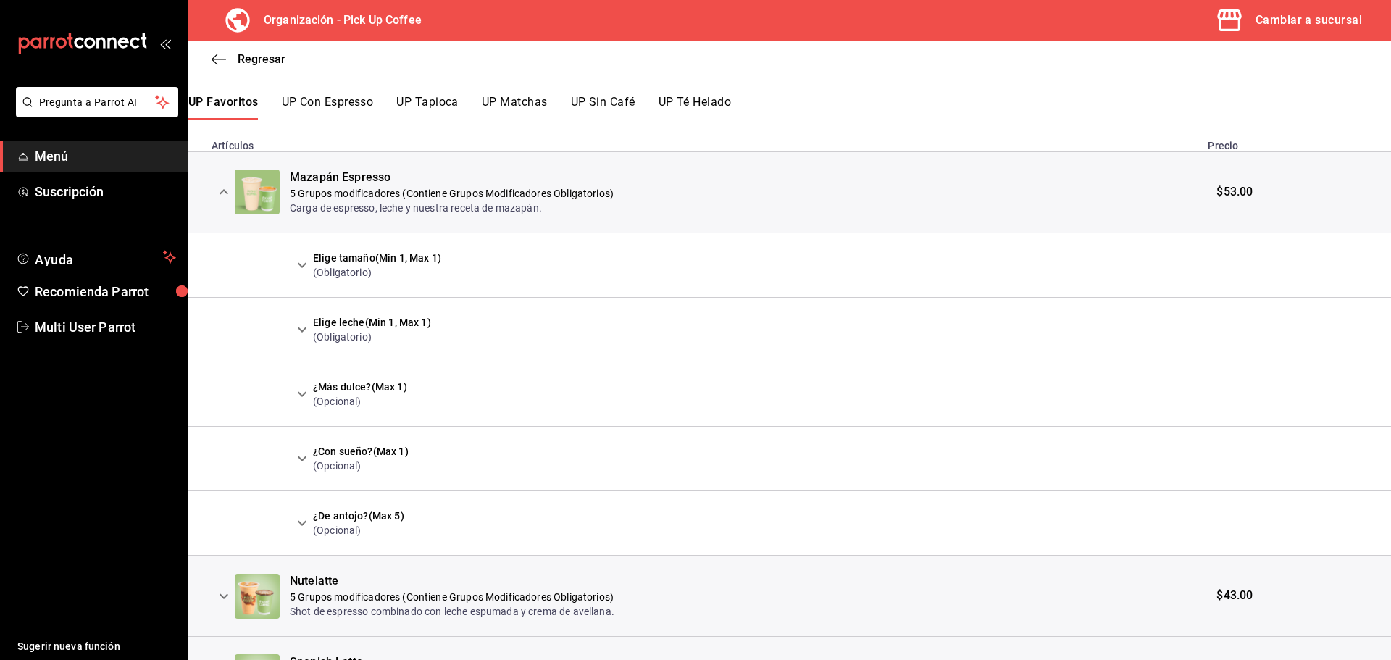
click at [306, 334] on icon "expand row" at bounding box center [301, 329] width 17 height 17
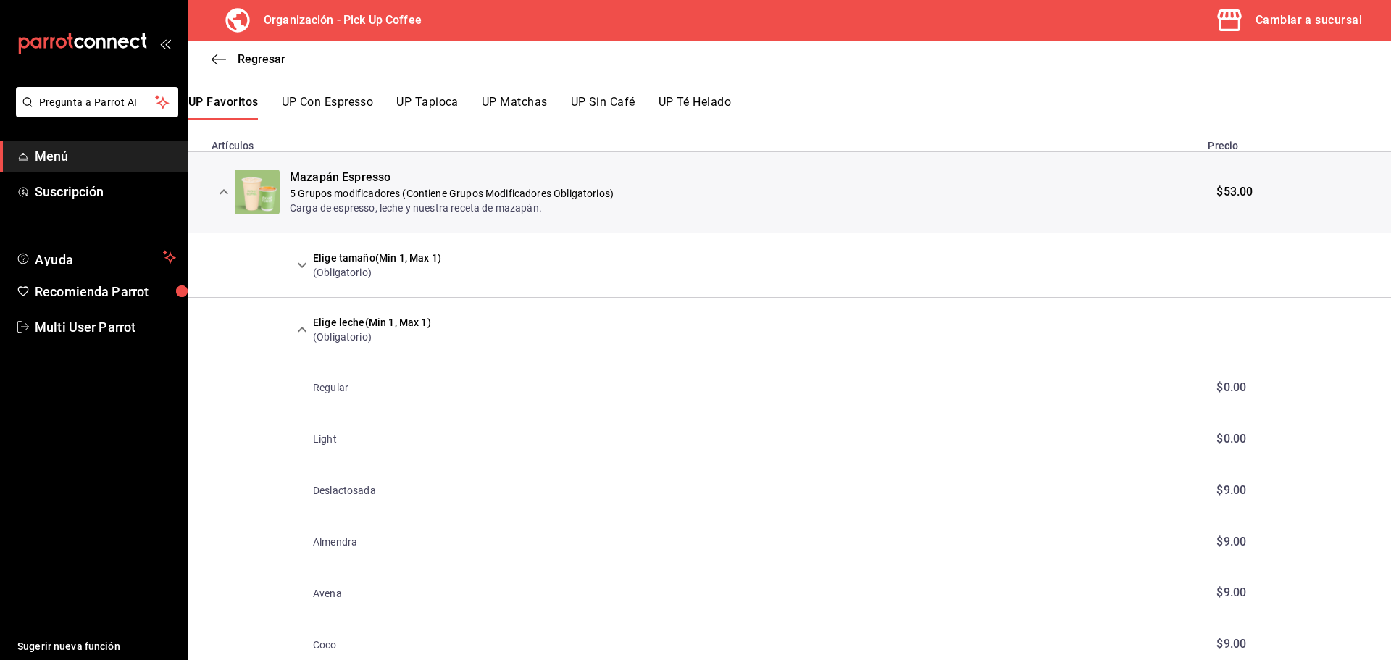
click at [304, 330] on icon "expand row" at bounding box center [302, 329] width 9 height 5
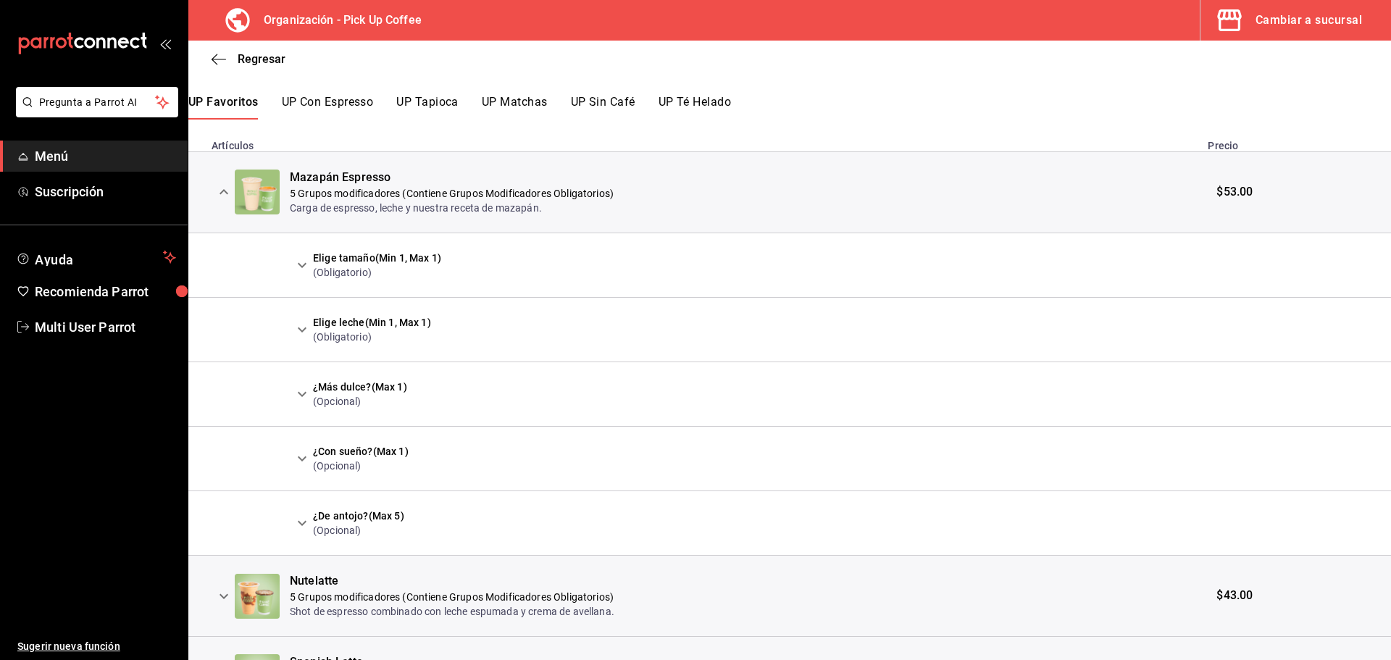
click at [299, 273] on icon "expand row" at bounding box center [301, 265] width 17 height 17
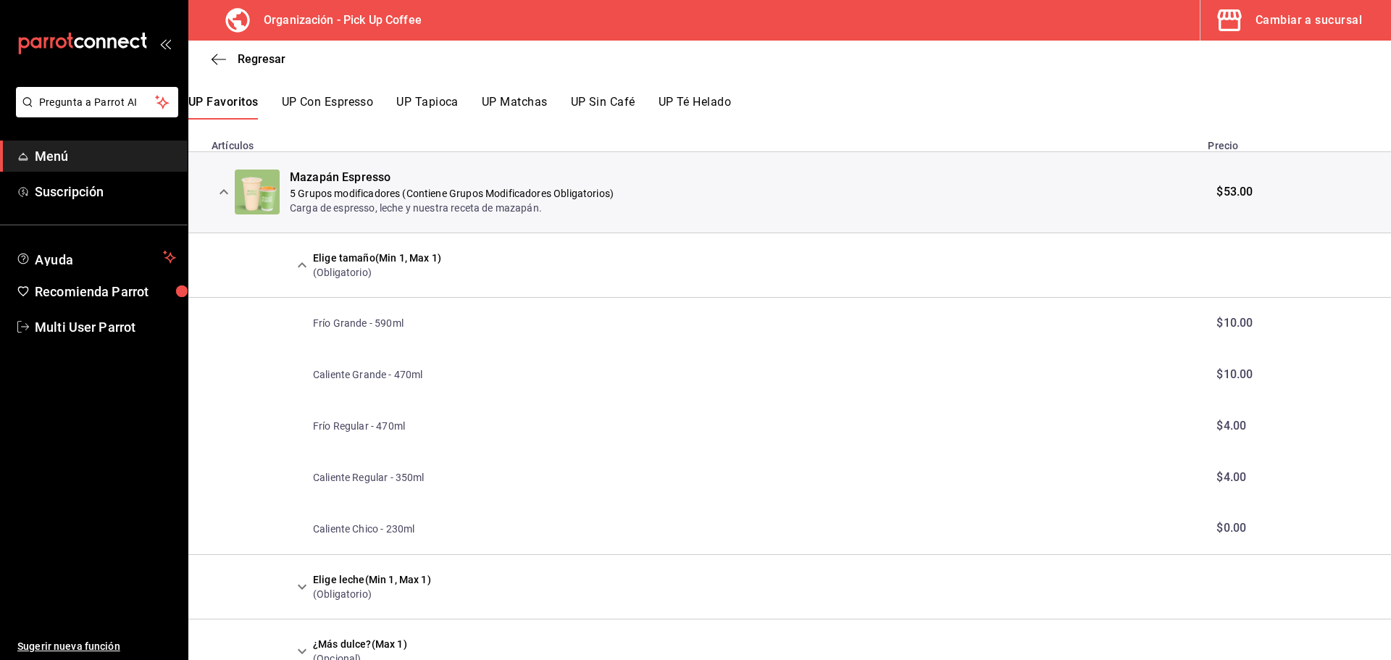
click at [300, 270] on icon "expand row" at bounding box center [301, 265] width 17 height 17
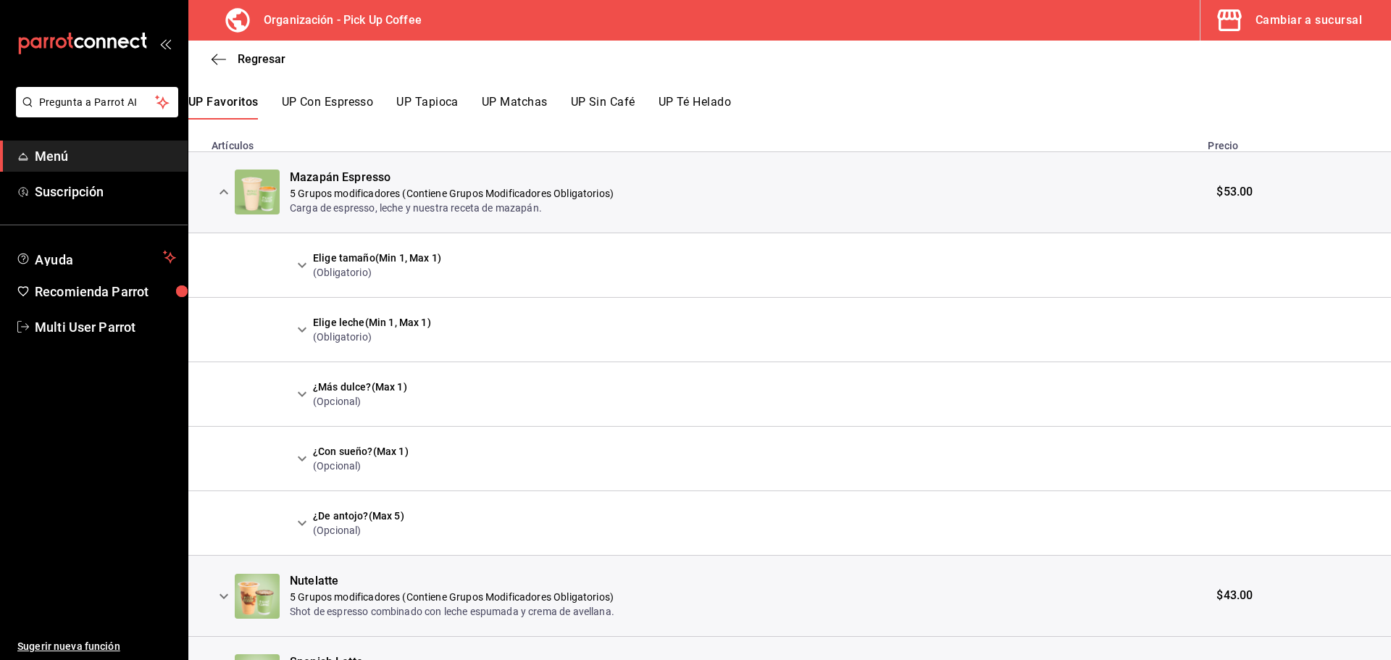
click at [221, 192] on icon "expand row" at bounding box center [223, 191] width 17 height 17
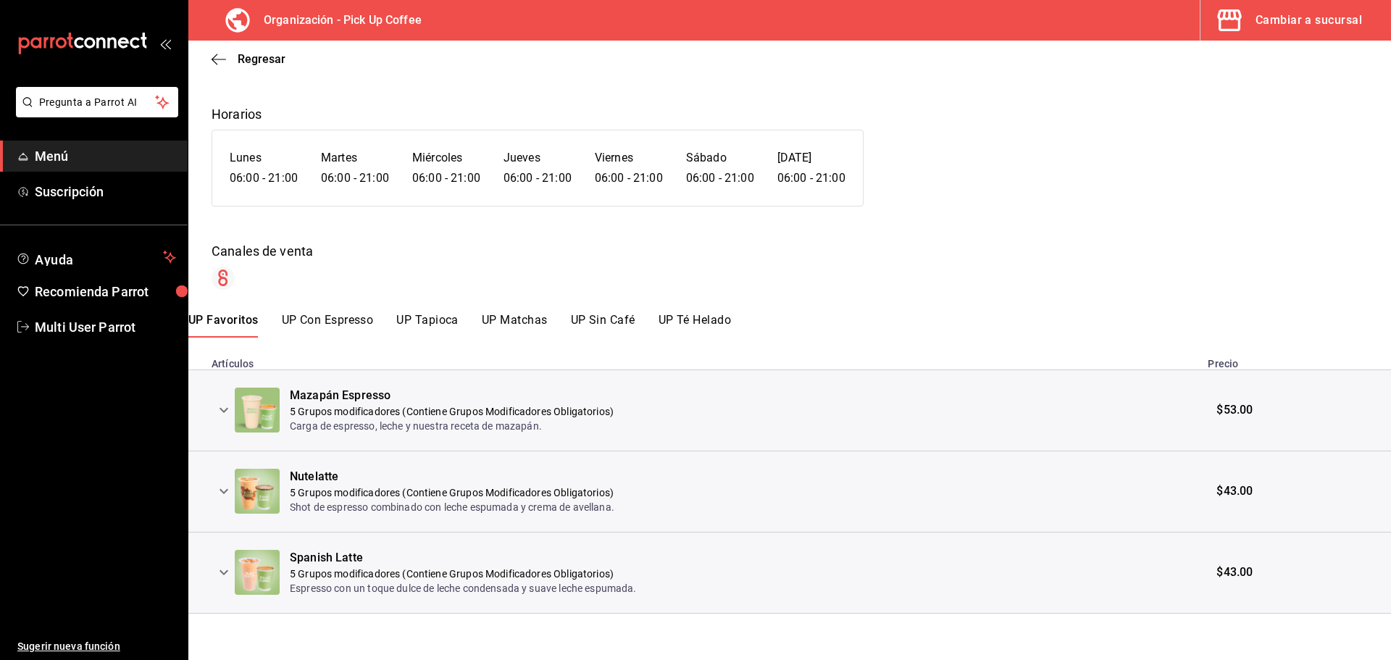
scroll to position [67, 0]
click at [315, 320] on button "UP Con Espresso" at bounding box center [328, 325] width 92 height 25
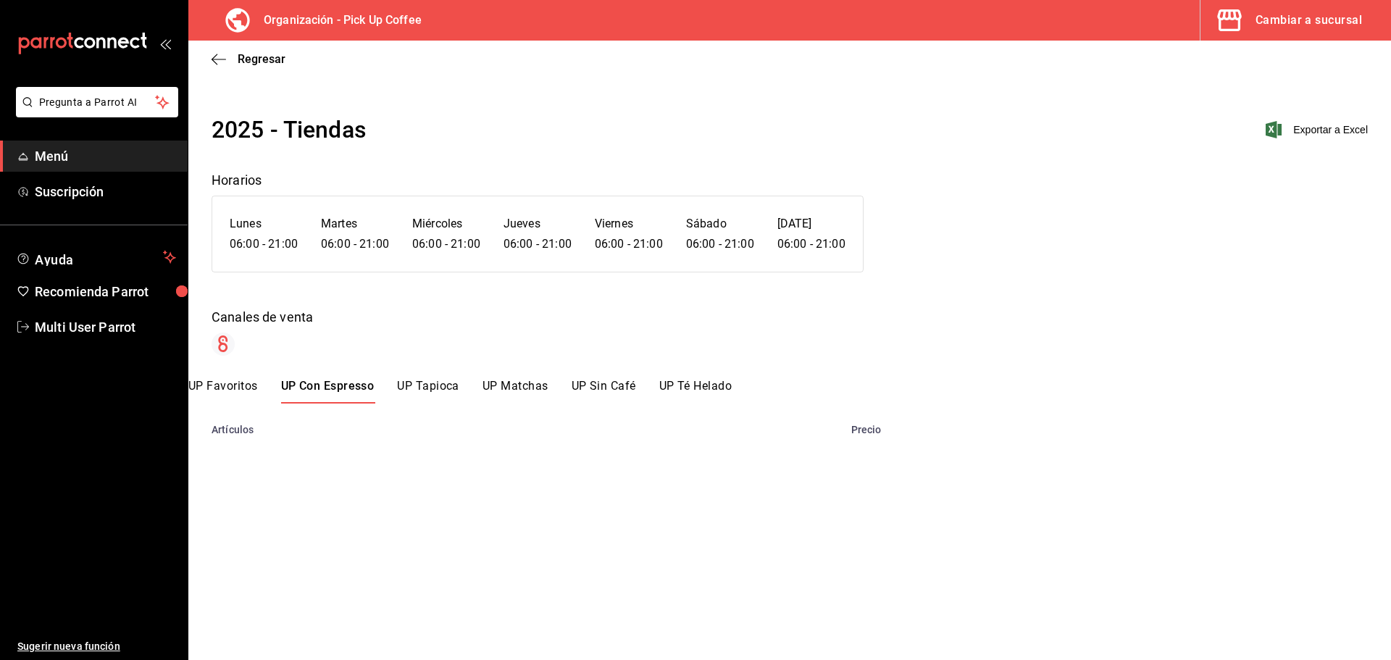
scroll to position [0, 0]
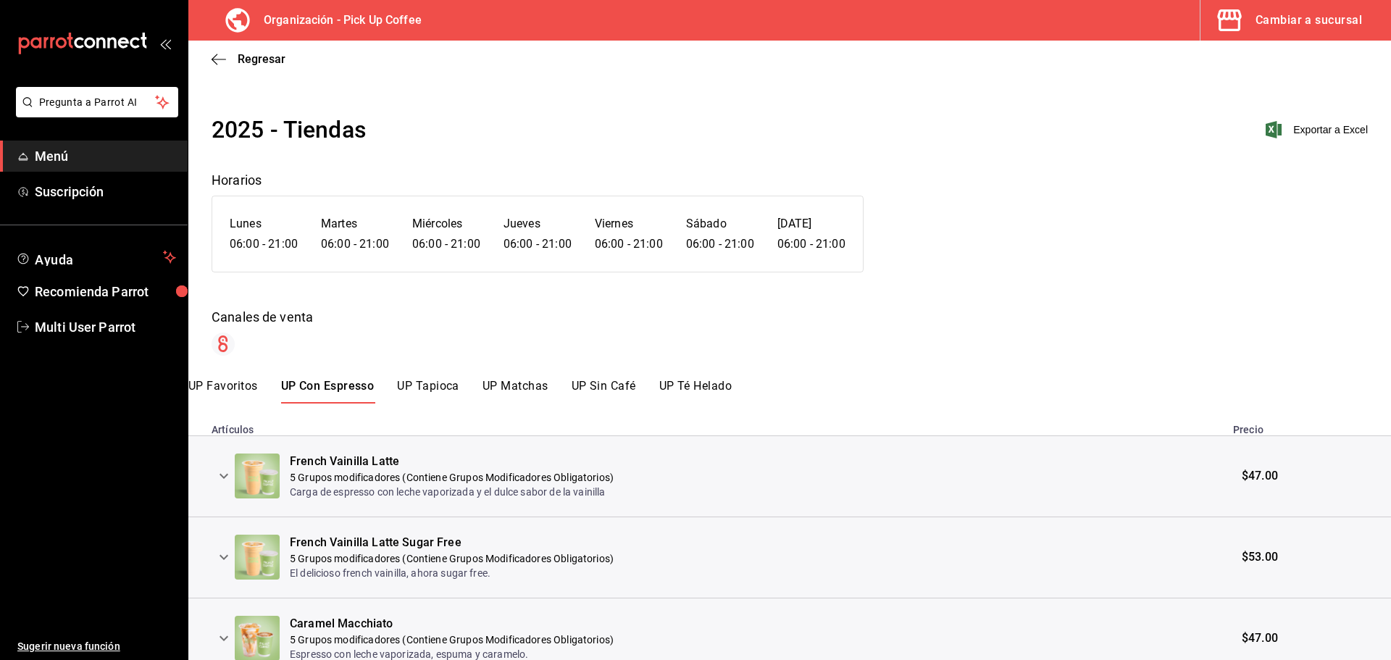
click at [222, 477] on icon "expand row" at bounding box center [224, 476] width 9 height 5
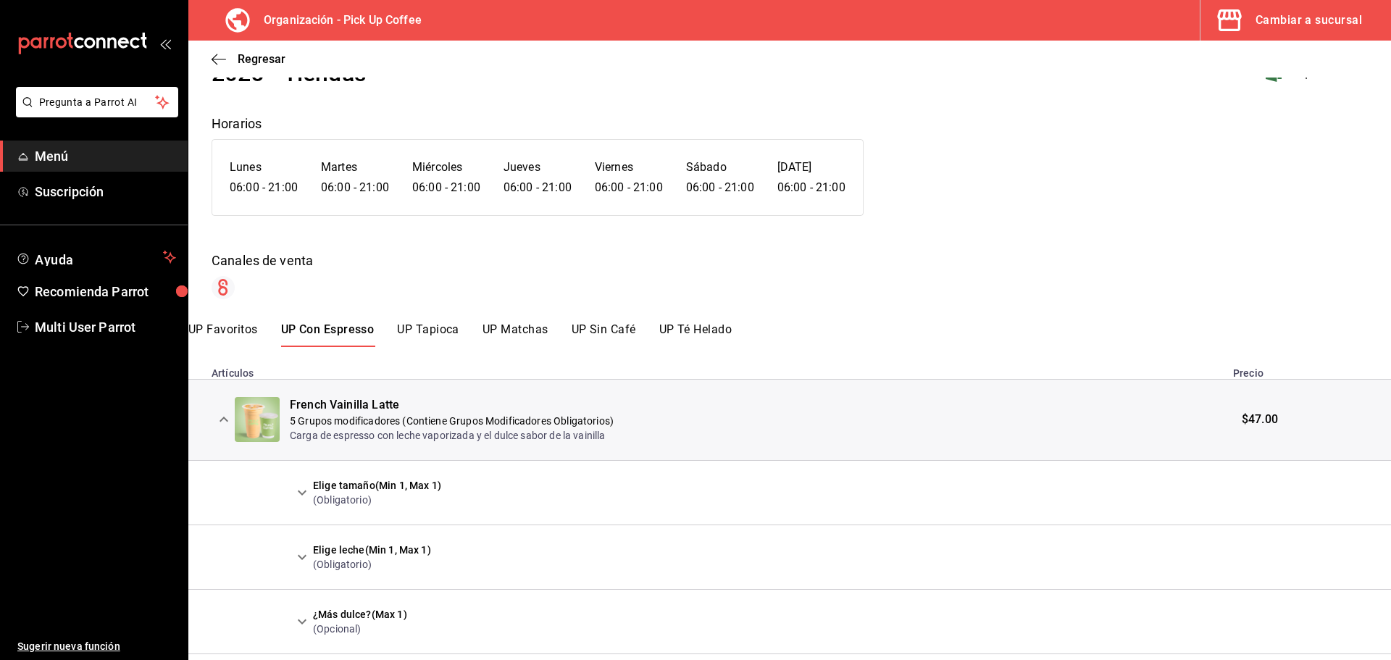
scroll to position [145, 0]
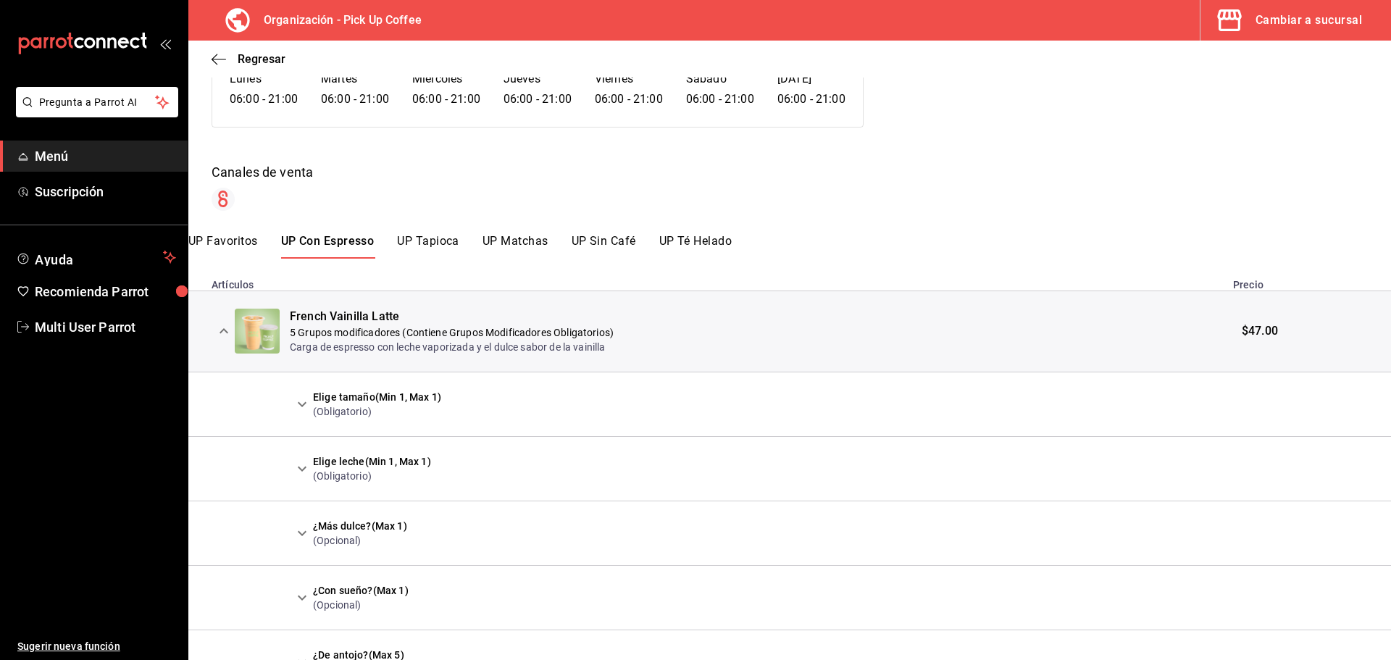
click at [304, 400] on icon "expand row" at bounding box center [301, 404] width 17 height 17
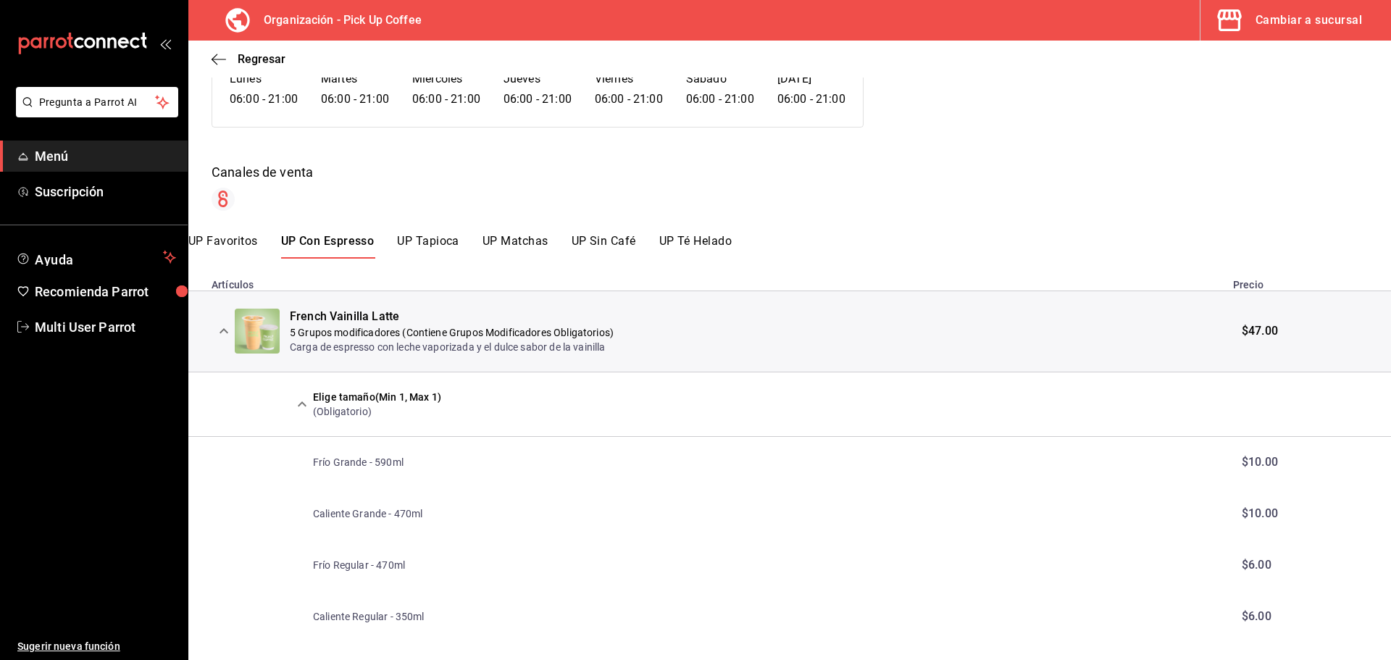
click at [301, 417] on button "expand row" at bounding box center [302, 404] width 25 height 25
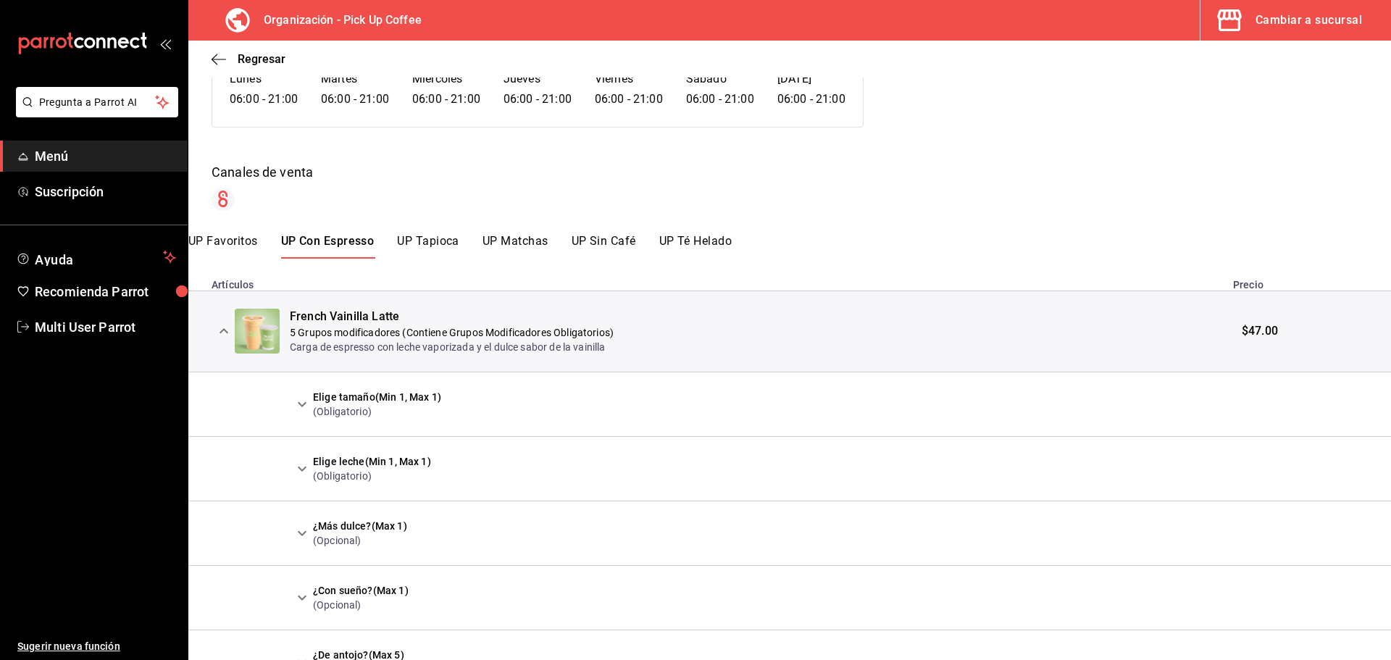
click at [221, 248] on button "UP Favoritos" at bounding box center [223, 246] width 70 height 25
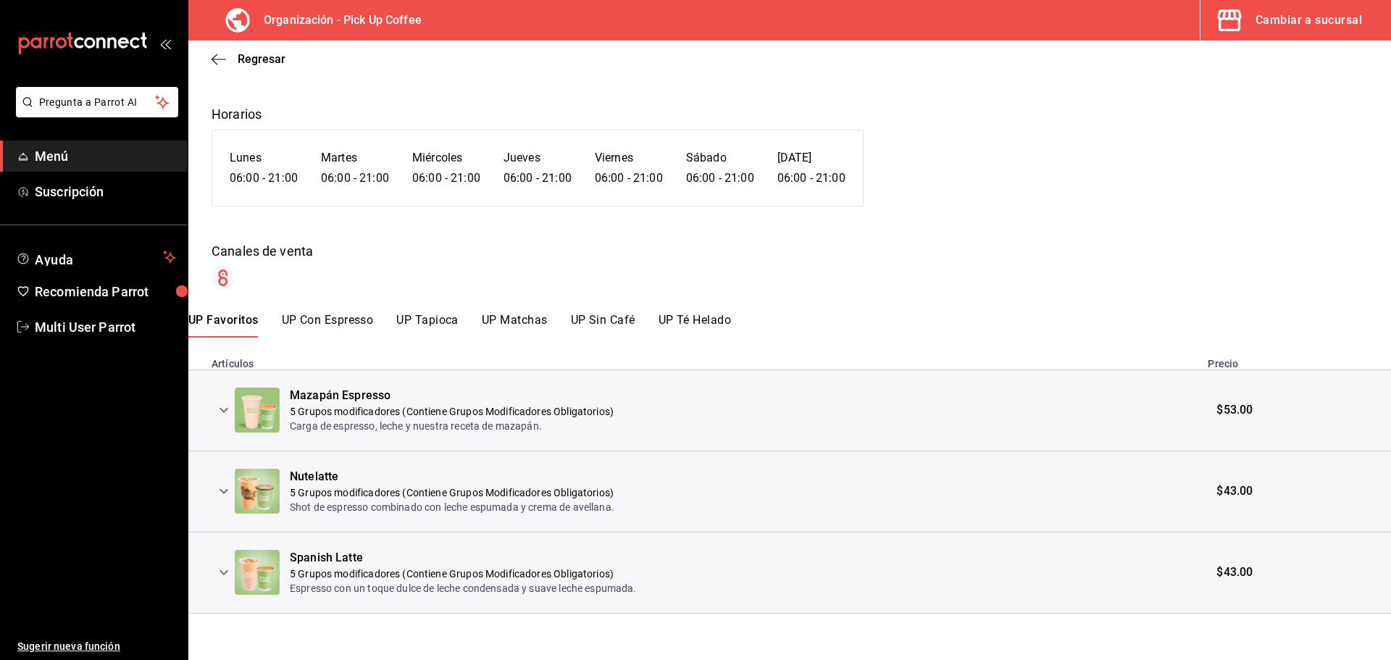
click at [1265, 20] on div "Cambiar a sucursal" at bounding box center [1309, 20] width 107 height 20
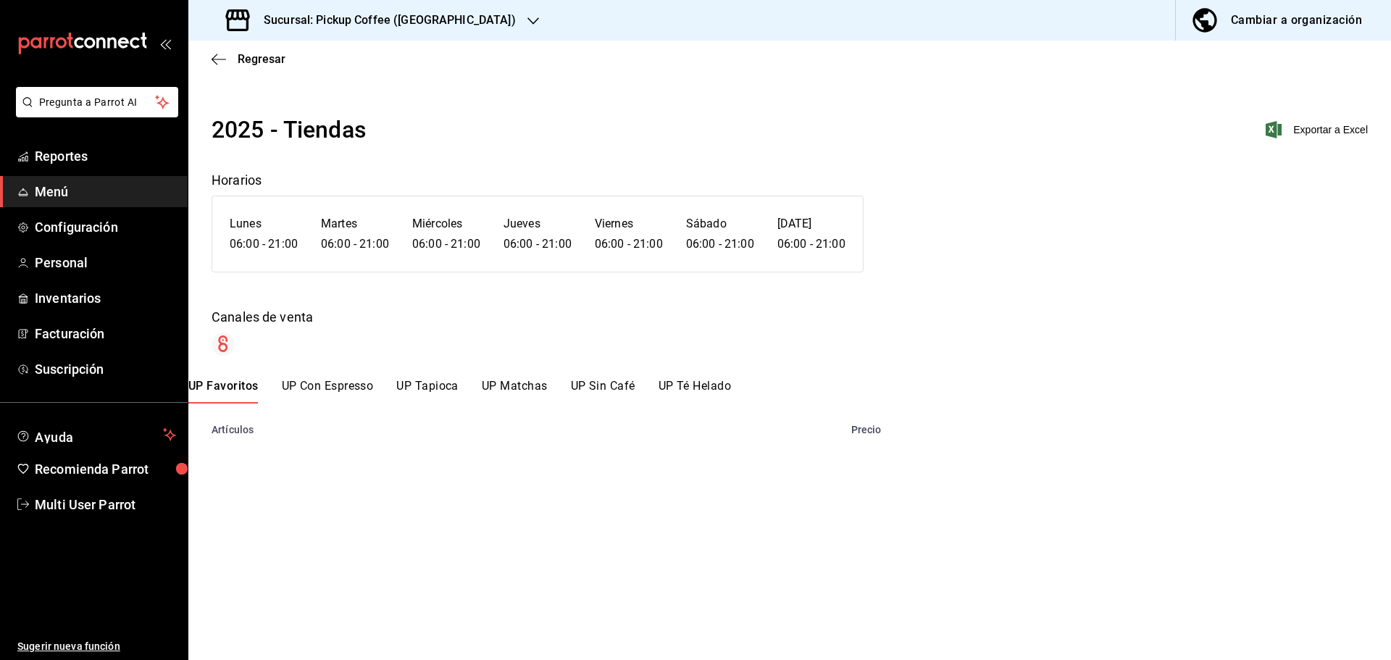
click at [433, 21] on h3 "Sucursal: Pickup Coffee ([GEOGRAPHIC_DATA])" at bounding box center [384, 20] width 264 height 17
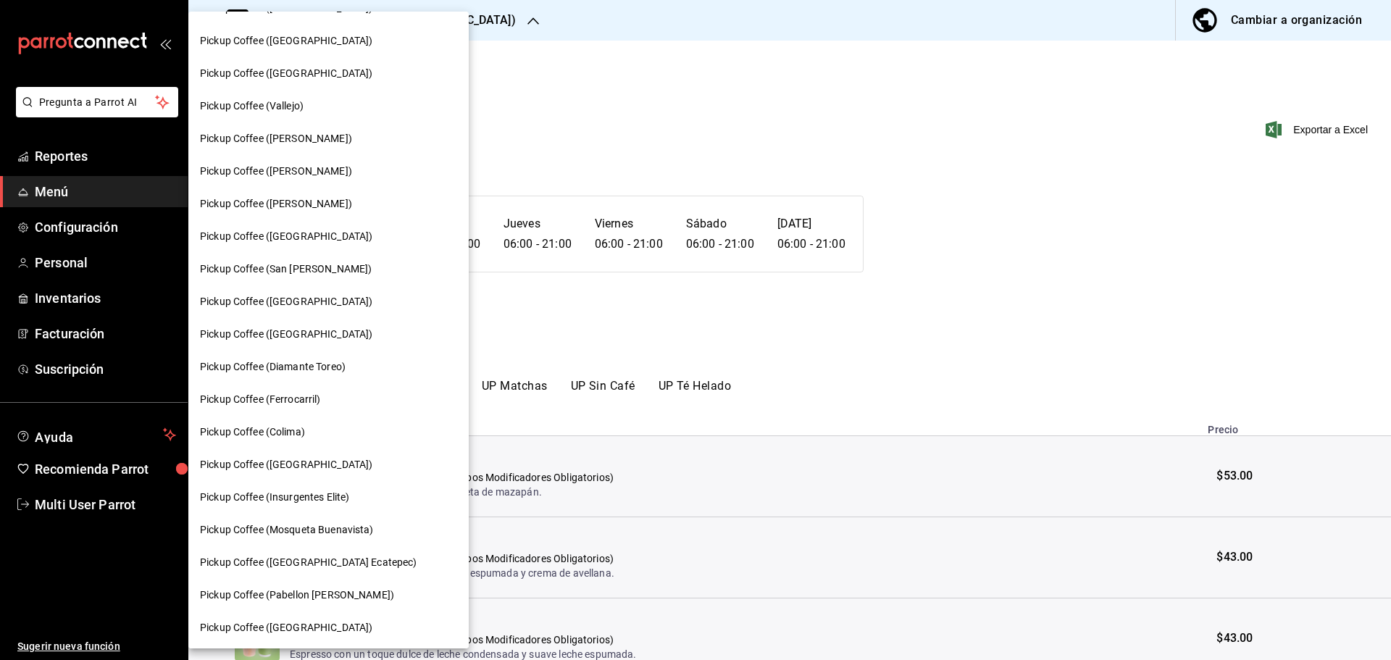
scroll to position [580, 0]
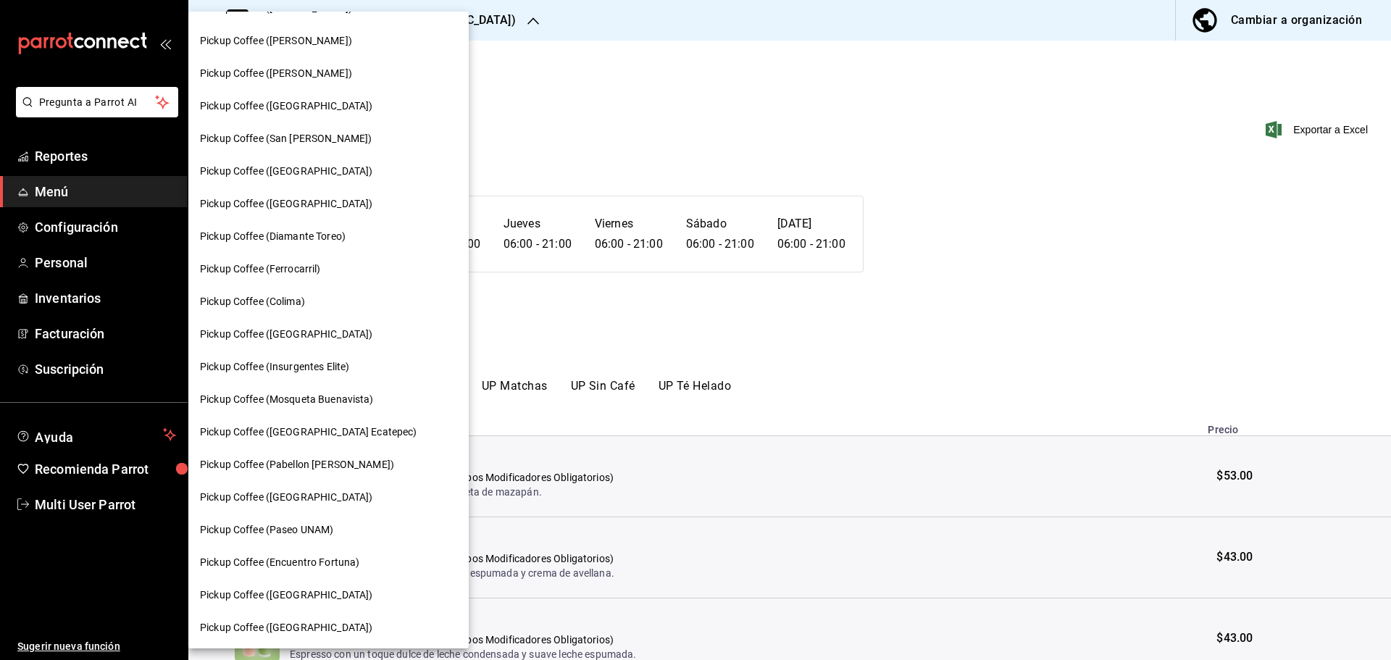
click at [320, 367] on span "Pickup Coffee (Insurgentes Elite)" at bounding box center [274, 366] width 149 height 15
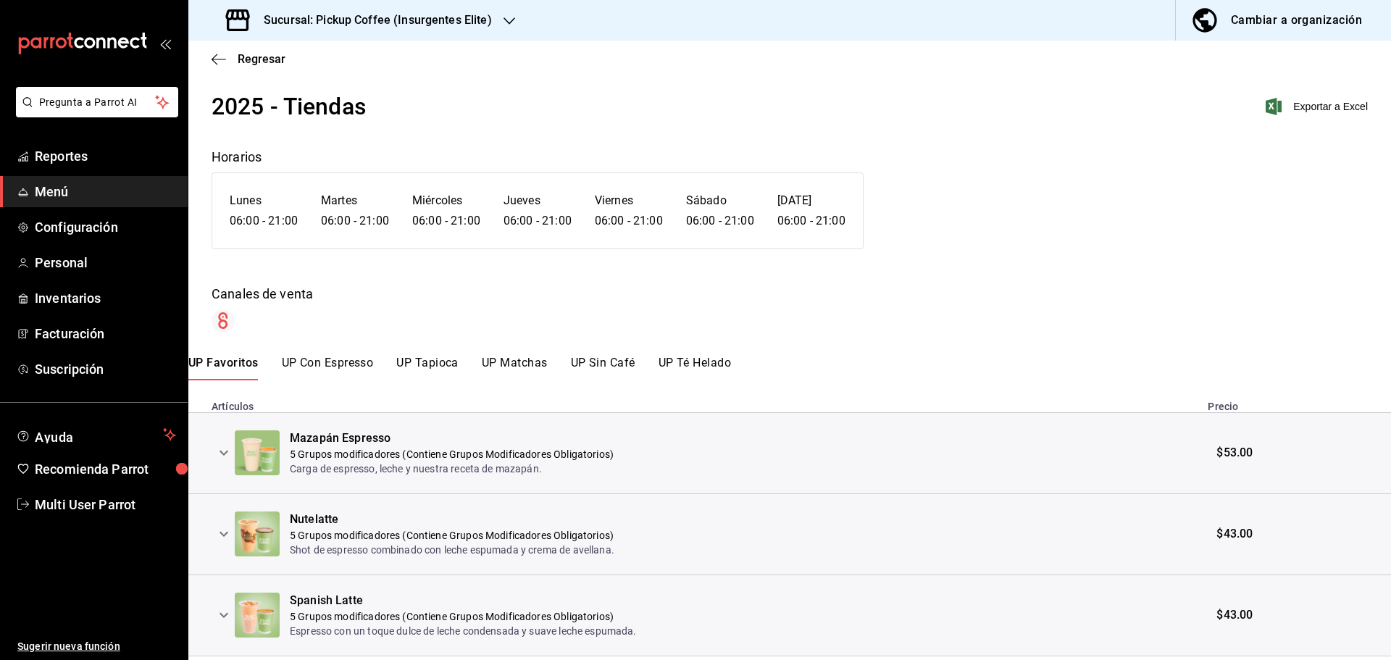
scroll to position [0, 0]
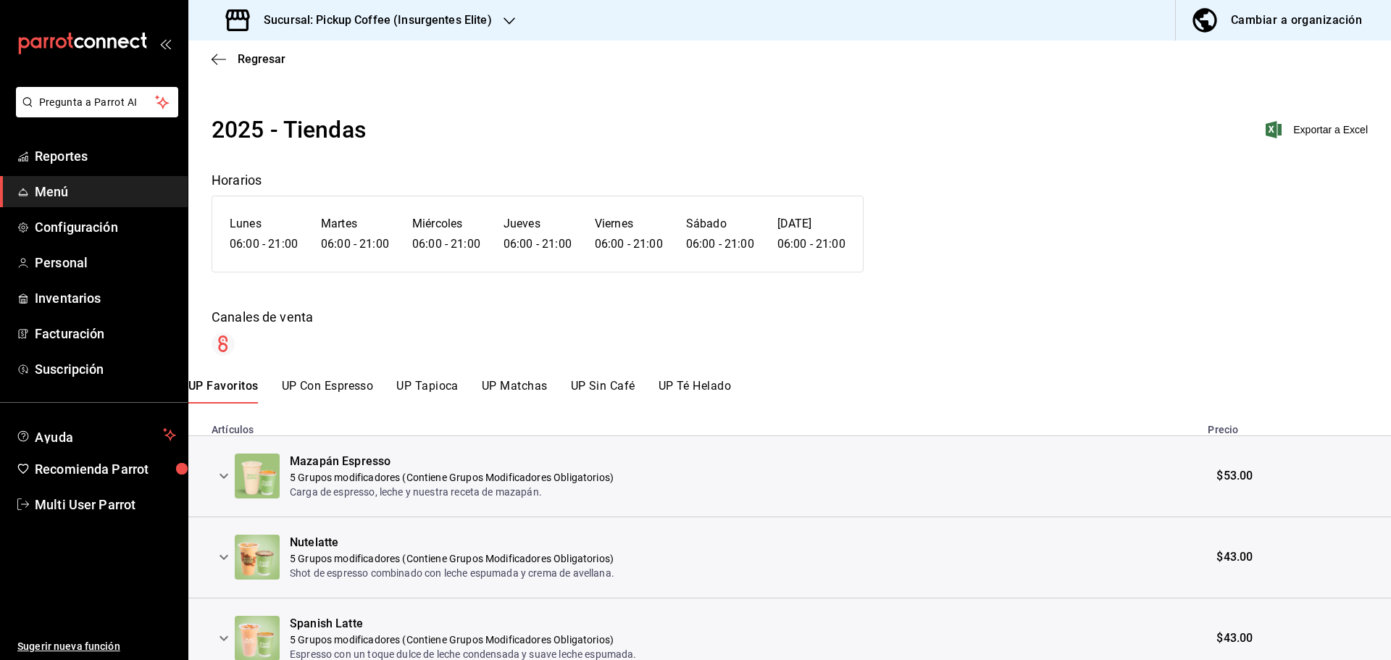
click at [36, 191] on span "Menú" at bounding box center [105, 192] width 141 height 20
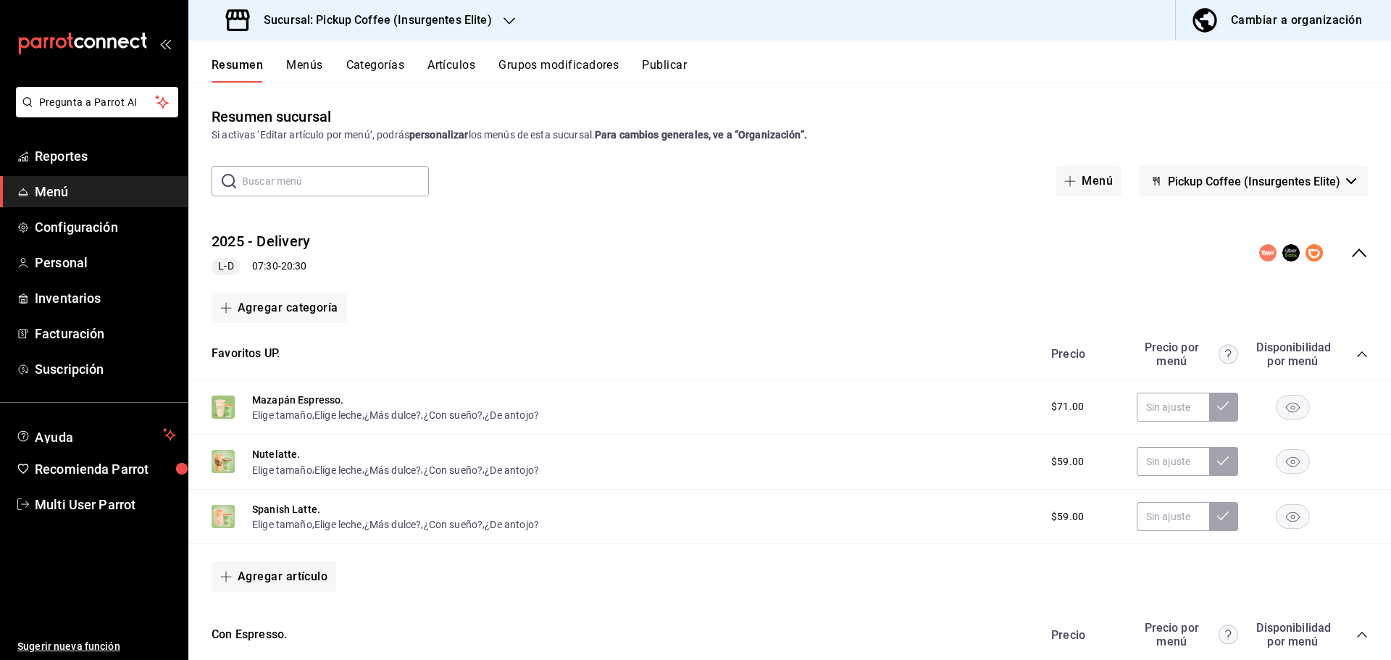
click at [293, 62] on button "Menús" at bounding box center [304, 70] width 36 height 25
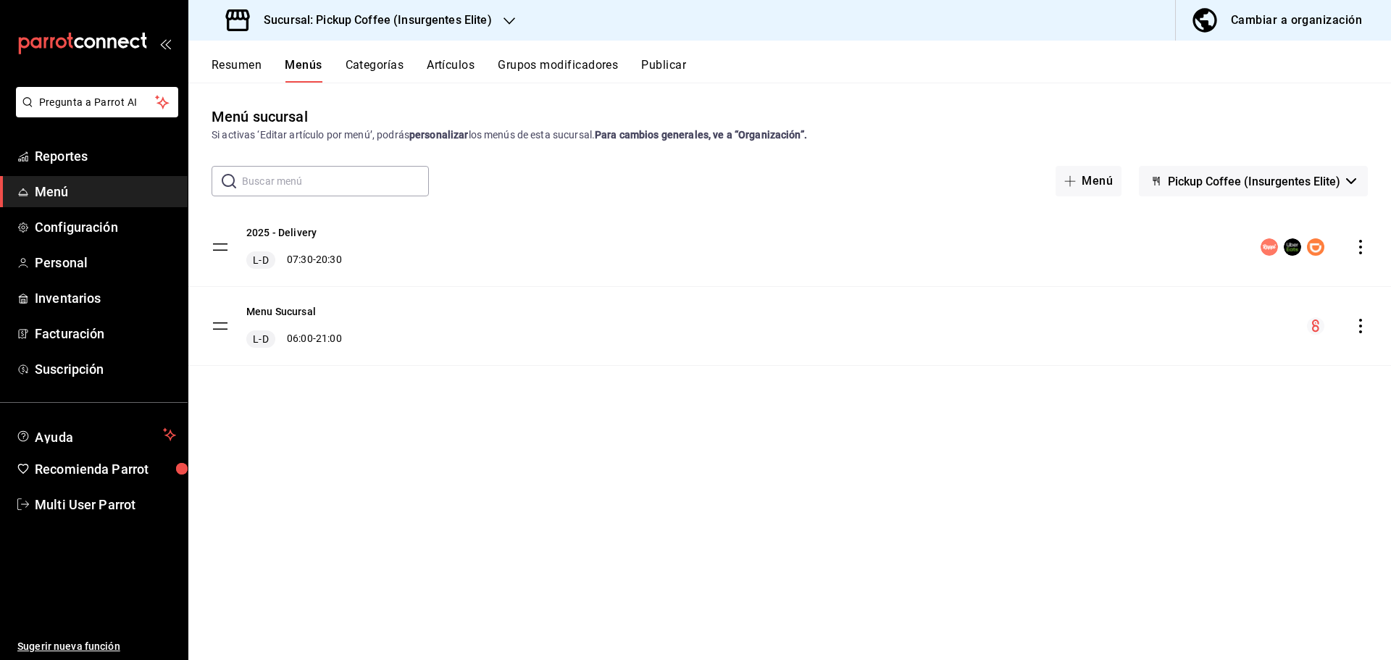
click at [241, 62] on button "Resumen" at bounding box center [237, 70] width 50 height 25
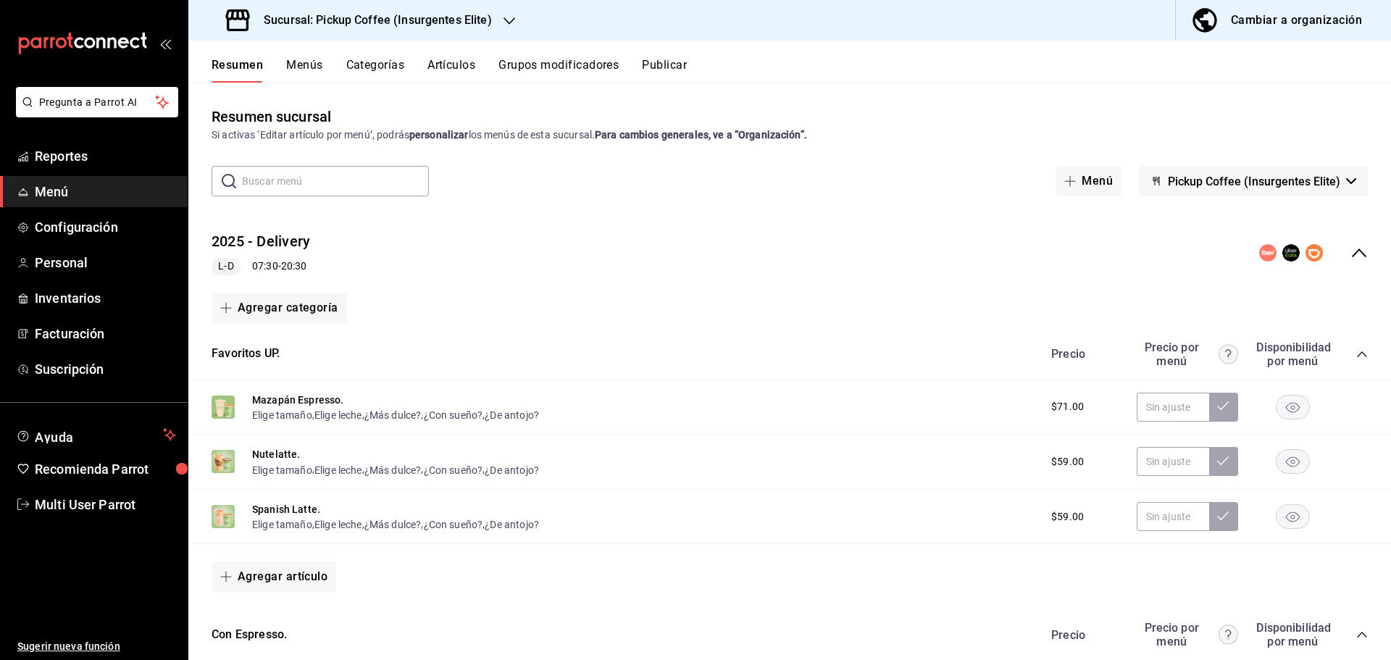
click at [303, 65] on button "Menús" at bounding box center [304, 70] width 36 height 25
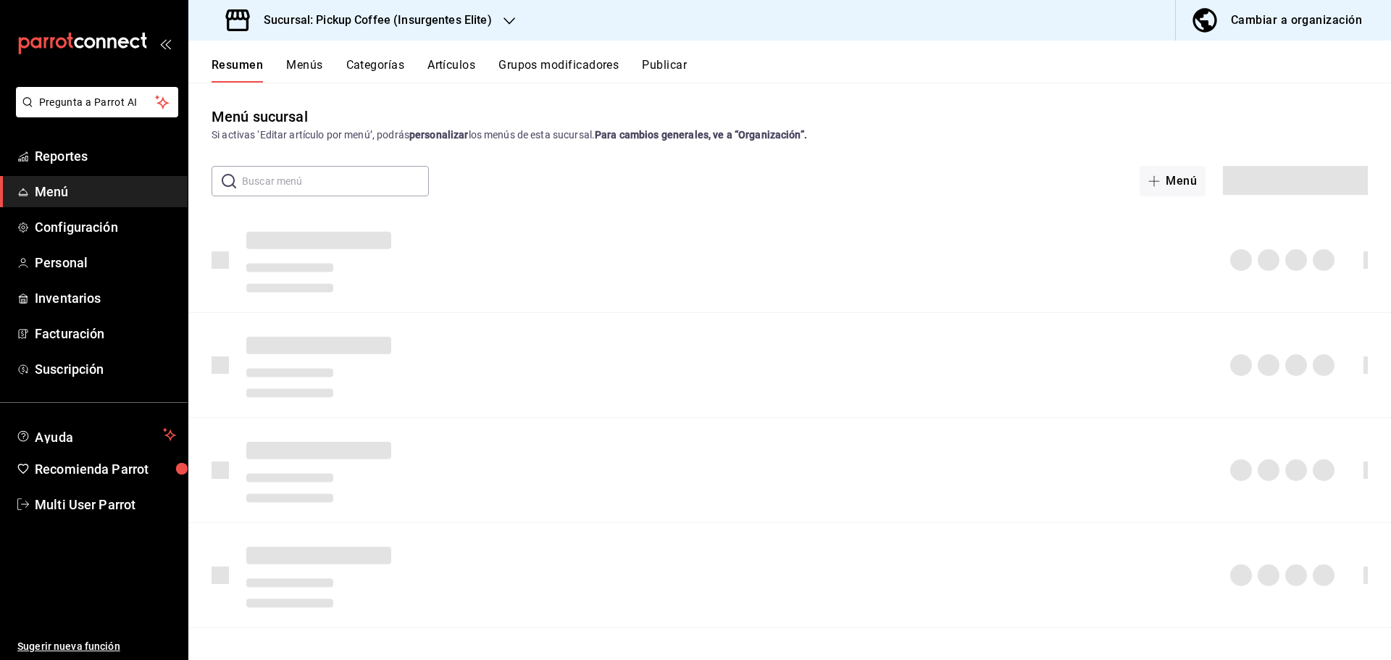
click at [248, 62] on button "Resumen" at bounding box center [237, 70] width 51 height 25
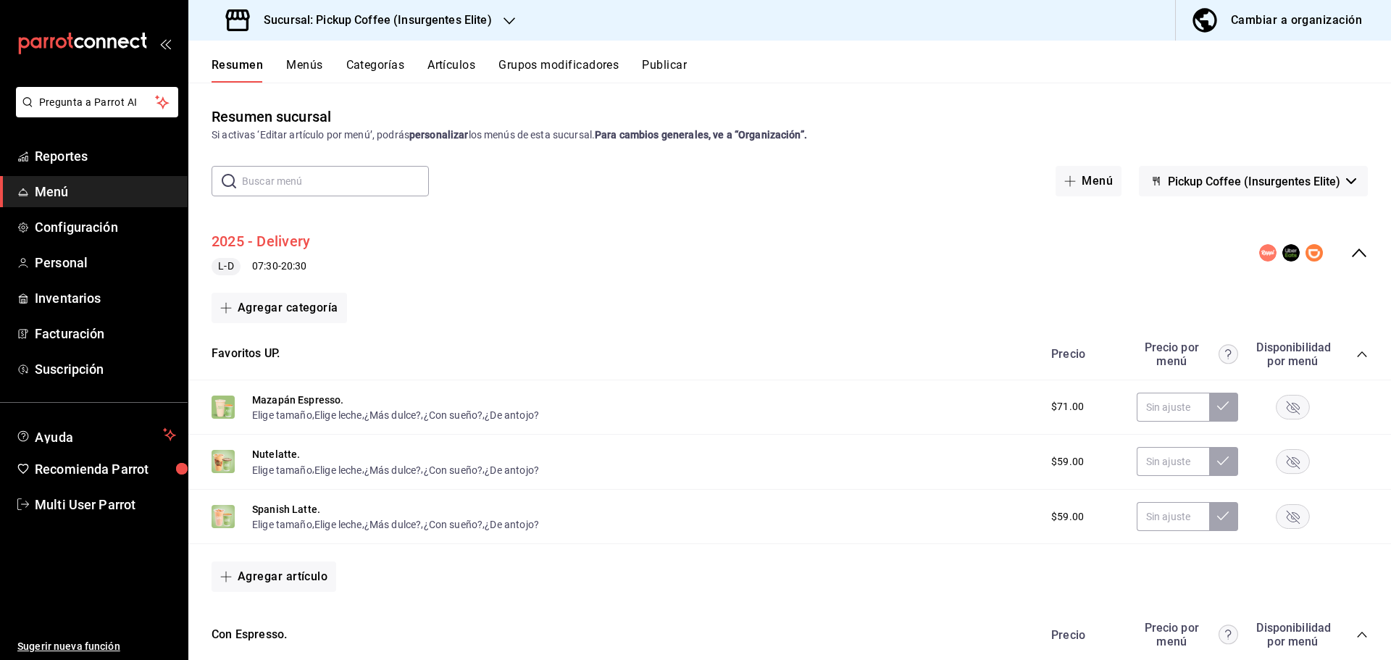
click at [279, 242] on button "2025 - Delivery" at bounding box center [261, 241] width 99 height 21
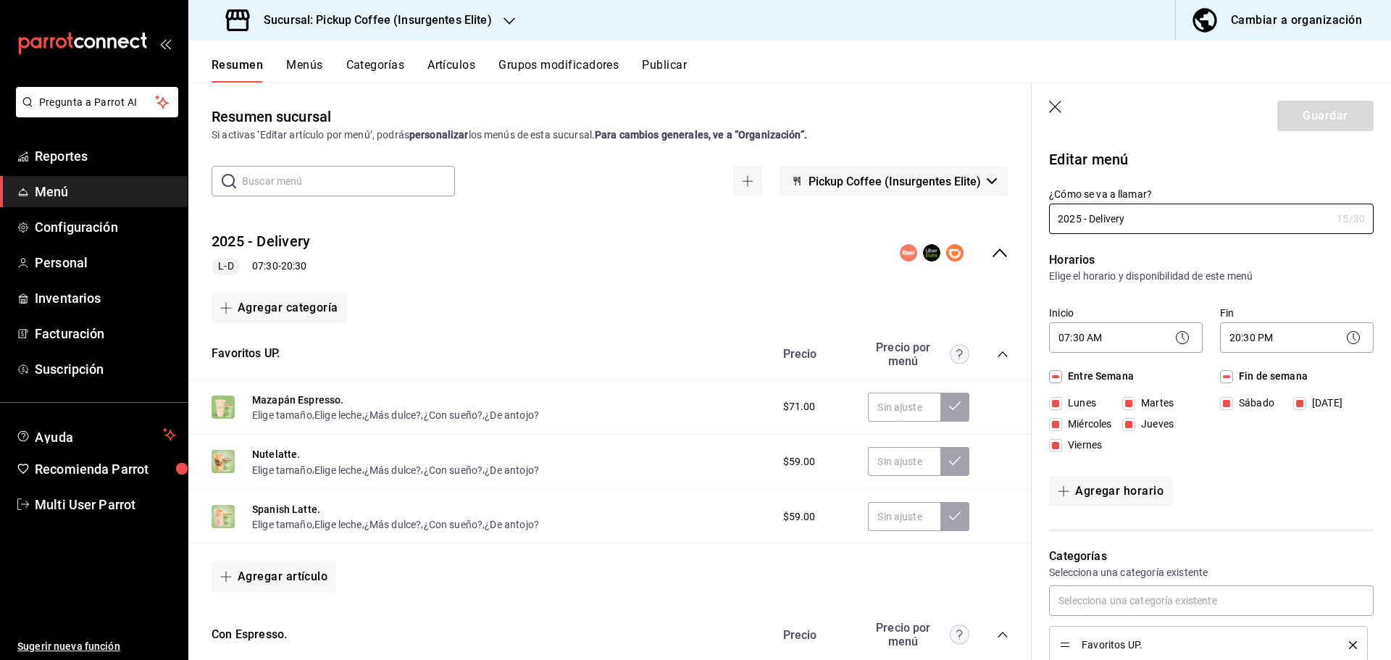
click at [667, 66] on button "Publicar" at bounding box center [664, 70] width 45 height 25
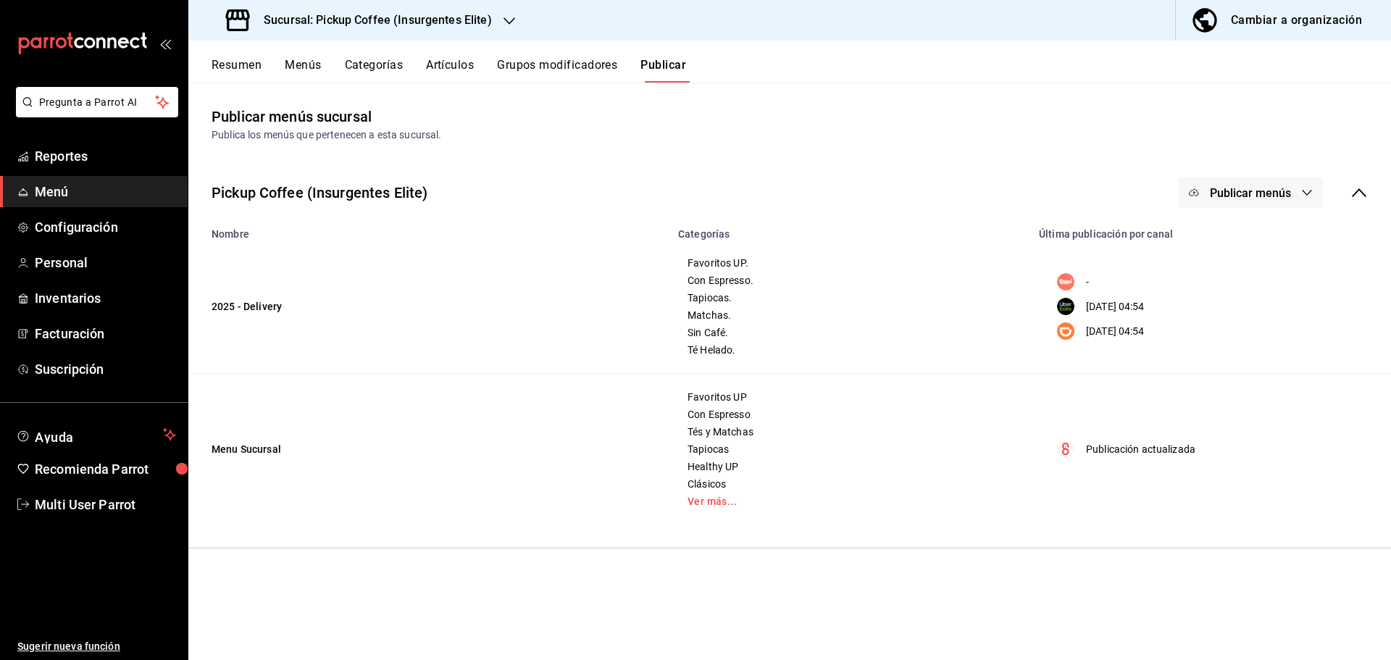
click at [1306, 194] on icon "button" at bounding box center [1307, 193] width 12 height 12
click at [1259, 282] on span "Uber Eats" at bounding box center [1272, 280] width 70 height 15
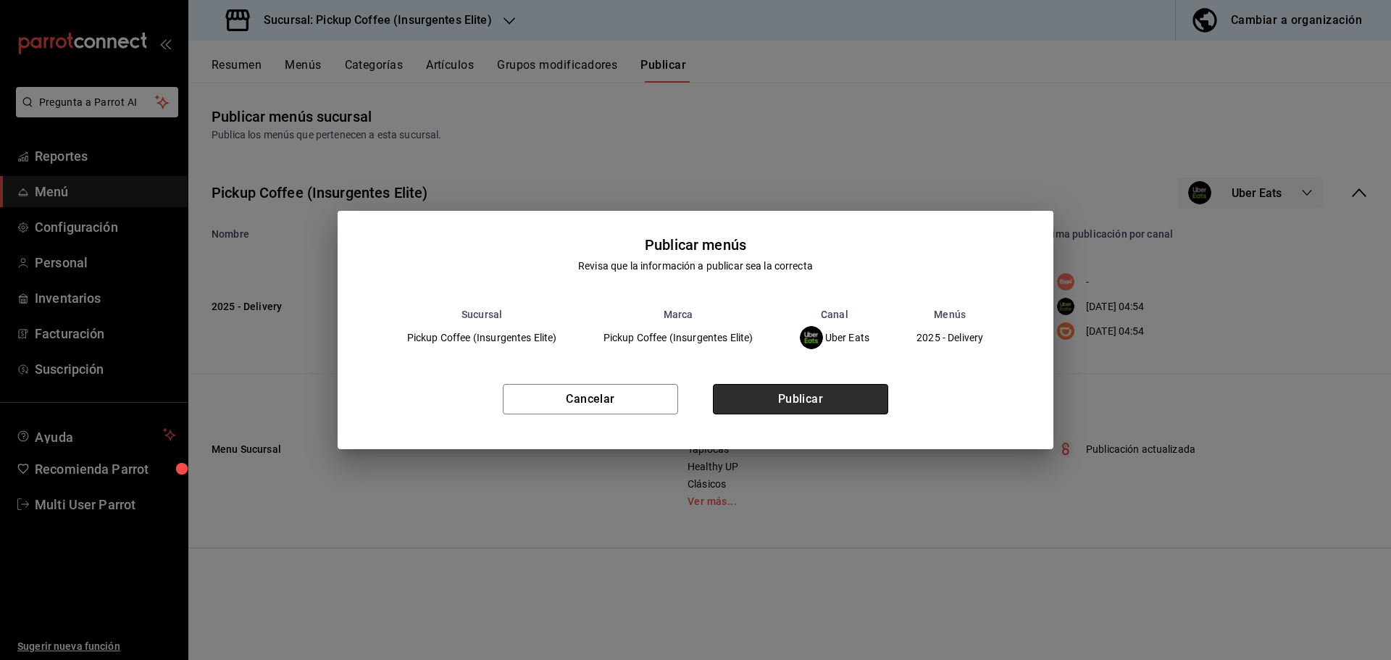
click at [851, 406] on button "Publicar" at bounding box center [800, 399] width 175 height 30
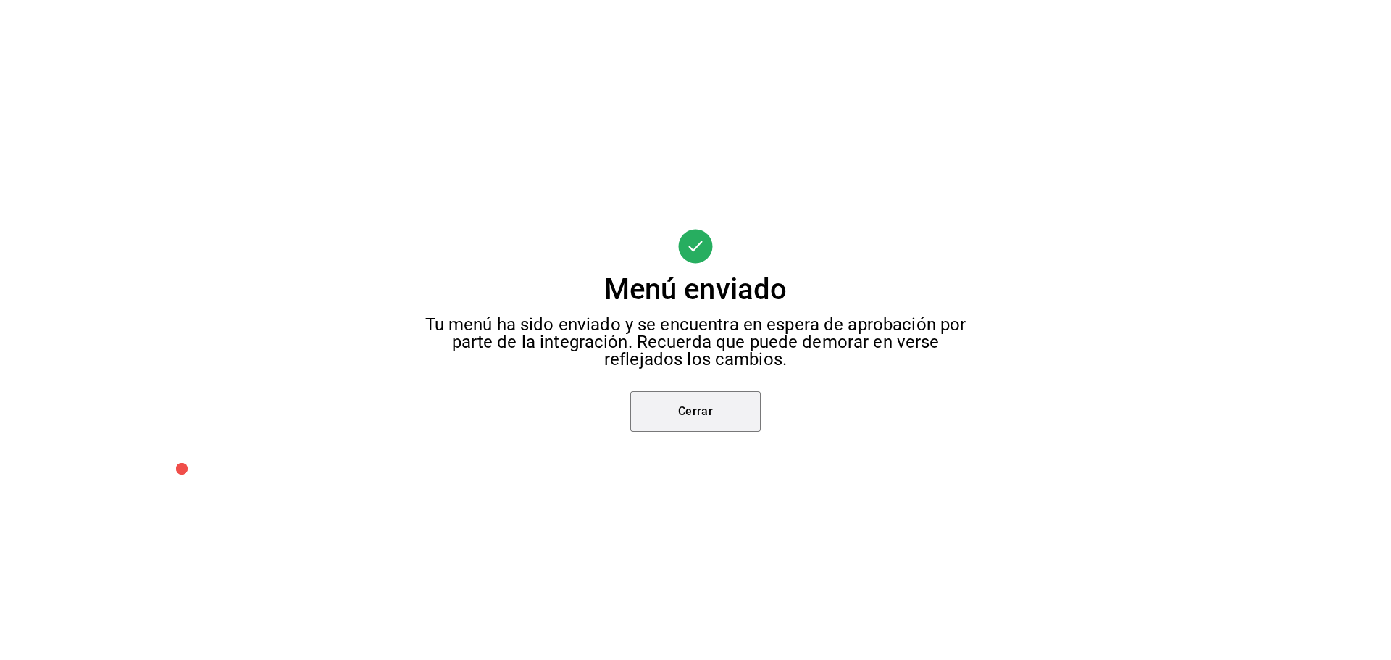
click at [703, 411] on button "Cerrar" at bounding box center [695, 411] width 130 height 41
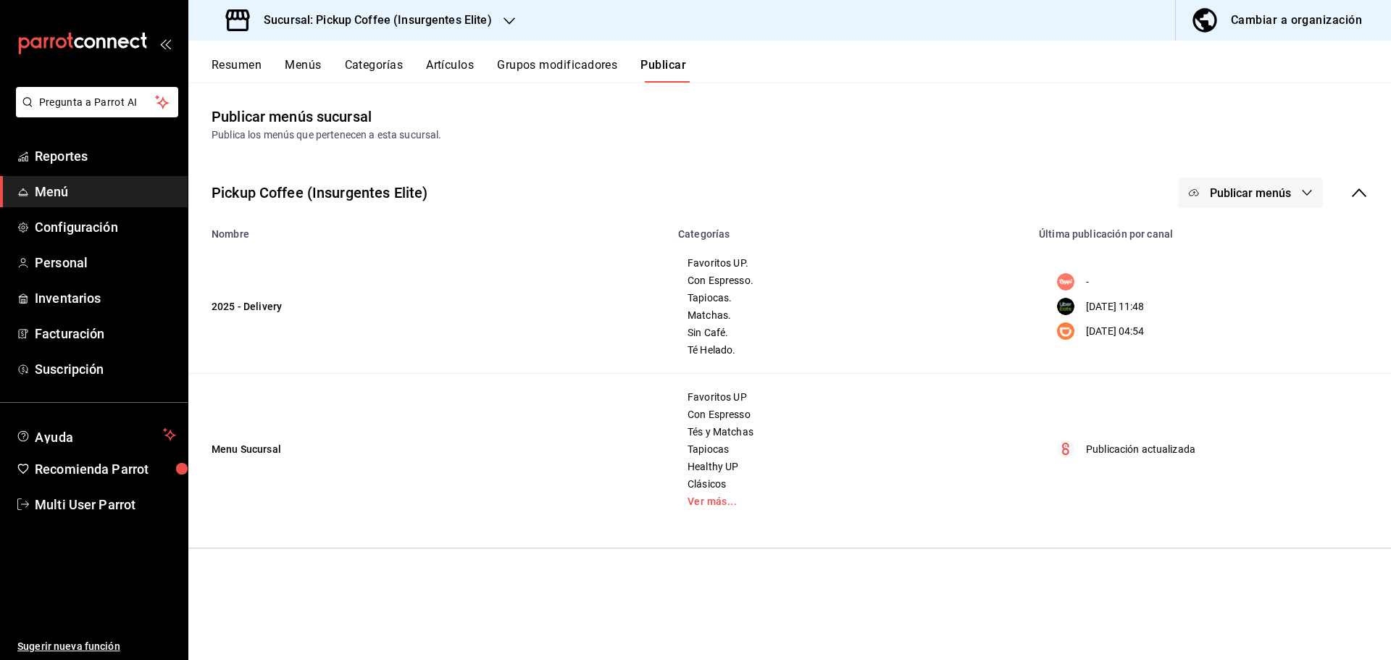
click at [466, 70] on button "Artículos" at bounding box center [450, 70] width 48 height 25
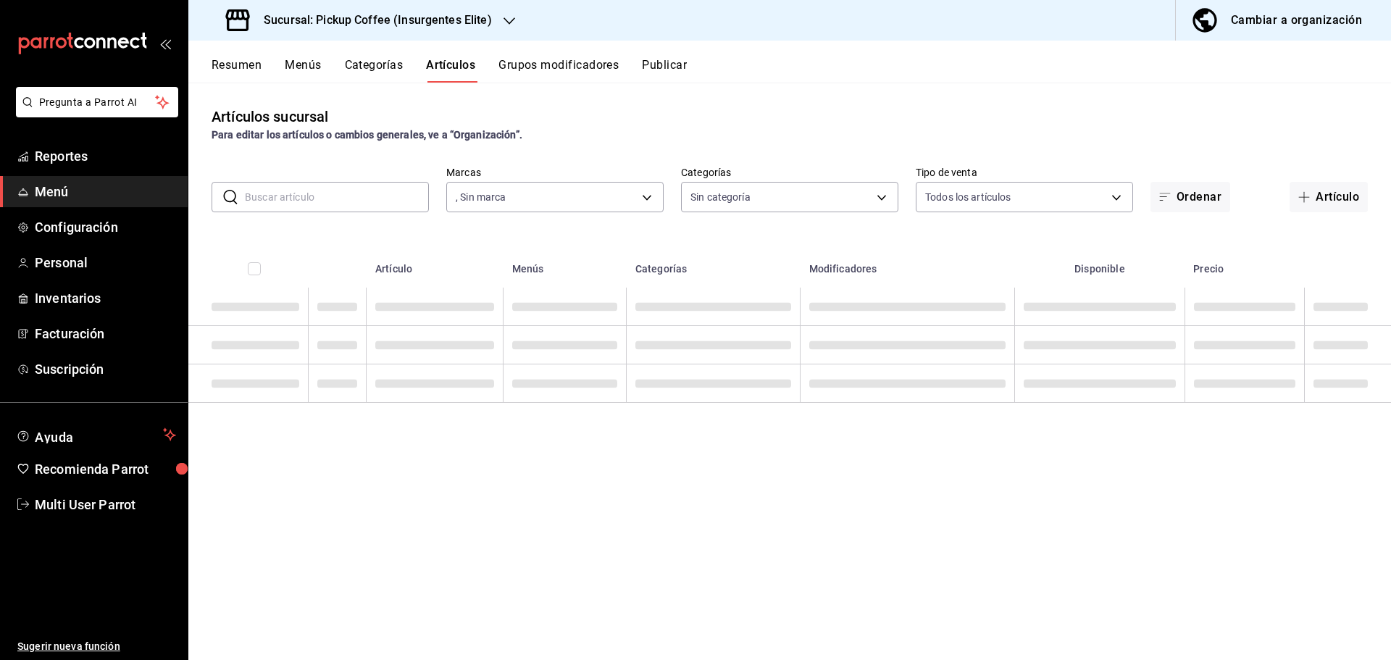
type input "06c189c1-83b6-4723-93c7-7c05bc4c5e83"
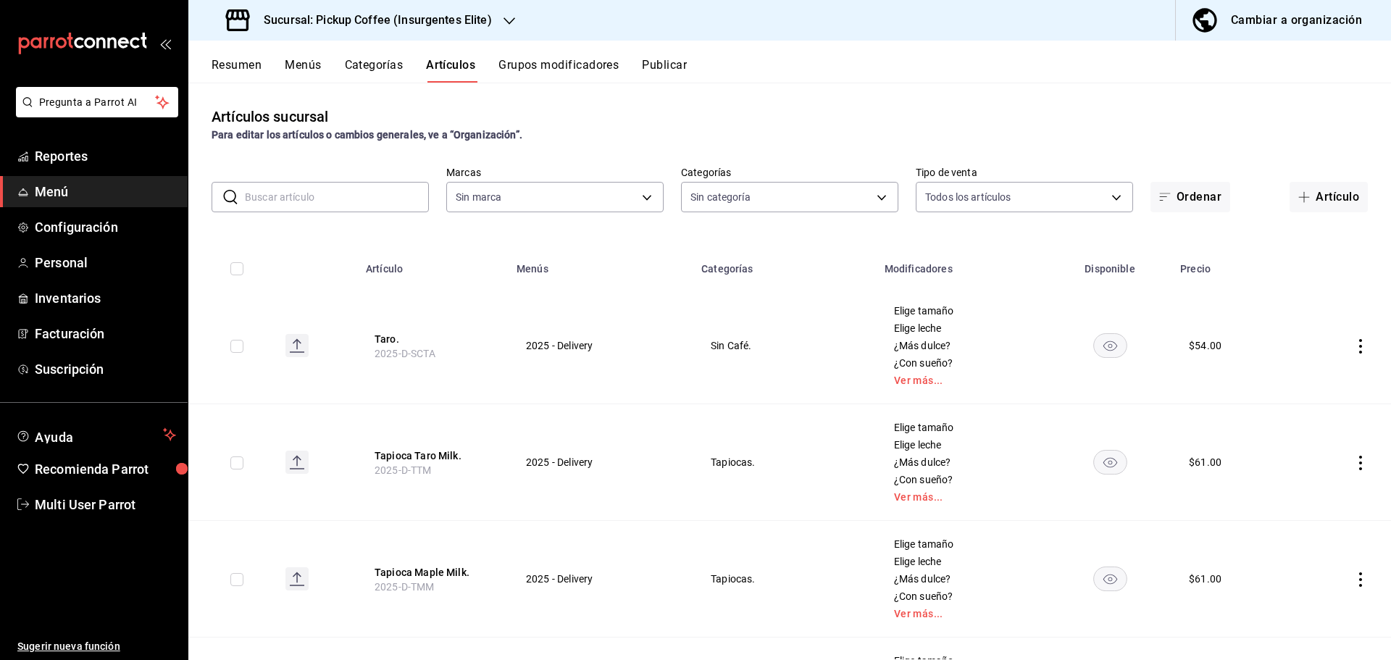
type input "06c189c1-83b6-4723-93c7-7c05bc4c5e83"
type input "152abb32-7cdd-41c3-99b8-f5efff8b8b4a,2bee3285-38aa-4591-b332-96a28642dec2,a41ec…"
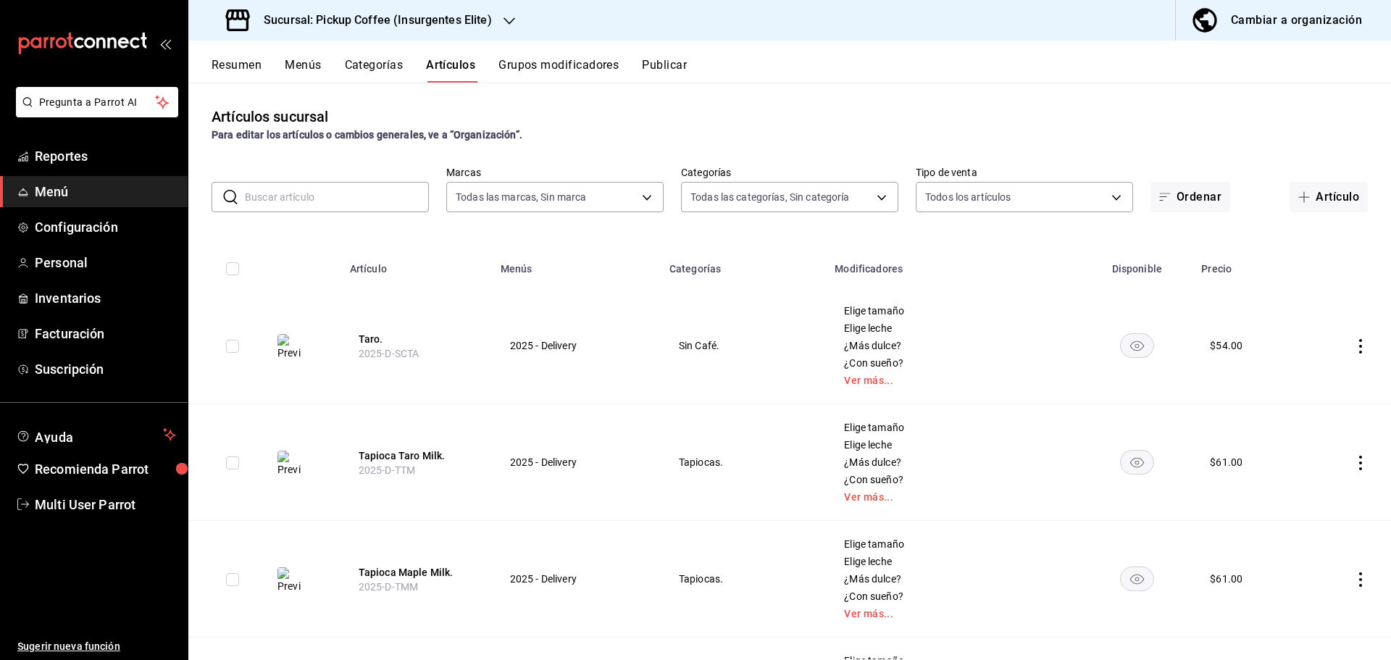
click at [308, 70] on button "Menús" at bounding box center [303, 70] width 36 height 25
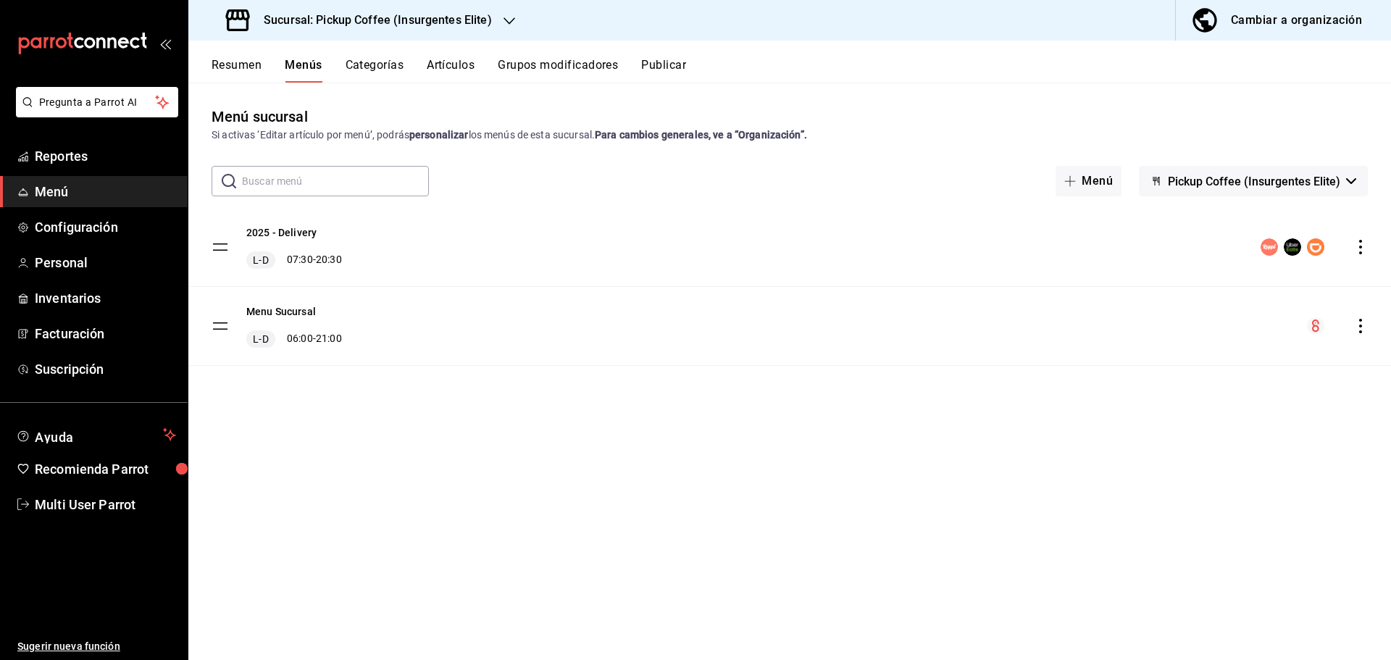
click at [1309, 21] on div "Cambiar a organización" at bounding box center [1296, 20] width 131 height 20
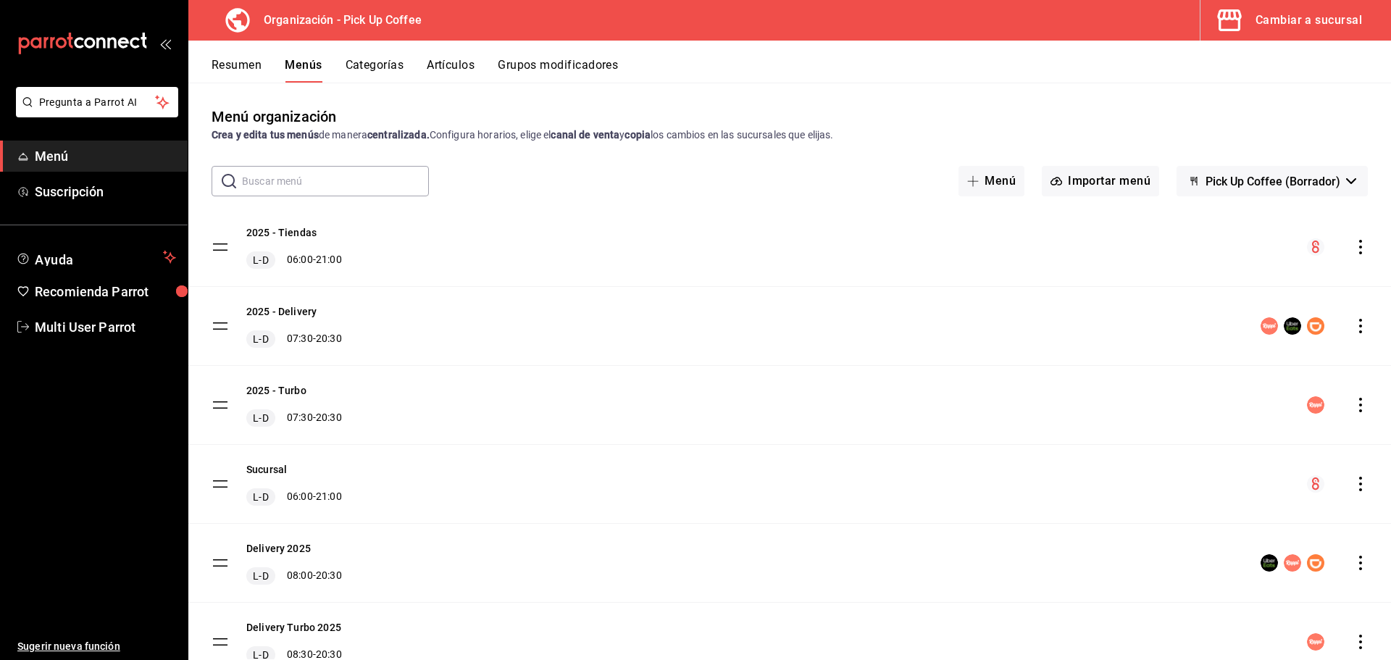
click at [1354, 329] on icon "actions" at bounding box center [1361, 326] width 14 height 14
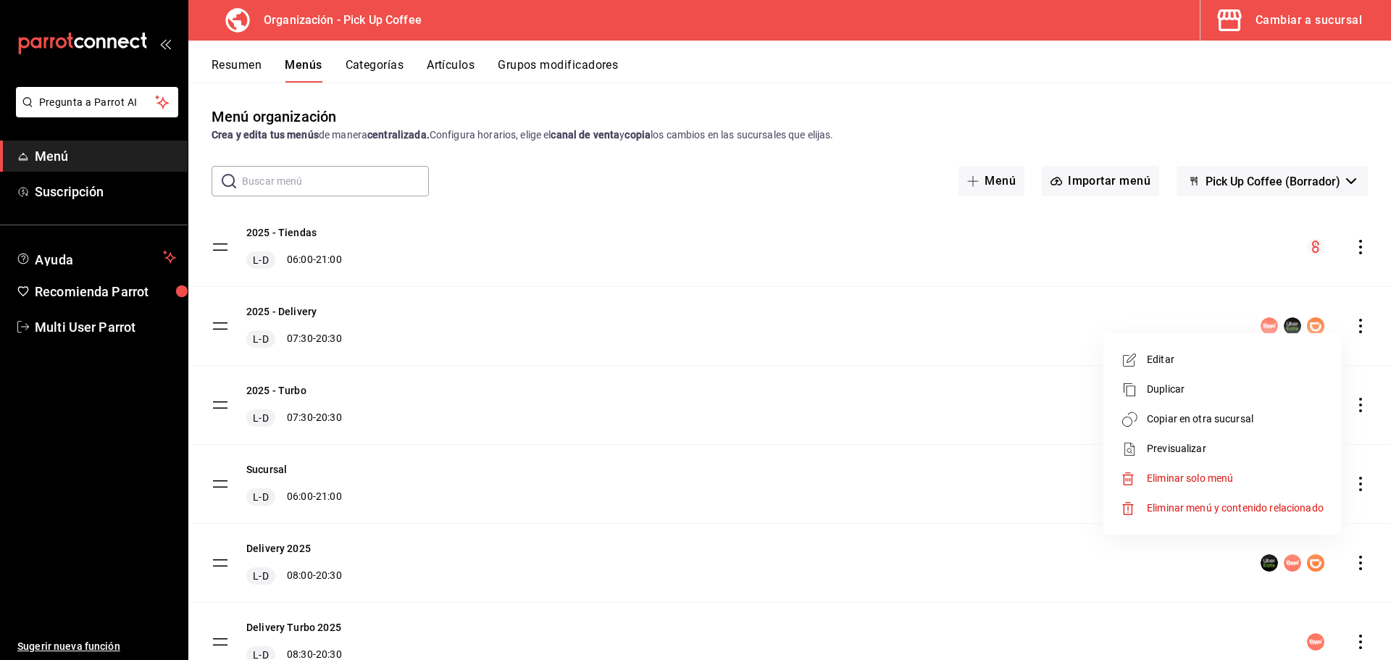
click at [1190, 416] on span "Copiar en otra sucursal" at bounding box center [1235, 419] width 177 height 15
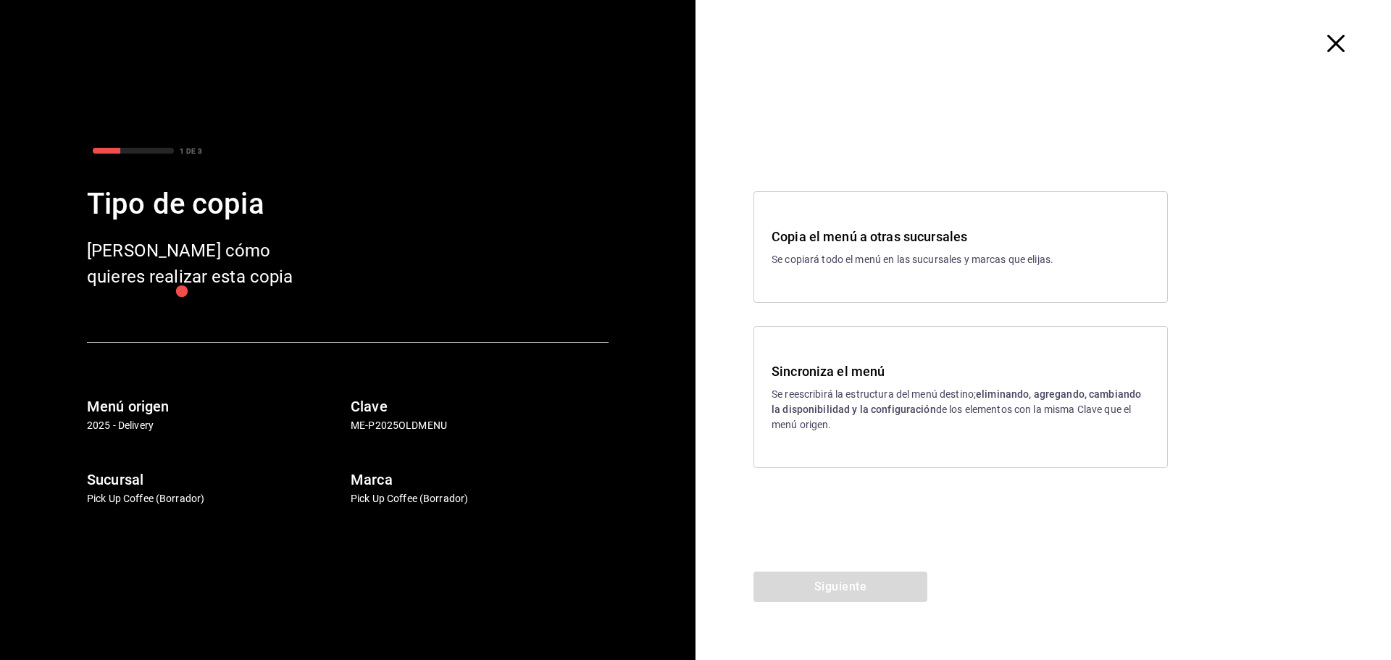
click at [862, 374] on h3 "Sincroniza el menú" at bounding box center [961, 372] width 378 height 20
click at [860, 583] on button "Siguiente" at bounding box center [841, 587] width 174 height 30
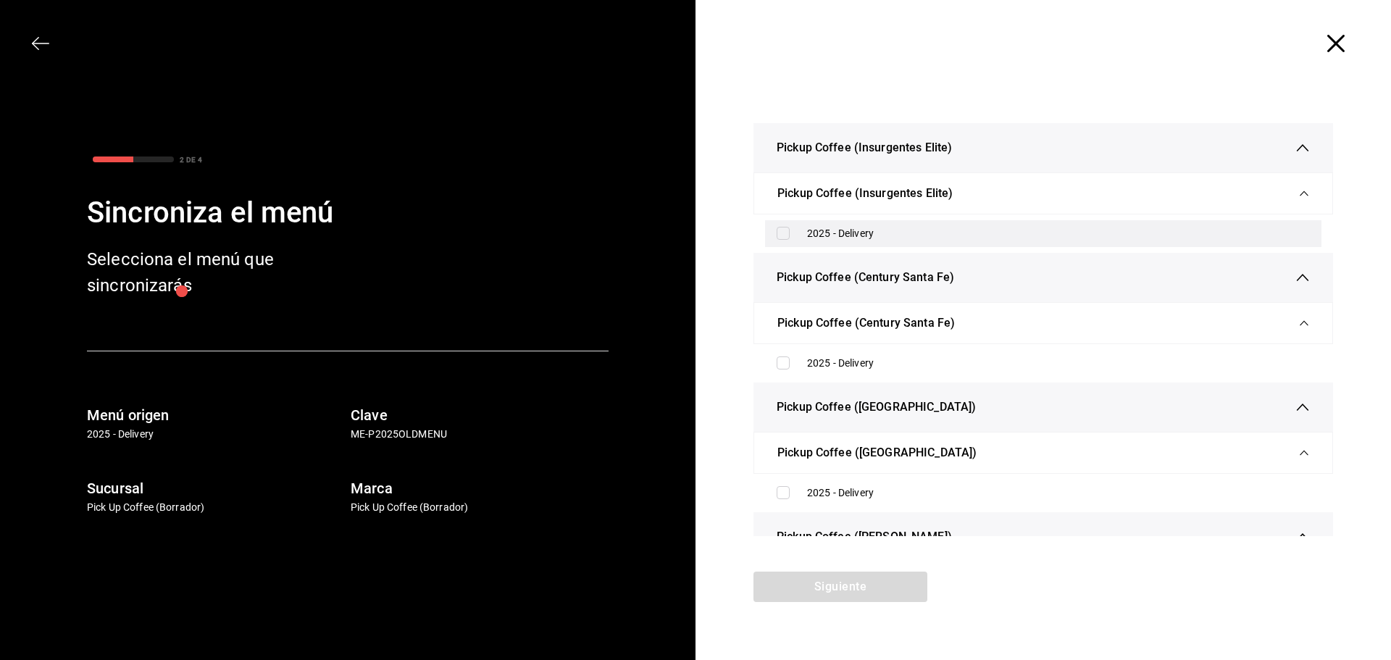
click at [834, 235] on div "2025 - Delivery" at bounding box center [1058, 233] width 503 height 15
checkbox input "true"
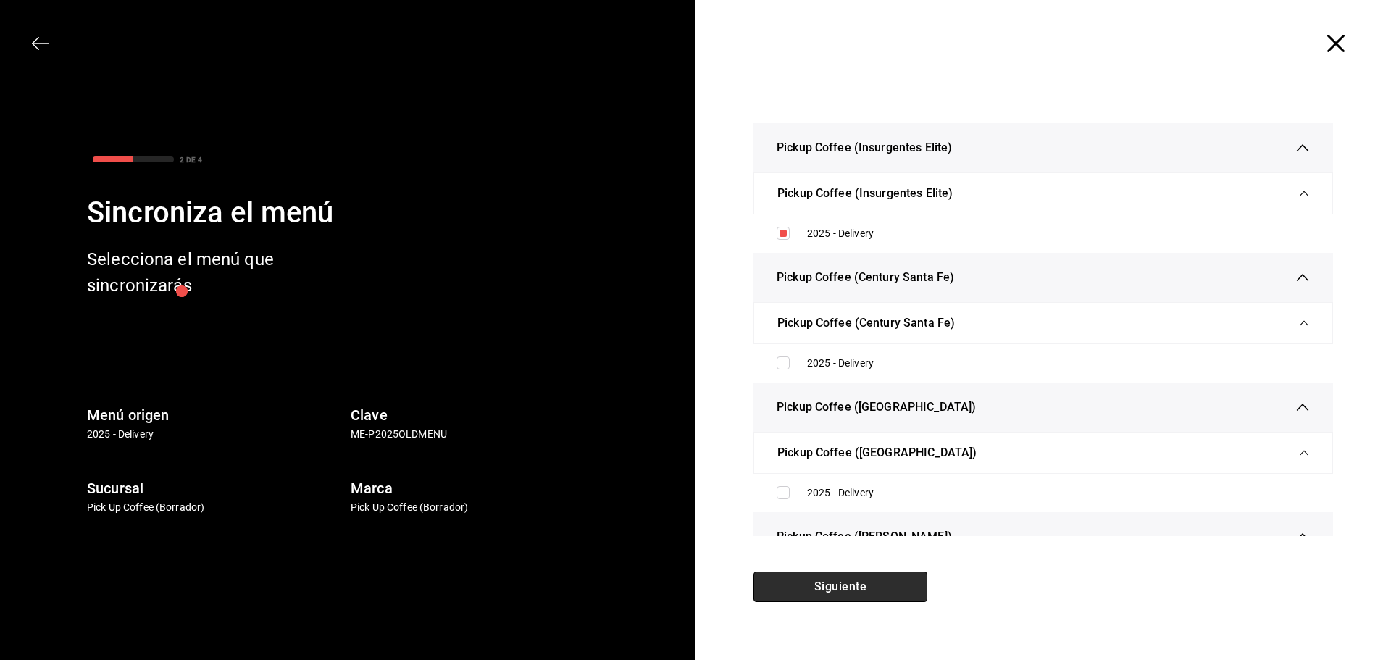
click at [830, 586] on button "Siguiente" at bounding box center [841, 587] width 174 height 30
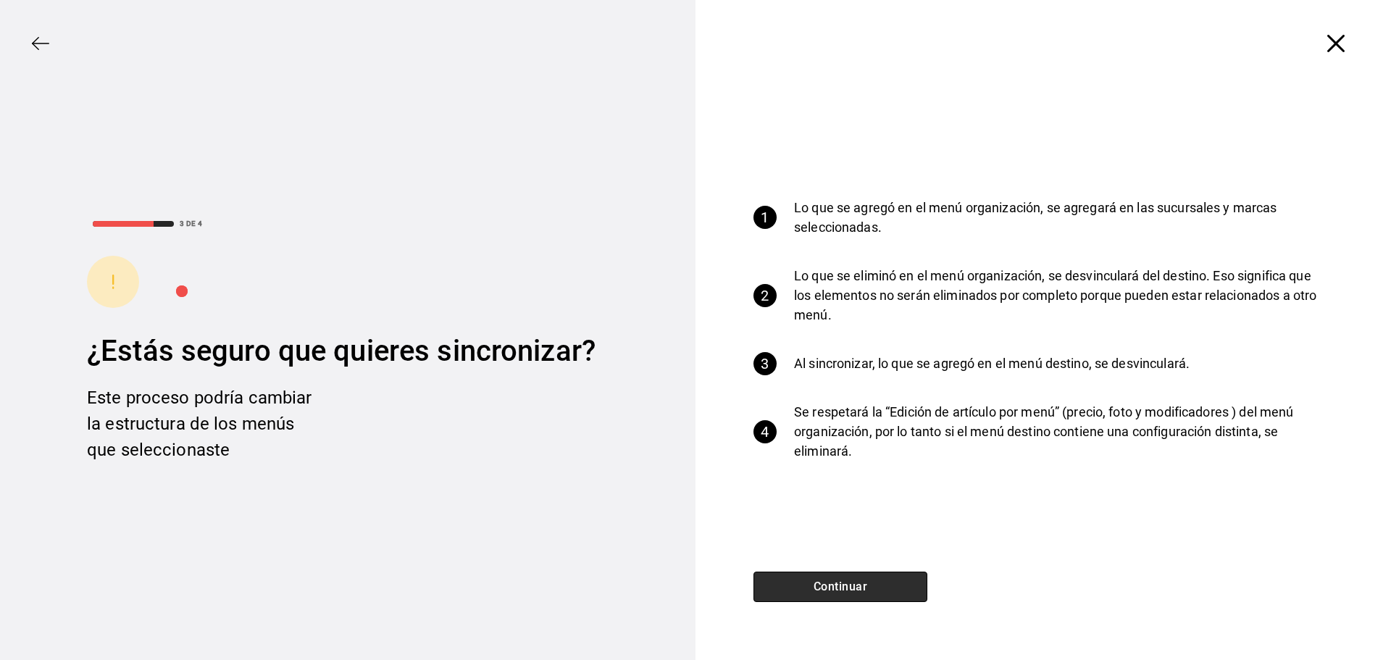
click at [830, 581] on button "Continuar" at bounding box center [841, 587] width 174 height 30
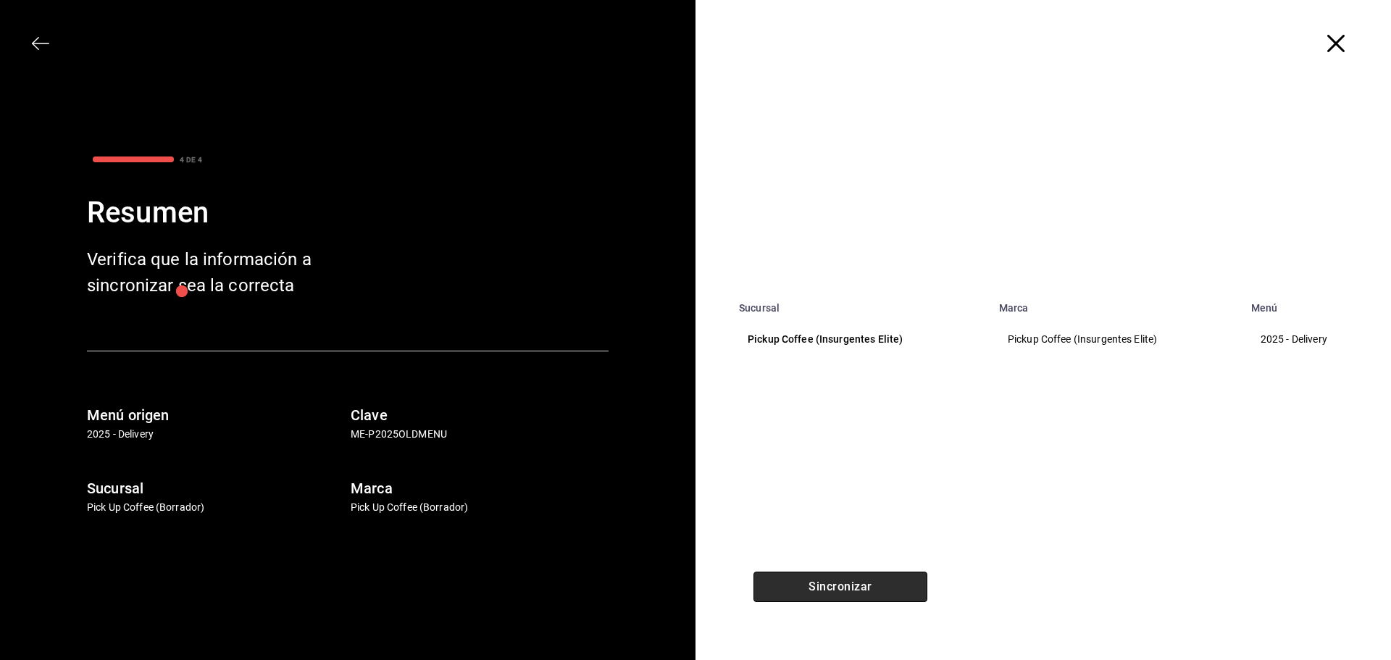
click at [830, 581] on button "Sincronizar" at bounding box center [841, 587] width 174 height 30
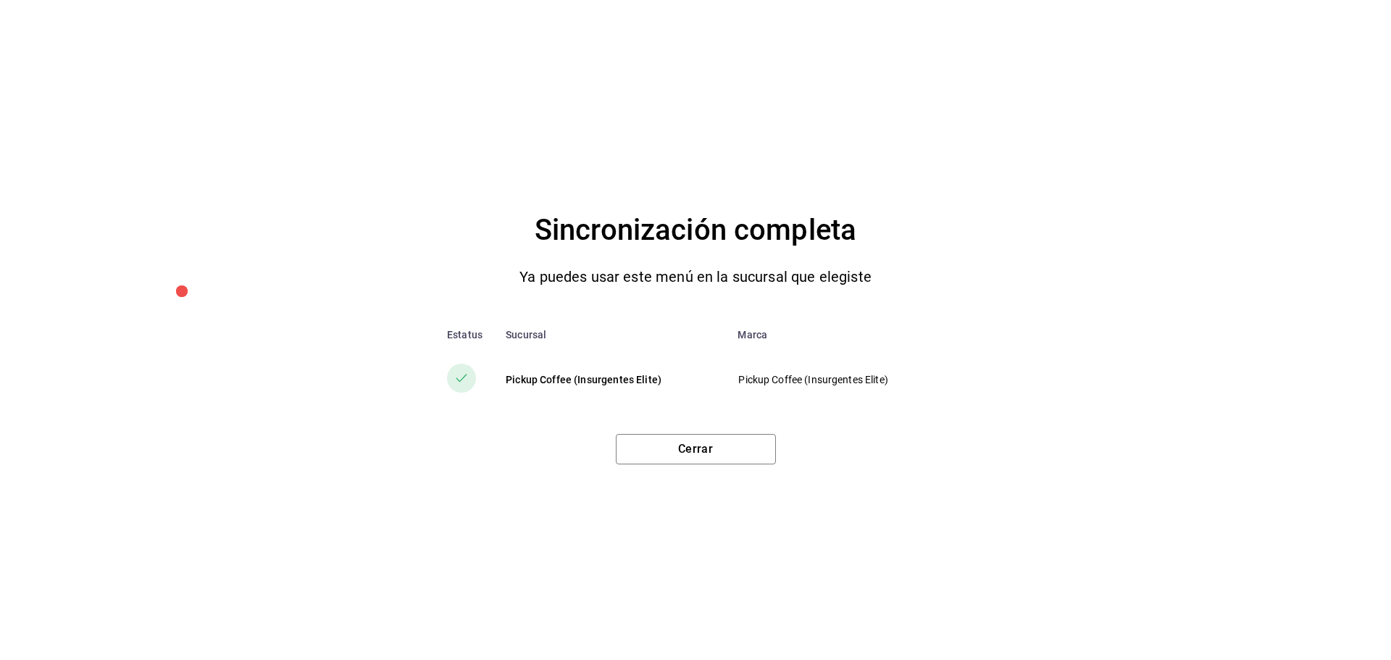
click at [692, 432] on div "Cerrar" at bounding box center [695, 443] width 1333 height 42
click at [693, 443] on button "Cerrar" at bounding box center [696, 449] width 160 height 30
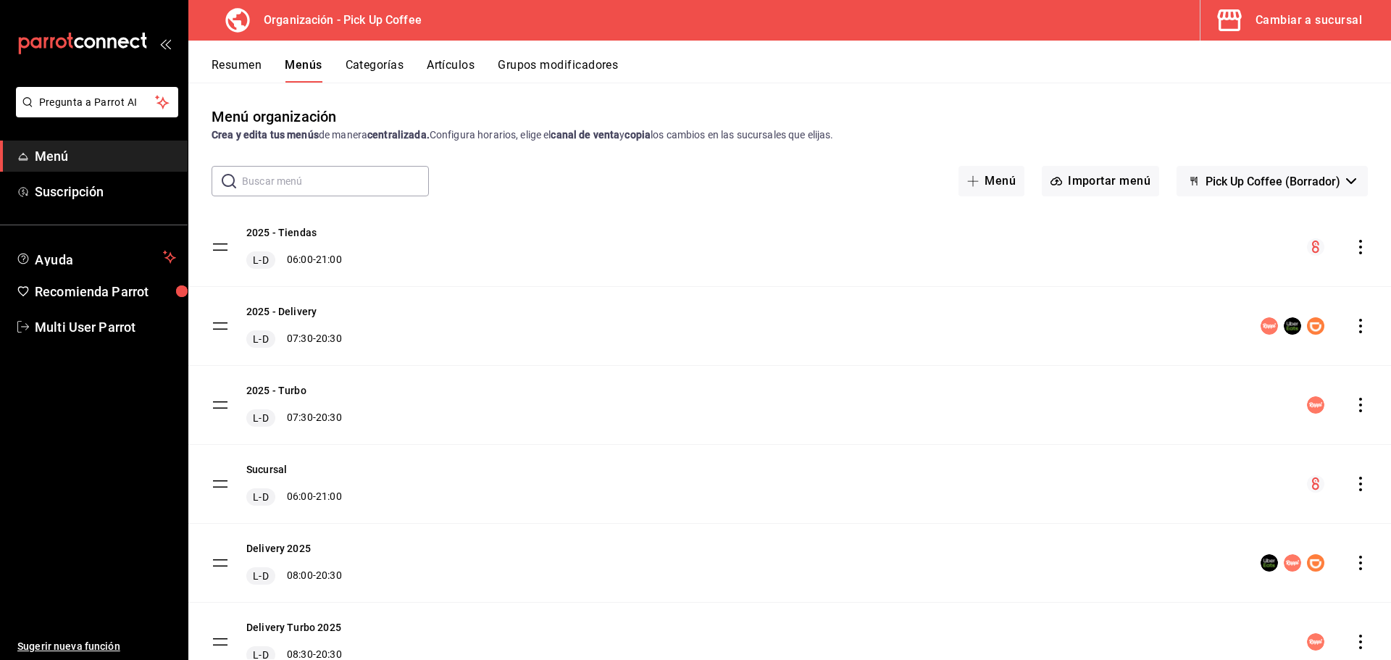
click at [1268, 12] on div "Cambiar a sucursal" at bounding box center [1309, 20] width 107 height 20
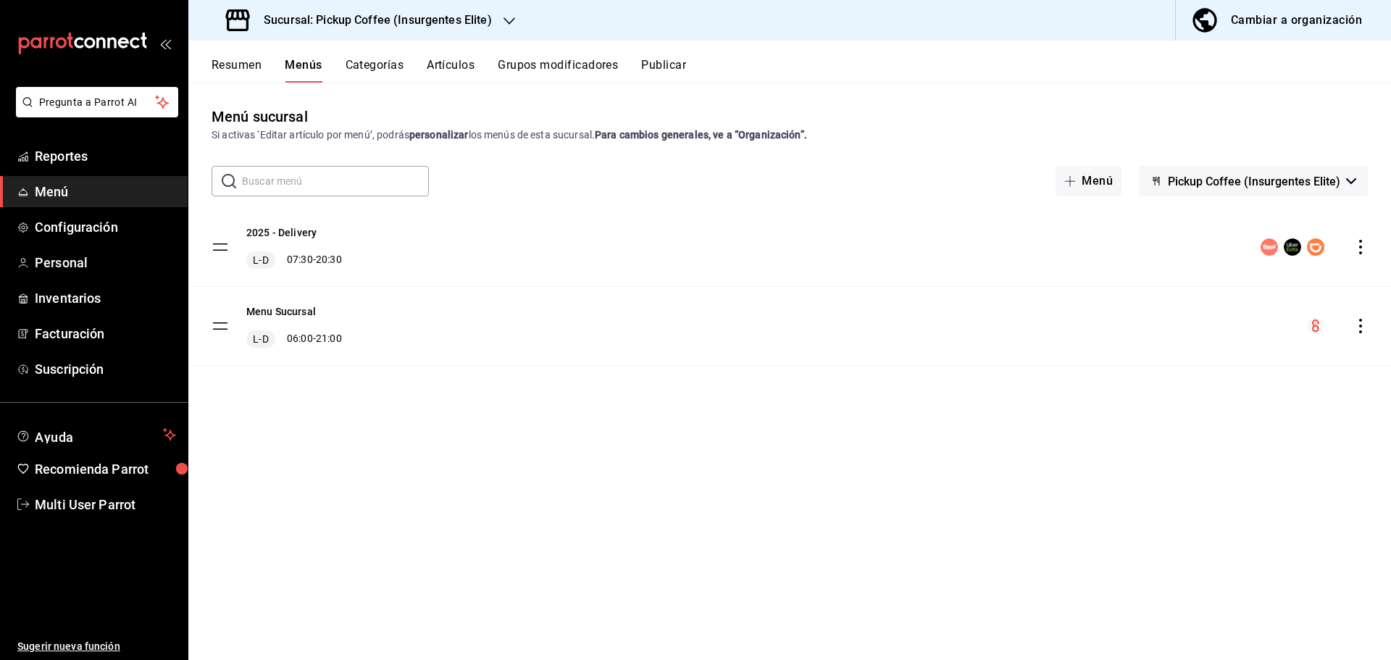
click at [673, 67] on button "Publicar" at bounding box center [663, 70] width 45 height 25
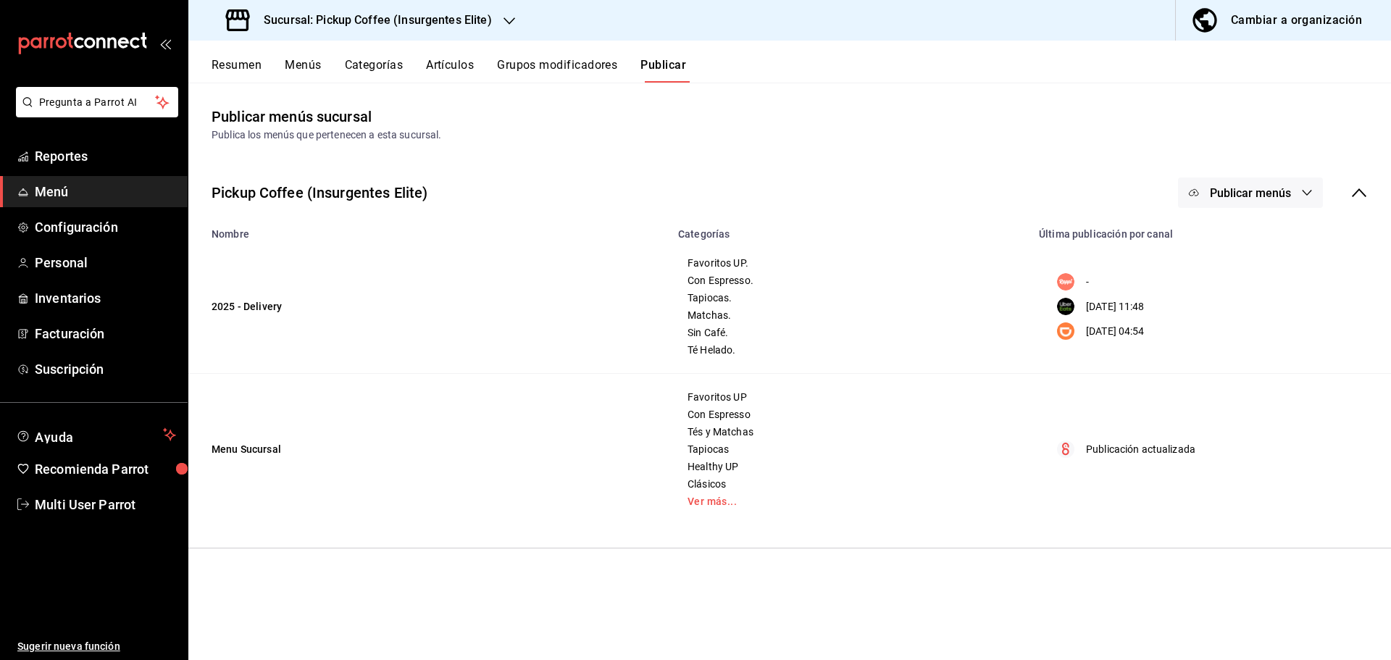
click at [1311, 193] on icon "button" at bounding box center [1307, 193] width 12 height 12
click at [1243, 283] on span "Uber Eats" at bounding box center [1272, 280] width 70 height 15
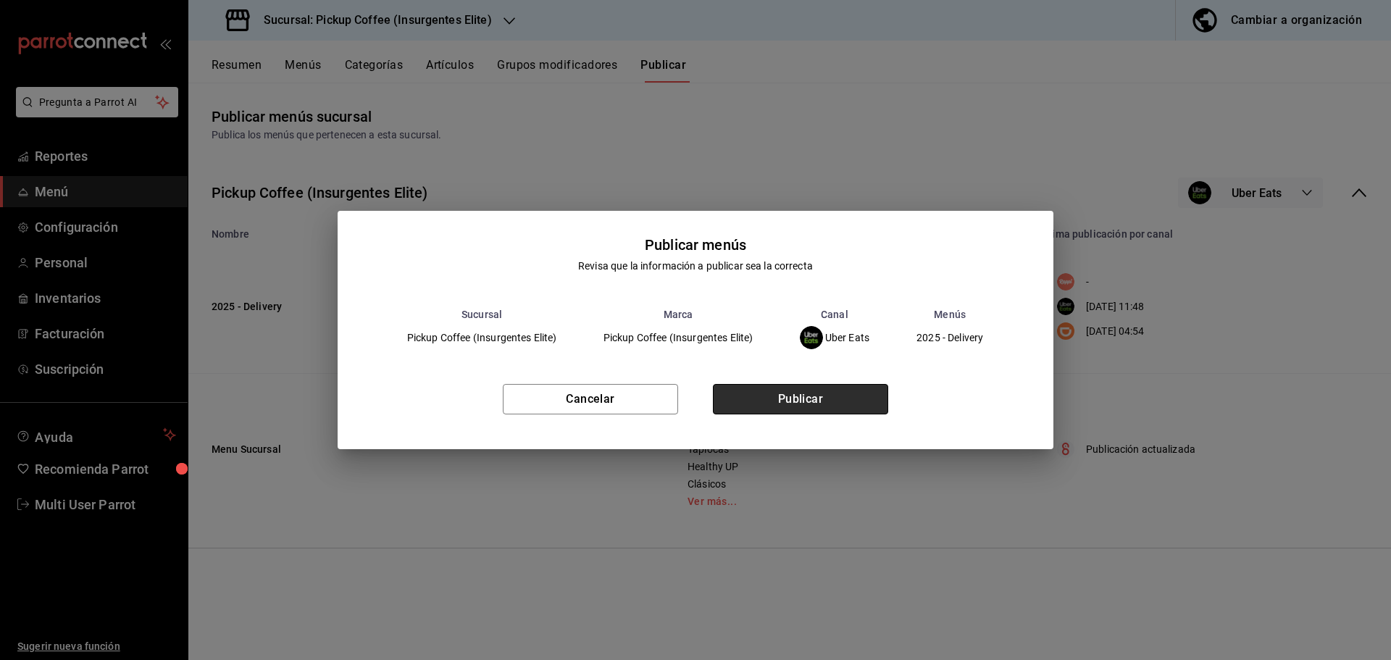
click at [815, 394] on button "Publicar" at bounding box center [800, 399] width 175 height 30
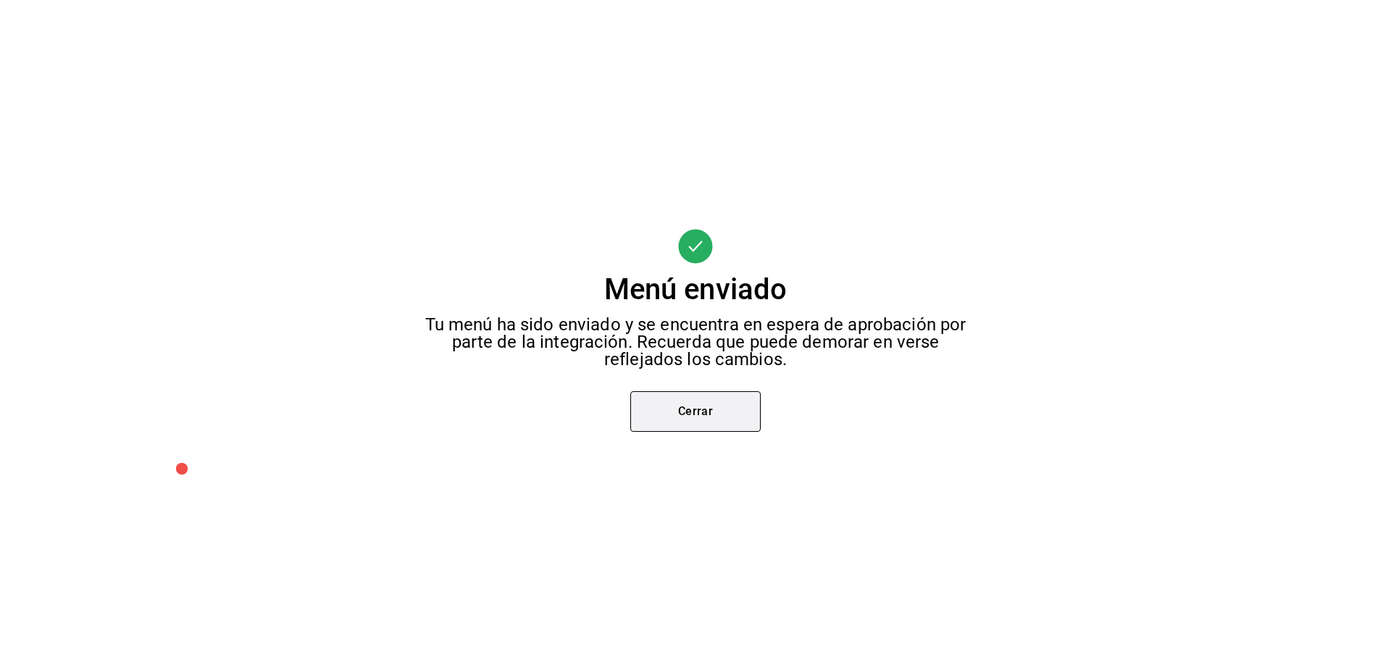
click at [716, 417] on button "Cerrar" at bounding box center [695, 411] width 130 height 41
